Goal: Information Seeking & Learning: Learn about a topic

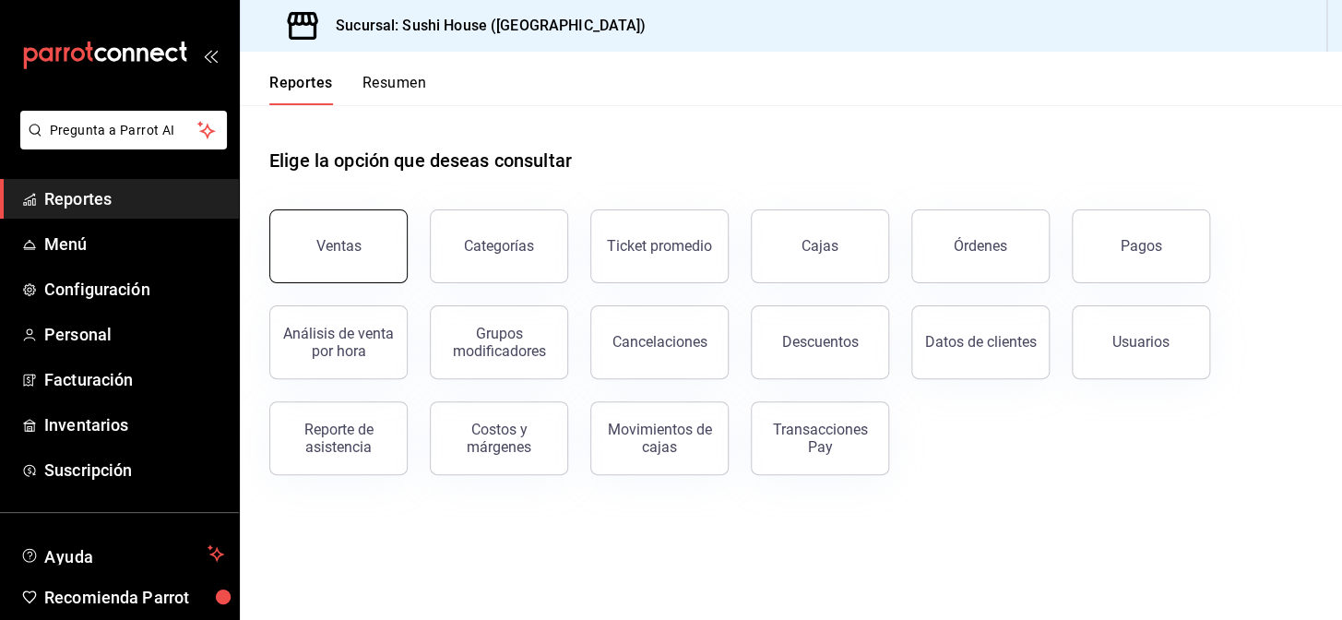
click at [294, 252] on button "Ventas" at bounding box center [338, 246] width 138 height 74
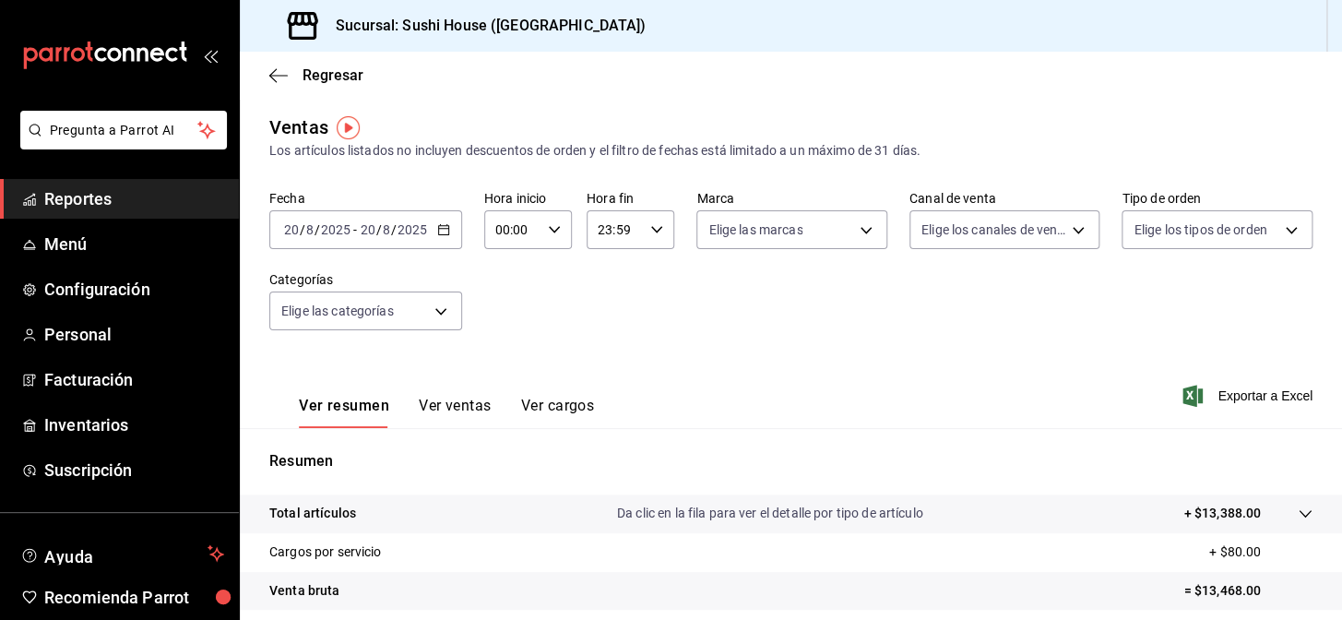
click at [127, 194] on span "Reportes" at bounding box center [134, 198] width 180 height 25
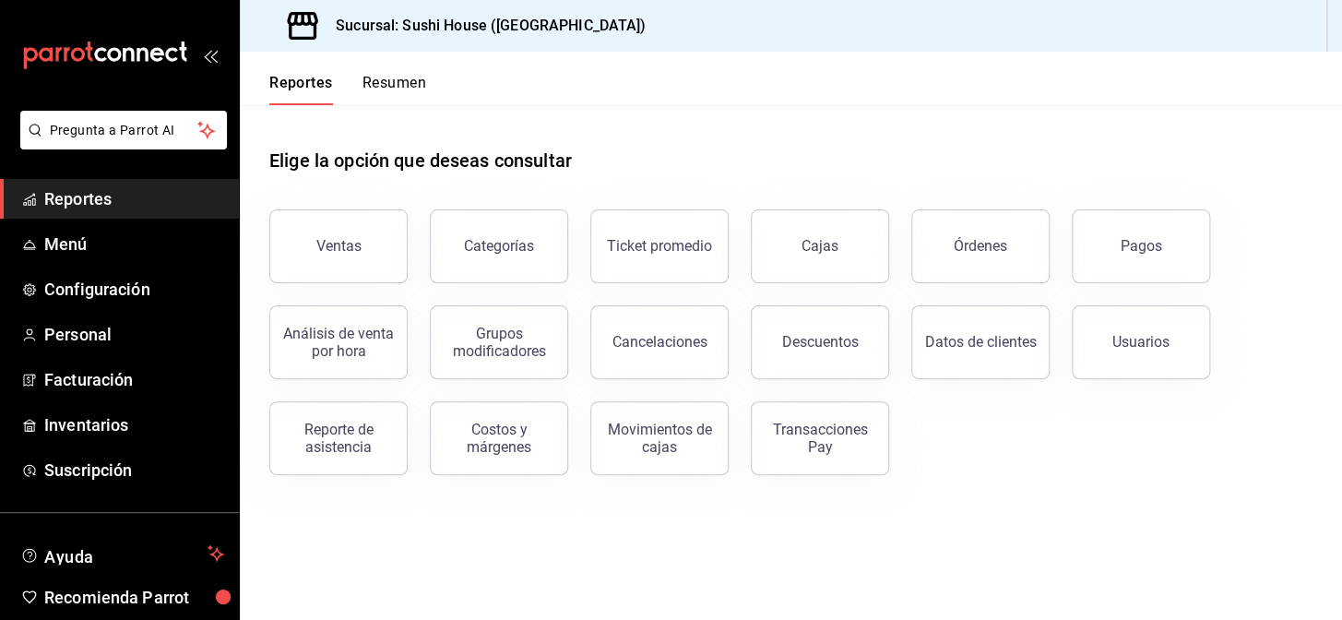
click at [400, 88] on button "Resumen" at bounding box center [395, 89] width 64 height 31
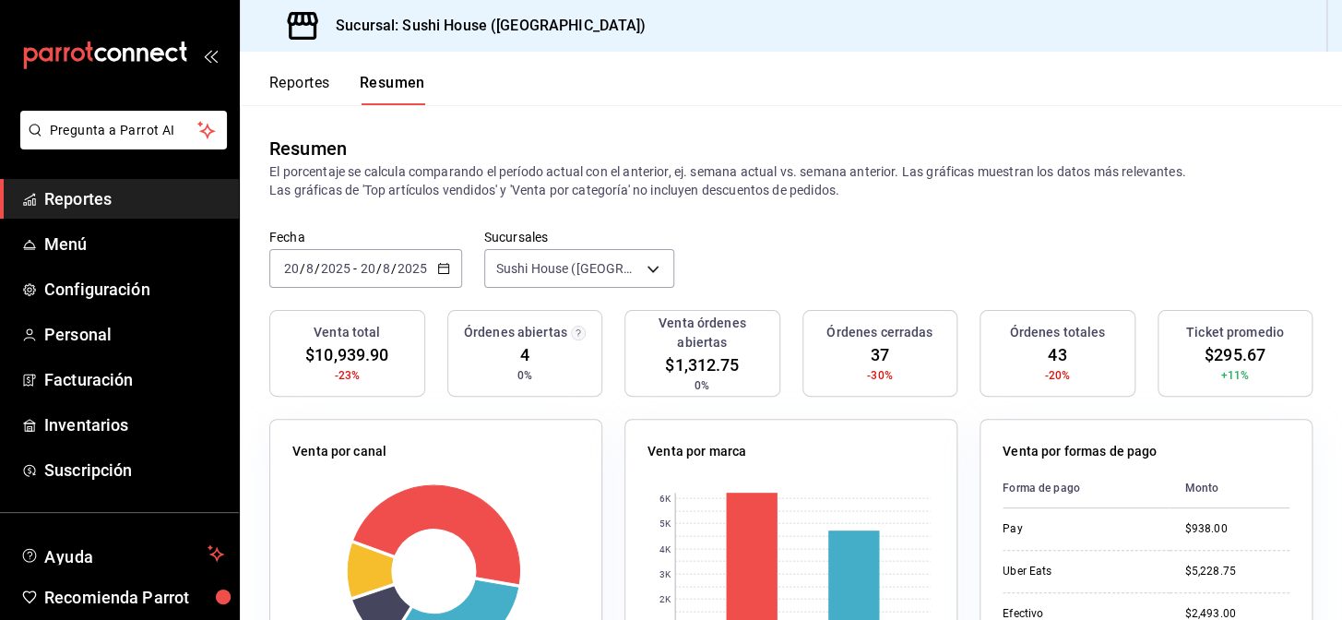
click at [148, 195] on span "Reportes" at bounding box center [134, 198] width 180 height 25
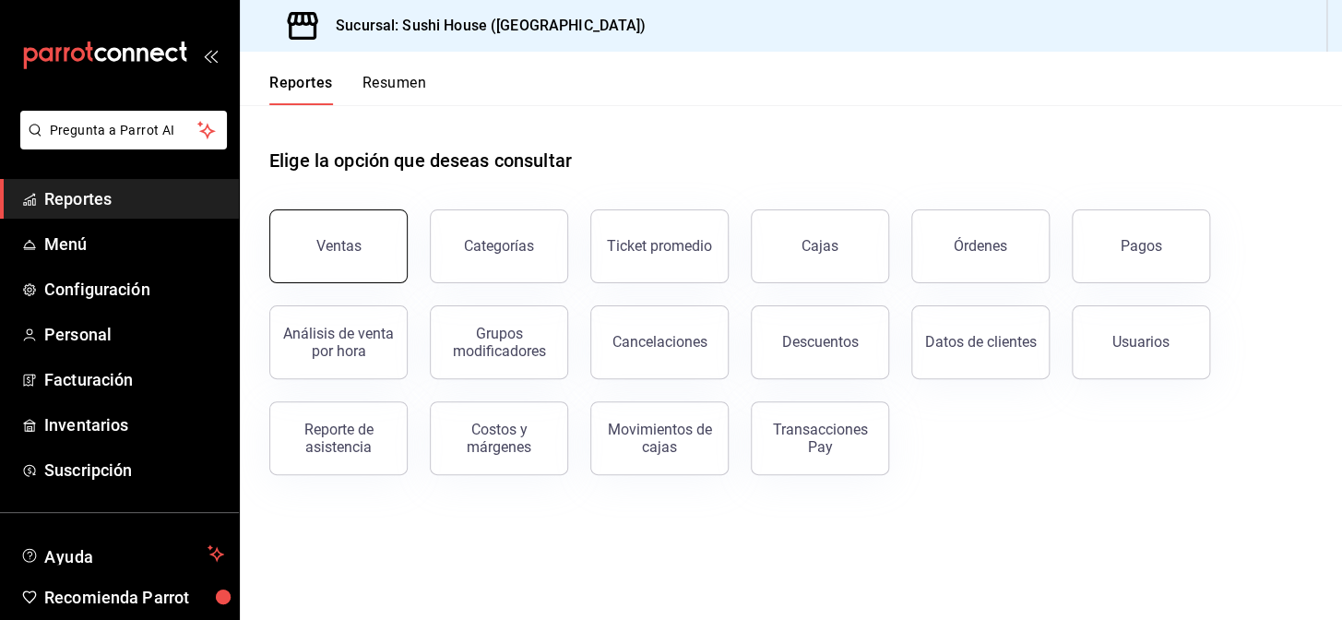
click at [351, 222] on button "Ventas" at bounding box center [338, 246] width 138 height 74
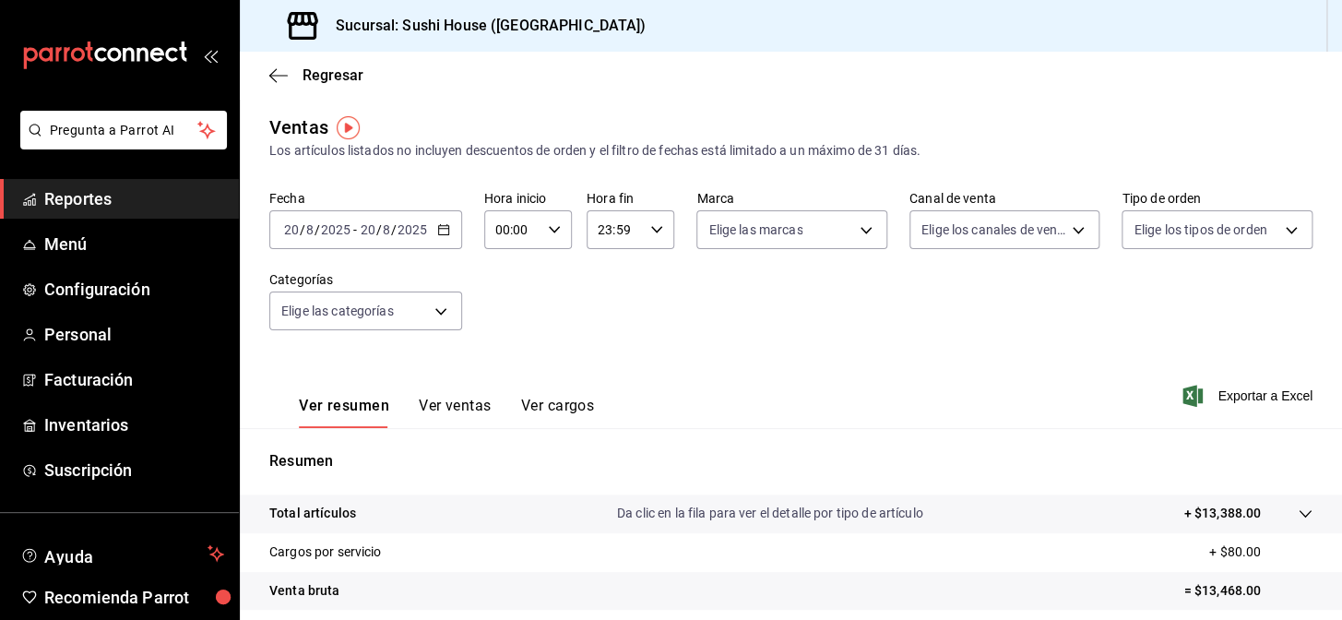
click at [108, 187] on span "Reportes" at bounding box center [134, 198] width 180 height 25
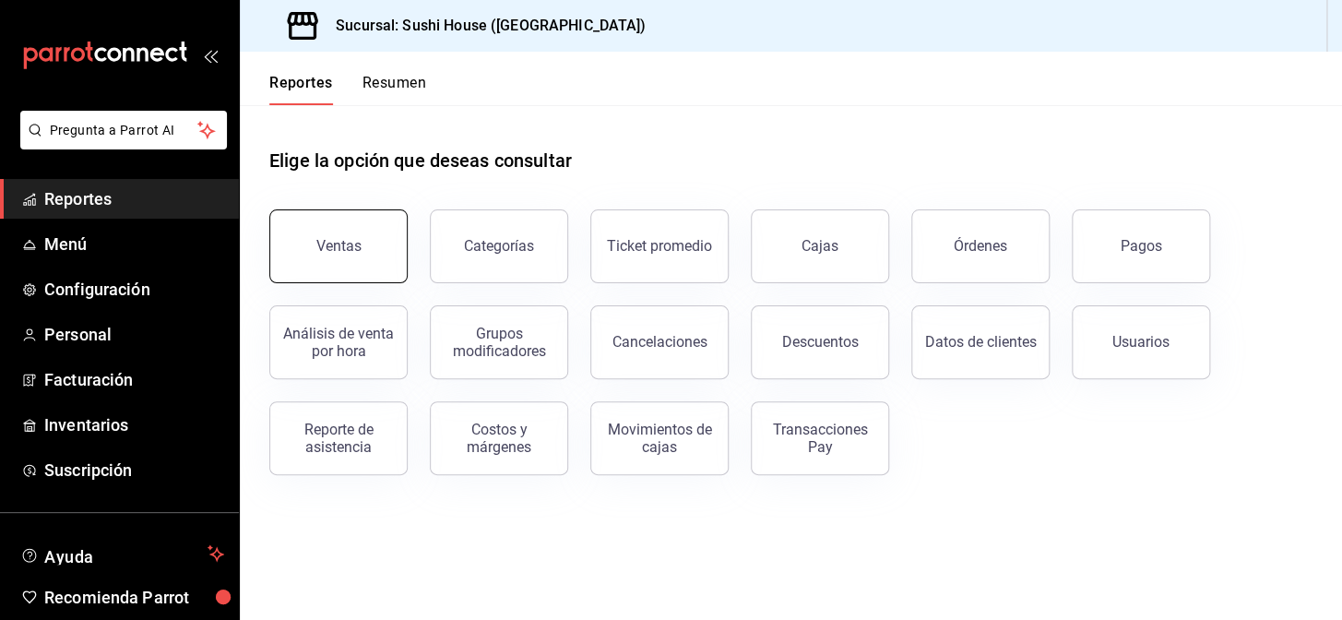
click at [306, 252] on button "Ventas" at bounding box center [338, 246] width 138 height 74
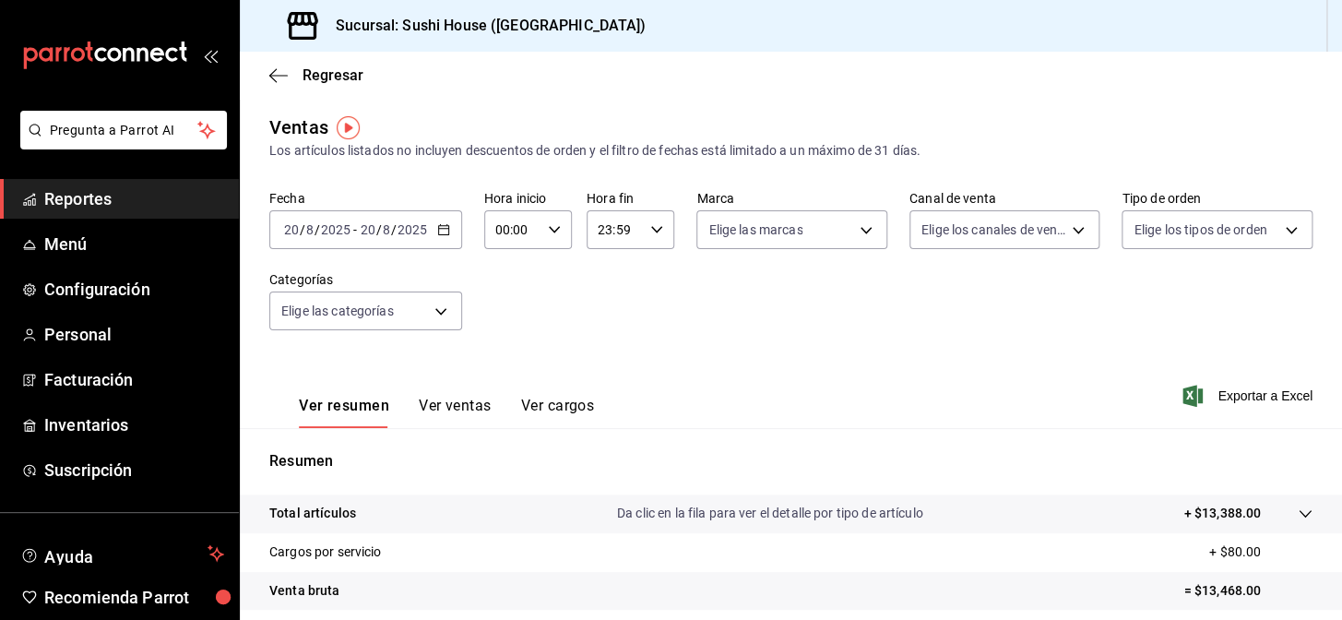
click at [117, 202] on span "Reportes" at bounding box center [134, 198] width 180 height 25
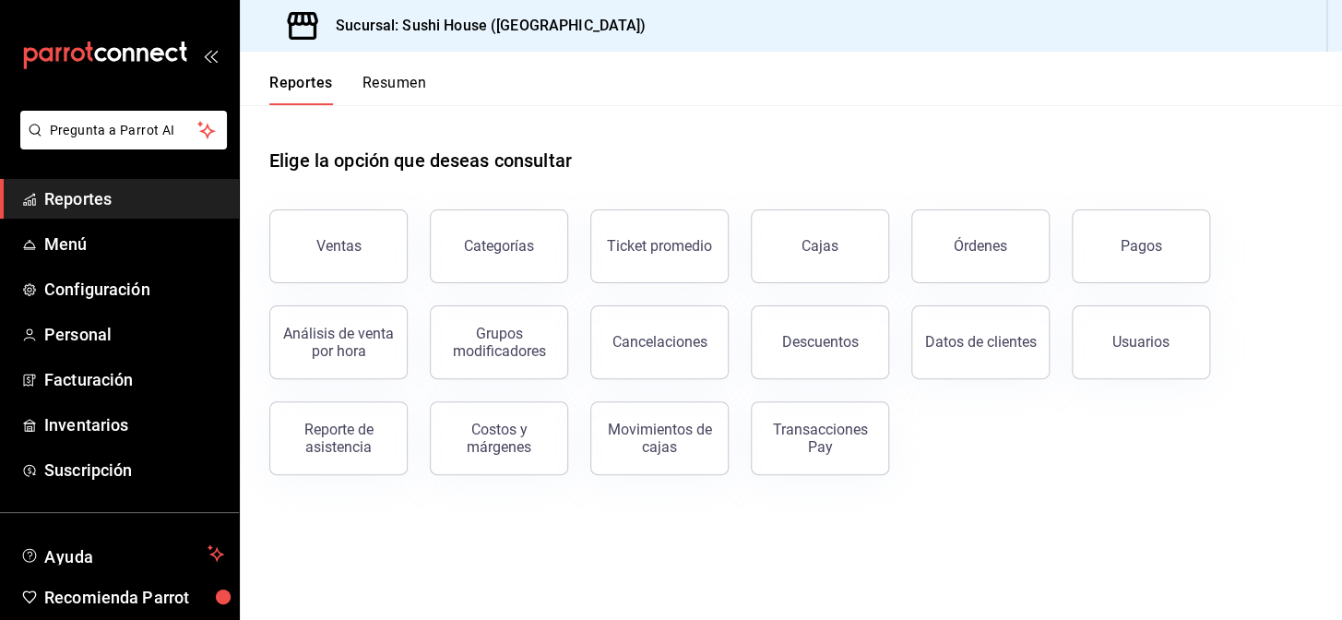
click at [375, 84] on button "Resumen" at bounding box center [395, 89] width 64 height 31
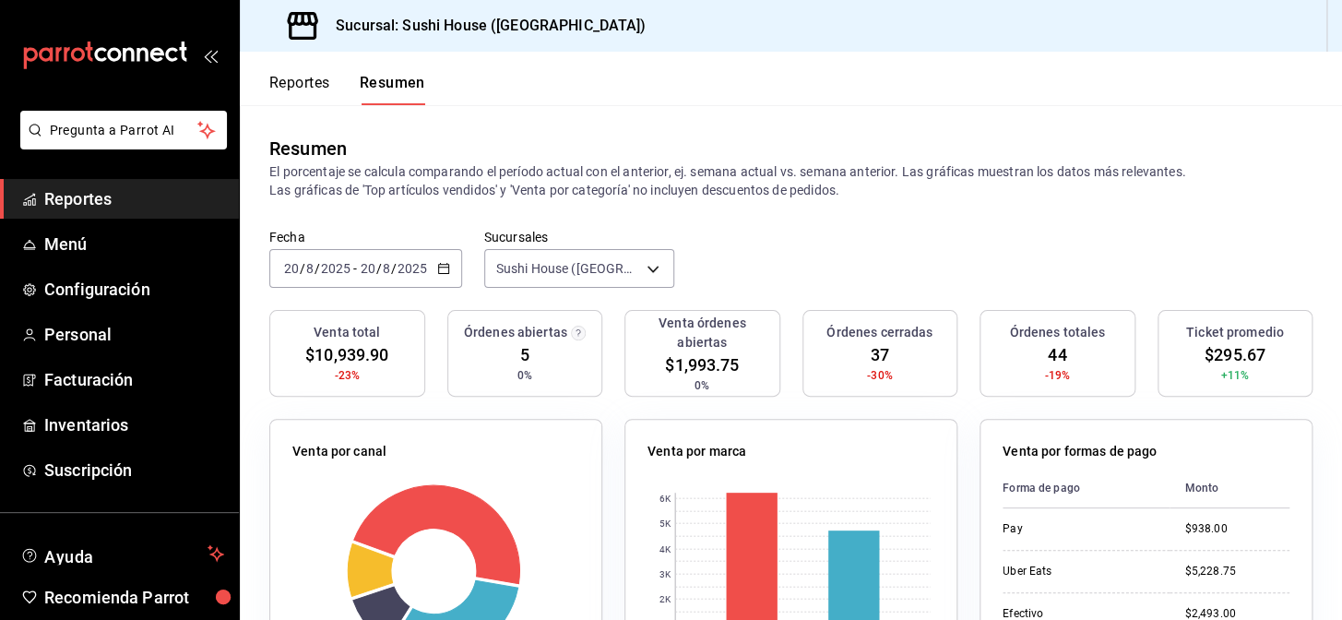
click at [82, 181] on link "Reportes" at bounding box center [119, 199] width 239 height 40
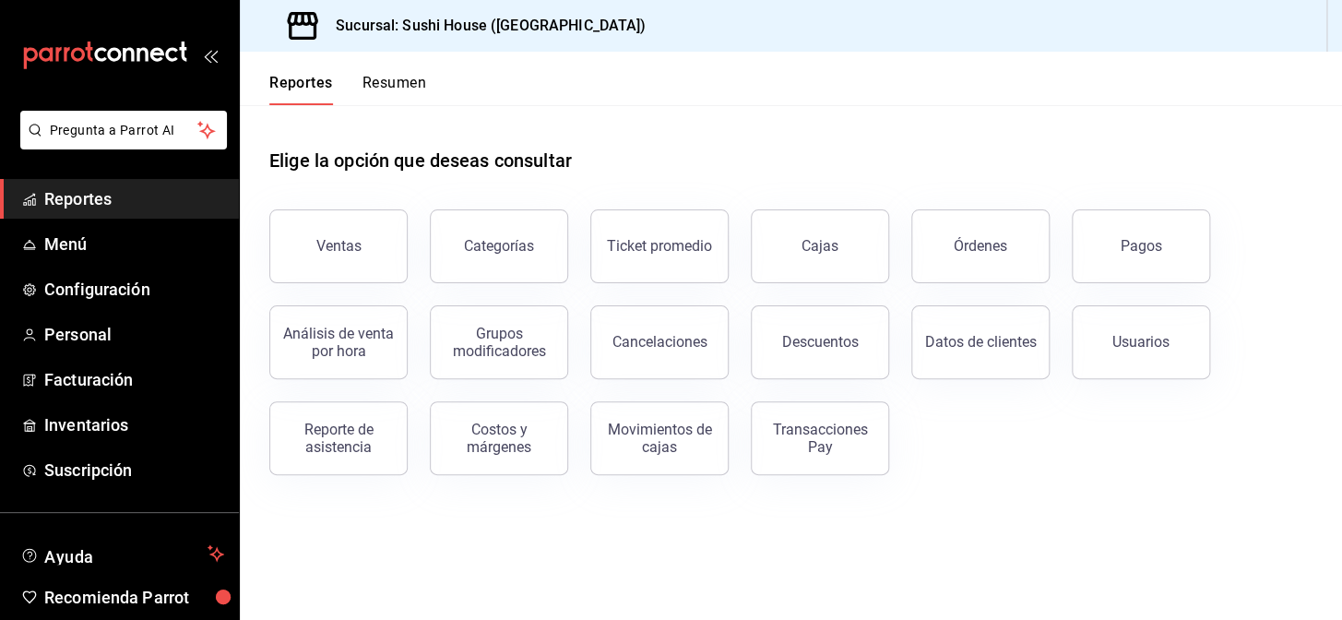
click at [87, 189] on span "Reportes" at bounding box center [134, 198] width 180 height 25
click at [386, 59] on div "Reportes Resumen" at bounding box center [333, 79] width 186 height 54
click at [386, 76] on button "Resumen" at bounding box center [395, 89] width 64 height 31
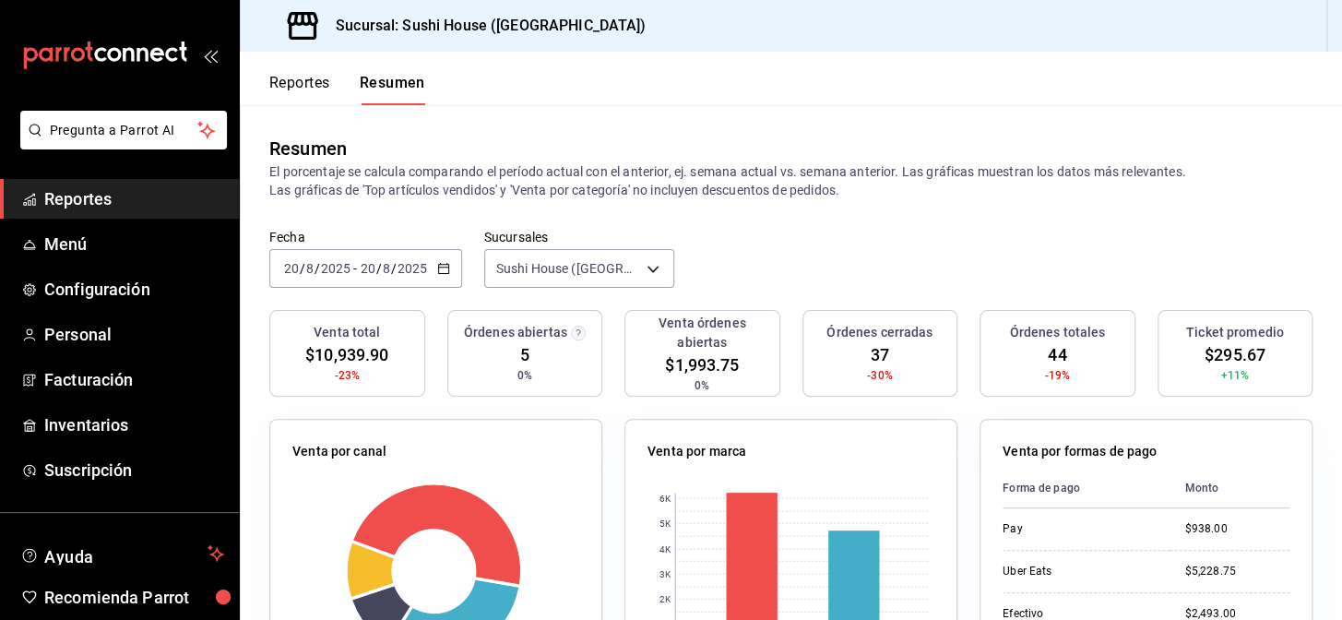
click at [110, 201] on span "Reportes" at bounding box center [134, 198] width 180 height 25
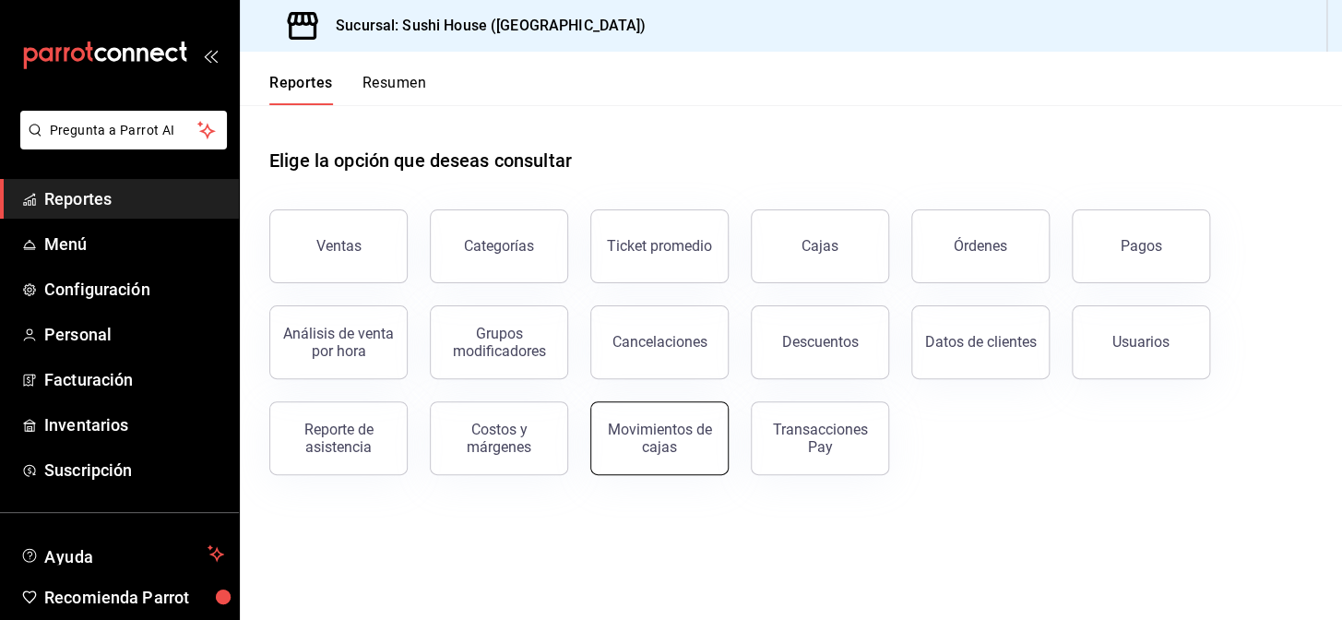
click at [620, 431] on div "Movimientos de cajas" at bounding box center [659, 438] width 114 height 35
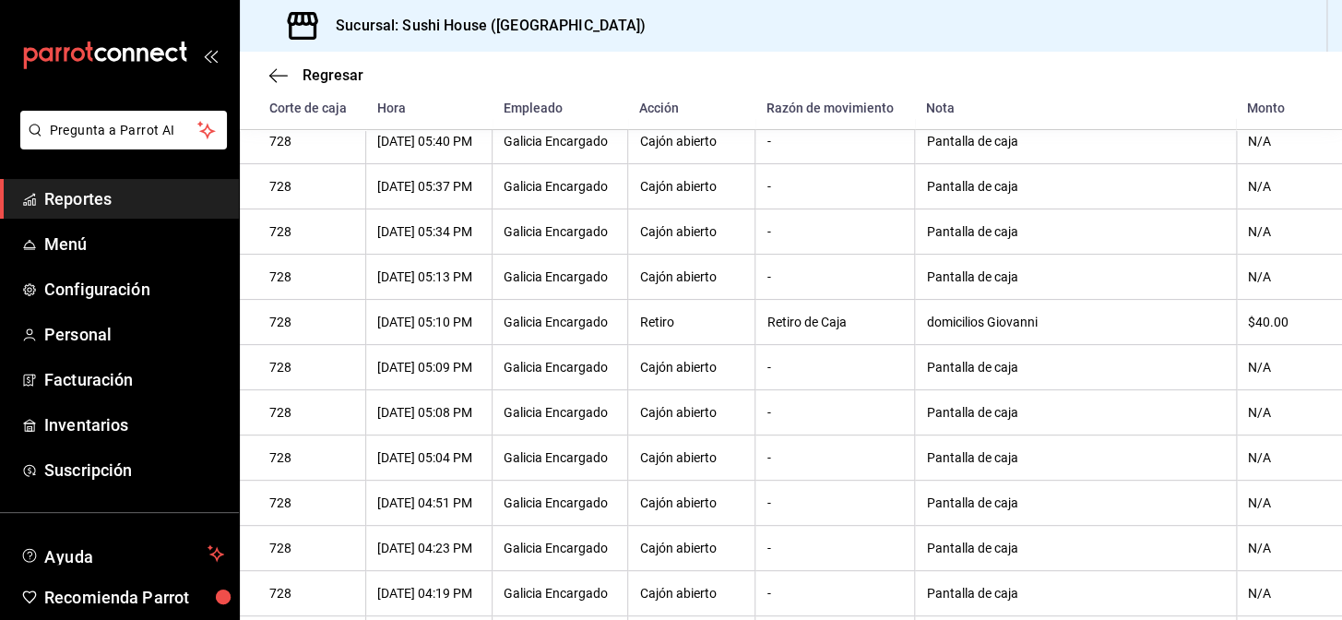
scroll to position [167, 0]
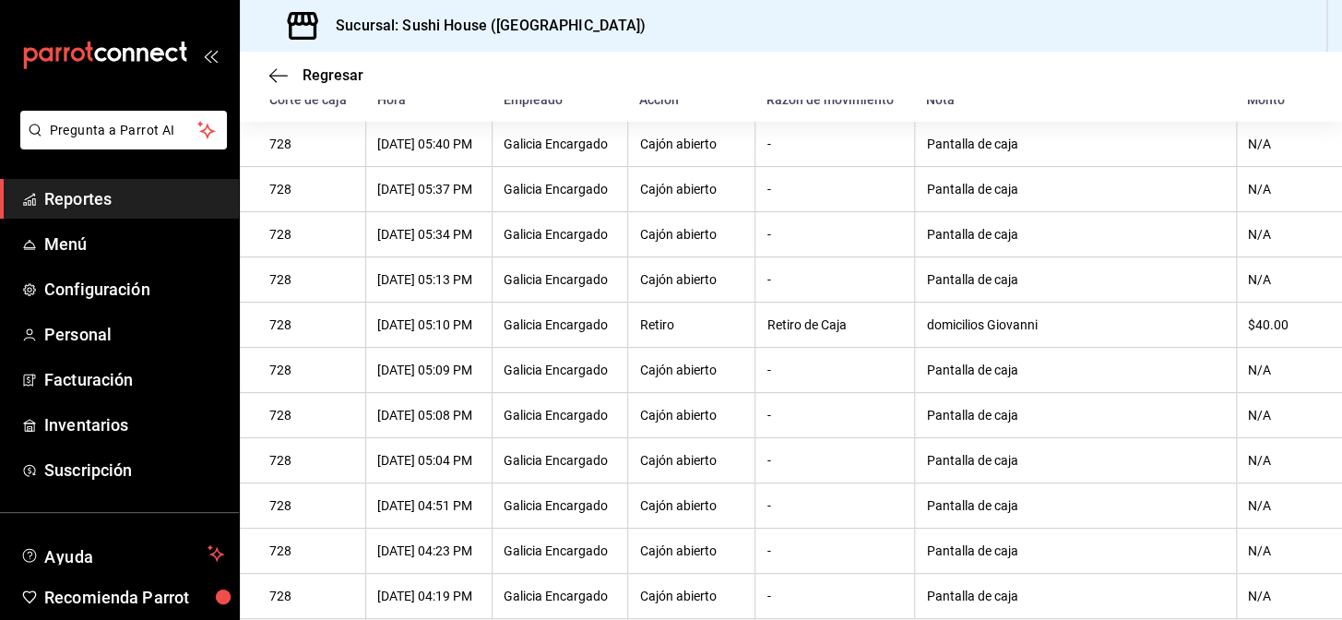
click at [123, 201] on span "Reportes" at bounding box center [134, 198] width 180 height 25
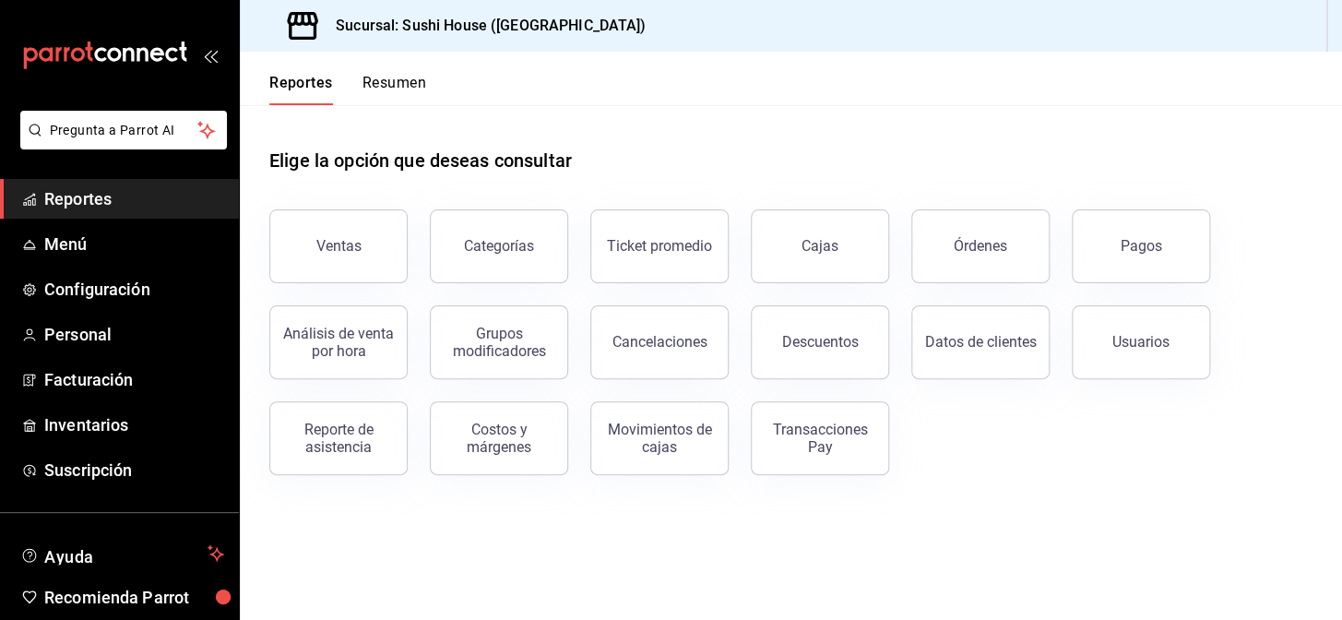
click at [391, 87] on button "Resumen" at bounding box center [395, 89] width 64 height 31
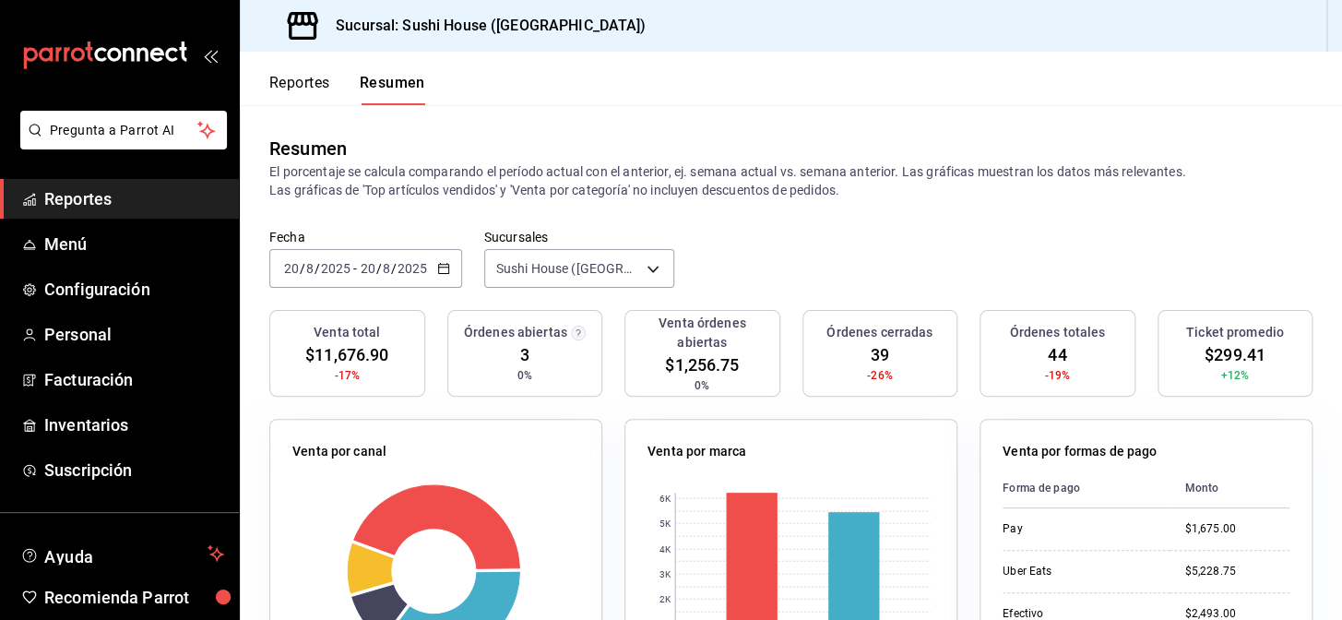
click at [103, 200] on span "Reportes" at bounding box center [134, 198] width 180 height 25
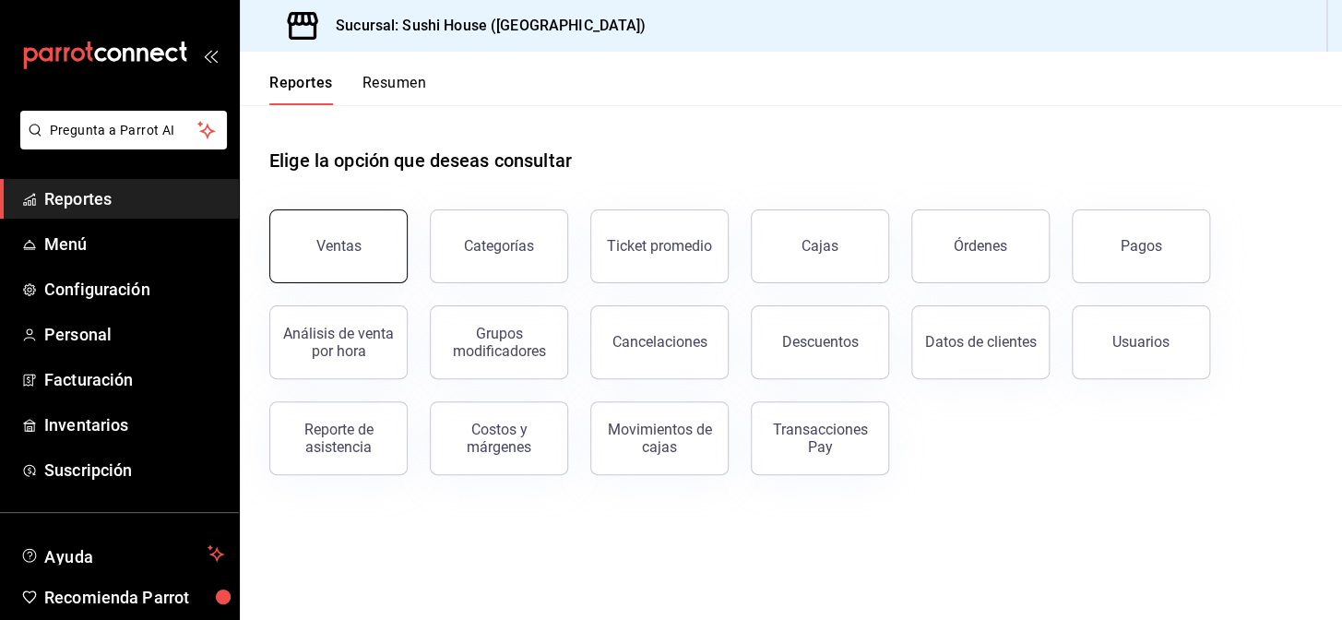
click at [297, 255] on button "Ventas" at bounding box center [338, 246] width 138 height 74
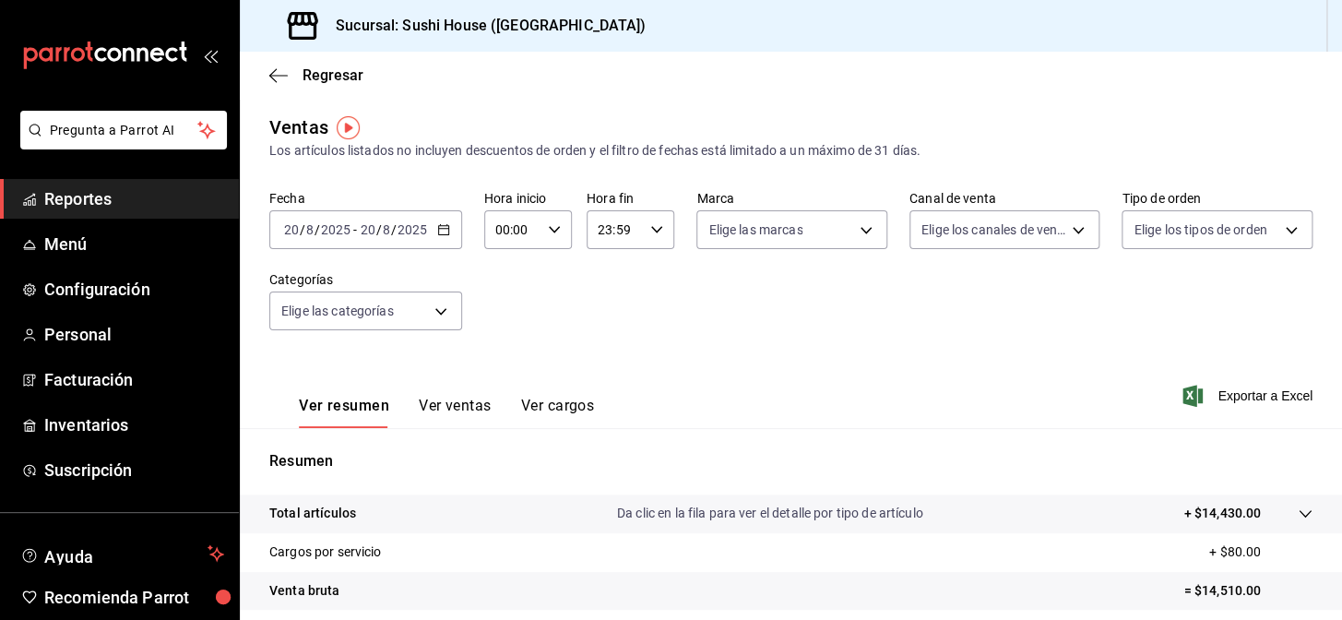
click at [119, 221] on ul "Reportes Menú Configuración Personal Facturación Inventarios Suscripción" at bounding box center [119, 334] width 239 height 311
click at [102, 198] on span "Reportes" at bounding box center [134, 198] width 180 height 25
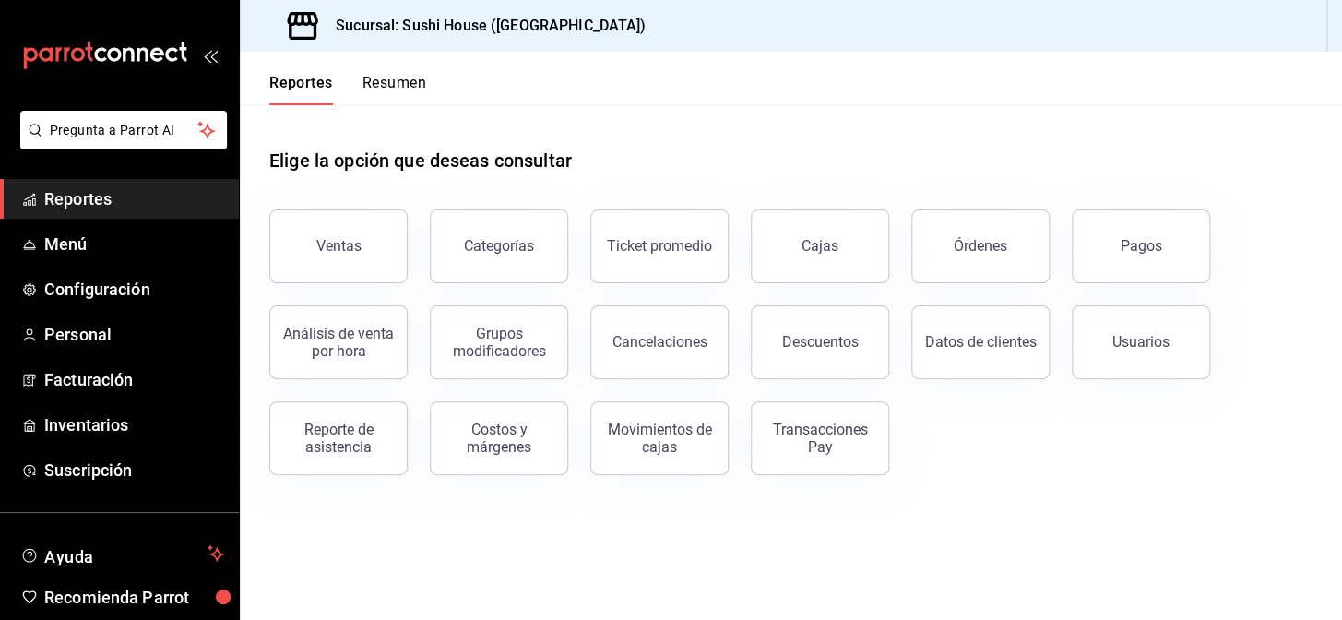
click at [376, 88] on button "Resumen" at bounding box center [395, 89] width 64 height 31
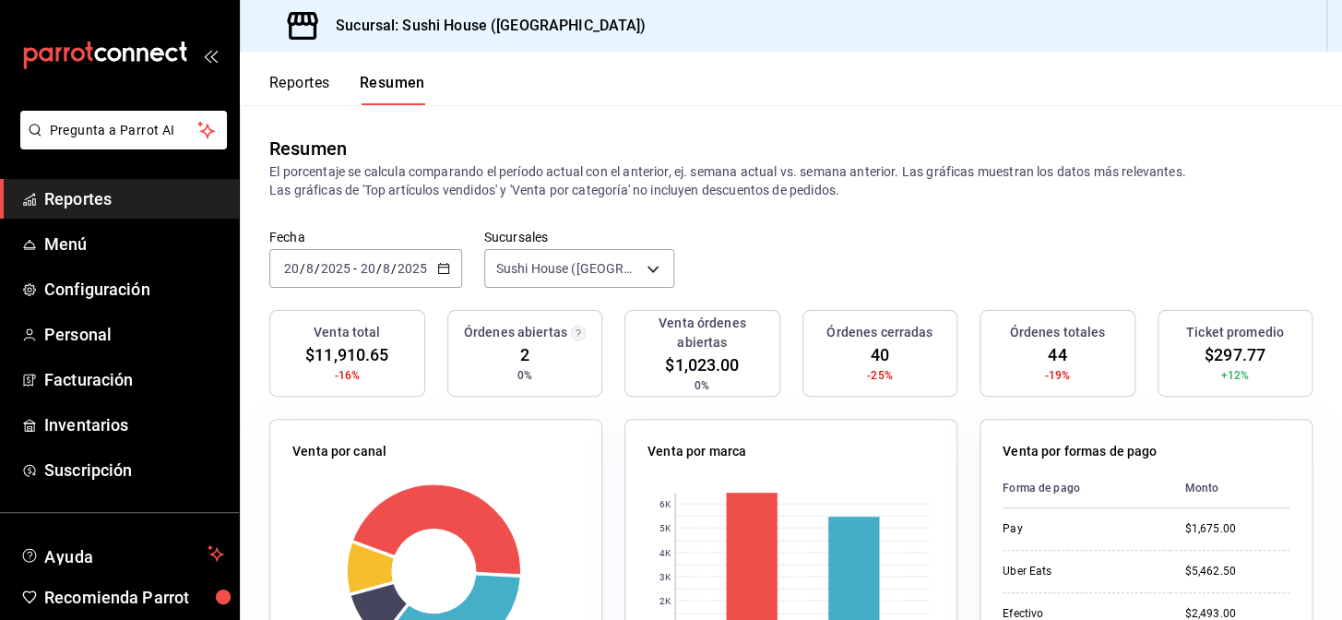
click at [104, 195] on span "Reportes" at bounding box center [134, 198] width 180 height 25
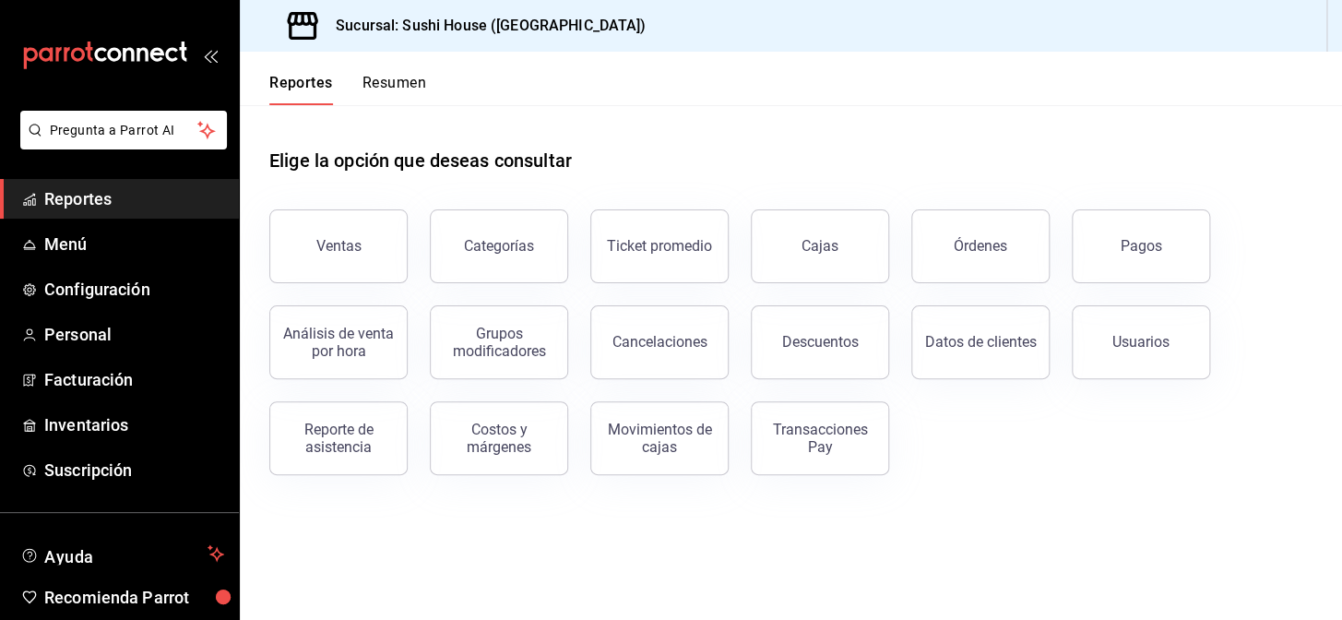
click at [412, 74] on button "Resumen" at bounding box center [395, 89] width 64 height 31
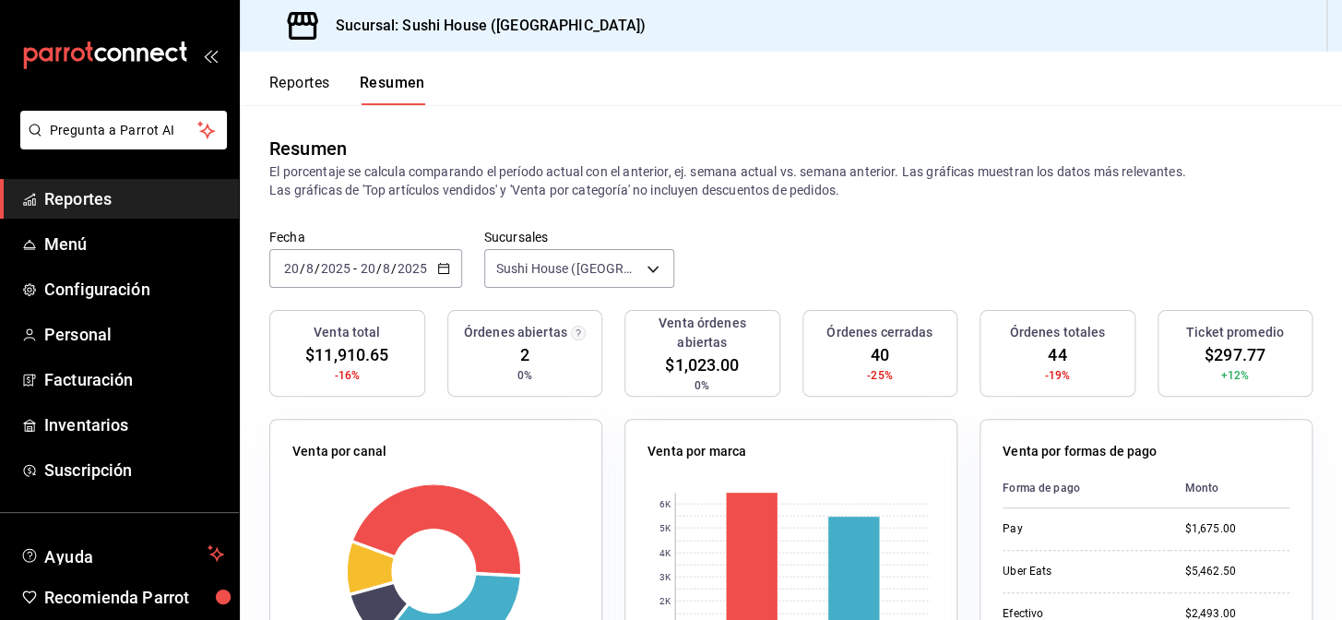
click at [77, 202] on span "Reportes" at bounding box center [134, 198] width 180 height 25
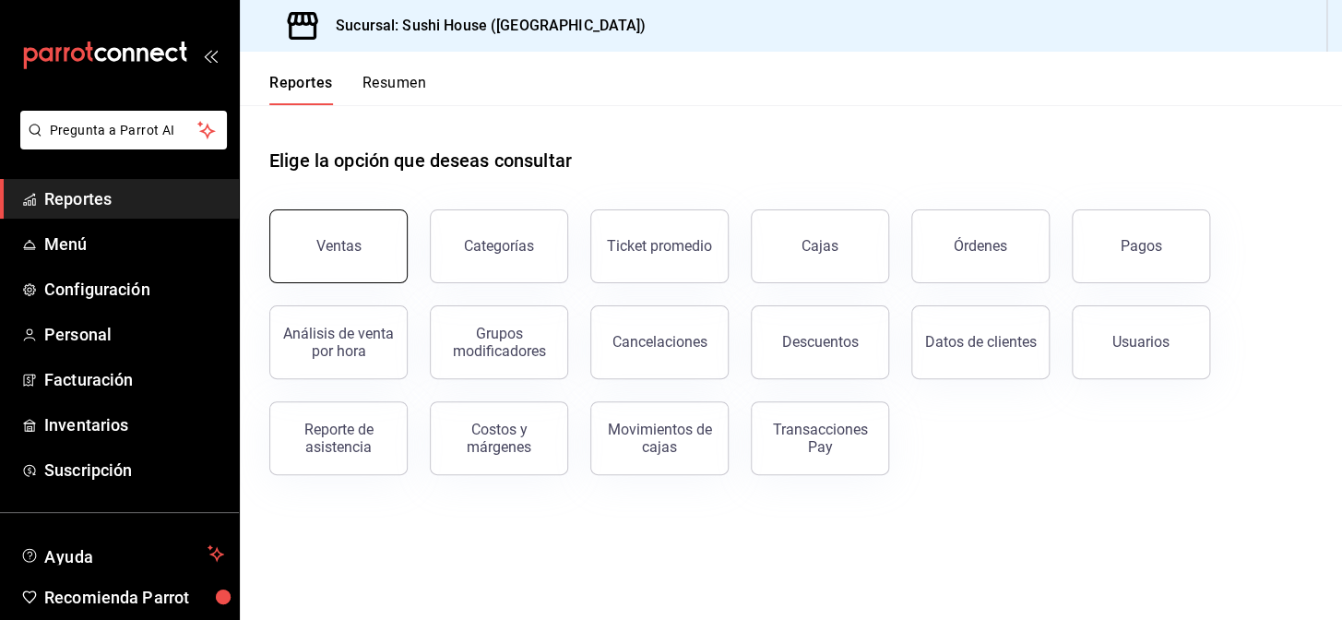
click at [311, 269] on button "Ventas" at bounding box center [338, 246] width 138 height 74
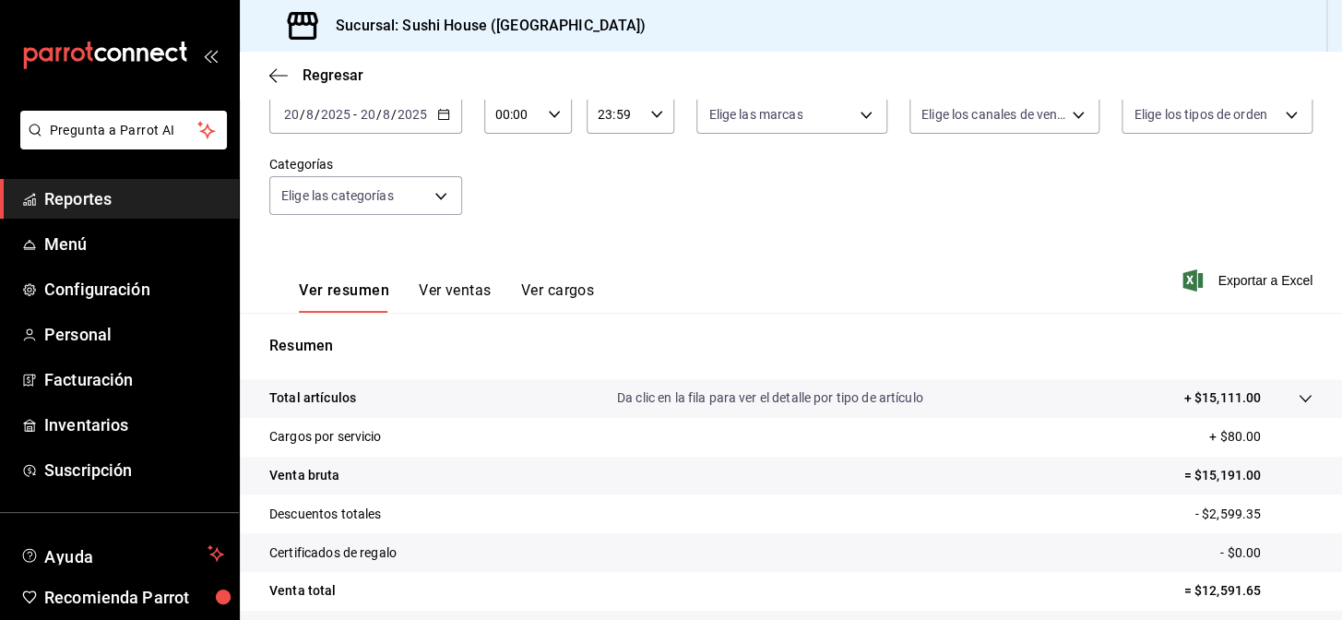
scroll to position [264, 0]
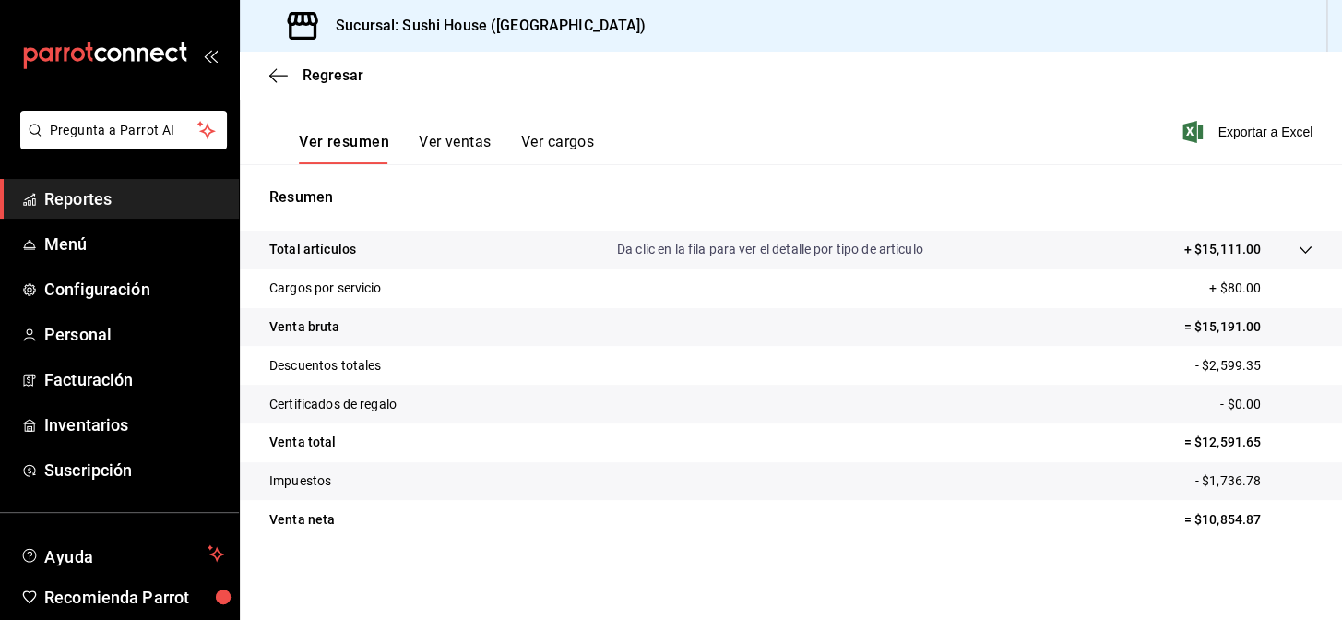
click at [101, 197] on span "Reportes" at bounding box center [134, 198] width 180 height 25
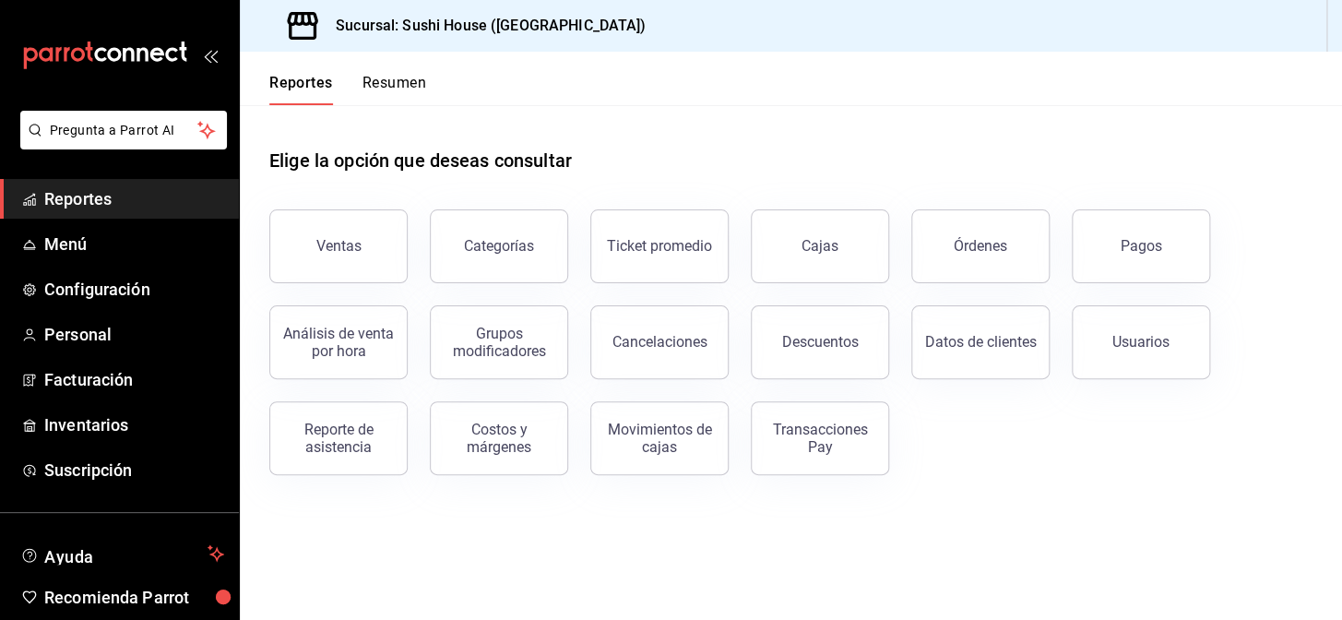
click at [410, 80] on button "Resumen" at bounding box center [395, 89] width 64 height 31
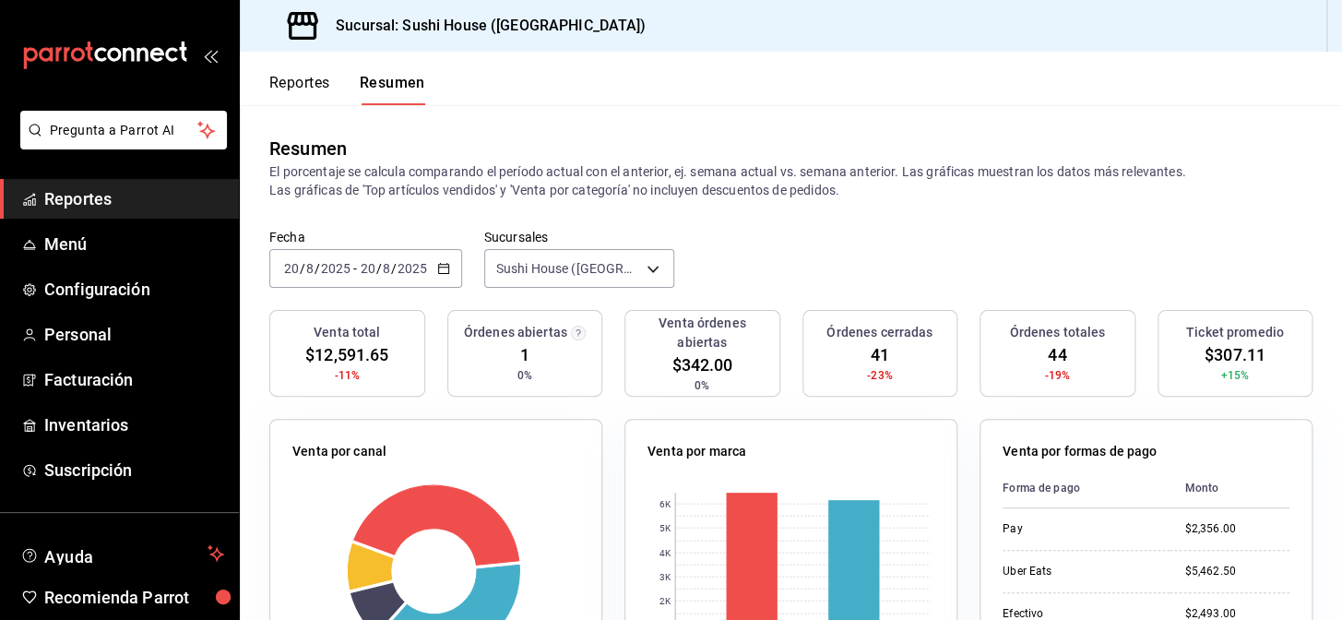
click at [120, 203] on span "Reportes" at bounding box center [134, 198] width 180 height 25
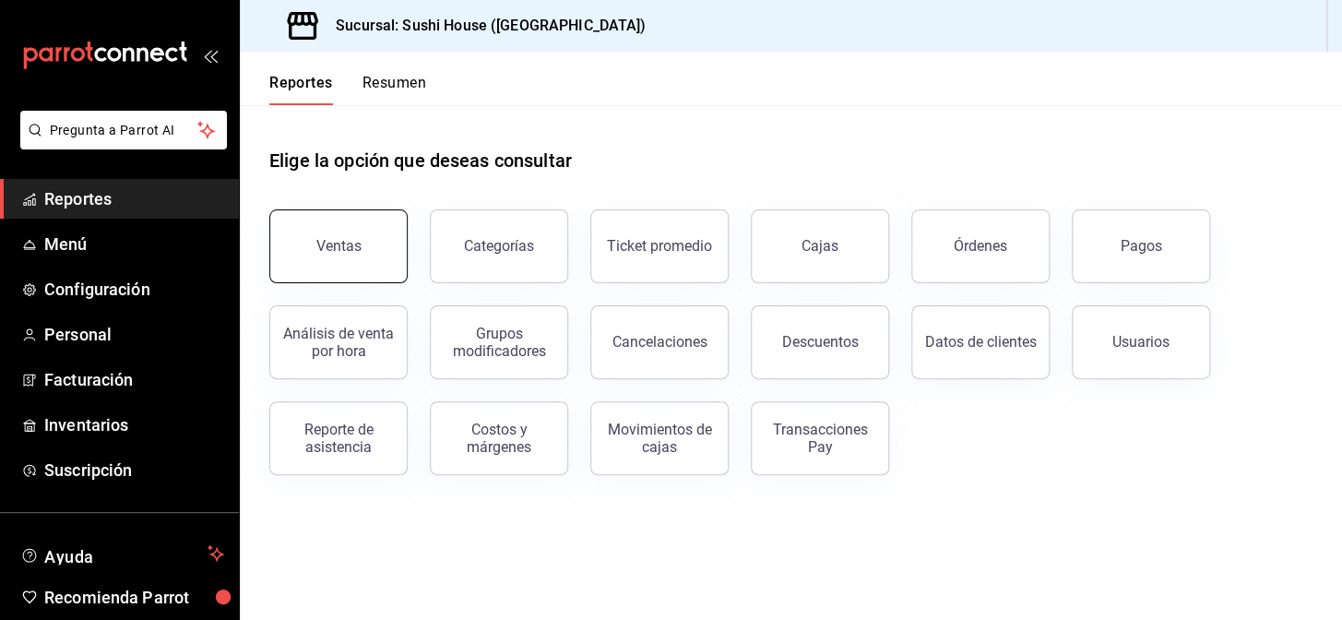
click at [370, 237] on button "Ventas" at bounding box center [338, 246] width 138 height 74
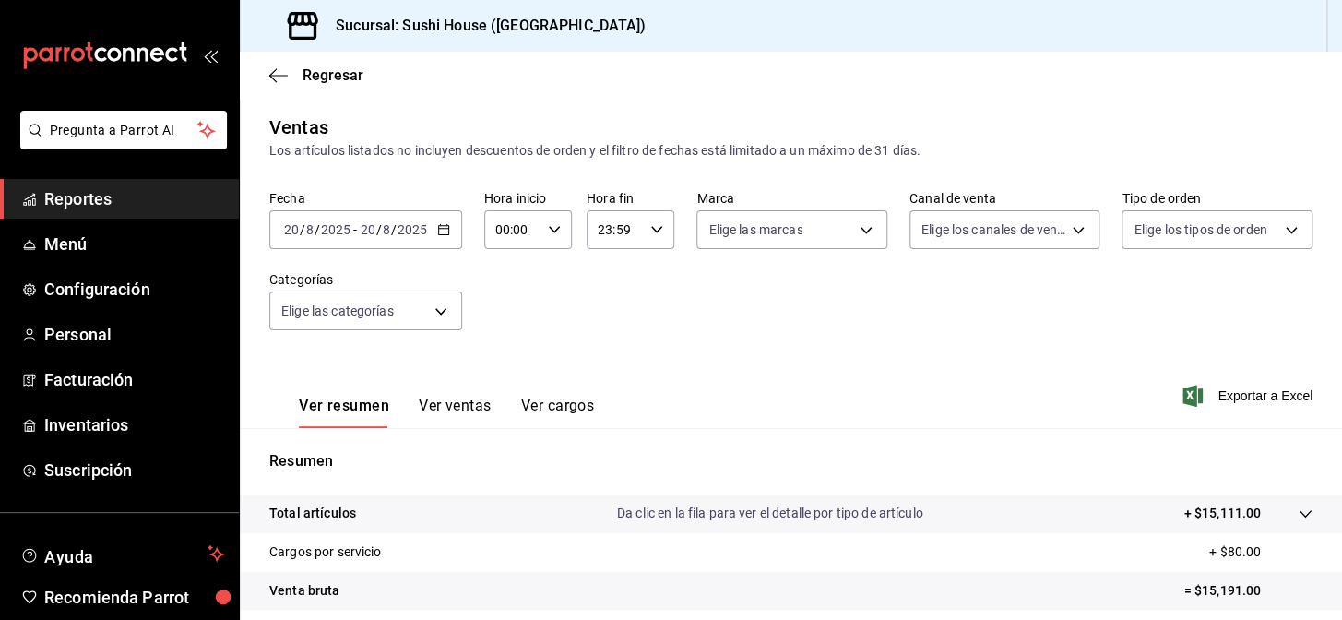
scroll to position [264, 0]
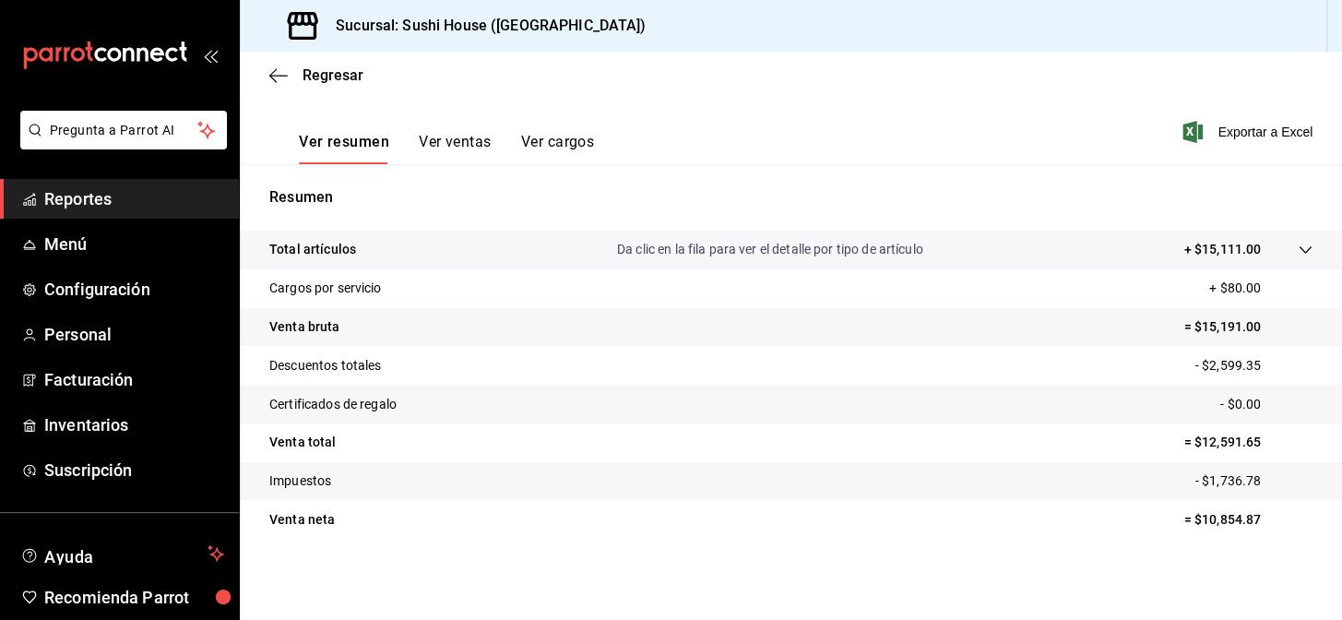
click at [102, 208] on span "Reportes" at bounding box center [134, 198] width 180 height 25
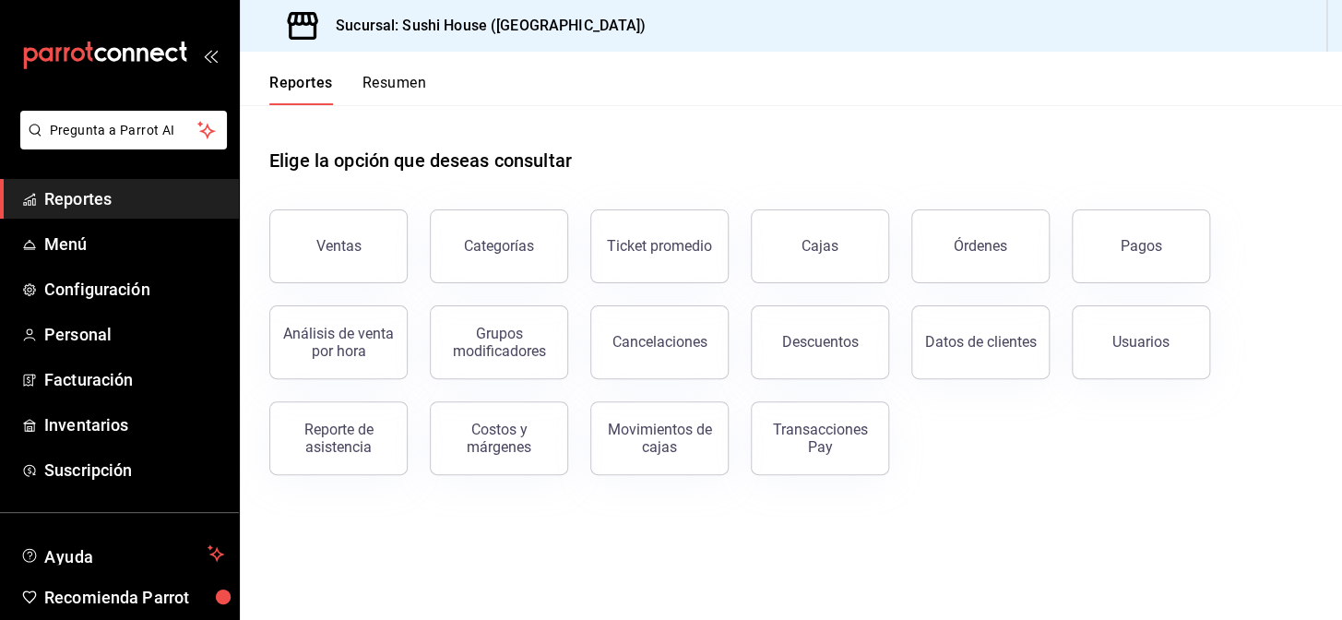
click at [411, 83] on button "Resumen" at bounding box center [395, 89] width 64 height 31
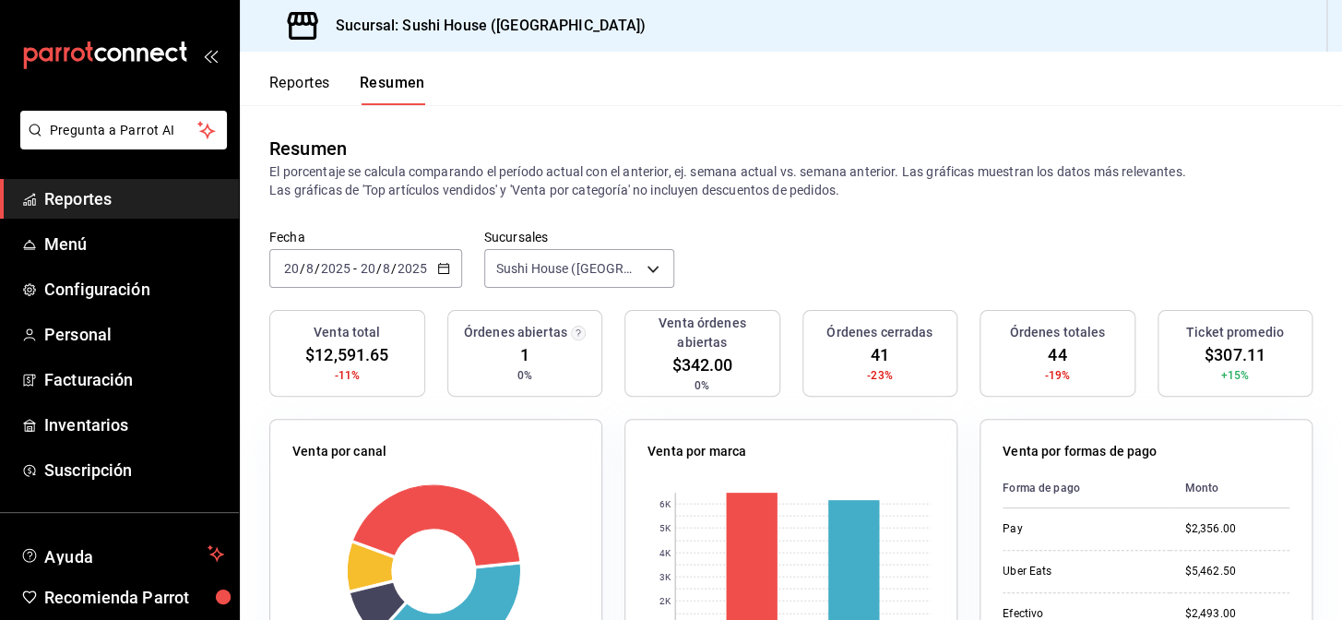
click at [110, 182] on link "Reportes" at bounding box center [119, 199] width 239 height 40
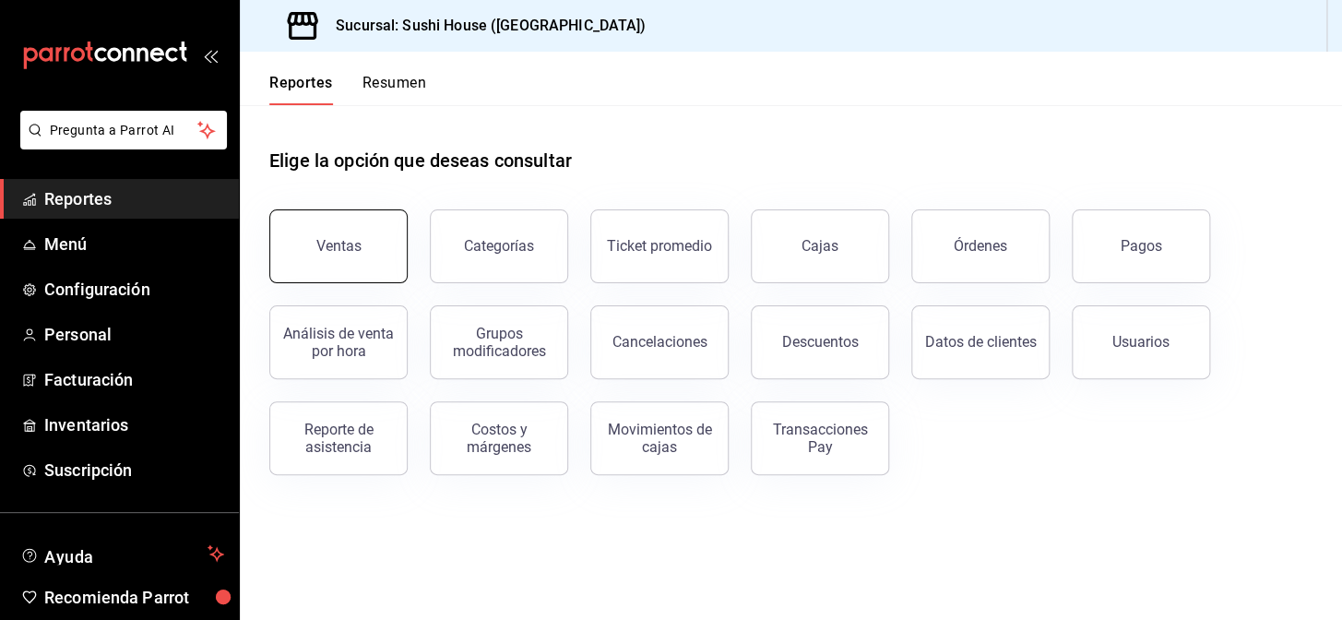
click at [329, 241] on div "Ventas" at bounding box center [338, 246] width 45 height 18
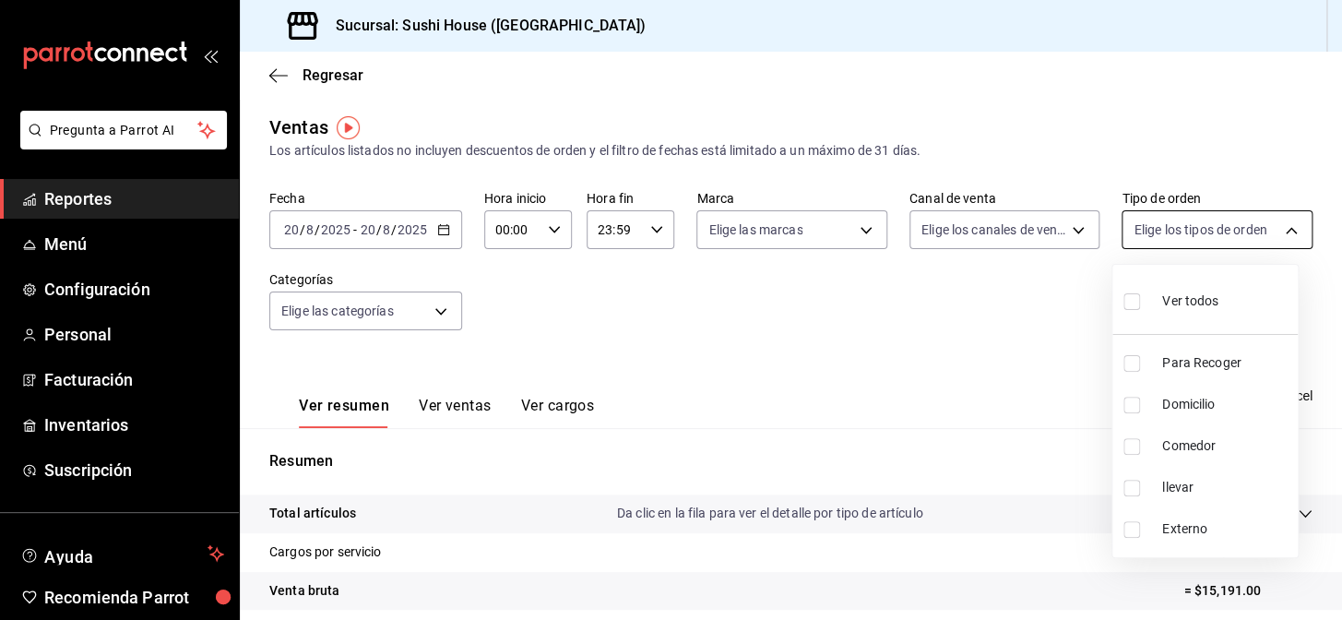
click at [1172, 226] on body "Pregunta a Parrot AI Reportes Menú Configuración Personal Facturación Inventari…" at bounding box center [671, 310] width 1342 height 620
click at [105, 198] on div at bounding box center [671, 310] width 1342 height 620
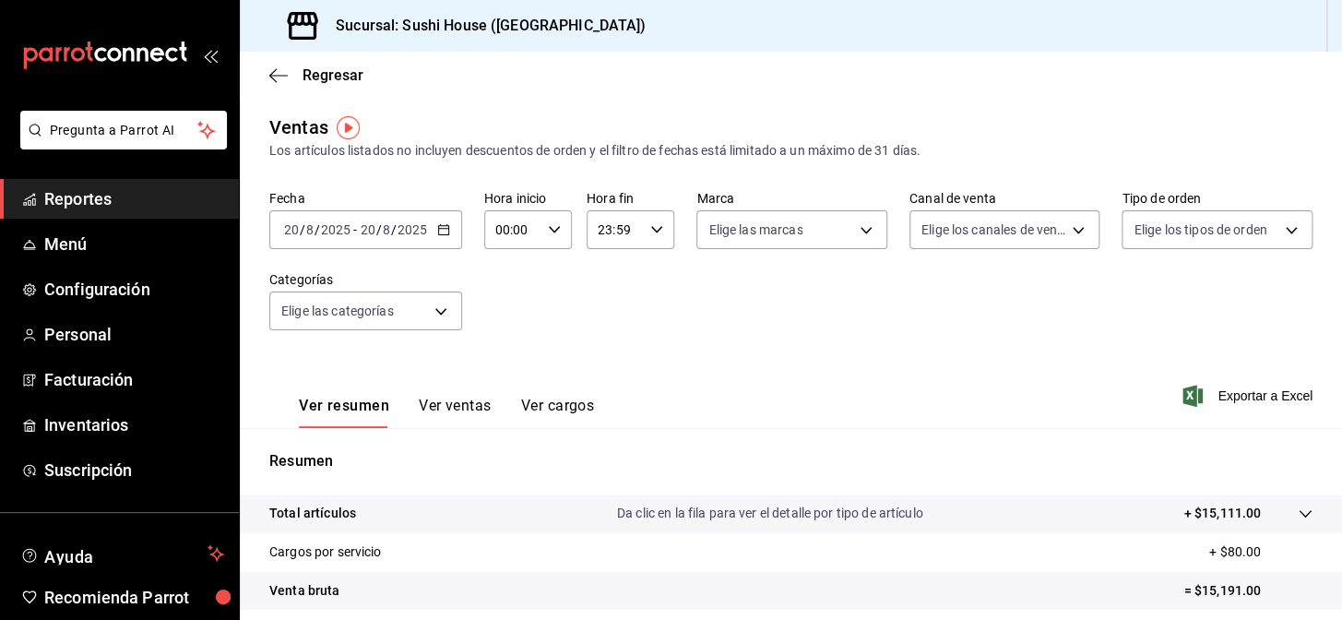
drag, startPoint x: 98, startPoint y: 202, endPoint x: 108, endPoint y: 204, distance: 10.3
click at [98, 201] on span "Reportes" at bounding box center [134, 198] width 180 height 25
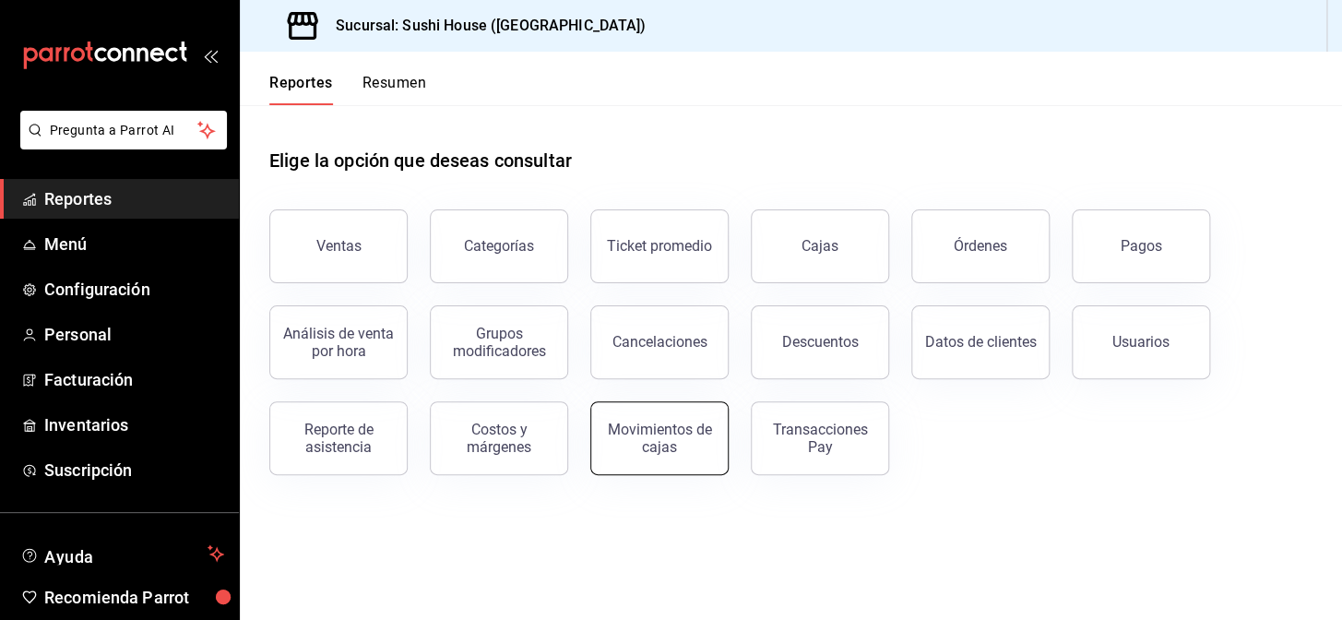
click at [669, 454] on button "Movimientos de cajas" at bounding box center [659, 438] width 138 height 74
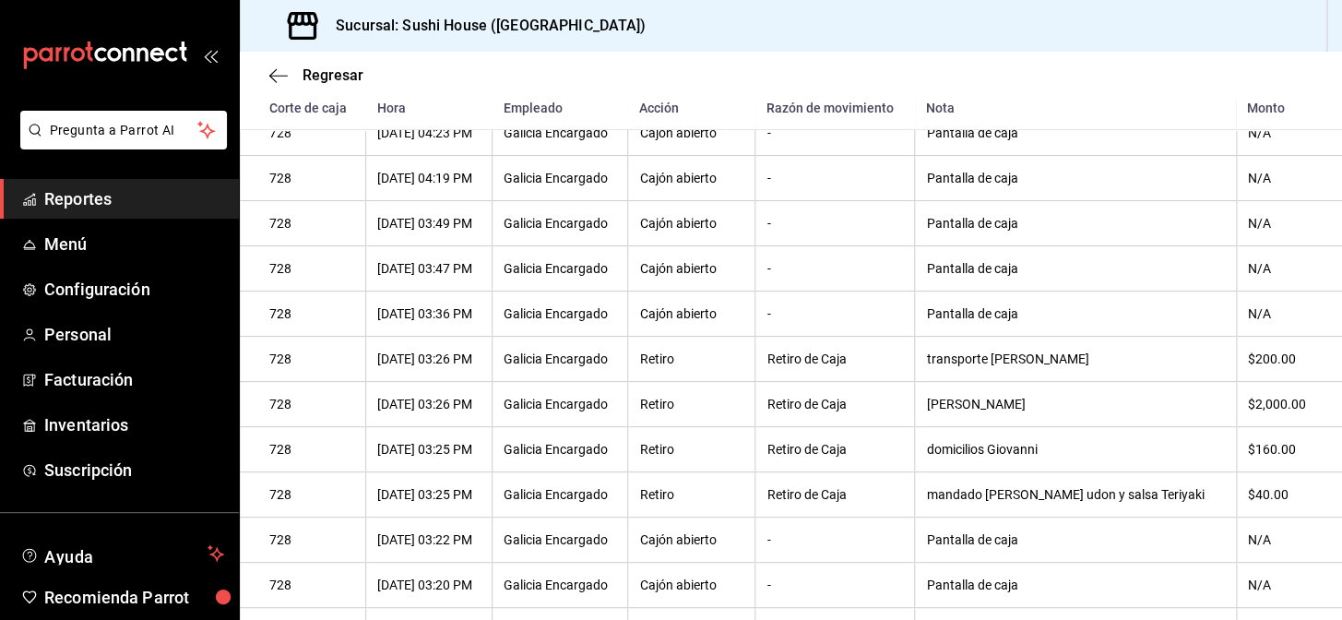
scroll to position [539, 0]
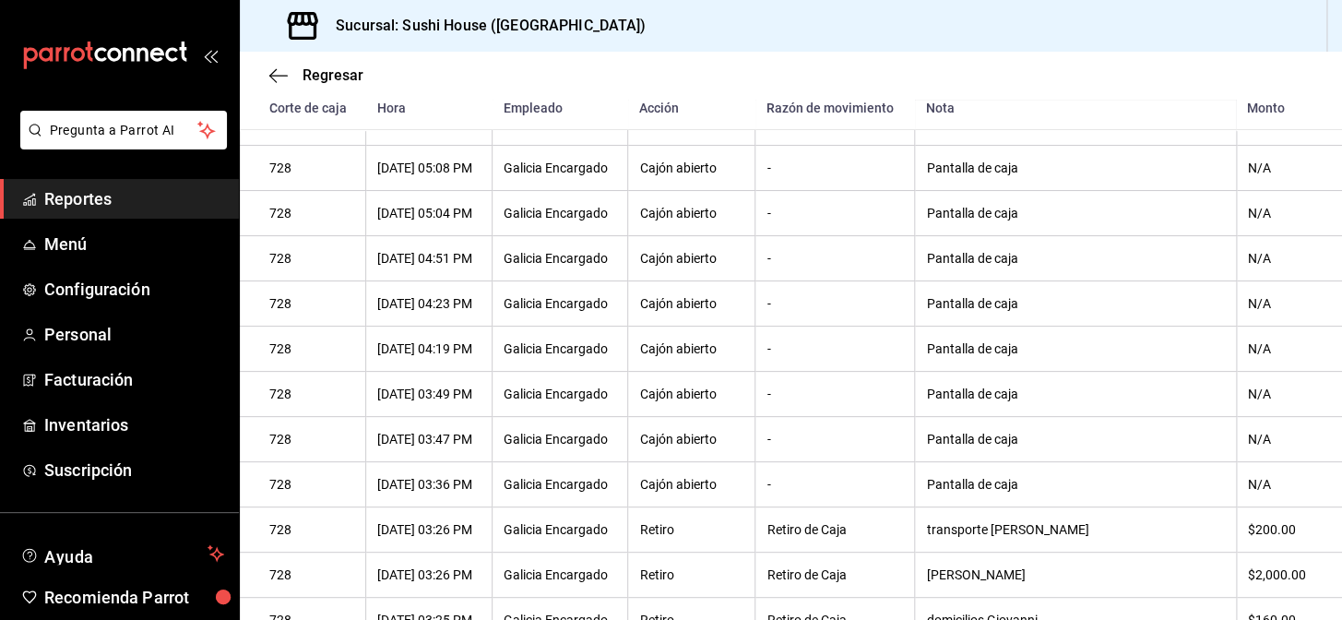
click at [80, 193] on span "Reportes" at bounding box center [134, 198] width 180 height 25
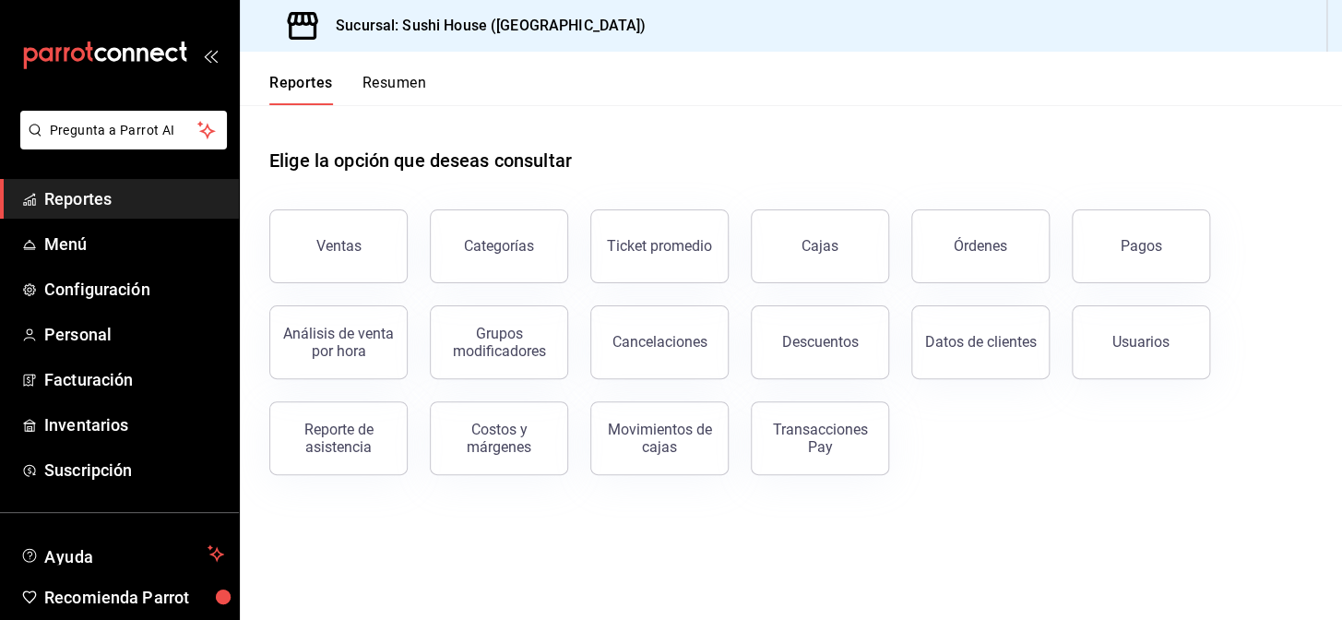
click at [371, 81] on button "Resumen" at bounding box center [395, 89] width 64 height 31
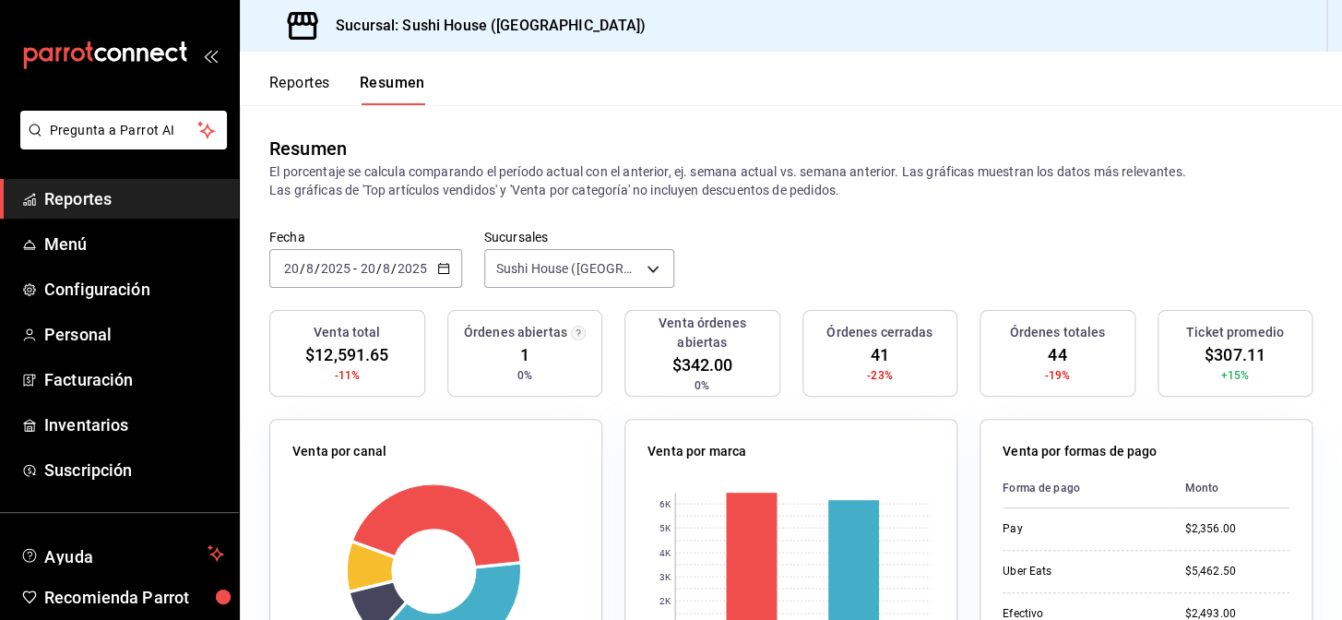
click at [332, 79] on div "Reportes Resumen" at bounding box center [347, 89] width 156 height 31
click at [380, 74] on button "Resumen" at bounding box center [393, 89] width 66 height 31
click at [278, 94] on button "Reportes" at bounding box center [299, 89] width 61 height 31
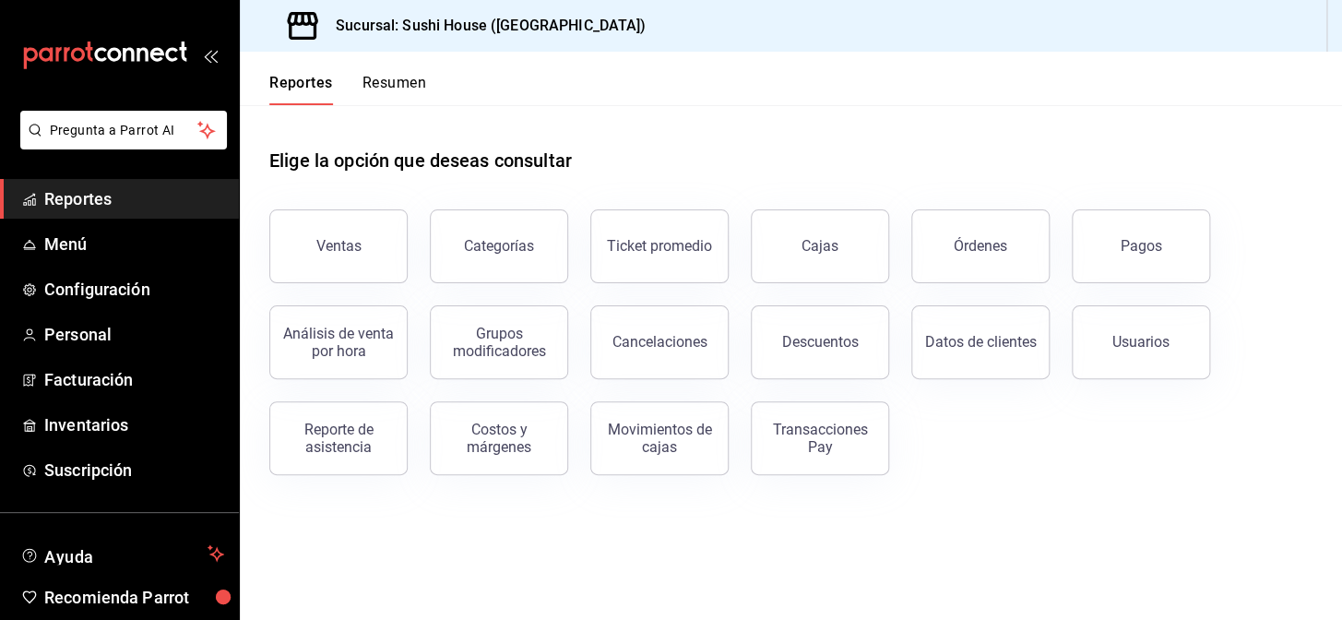
click at [376, 87] on button "Resumen" at bounding box center [395, 89] width 64 height 31
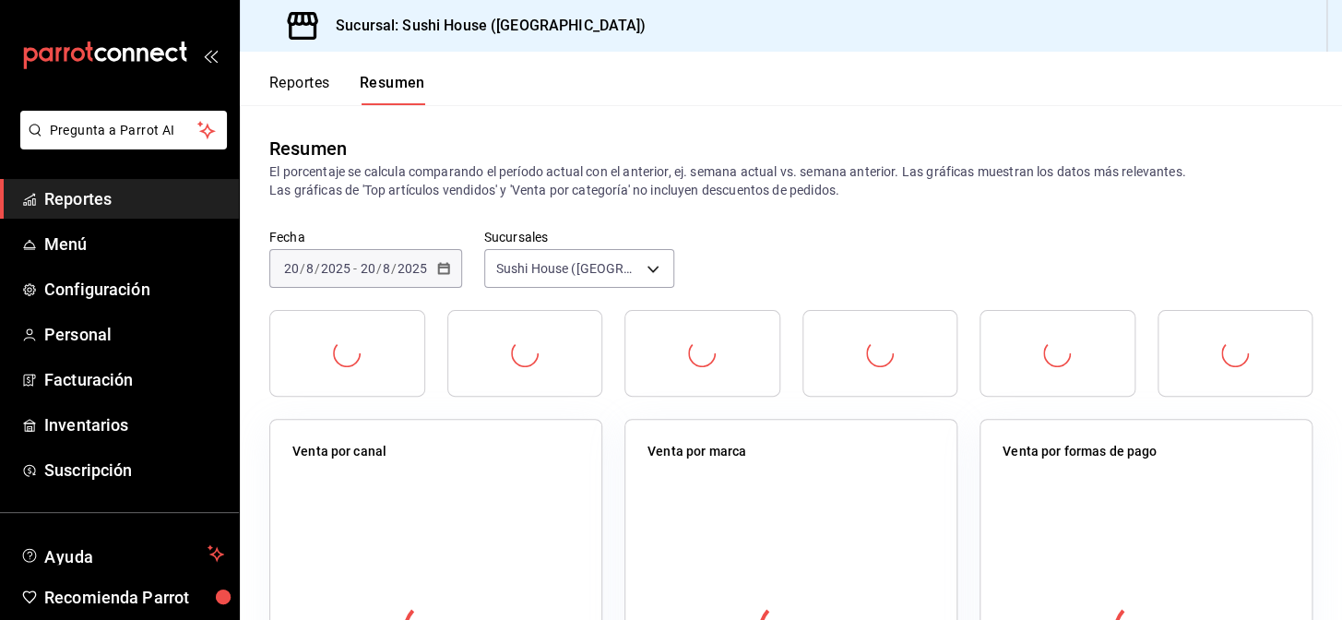
click at [286, 92] on button "Reportes" at bounding box center [299, 89] width 61 height 31
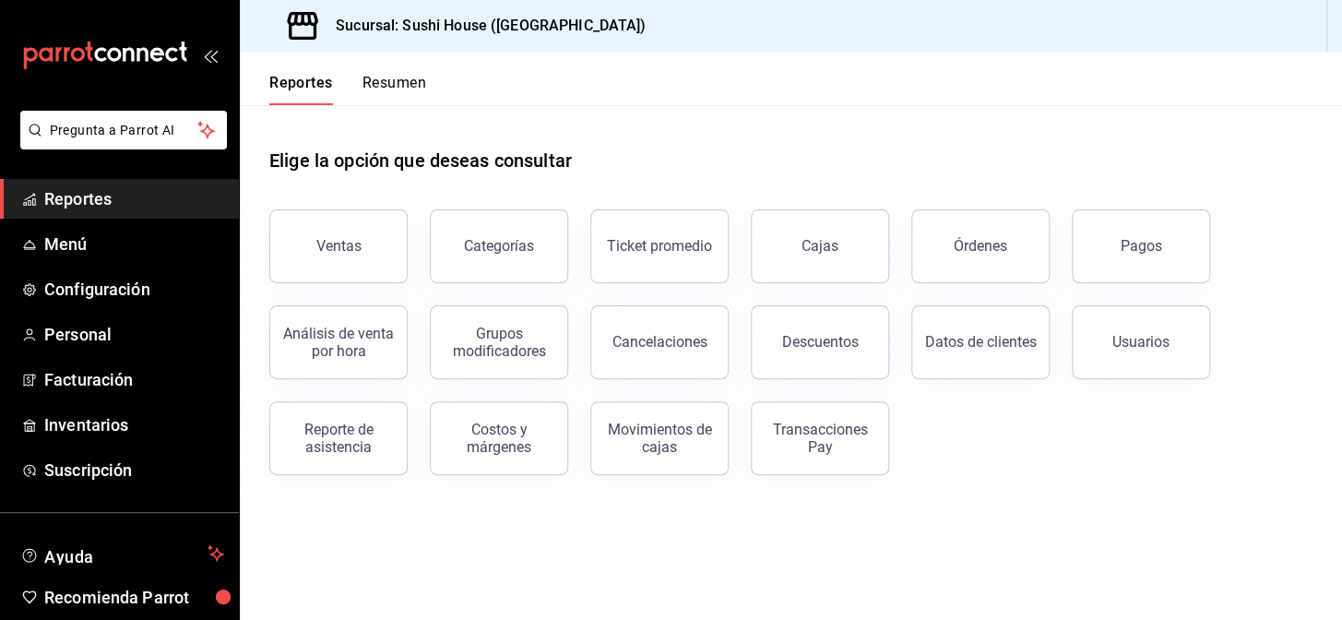
click at [399, 83] on button "Resumen" at bounding box center [395, 89] width 64 height 31
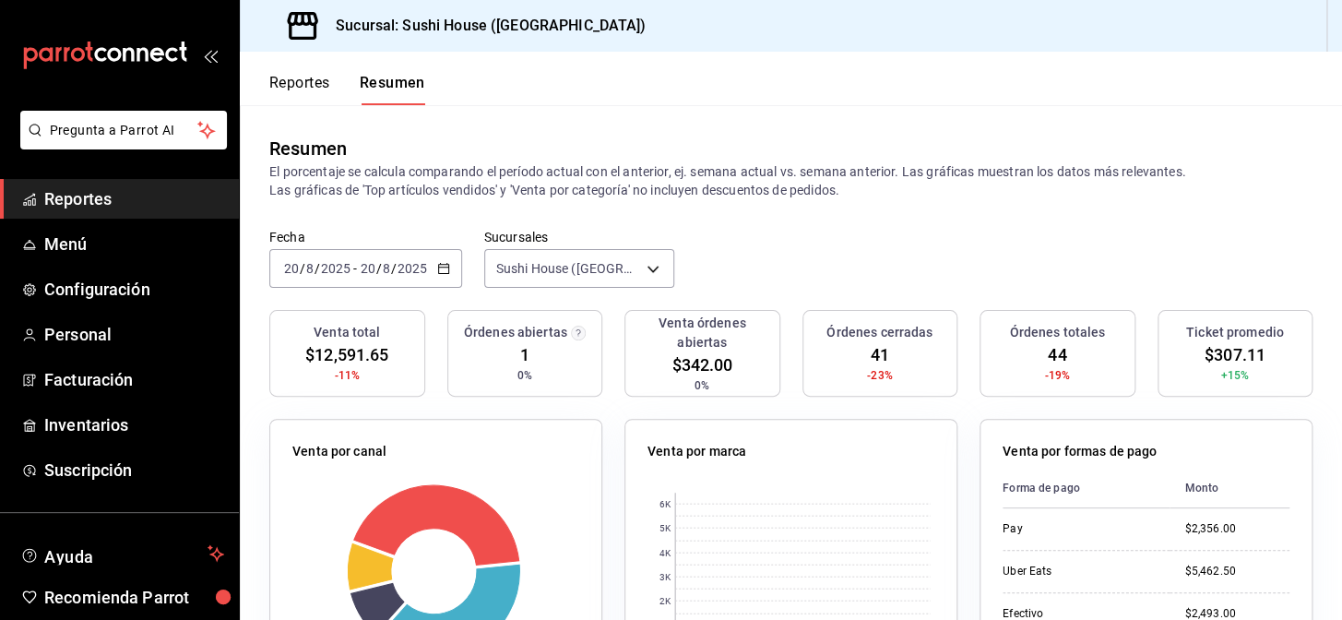
click at [304, 84] on button "Reportes" at bounding box center [299, 89] width 61 height 31
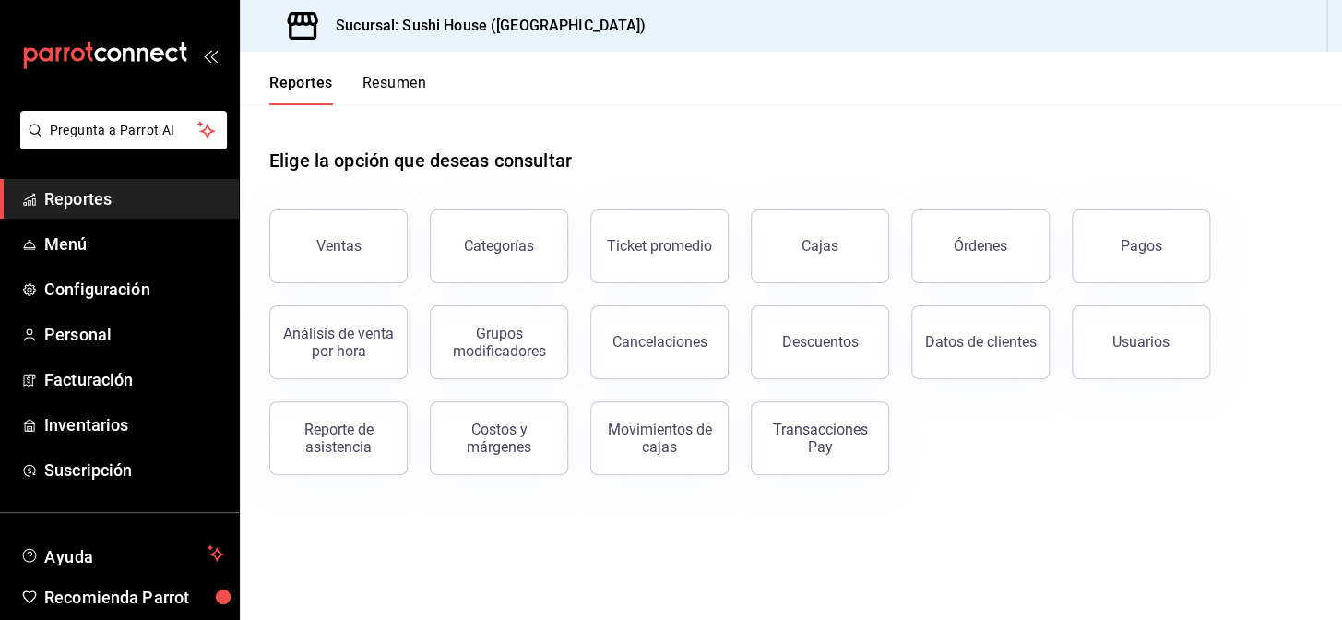
click at [408, 81] on button "Resumen" at bounding box center [395, 89] width 64 height 31
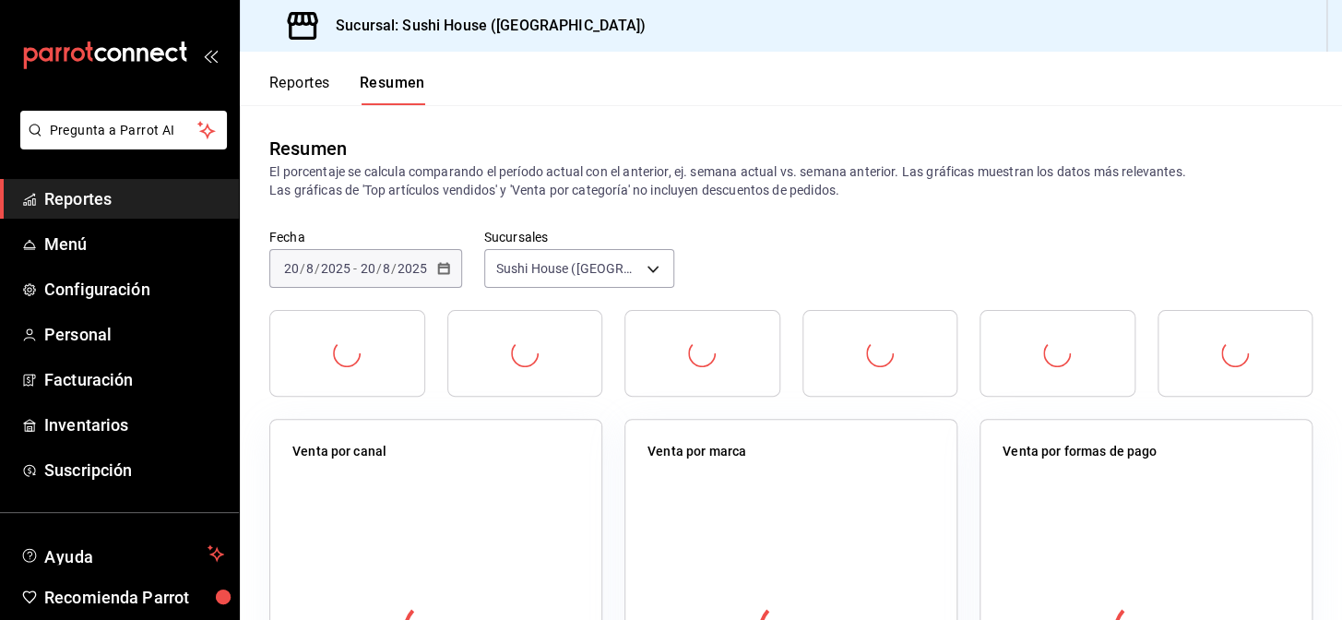
click at [278, 87] on button "Reportes" at bounding box center [299, 89] width 61 height 31
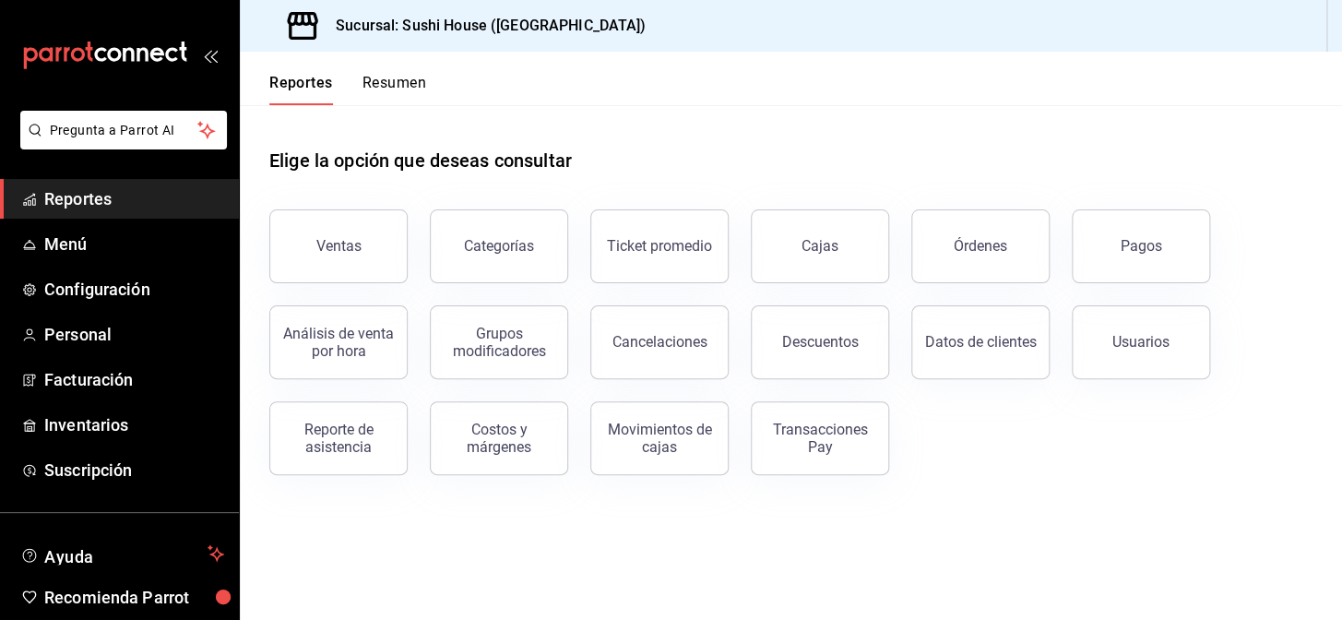
click at [376, 74] on button "Resumen" at bounding box center [395, 89] width 64 height 31
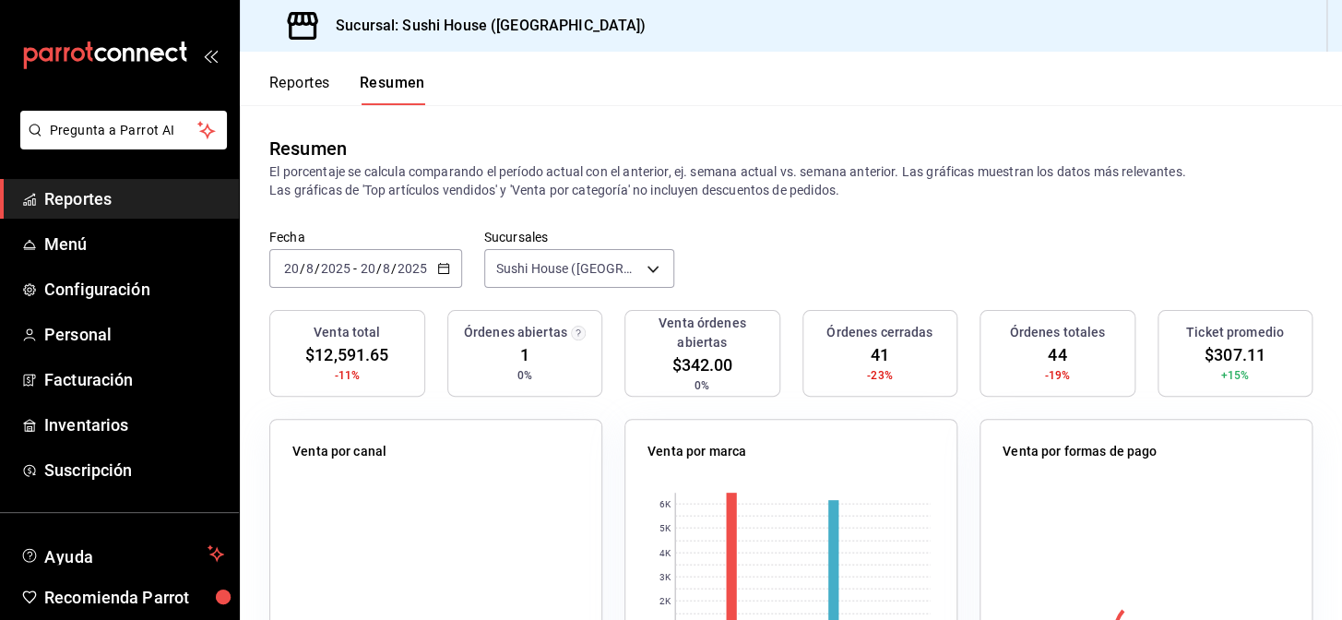
click at [287, 99] on button "Reportes" at bounding box center [299, 89] width 61 height 31
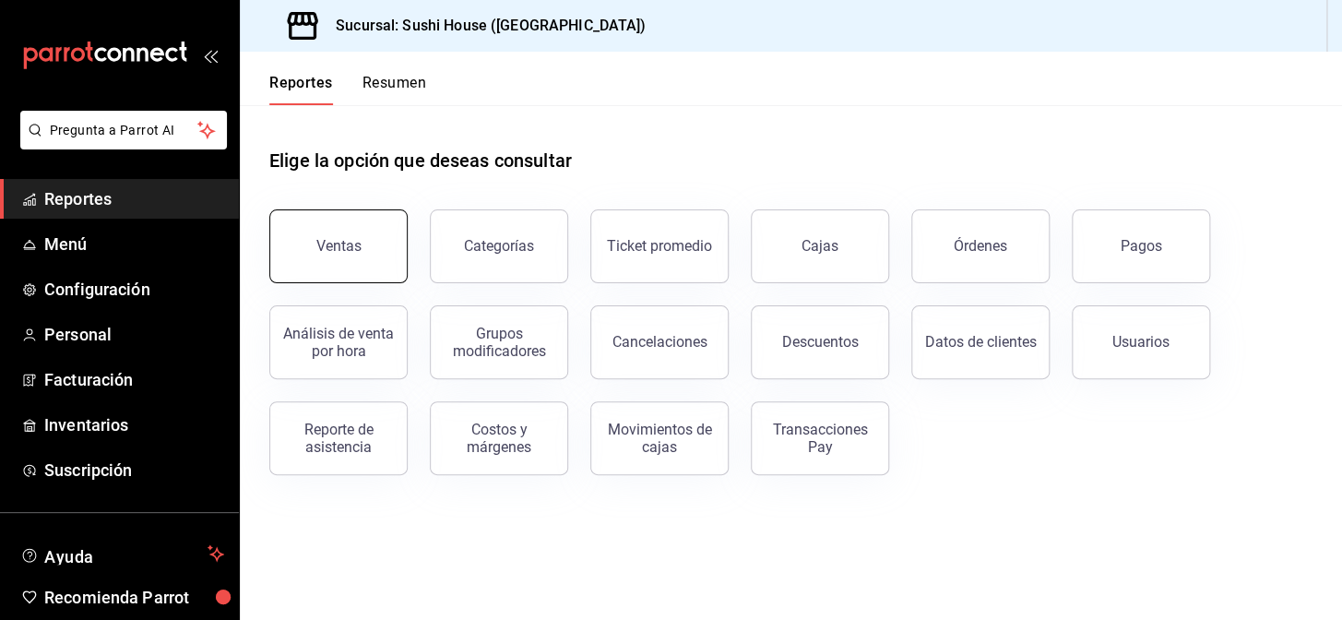
click at [325, 225] on button "Ventas" at bounding box center [338, 246] width 138 height 74
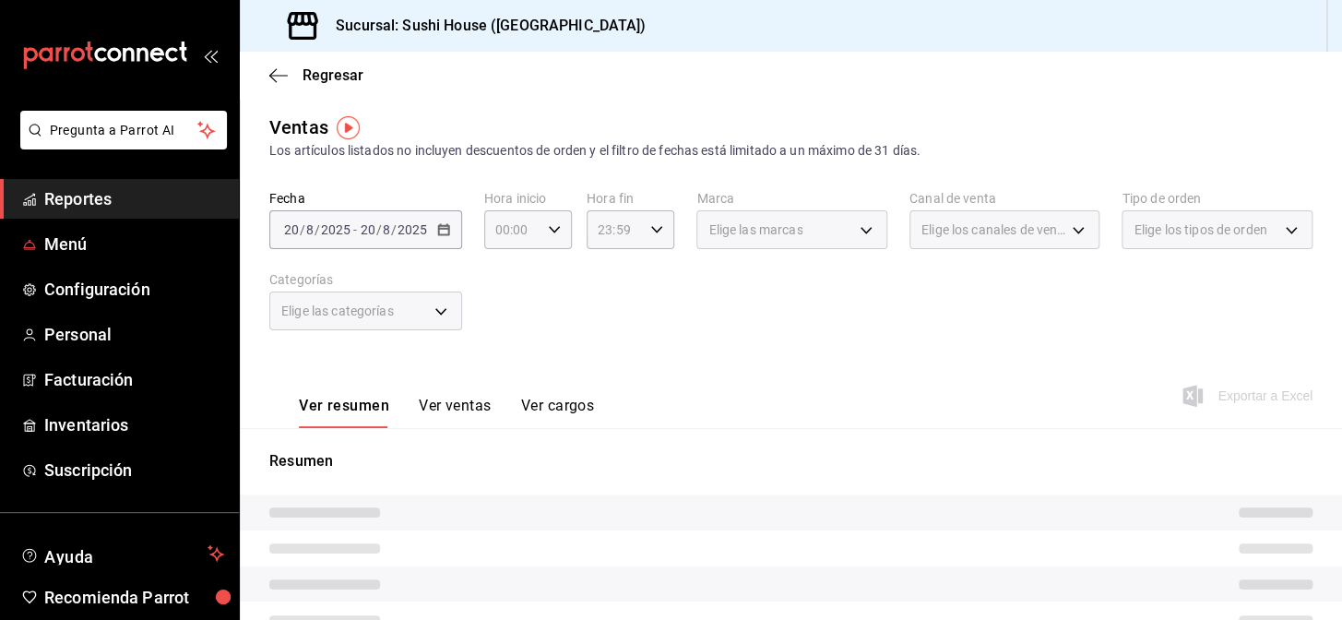
click at [78, 191] on span "Reportes" at bounding box center [134, 198] width 180 height 25
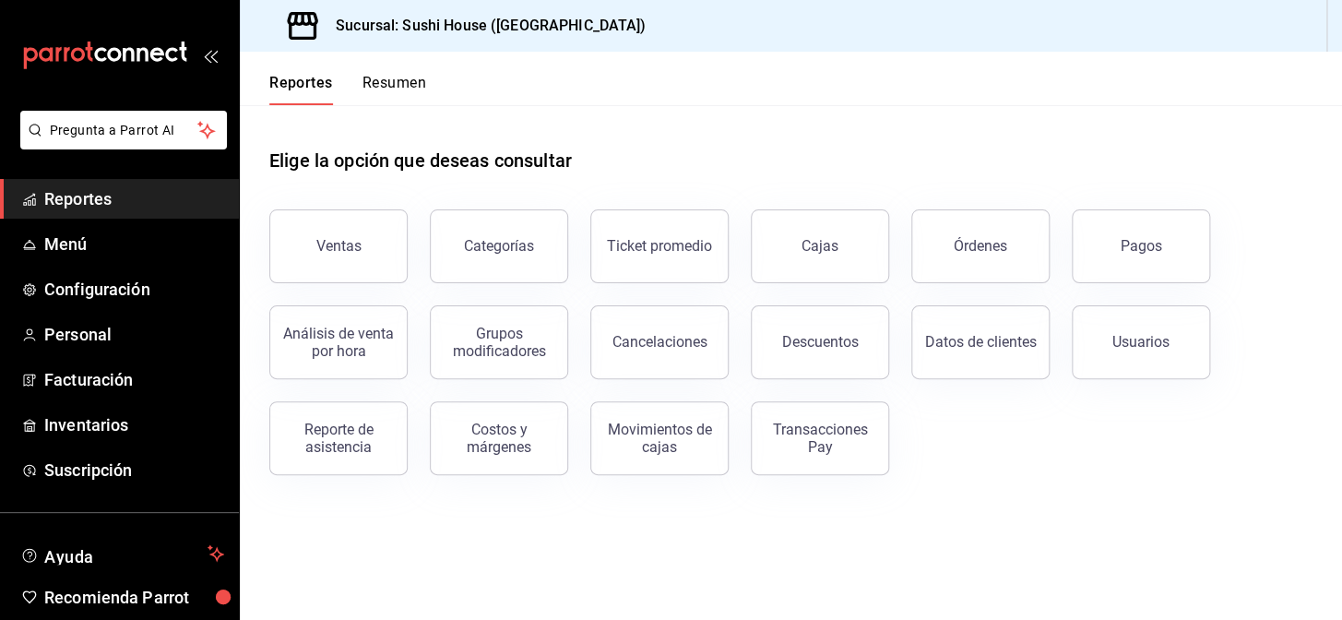
click at [396, 82] on button "Resumen" at bounding box center [395, 89] width 64 height 31
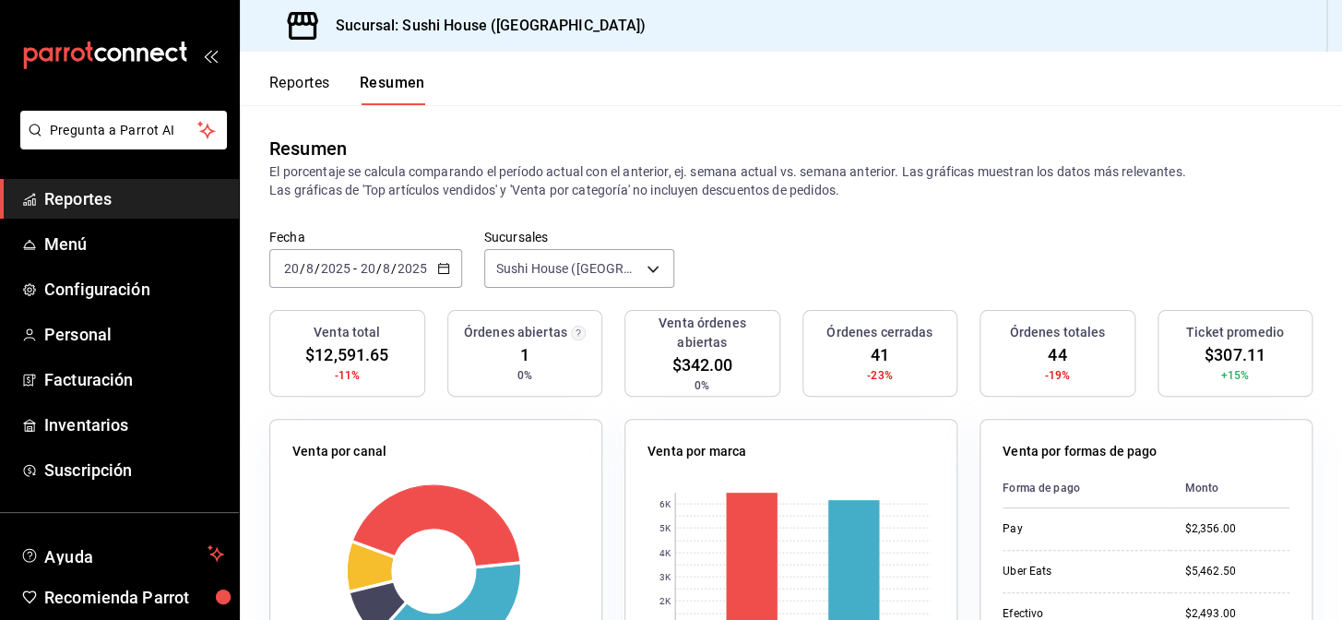
click at [57, 220] on ul "Reportes Menú Configuración Personal Facturación Inventarios Suscripción" at bounding box center [119, 334] width 239 height 311
click at [83, 198] on span "Reportes" at bounding box center [134, 198] width 180 height 25
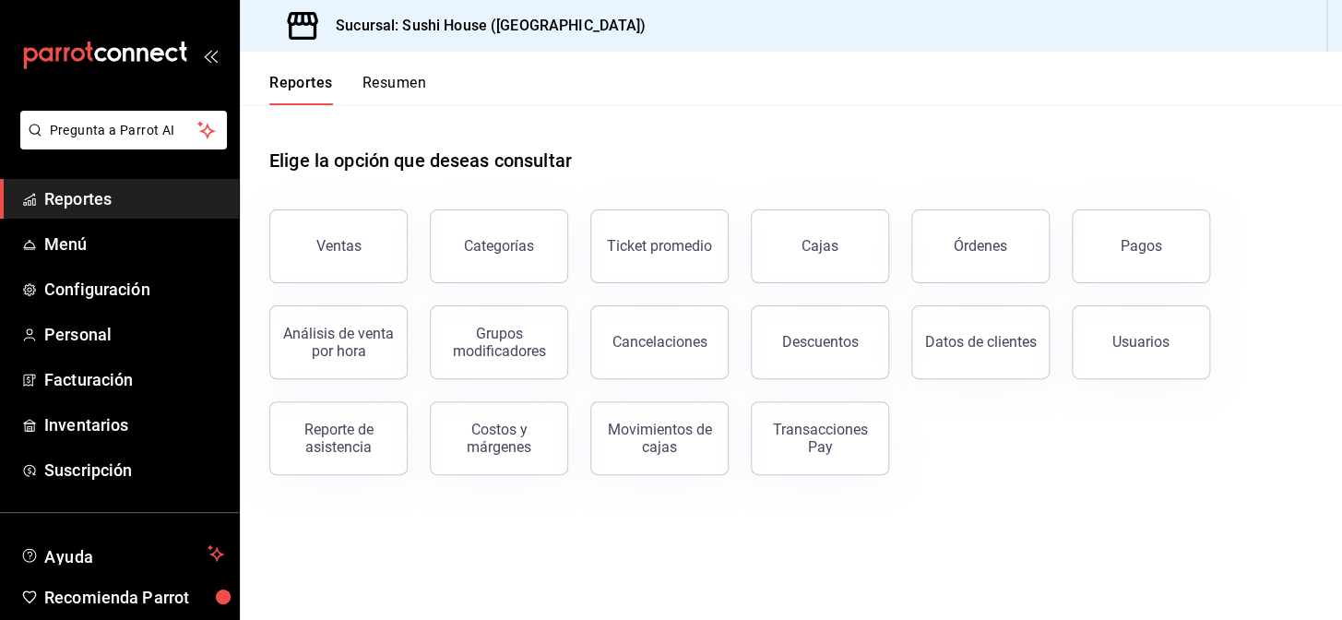
click at [397, 81] on button "Resumen" at bounding box center [395, 89] width 64 height 31
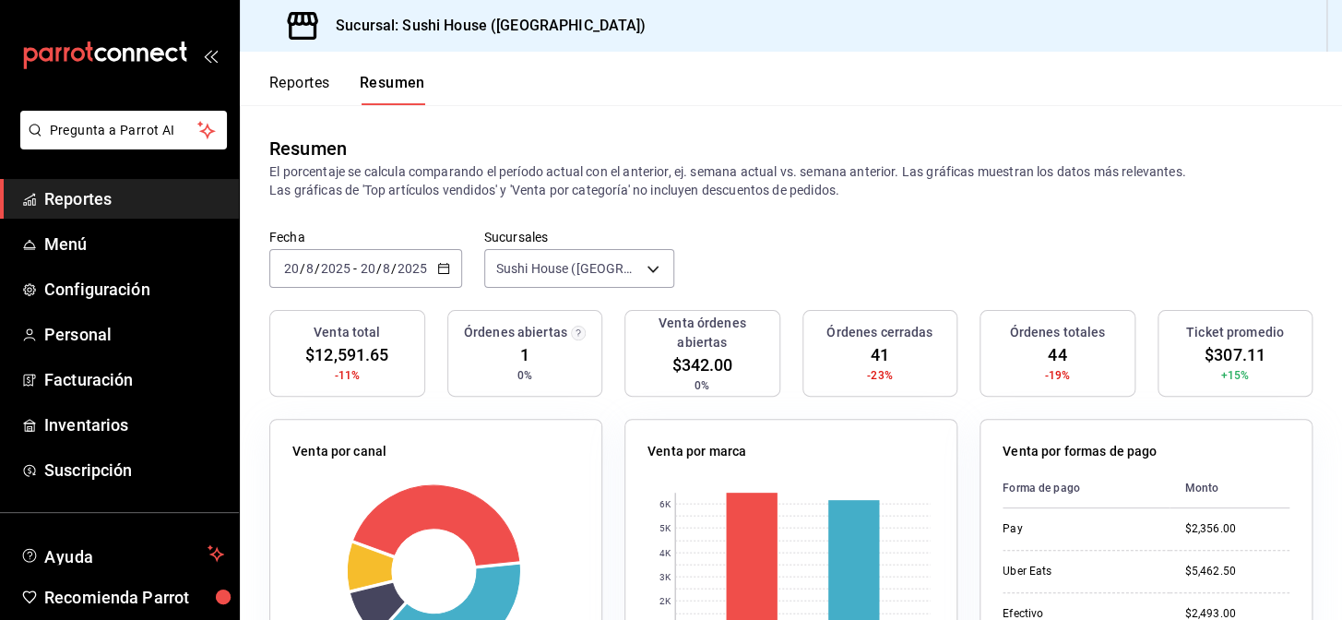
click at [121, 199] on span "Reportes" at bounding box center [134, 198] width 180 height 25
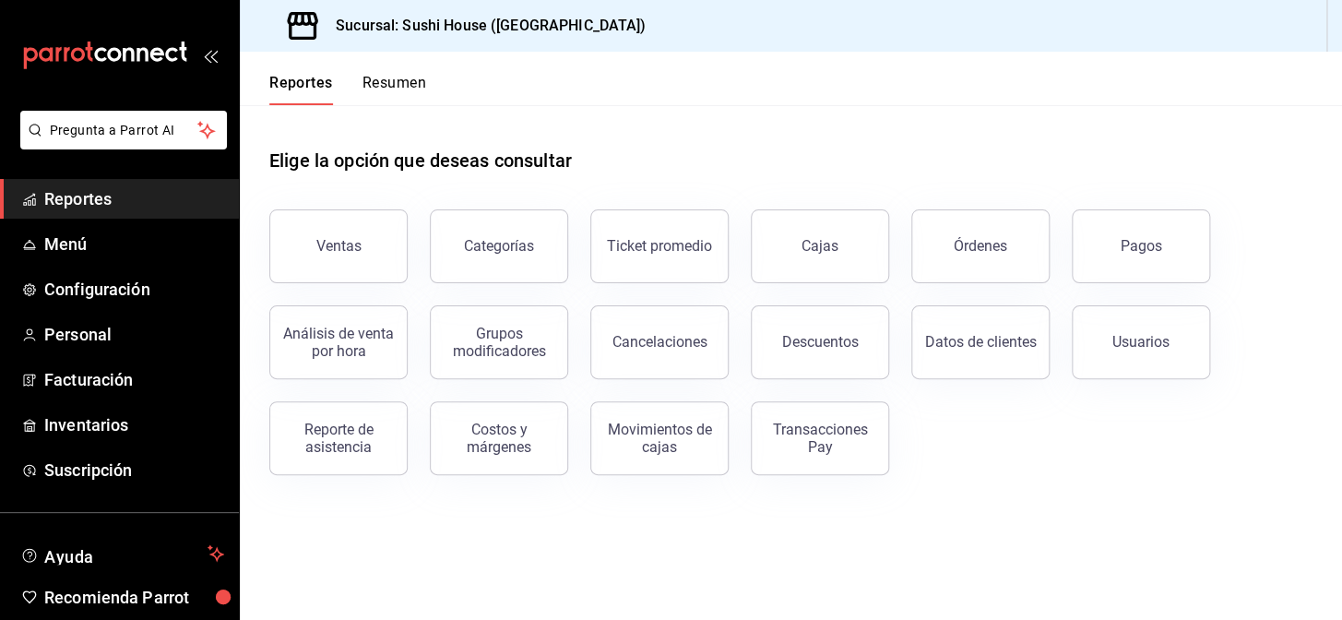
click at [376, 92] on button "Resumen" at bounding box center [395, 89] width 64 height 31
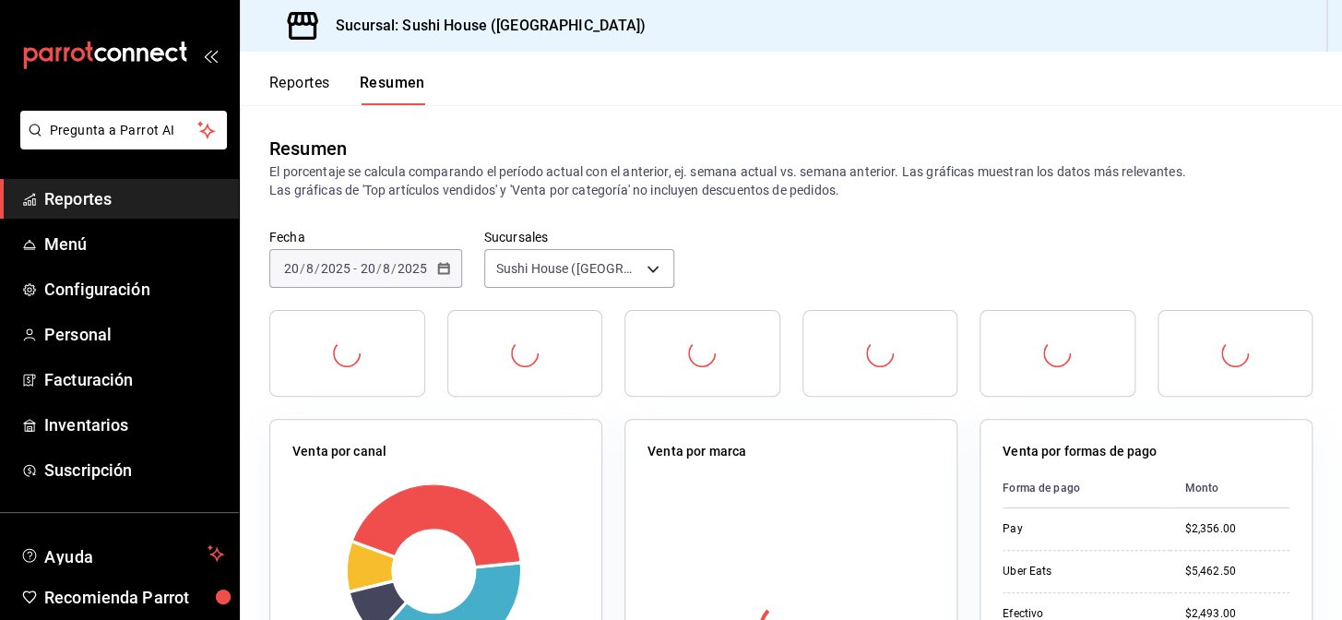
click at [129, 197] on span "Reportes" at bounding box center [134, 198] width 180 height 25
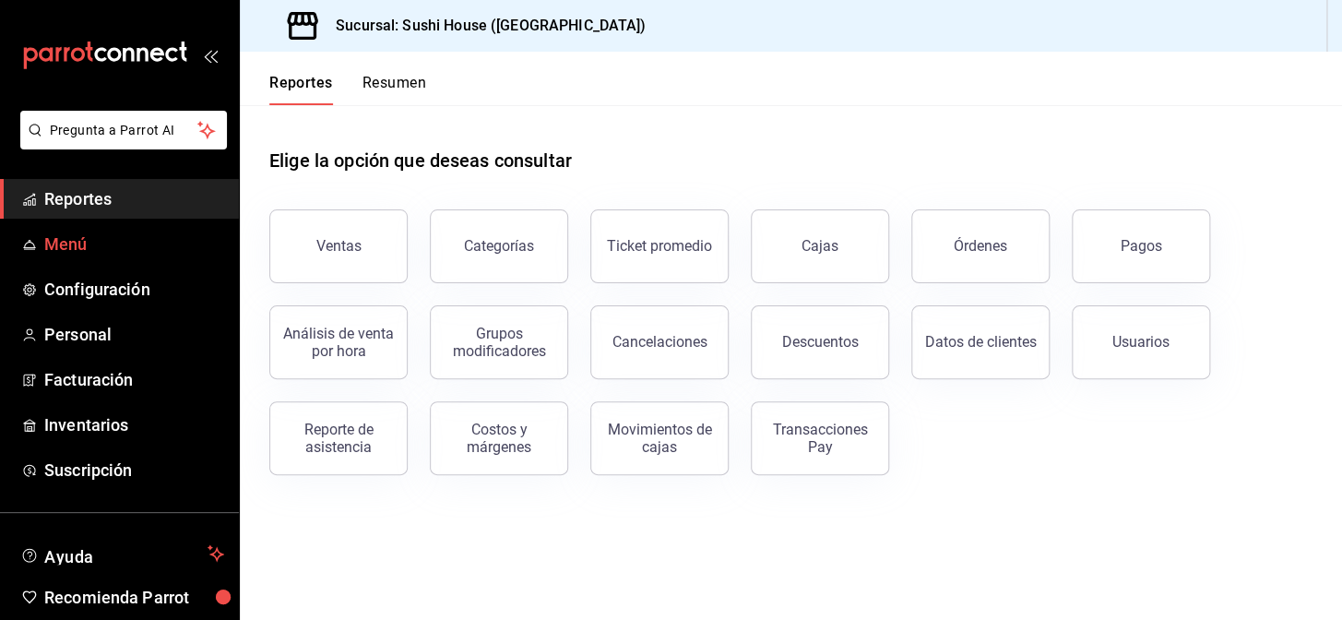
click at [389, 85] on button "Resumen" at bounding box center [395, 89] width 64 height 31
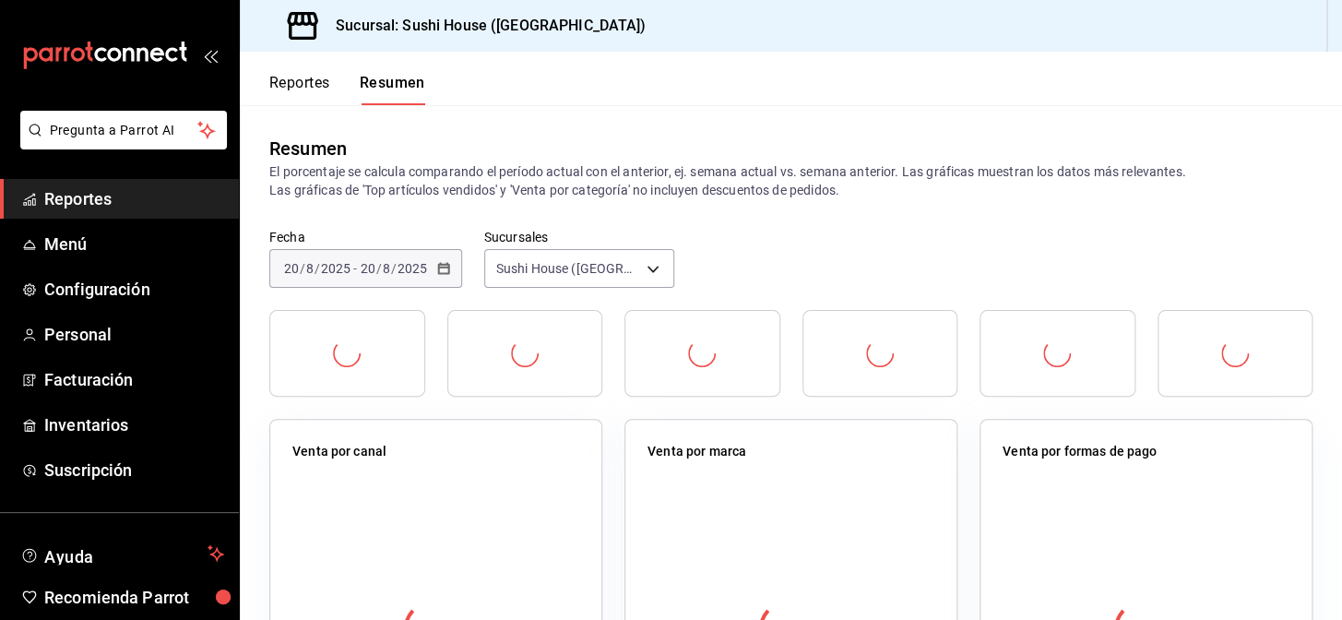
click at [54, 206] on span "Reportes" at bounding box center [134, 198] width 180 height 25
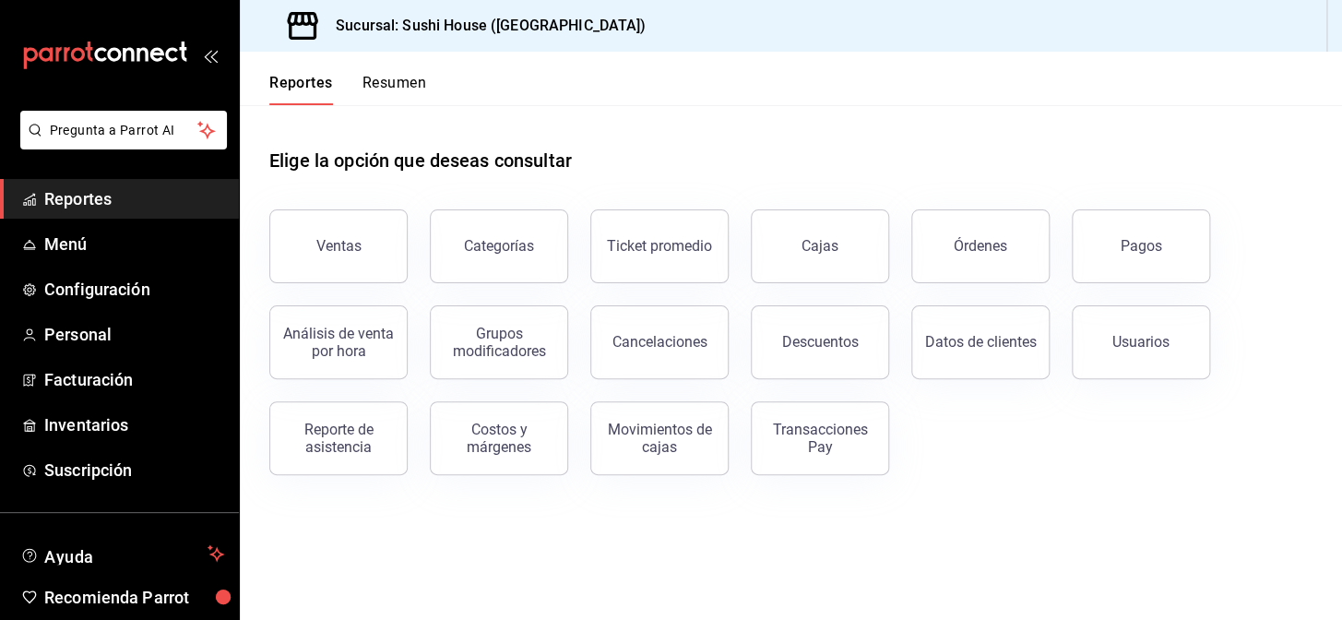
click at [409, 58] on div "Reportes Resumen" at bounding box center [333, 79] width 186 height 54
click at [397, 78] on button "Resumen" at bounding box center [395, 89] width 64 height 31
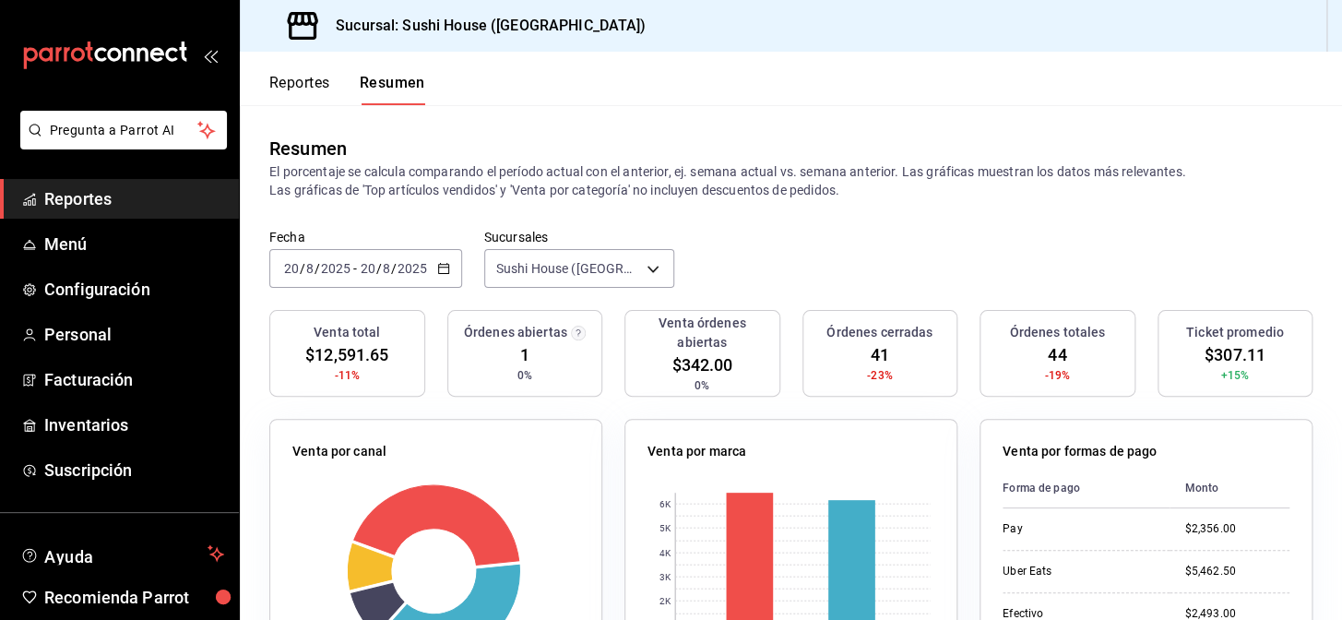
drag, startPoint x: 83, startPoint y: 193, endPoint x: 170, endPoint y: 161, distance: 92.2
click at [83, 193] on span "Reportes" at bounding box center [134, 198] width 180 height 25
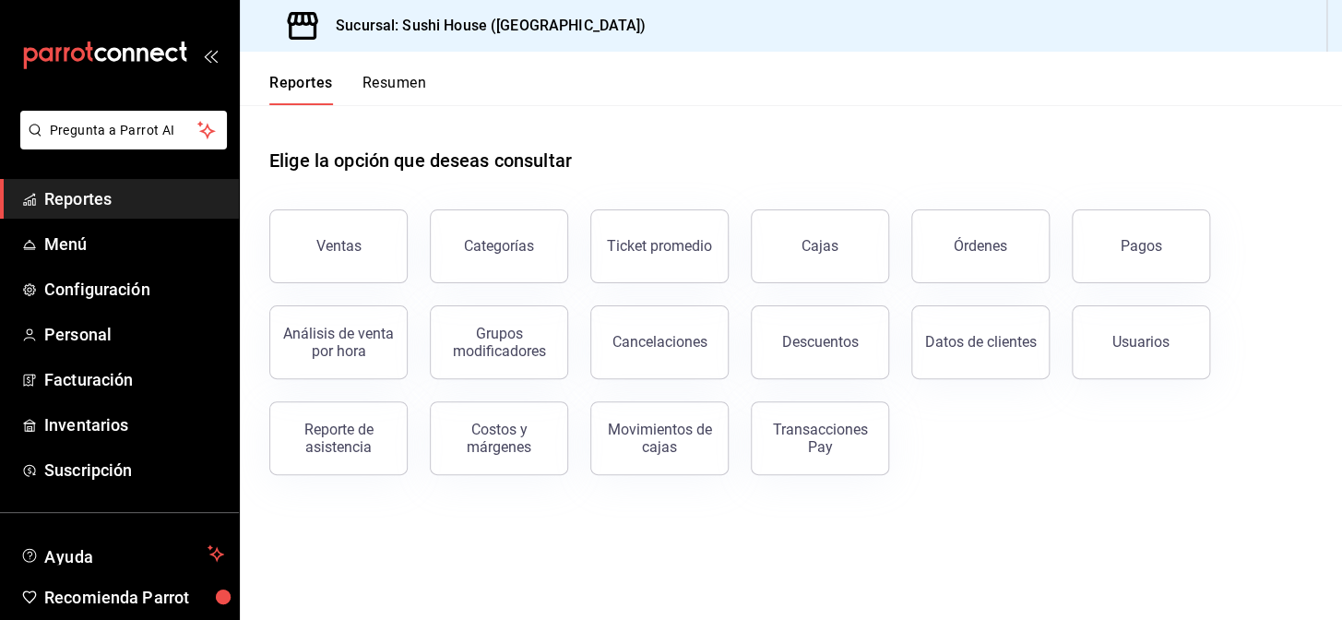
click at [415, 65] on div "Reportes Resumen" at bounding box center [333, 79] width 186 height 54
click at [411, 83] on button "Resumen" at bounding box center [395, 89] width 64 height 31
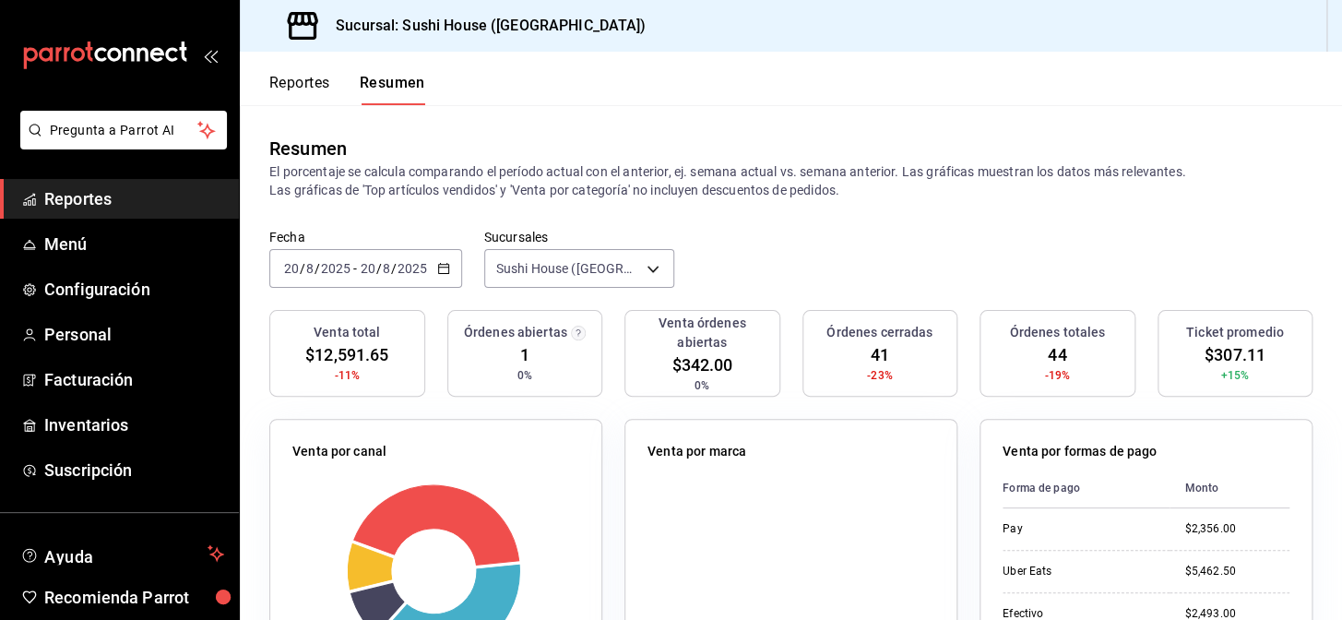
drag, startPoint x: 104, startPoint y: 193, endPoint x: 125, endPoint y: 196, distance: 21.4
click at [106, 191] on span "Reportes" at bounding box center [134, 198] width 180 height 25
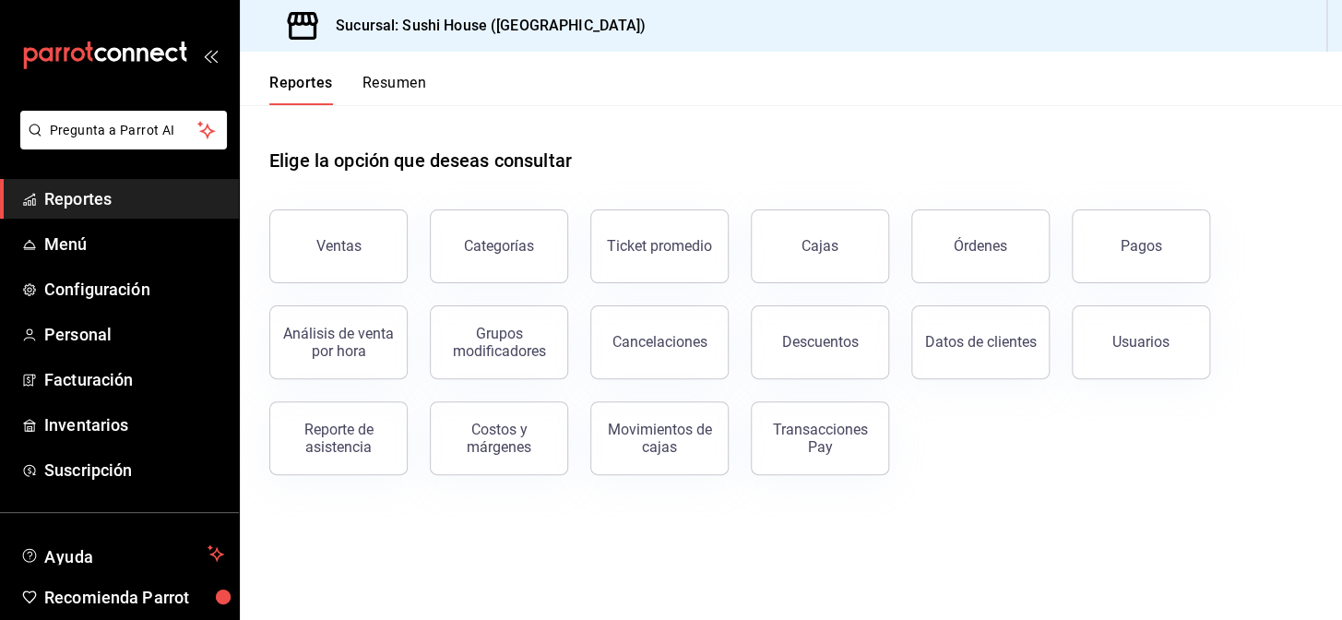
click at [388, 77] on button "Resumen" at bounding box center [395, 89] width 64 height 31
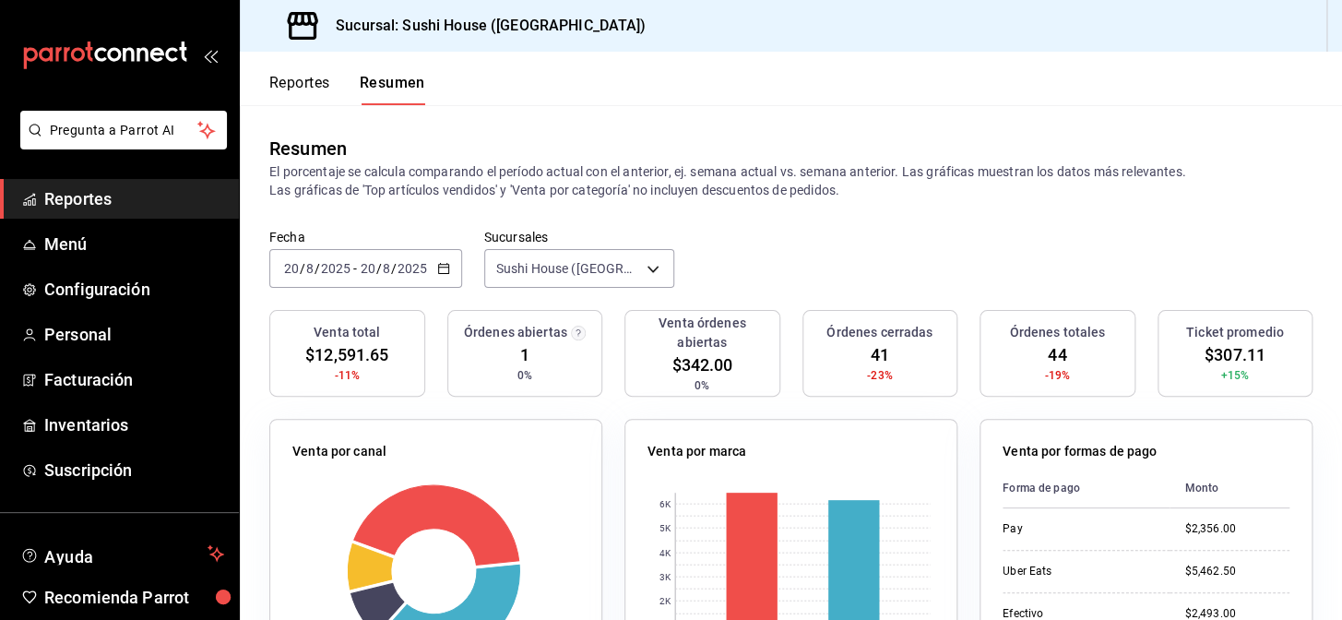
click at [102, 205] on span "Reportes" at bounding box center [134, 198] width 180 height 25
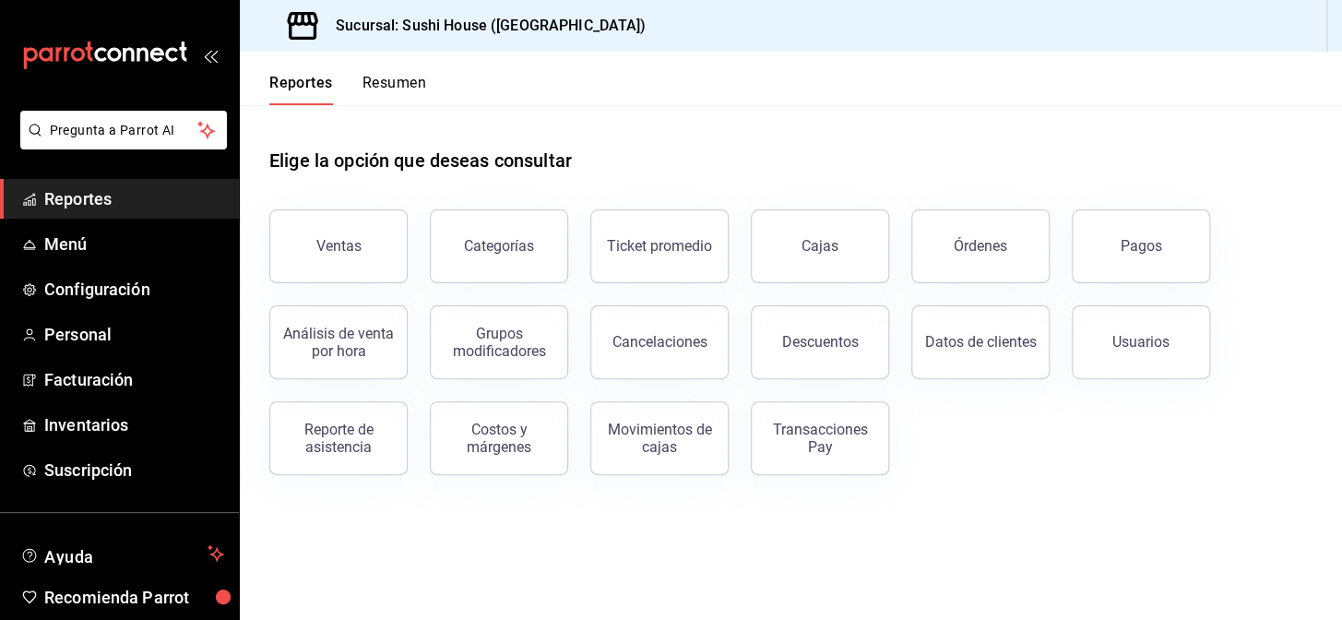
click at [417, 78] on button "Resumen" at bounding box center [395, 89] width 64 height 31
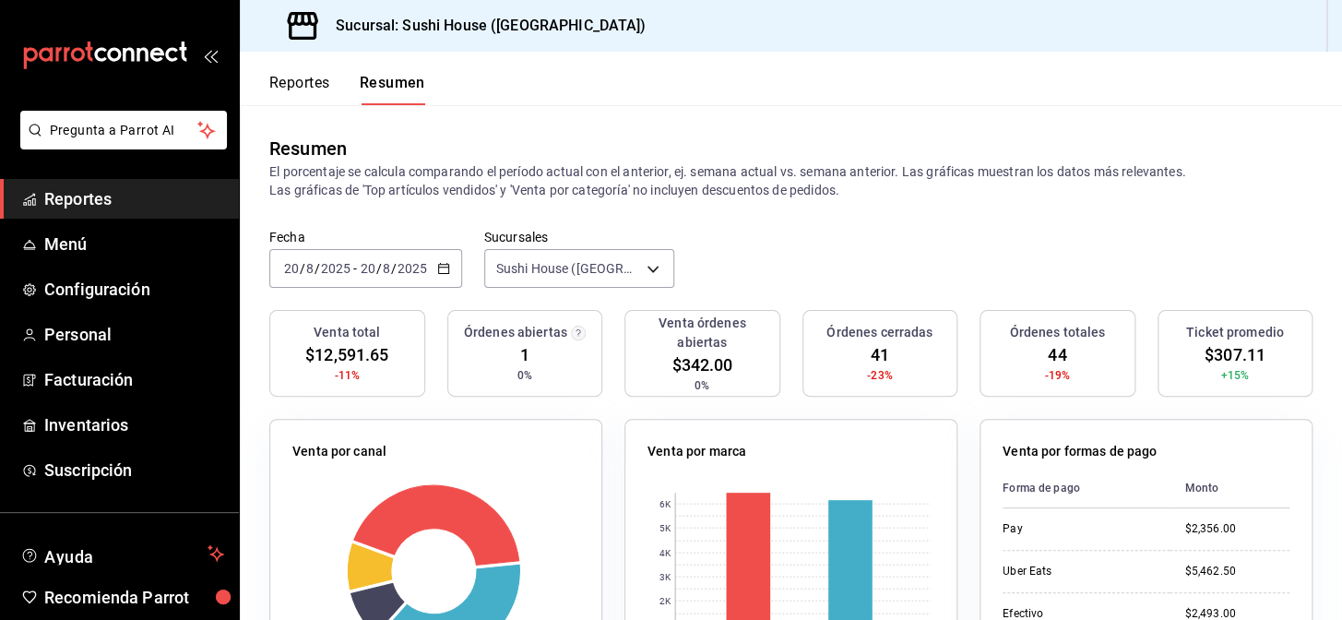
click at [66, 221] on ul "Reportes Menú Configuración Personal Facturación Inventarios Suscripción" at bounding box center [119, 334] width 239 height 311
click at [141, 202] on span "Reportes" at bounding box center [134, 198] width 180 height 25
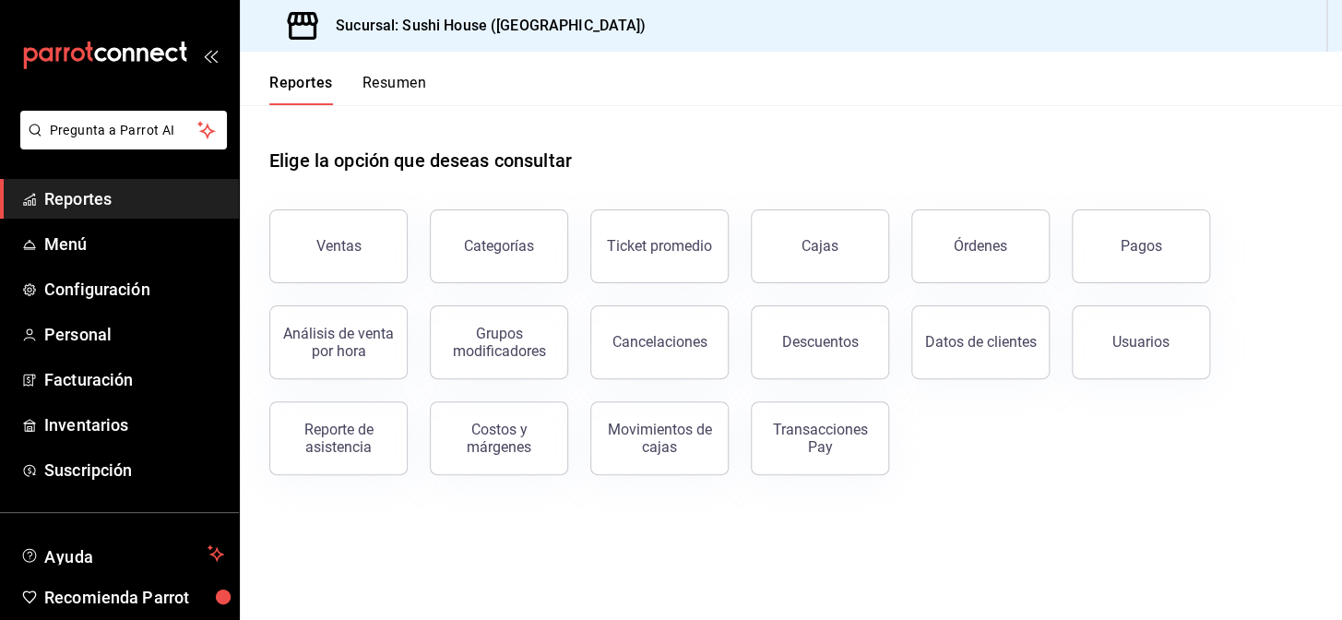
click at [396, 92] on button "Resumen" at bounding box center [395, 89] width 64 height 31
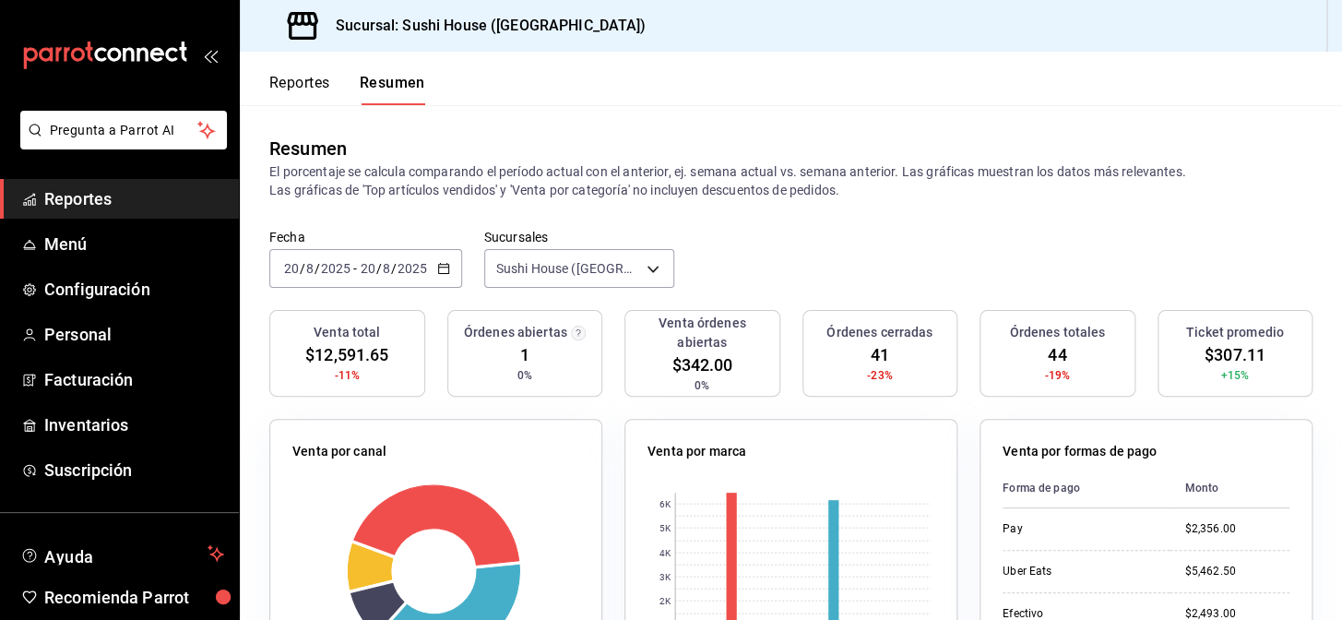
click at [102, 215] on link "Reportes" at bounding box center [119, 199] width 239 height 40
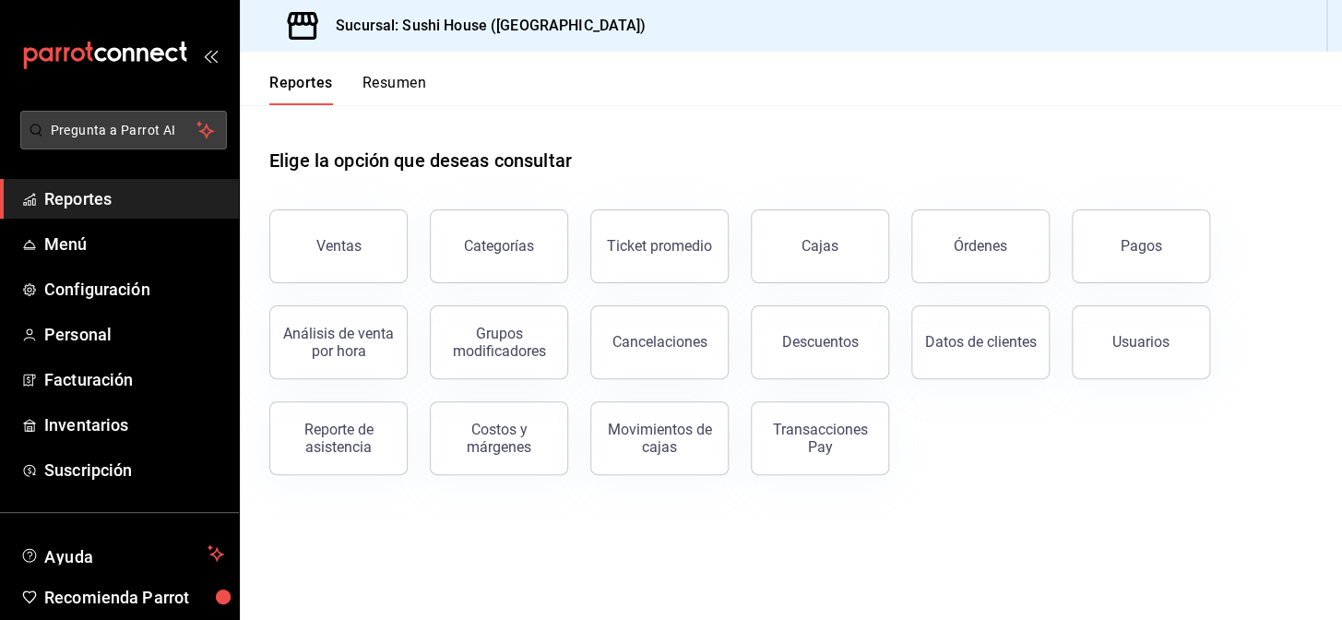
drag, startPoint x: 388, startPoint y: 75, endPoint x: 172, endPoint y: 140, distance: 226.5
click at [388, 75] on button "Resumen" at bounding box center [395, 89] width 64 height 31
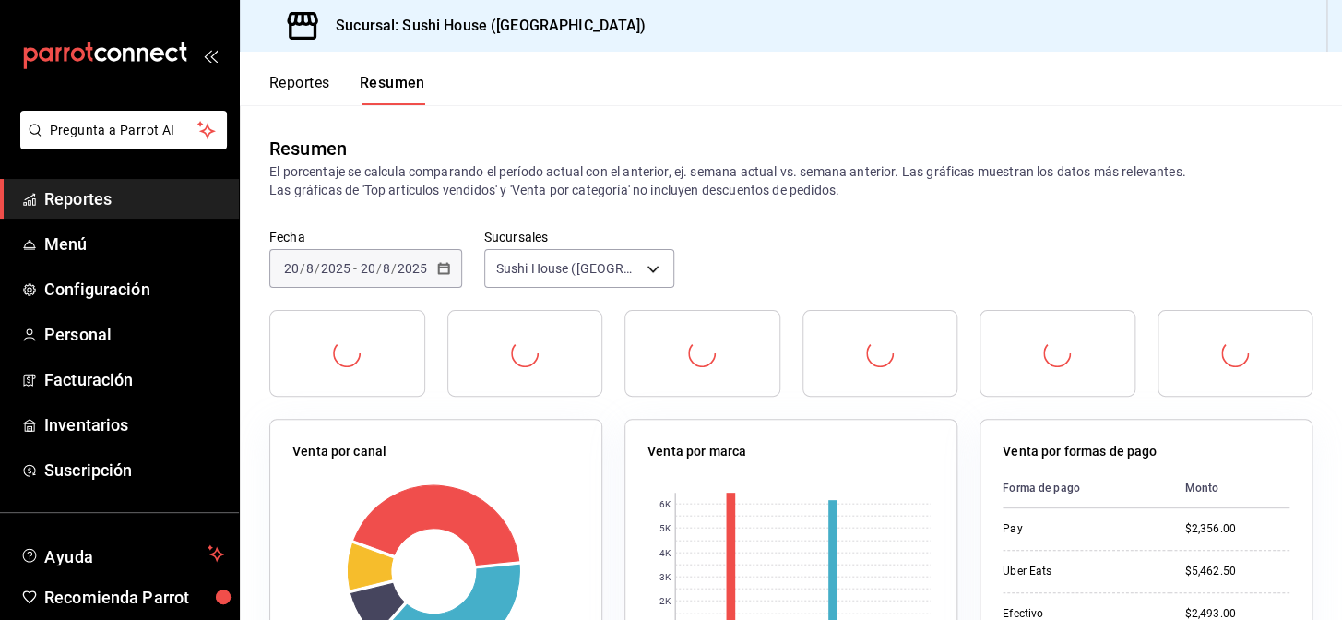
click at [124, 208] on span "Reportes" at bounding box center [134, 198] width 180 height 25
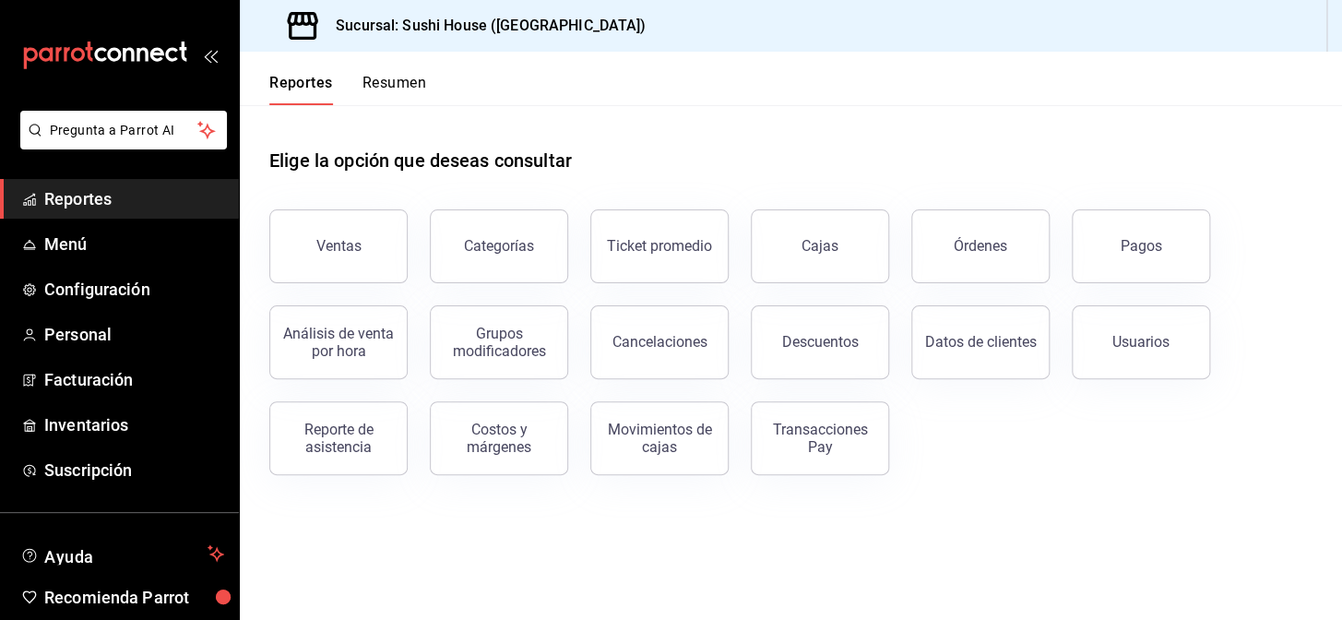
click at [402, 101] on button "Resumen" at bounding box center [395, 89] width 64 height 31
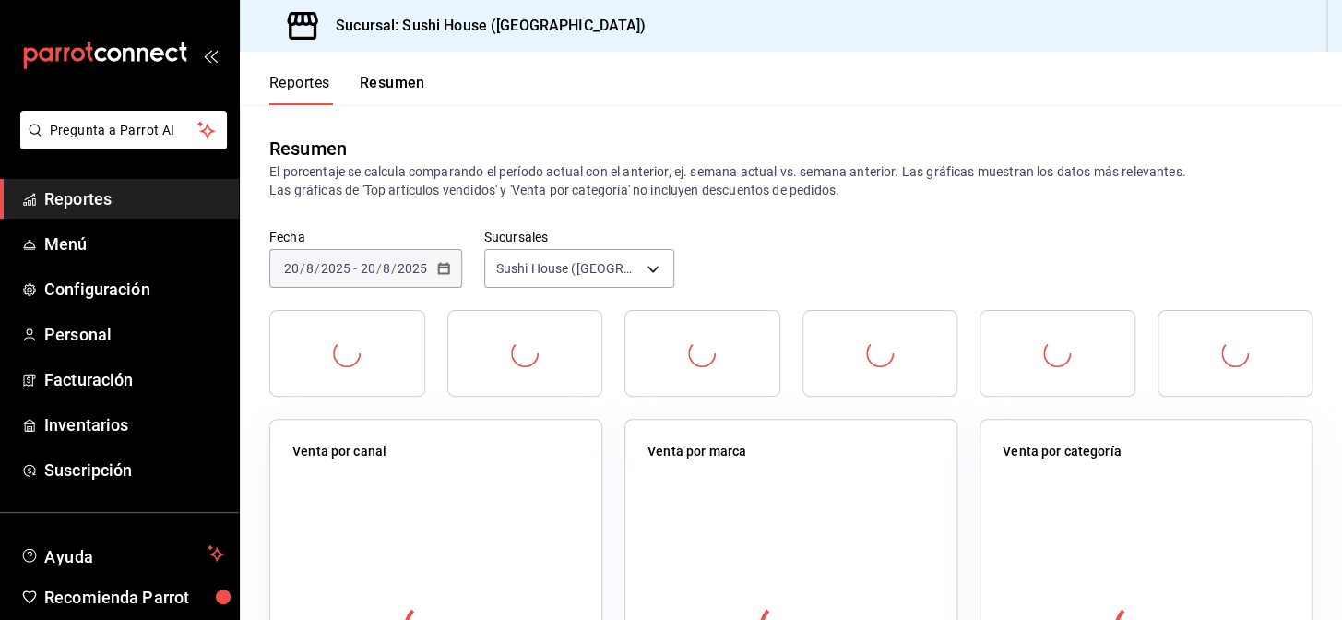
click at [396, 83] on button "Resumen" at bounding box center [393, 89] width 66 height 31
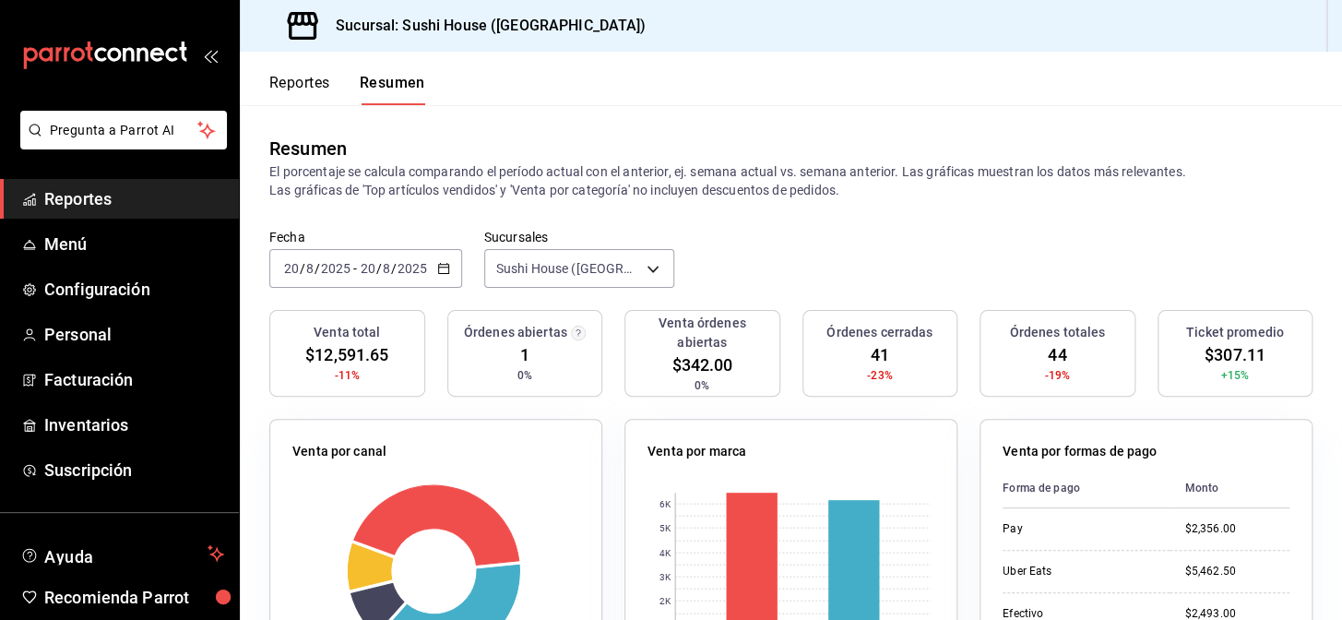
click at [109, 205] on span "Reportes" at bounding box center [134, 198] width 180 height 25
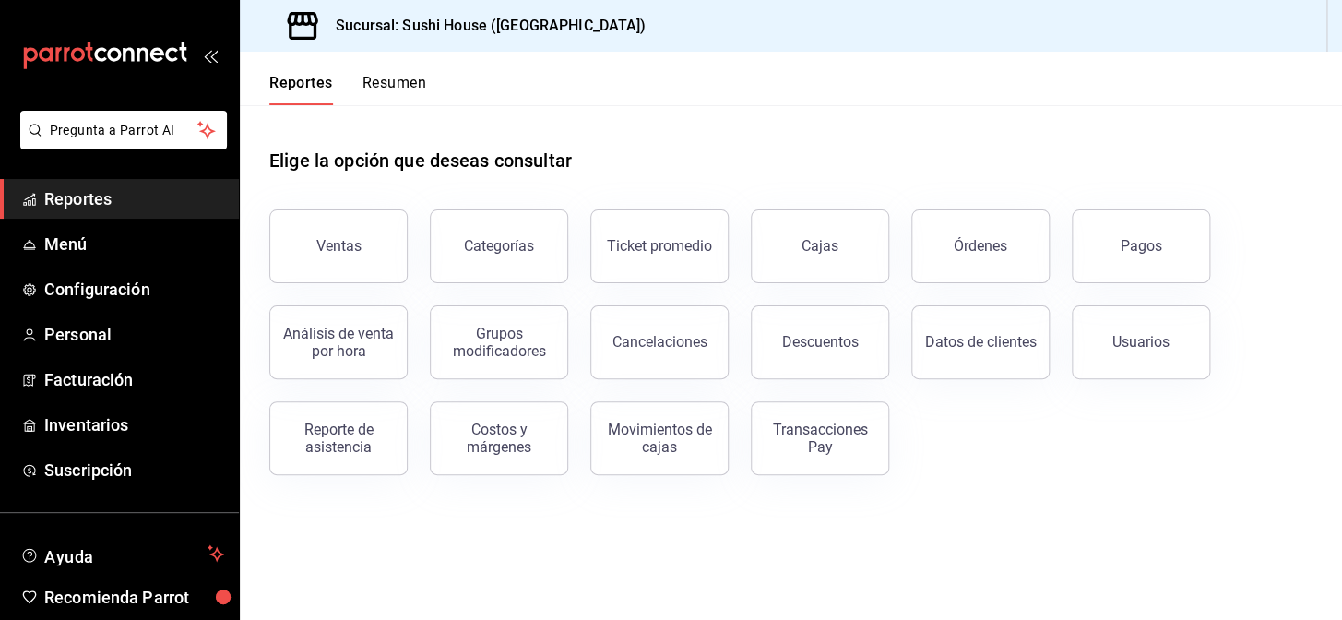
click at [407, 94] on button "Resumen" at bounding box center [395, 89] width 64 height 31
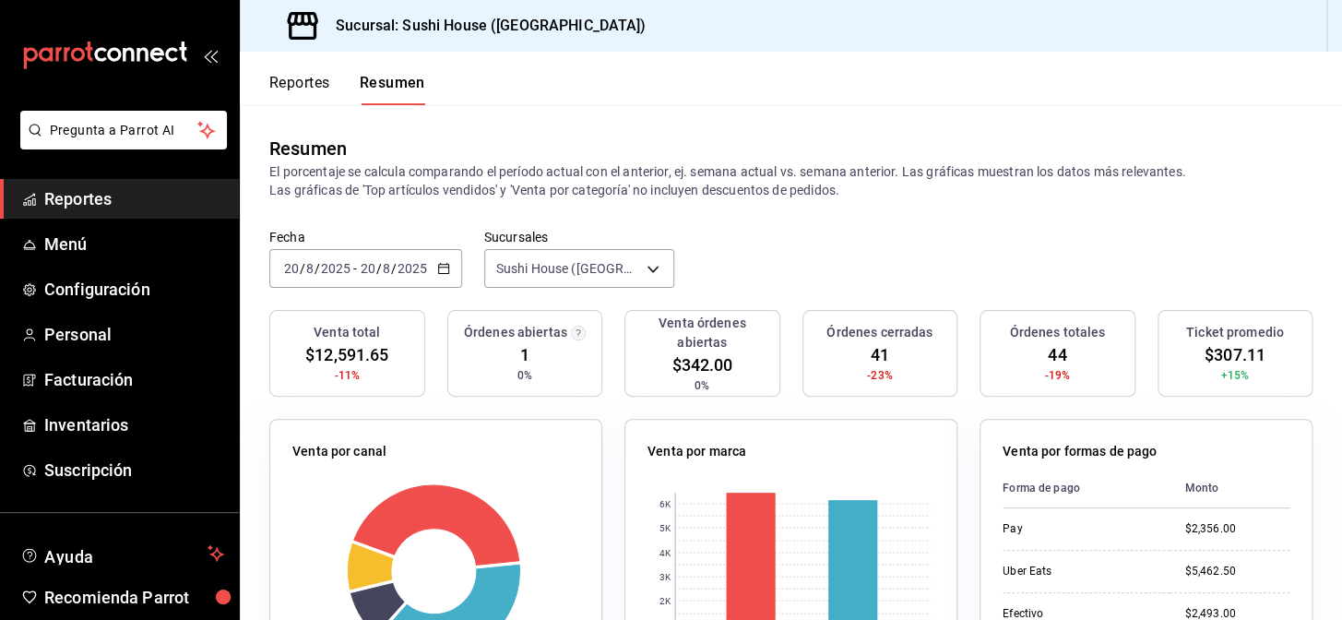
click at [126, 187] on span "Reportes" at bounding box center [134, 198] width 180 height 25
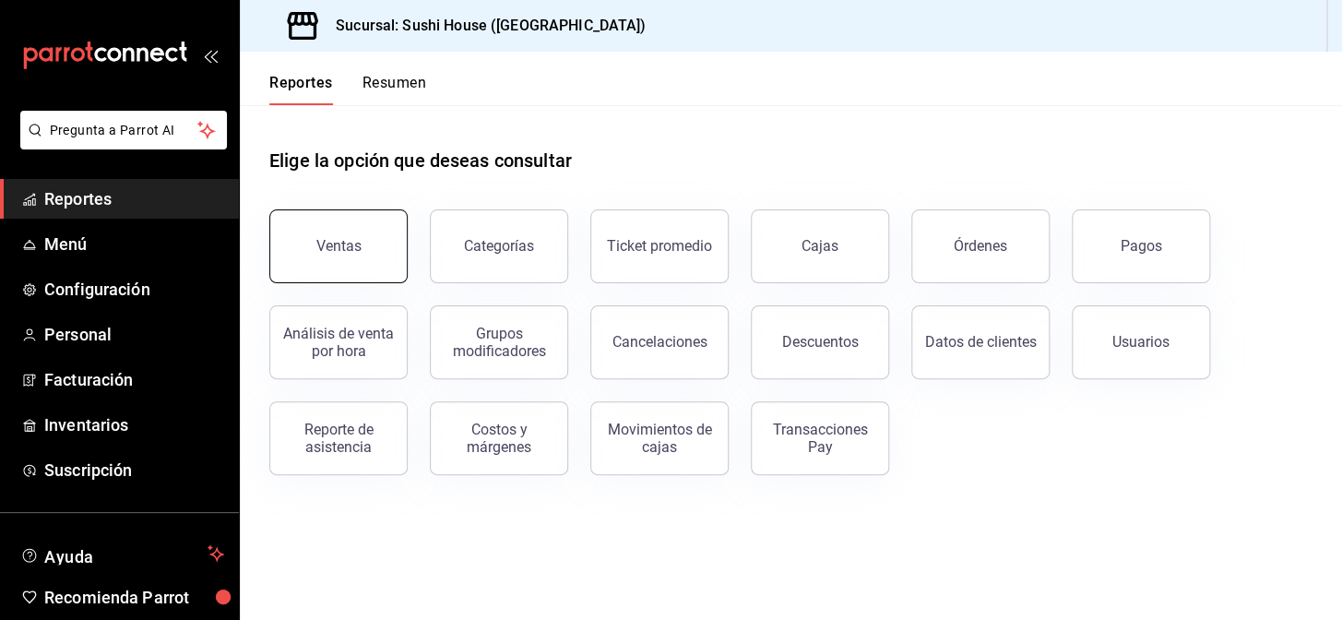
click at [319, 263] on button "Ventas" at bounding box center [338, 246] width 138 height 74
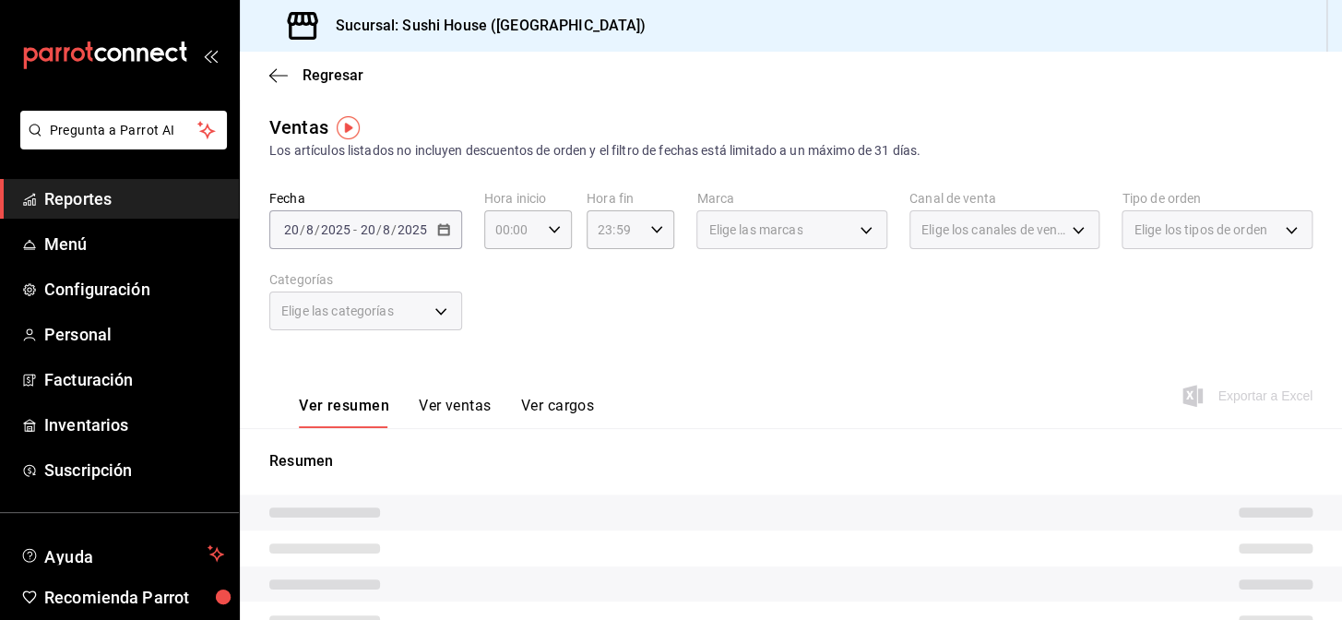
click at [110, 202] on span "Reportes" at bounding box center [134, 198] width 180 height 25
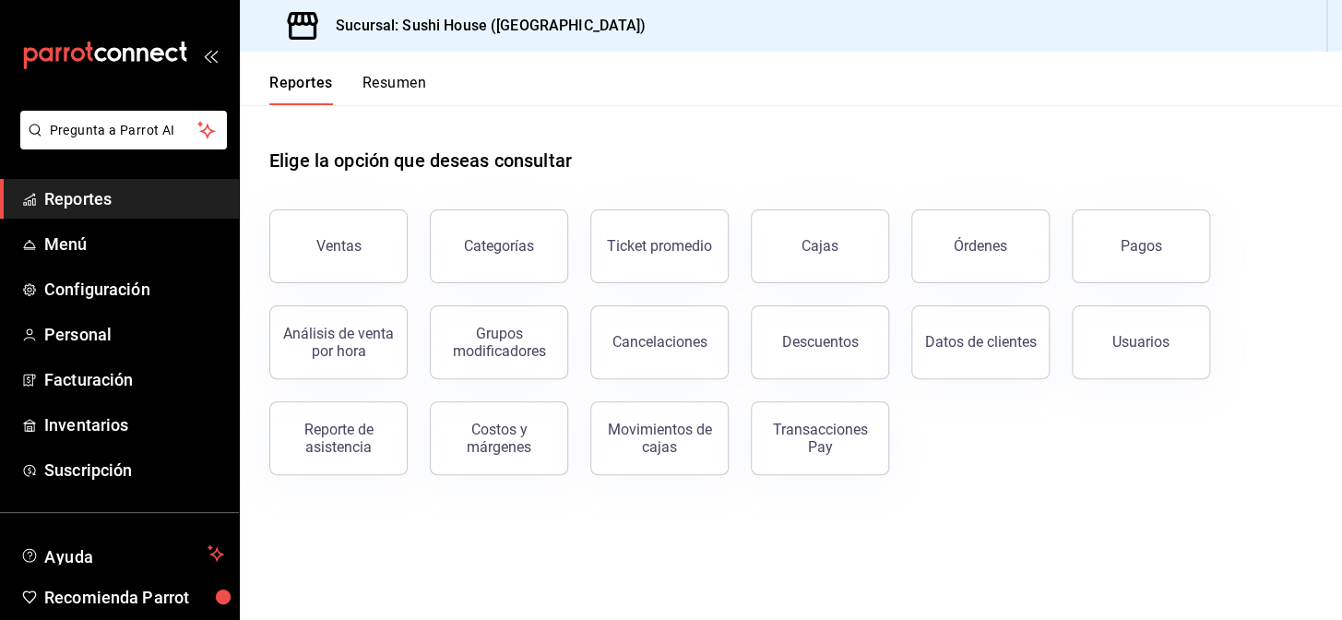
click at [420, 84] on button "Resumen" at bounding box center [395, 89] width 64 height 31
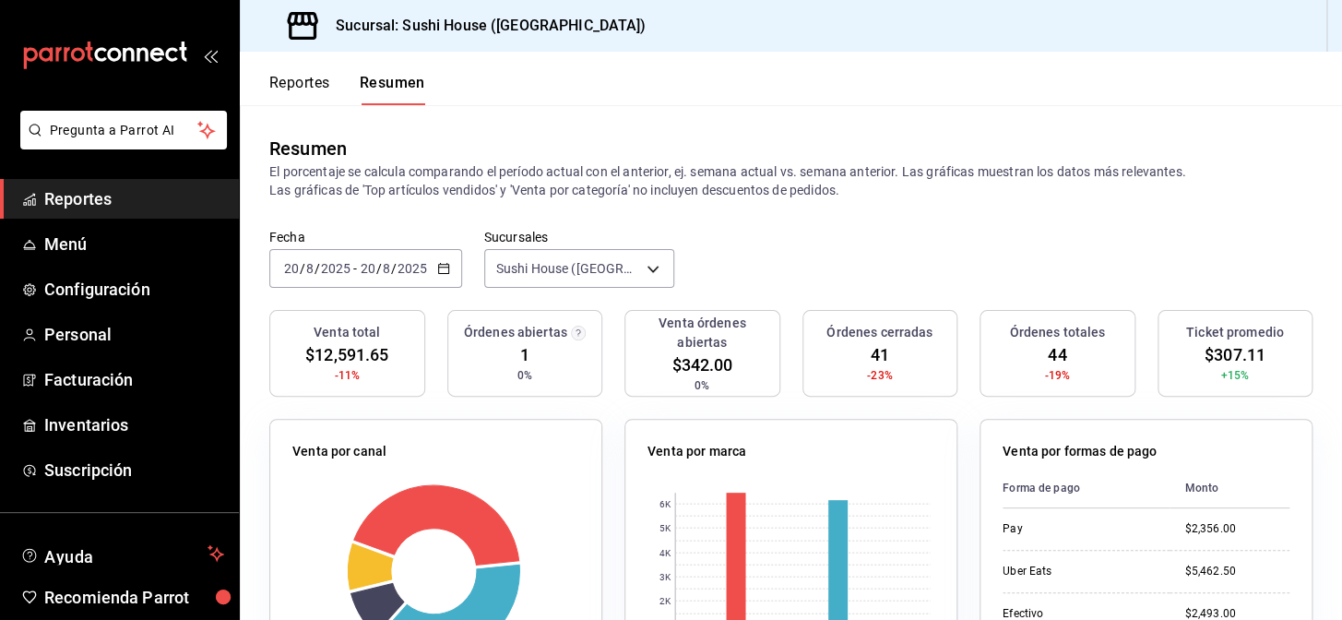
click at [101, 217] on link "Reportes" at bounding box center [119, 199] width 239 height 40
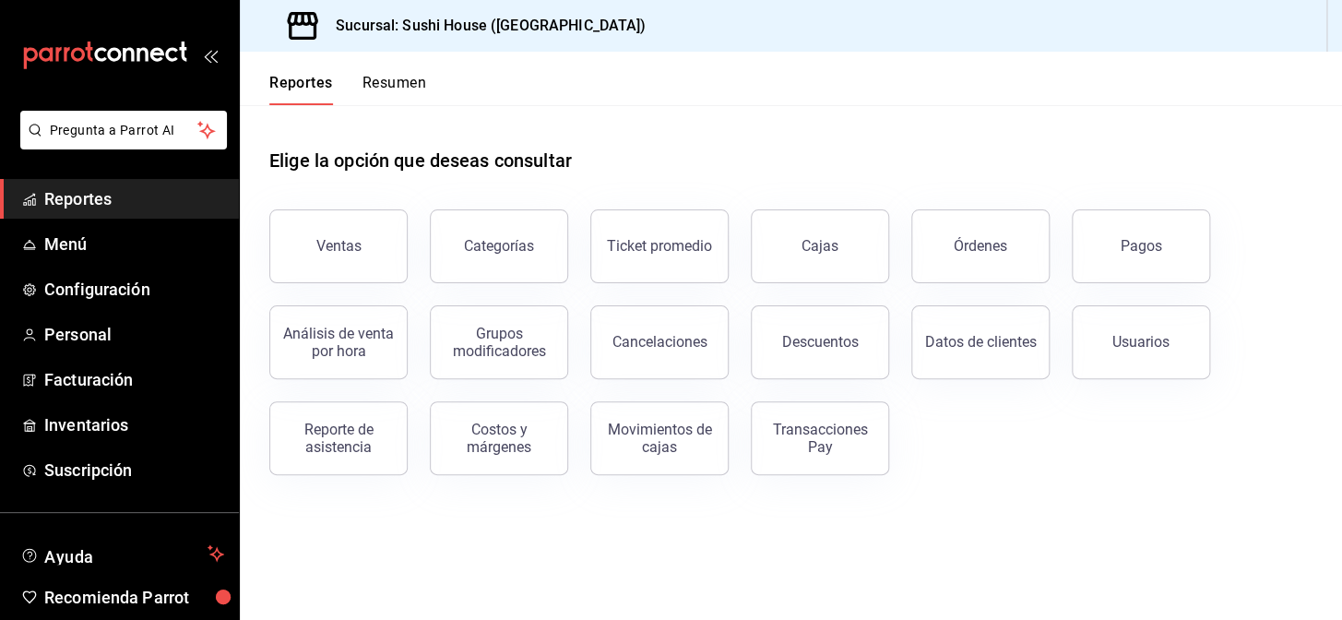
click at [103, 218] on link "Reportes" at bounding box center [119, 199] width 239 height 40
click at [408, 80] on button "Resumen" at bounding box center [395, 89] width 64 height 31
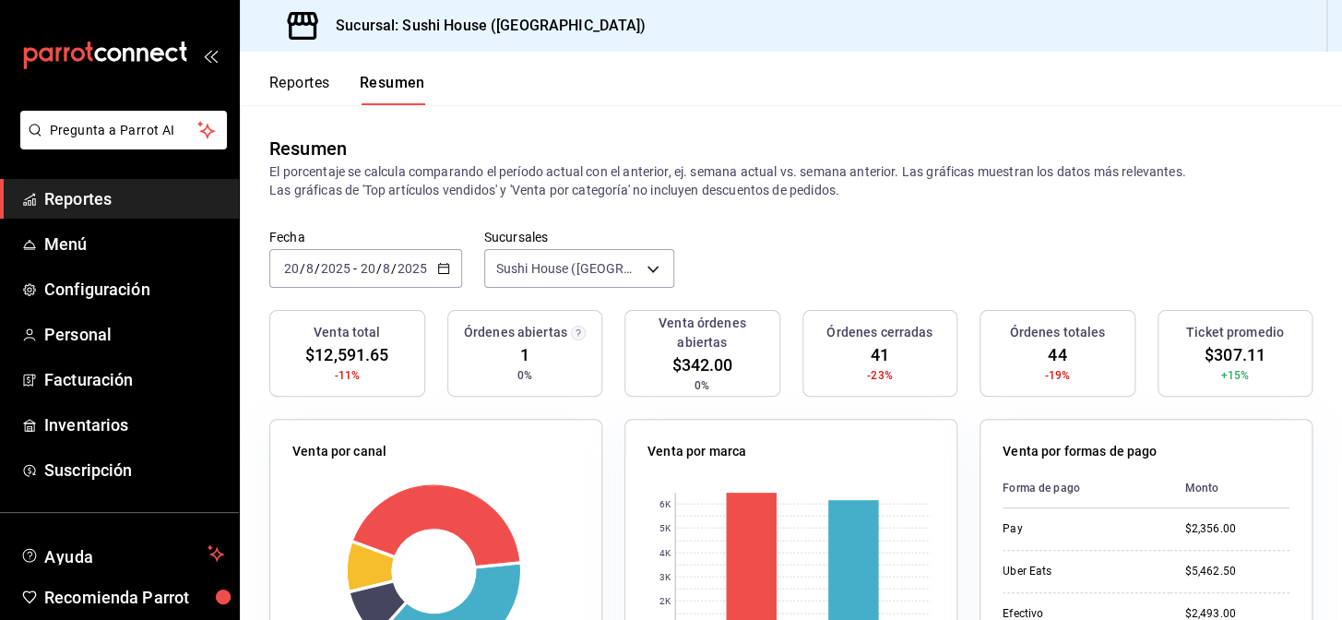
click at [83, 210] on span "Reportes" at bounding box center [134, 198] width 180 height 25
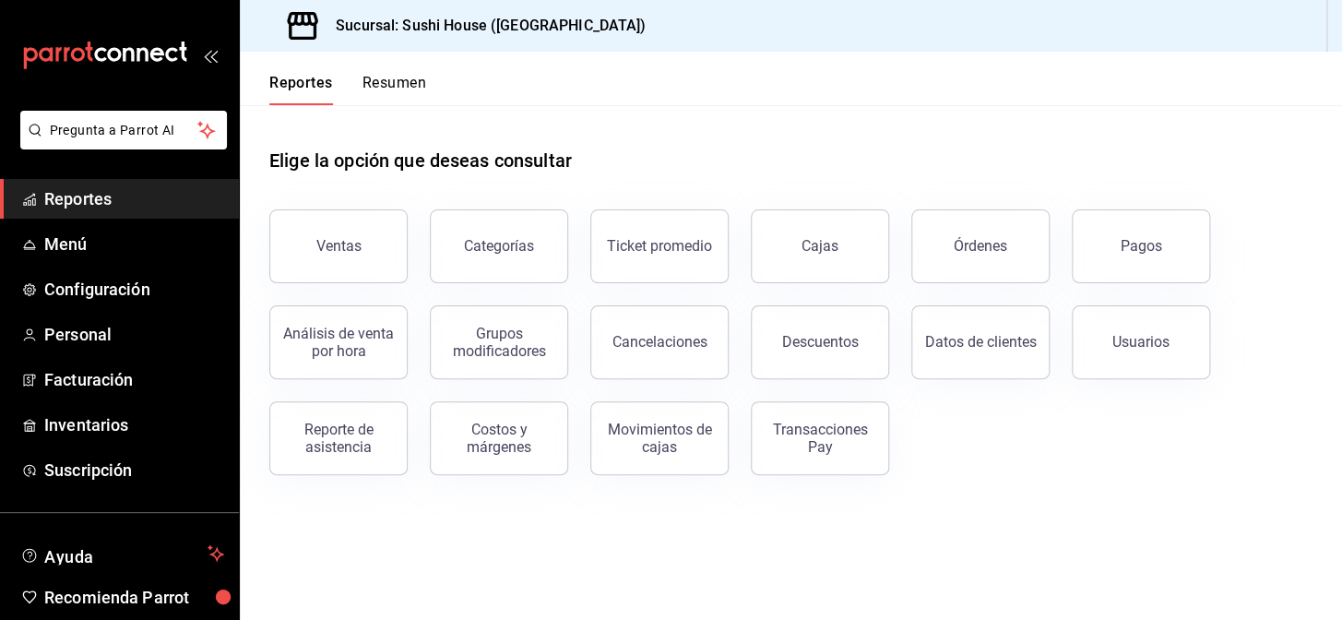
click at [404, 76] on button "Resumen" at bounding box center [395, 89] width 64 height 31
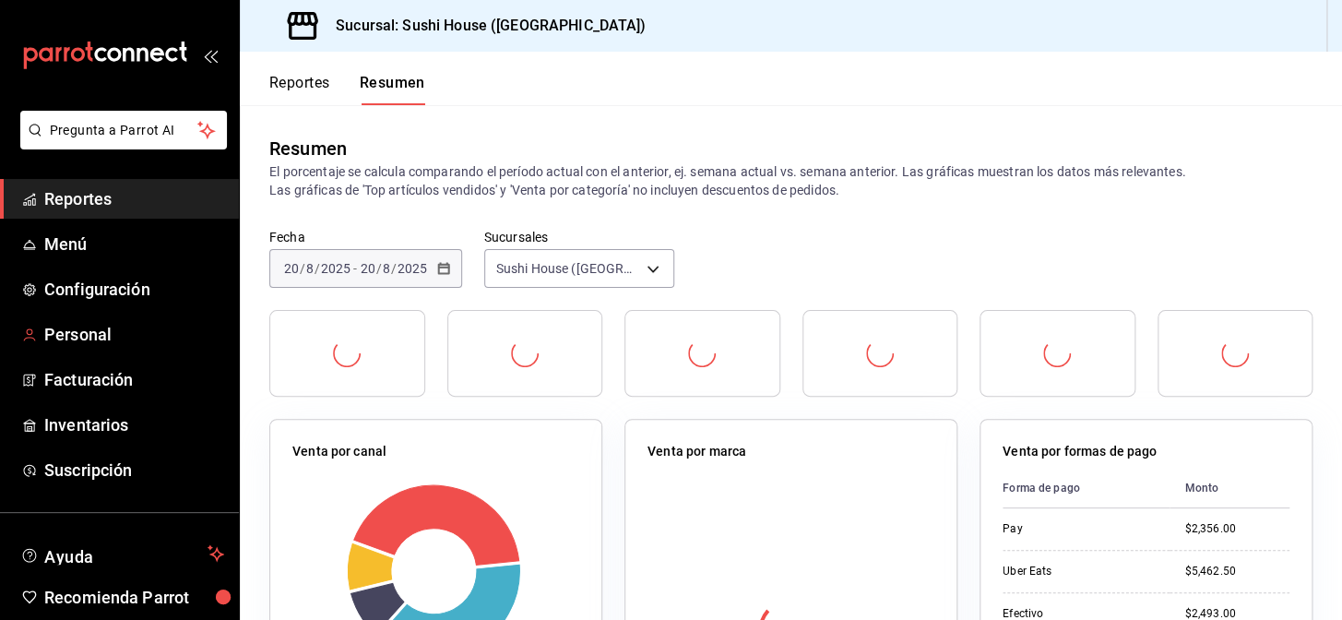
click at [113, 202] on span "Reportes" at bounding box center [134, 198] width 180 height 25
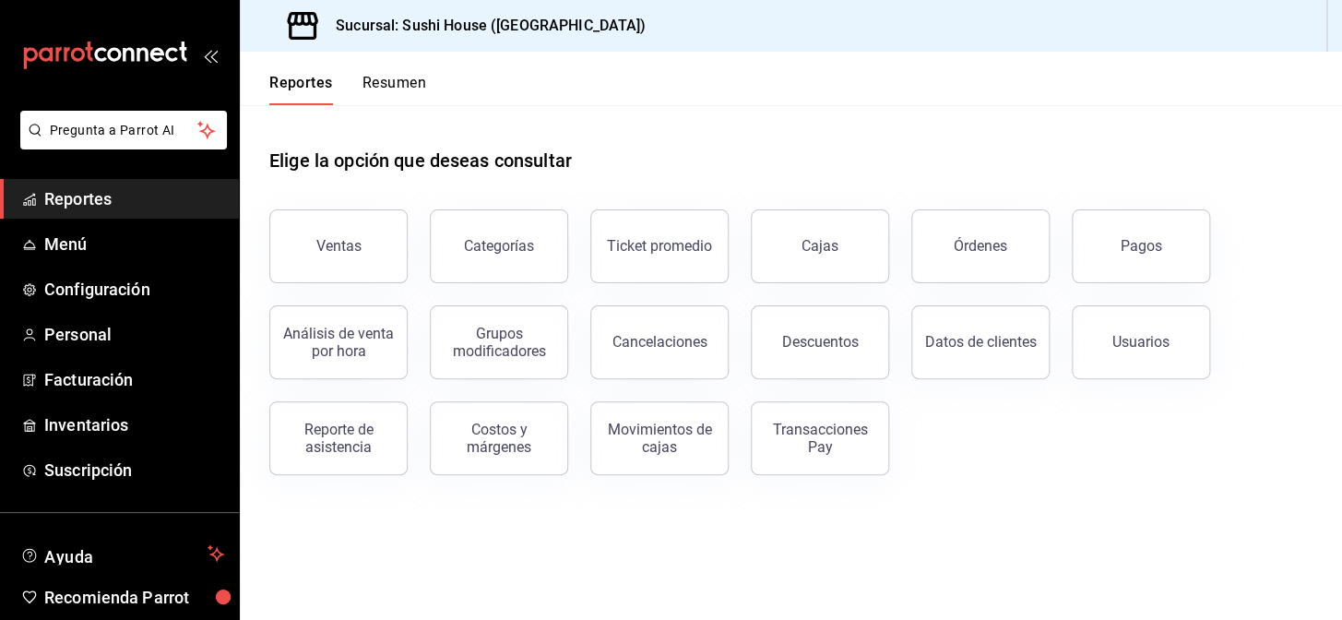
click at [425, 77] on button "Resumen" at bounding box center [395, 89] width 64 height 31
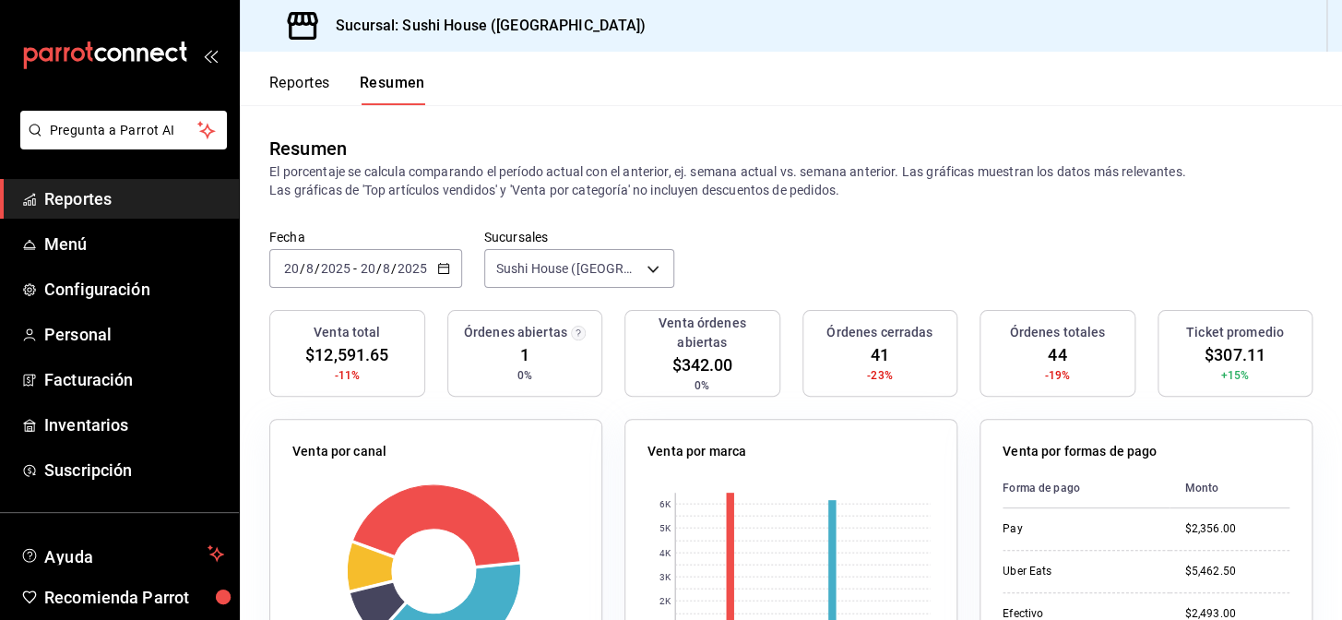
click at [94, 207] on span "Reportes" at bounding box center [134, 198] width 180 height 25
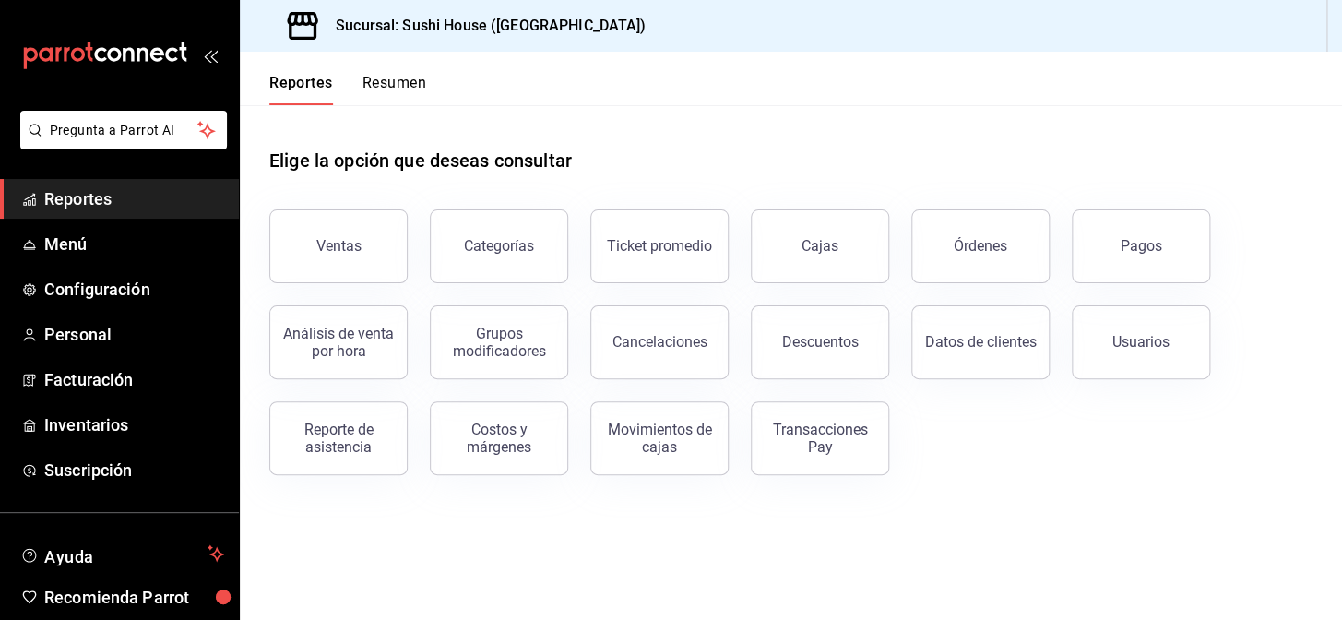
click at [415, 90] on button "Resumen" at bounding box center [395, 89] width 64 height 31
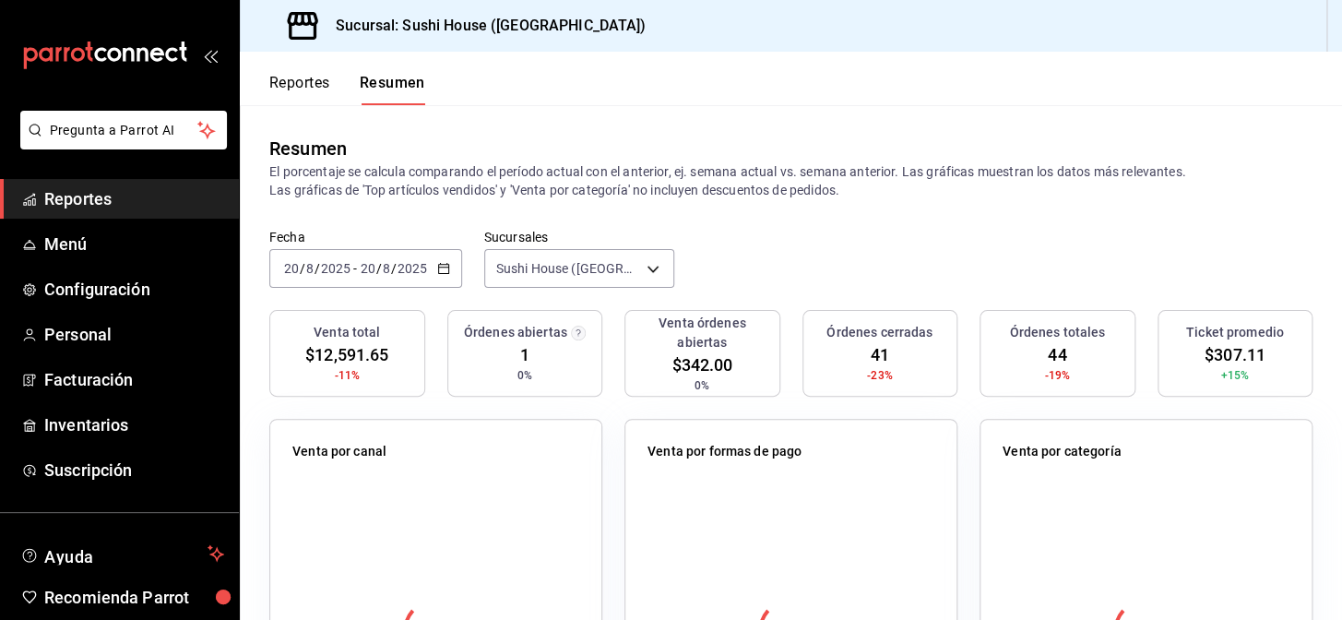
click at [110, 197] on span "Reportes" at bounding box center [134, 198] width 180 height 25
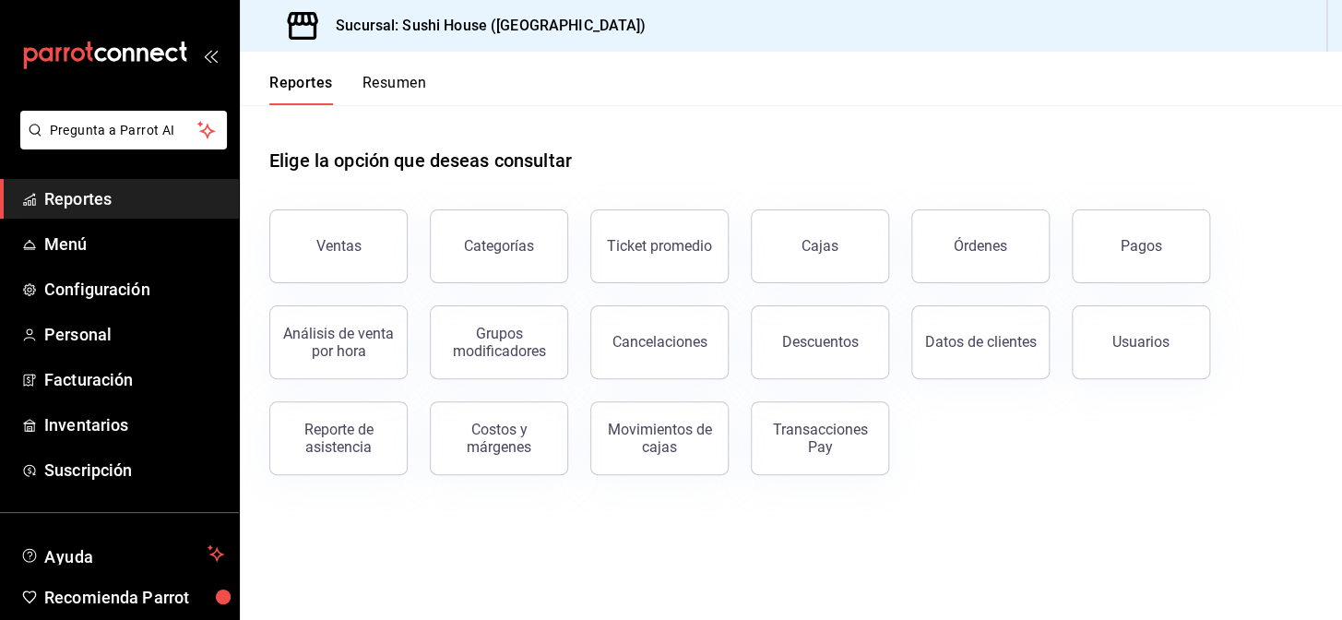
click at [374, 88] on button "Resumen" at bounding box center [395, 89] width 64 height 31
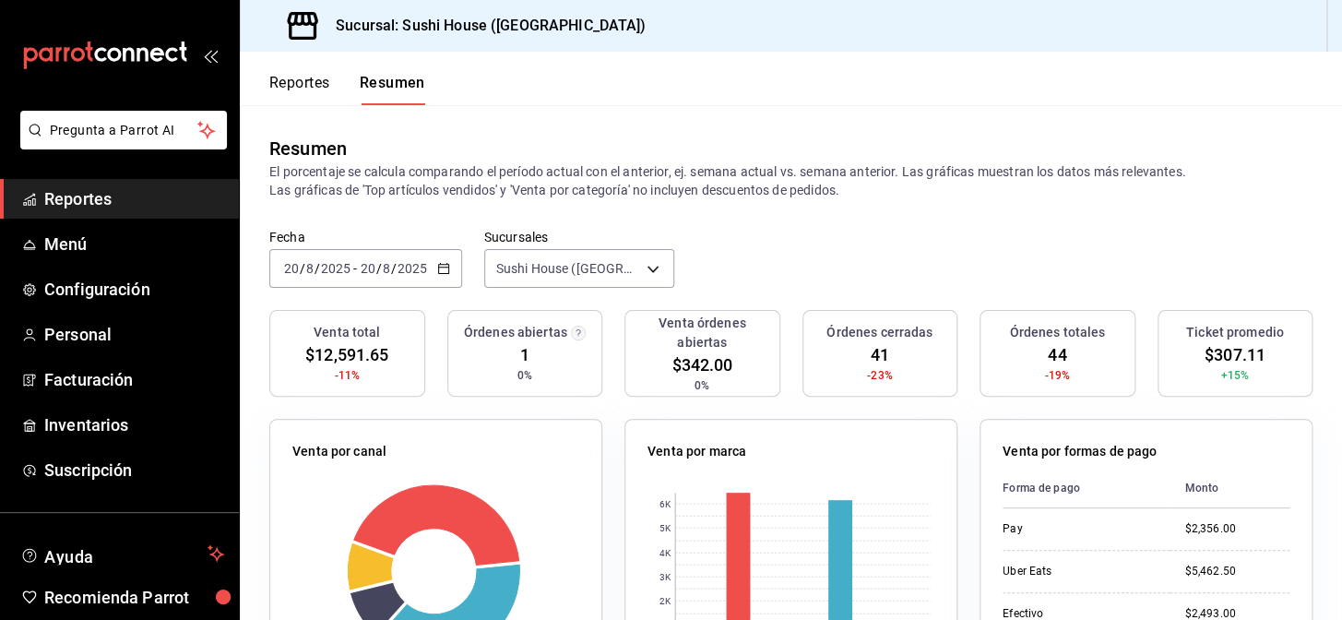
drag, startPoint x: 61, startPoint y: 216, endPoint x: 157, endPoint y: 193, distance: 98.7
click at [62, 216] on link "Reportes" at bounding box center [119, 199] width 239 height 40
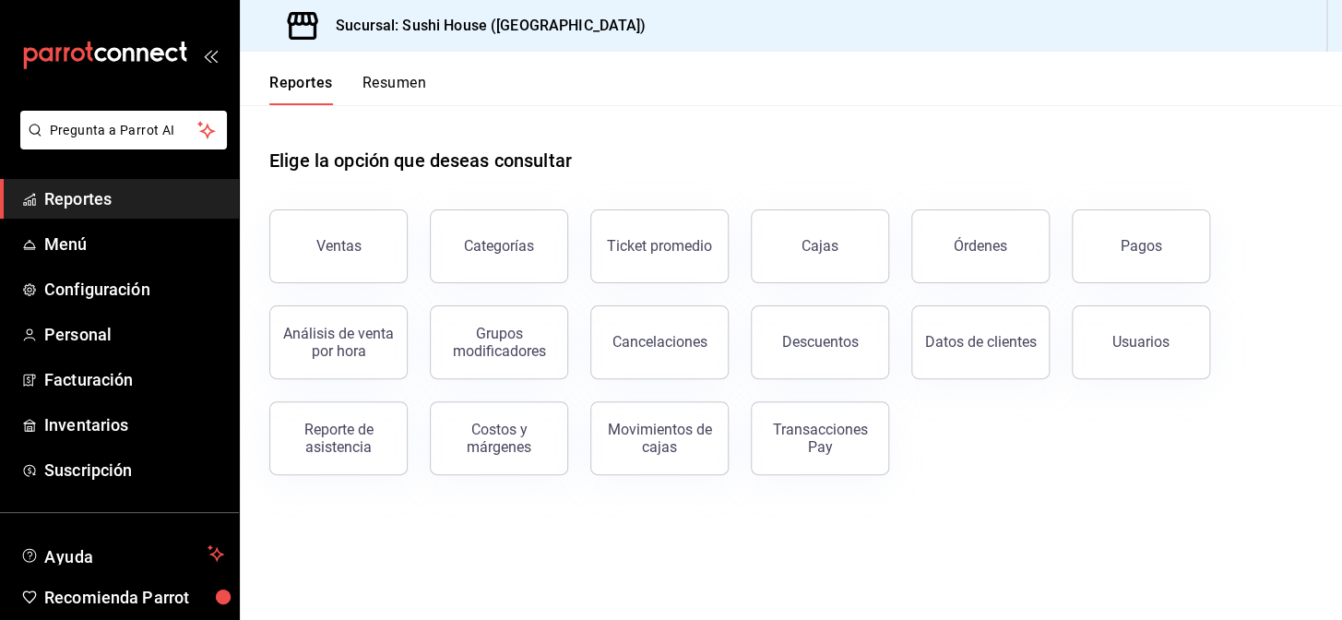
click at [405, 75] on button "Resumen" at bounding box center [395, 89] width 64 height 31
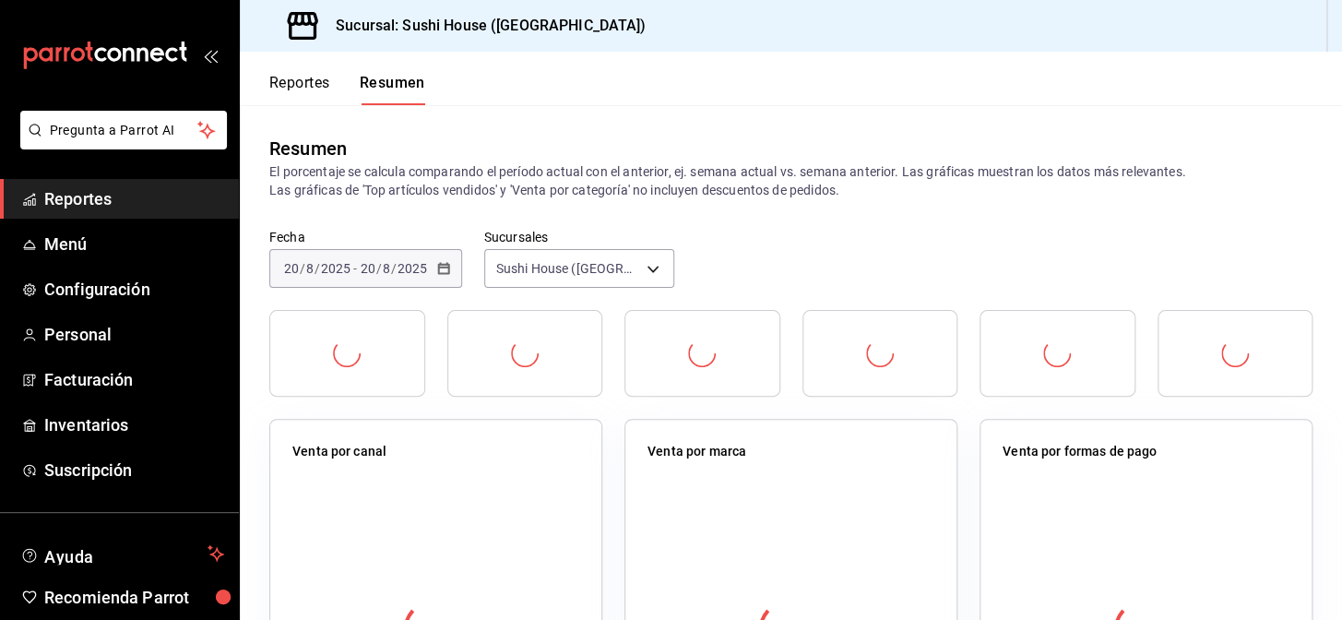
click at [113, 199] on span "Reportes" at bounding box center [134, 198] width 180 height 25
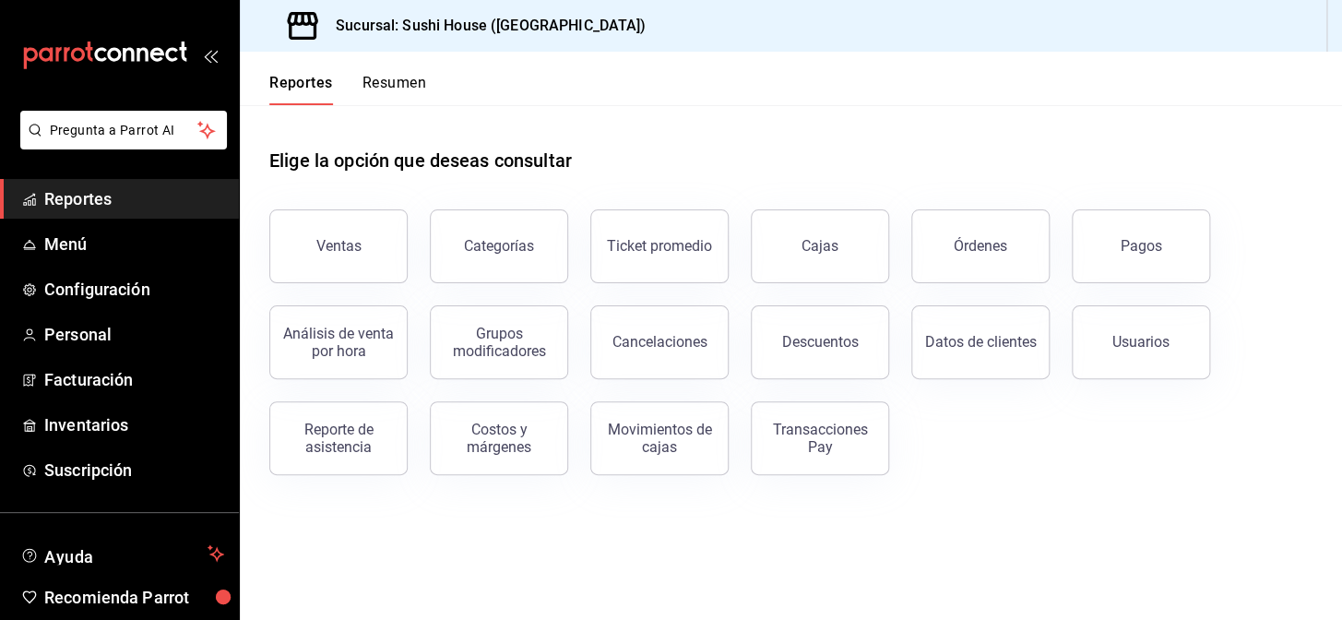
click at [418, 77] on button "Resumen" at bounding box center [395, 89] width 64 height 31
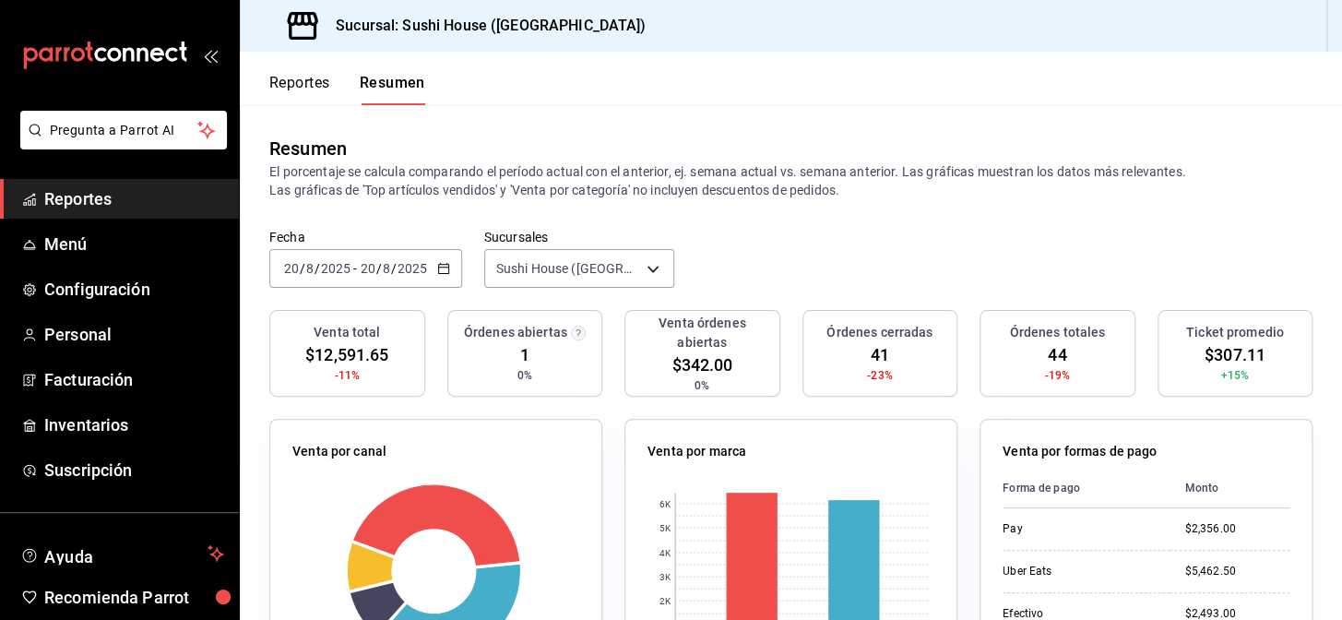
click at [158, 184] on link "Reportes" at bounding box center [119, 199] width 239 height 40
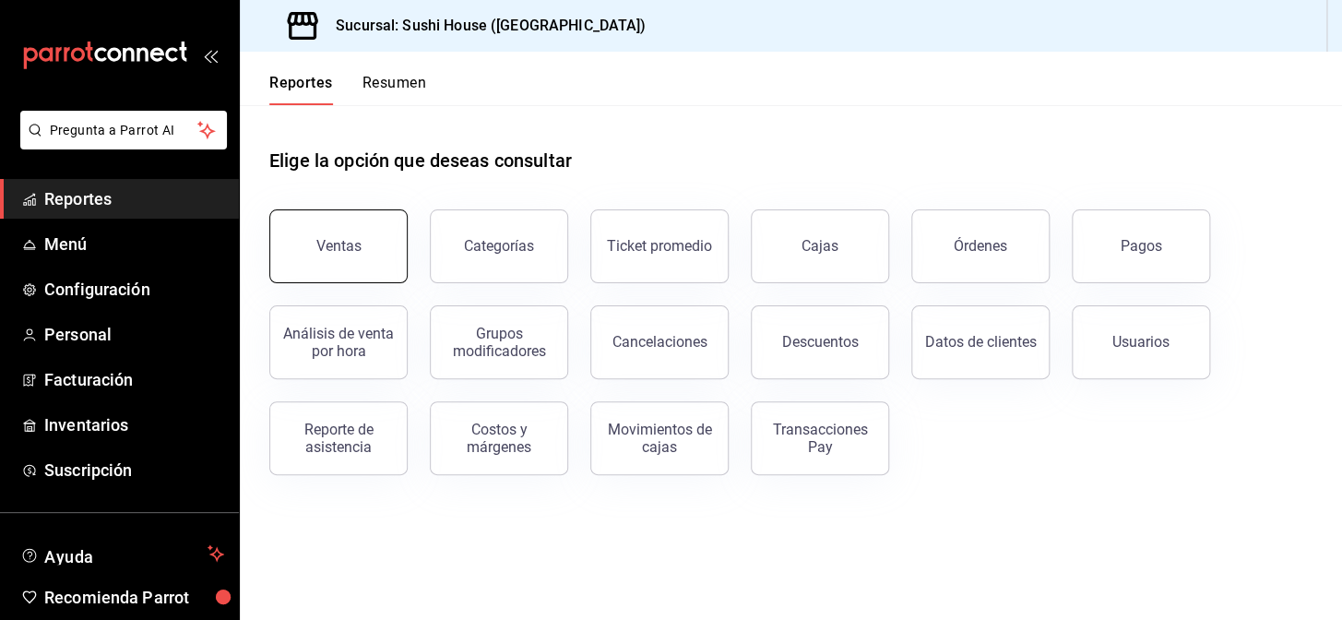
click at [329, 267] on button "Ventas" at bounding box center [338, 246] width 138 height 74
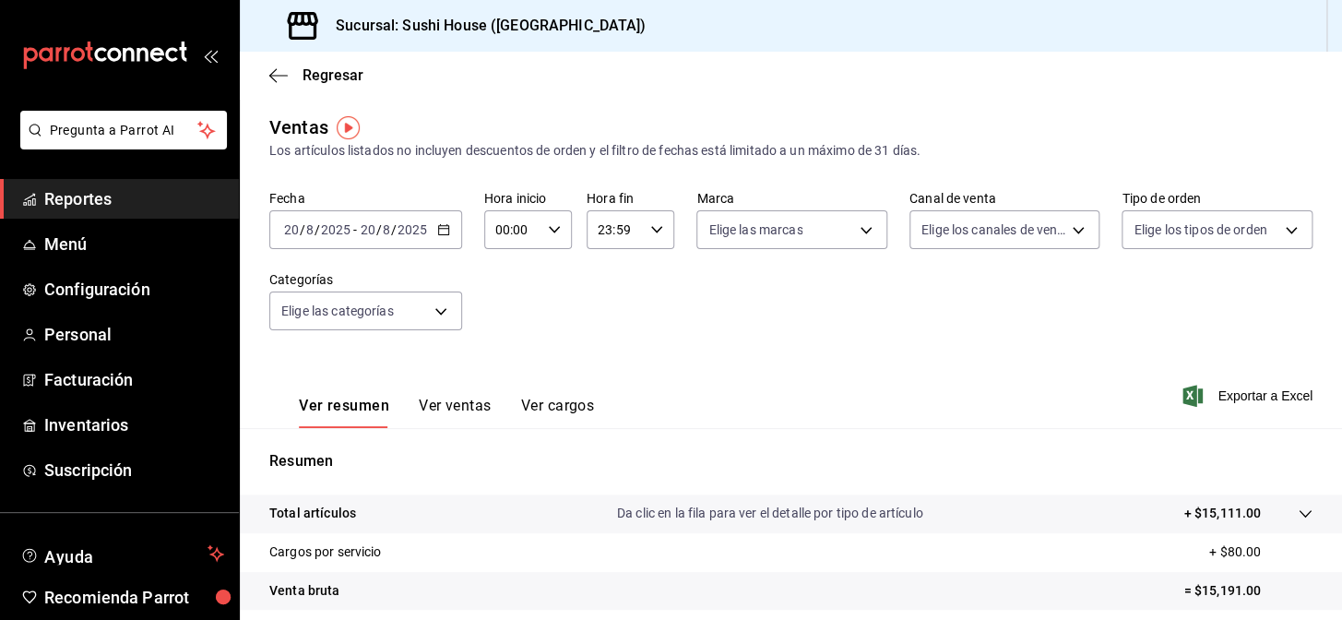
click at [87, 199] on span "Reportes" at bounding box center [134, 198] width 180 height 25
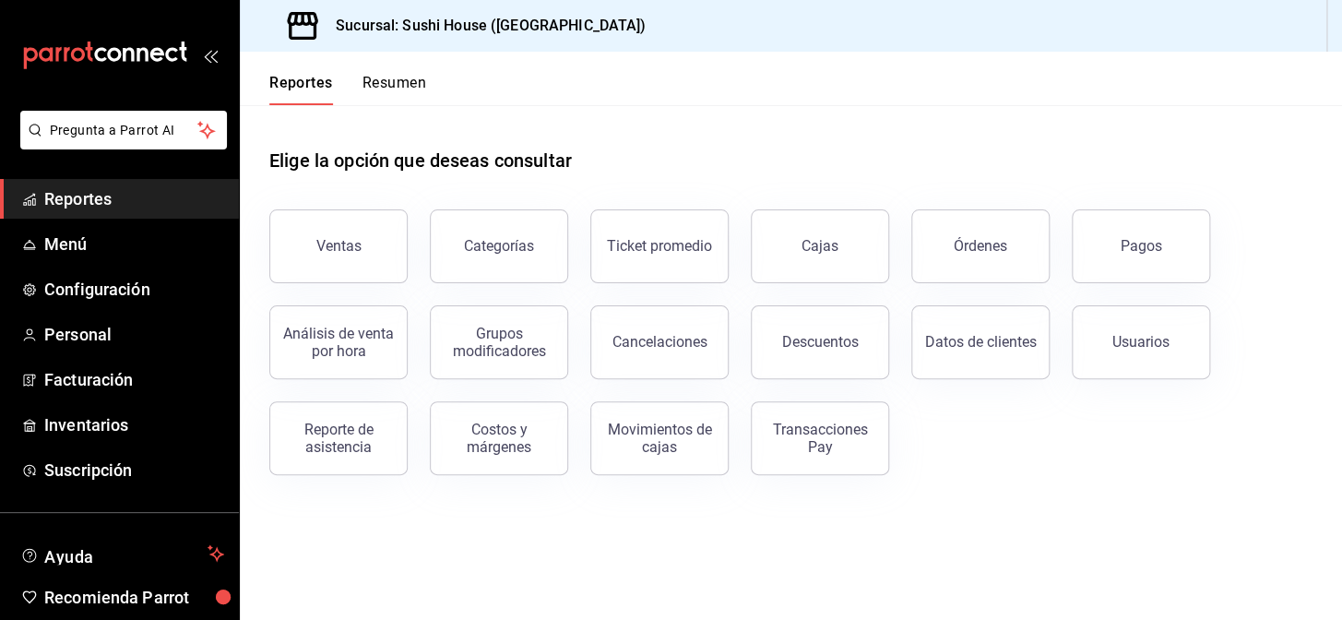
click at [435, 74] on header "Reportes Resumen" at bounding box center [791, 79] width 1103 height 54
click at [387, 101] on button "Resumen" at bounding box center [395, 89] width 64 height 31
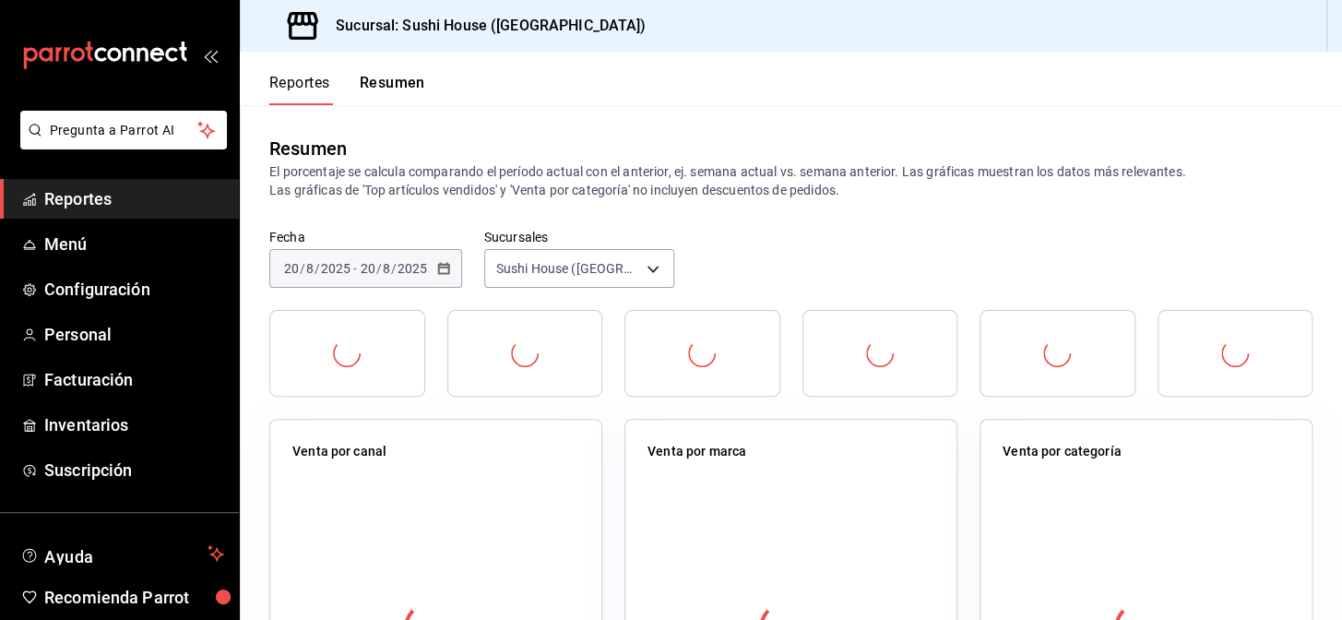
click at [402, 76] on button "Resumen" at bounding box center [393, 89] width 66 height 31
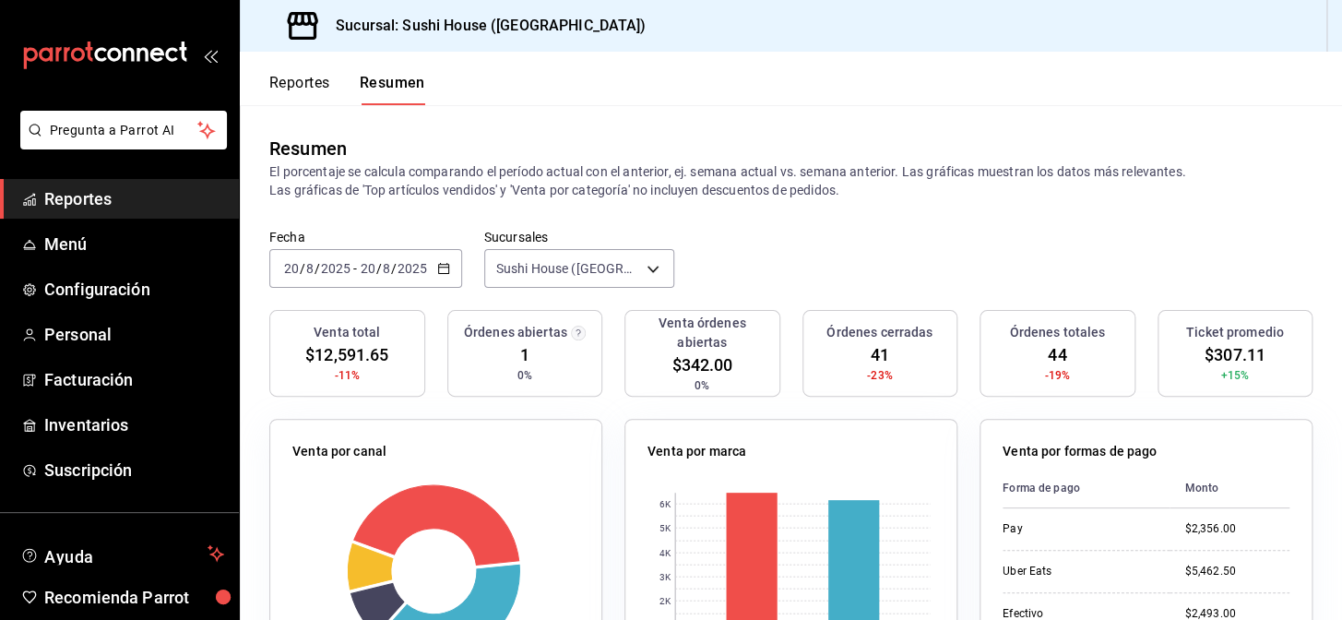
click at [112, 197] on span "Reportes" at bounding box center [134, 198] width 180 height 25
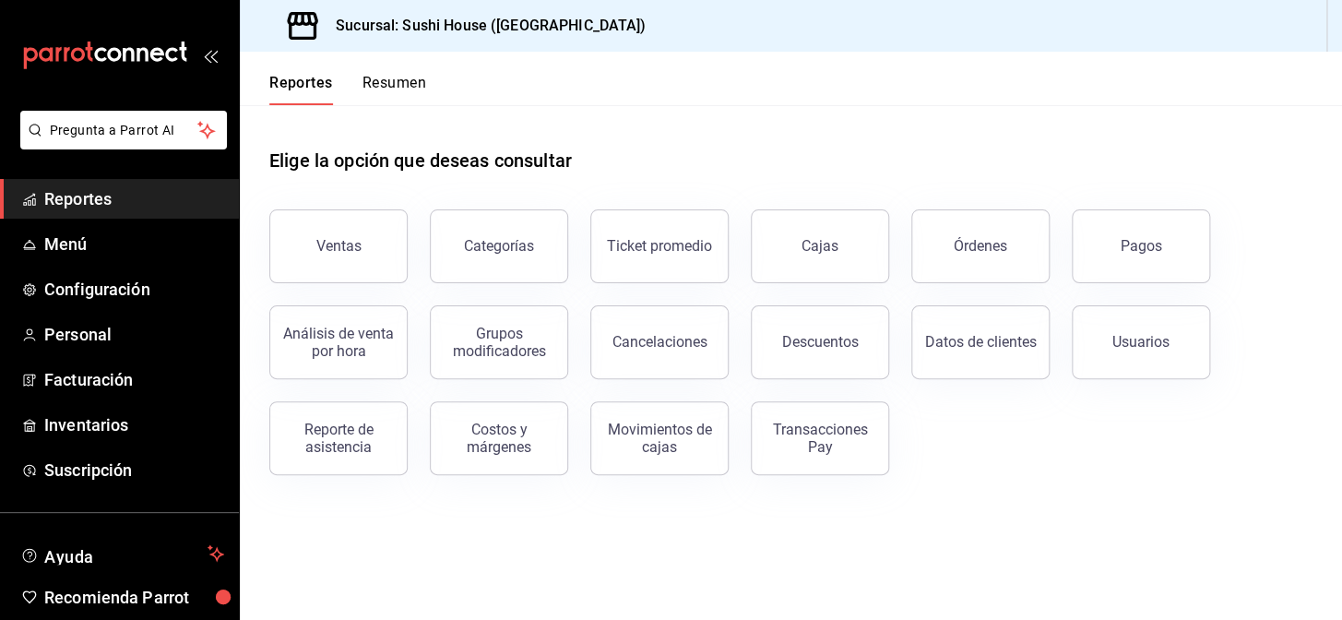
click at [406, 82] on button "Resumen" at bounding box center [395, 89] width 64 height 31
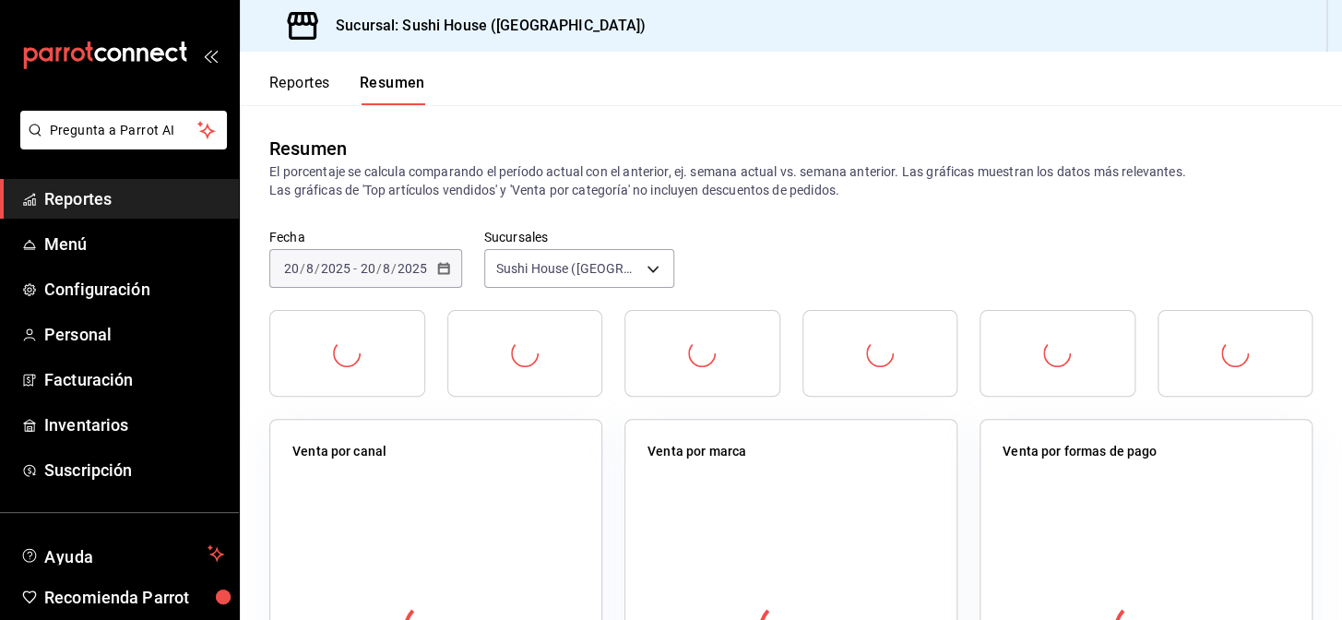
click at [74, 203] on span "Reportes" at bounding box center [134, 198] width 180 height 25
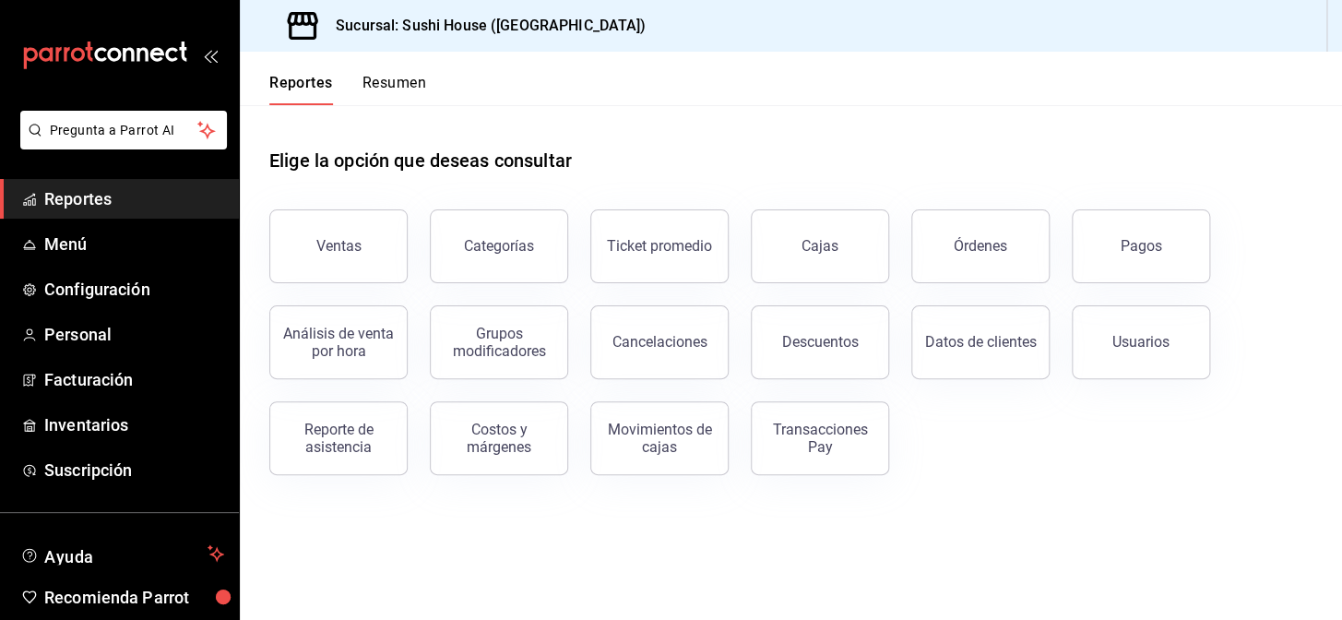
click at [392, 92] on button "Resumen" at bounding box center [395, 89] width 64 height 31
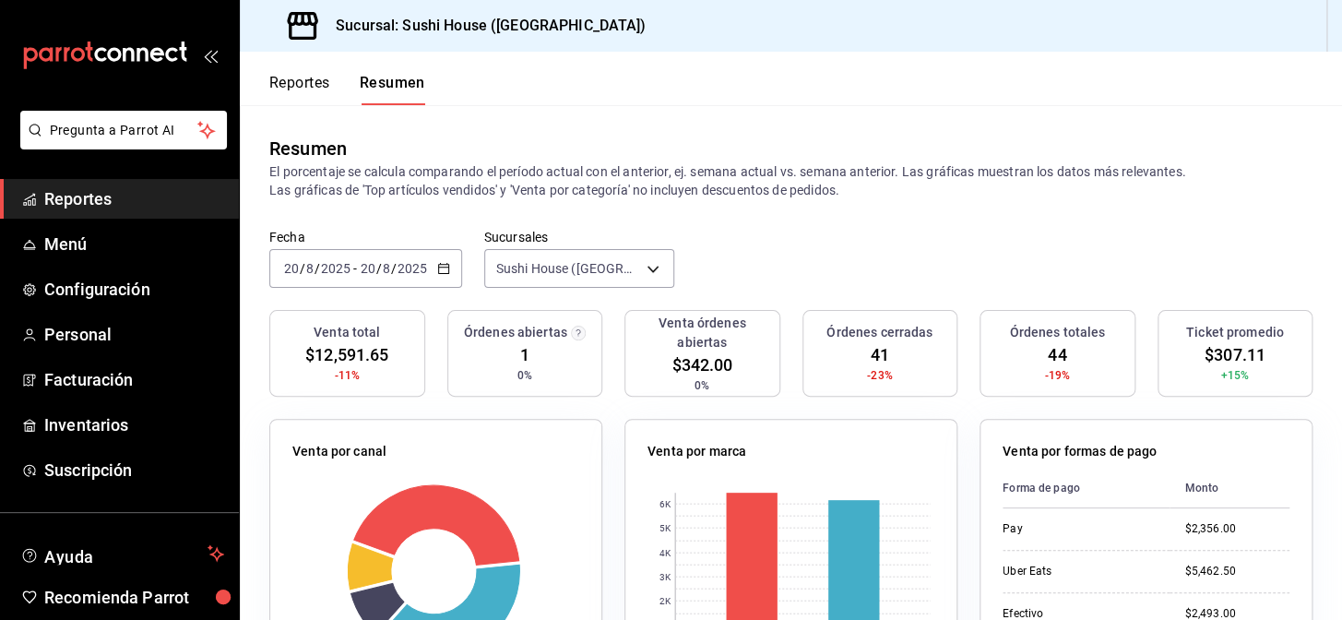
click at [123, 196] on span "Reportes" at bounding box center [134, 198] width 180 height 25
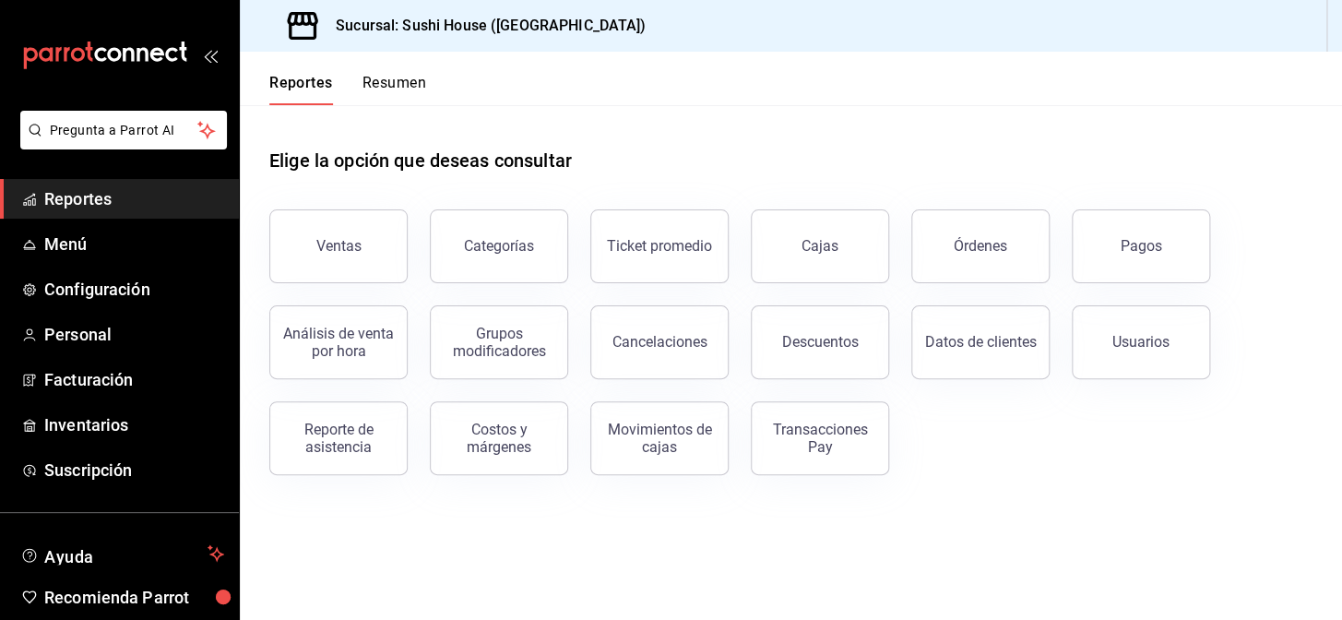
click at [396, 84] on button "Resumen" at bounding box center [395, 89] width 64 height 31
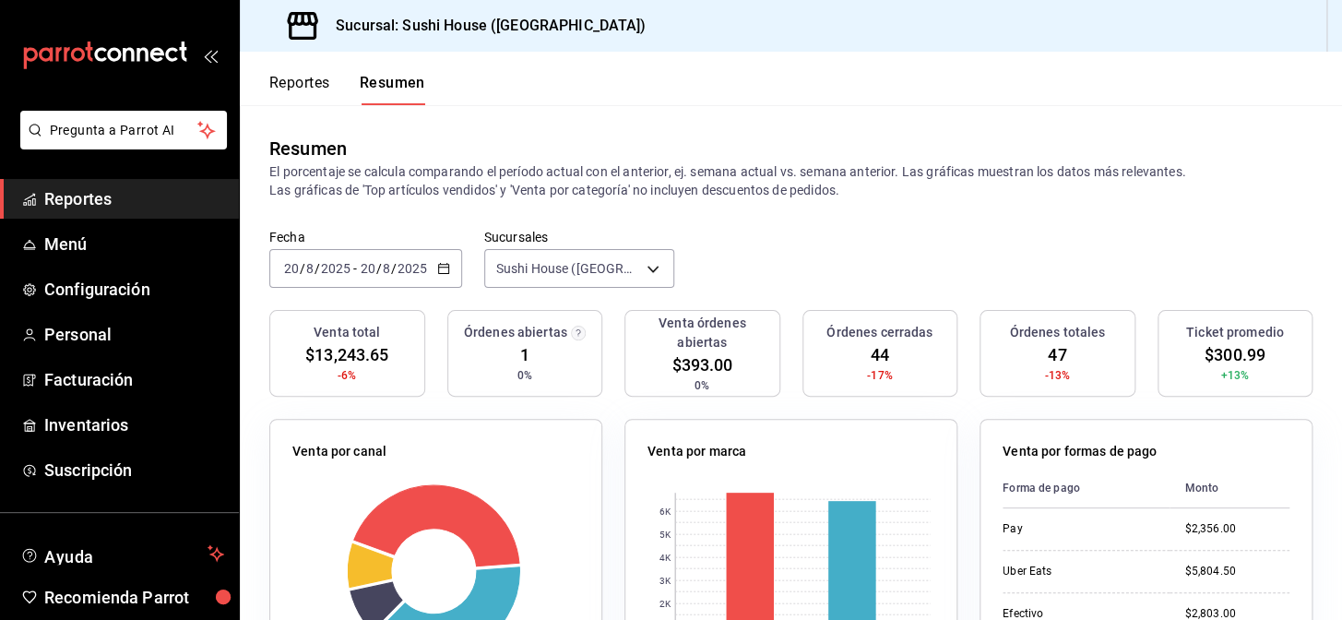
click at [104, 197] on span "Reportes" at bounding box center [134, 198] width 180 height 25
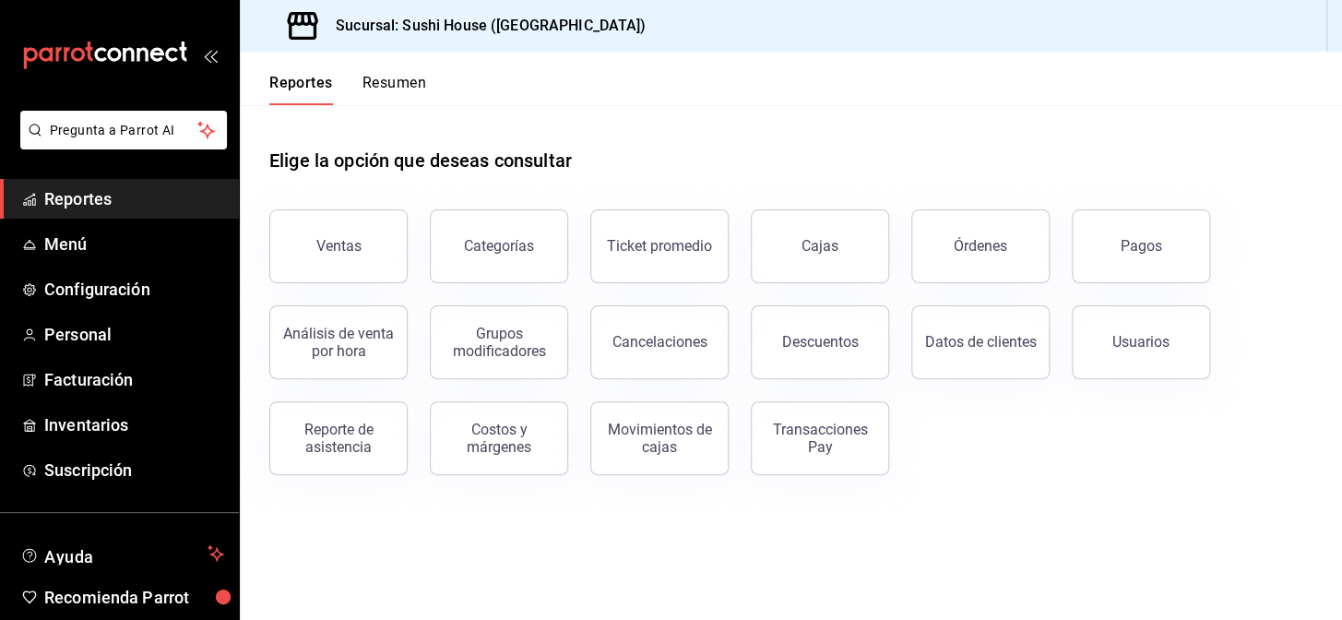
click at [395, 89] on button "Resumen" at bounding box center [395, 89] width 64 height 31
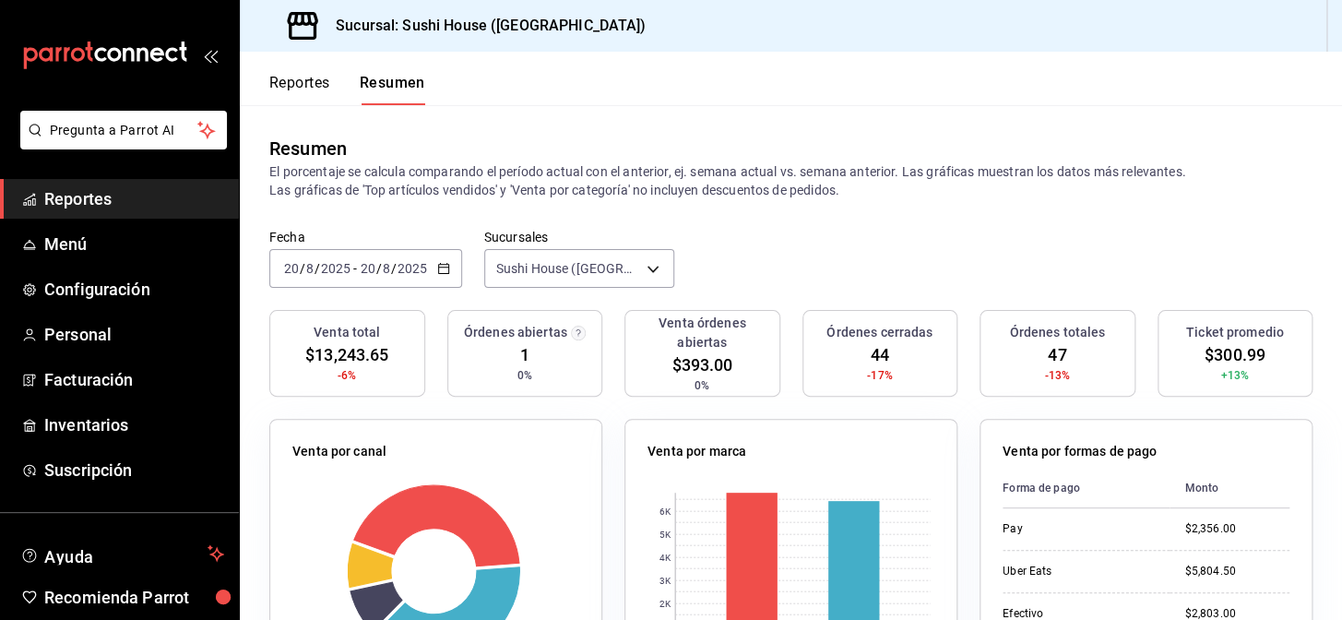
click at [132, 200] on span "Reportes" at bounding box center [134, 198] width 180 height 25
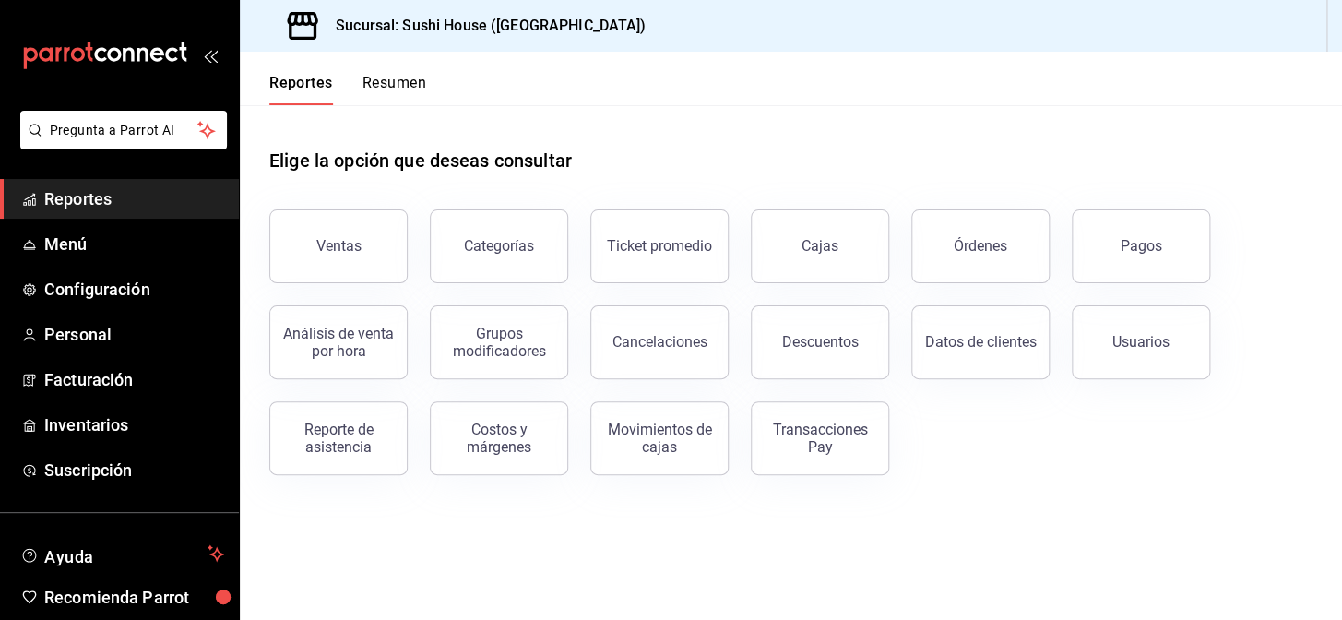
click at [425, 72] on div "Reportes Resumen" at bounding box center [333, 79] width 186 height 54
click at [415, 86] on button "Resumen" at bounding box center [395, 89] width 64 height 31
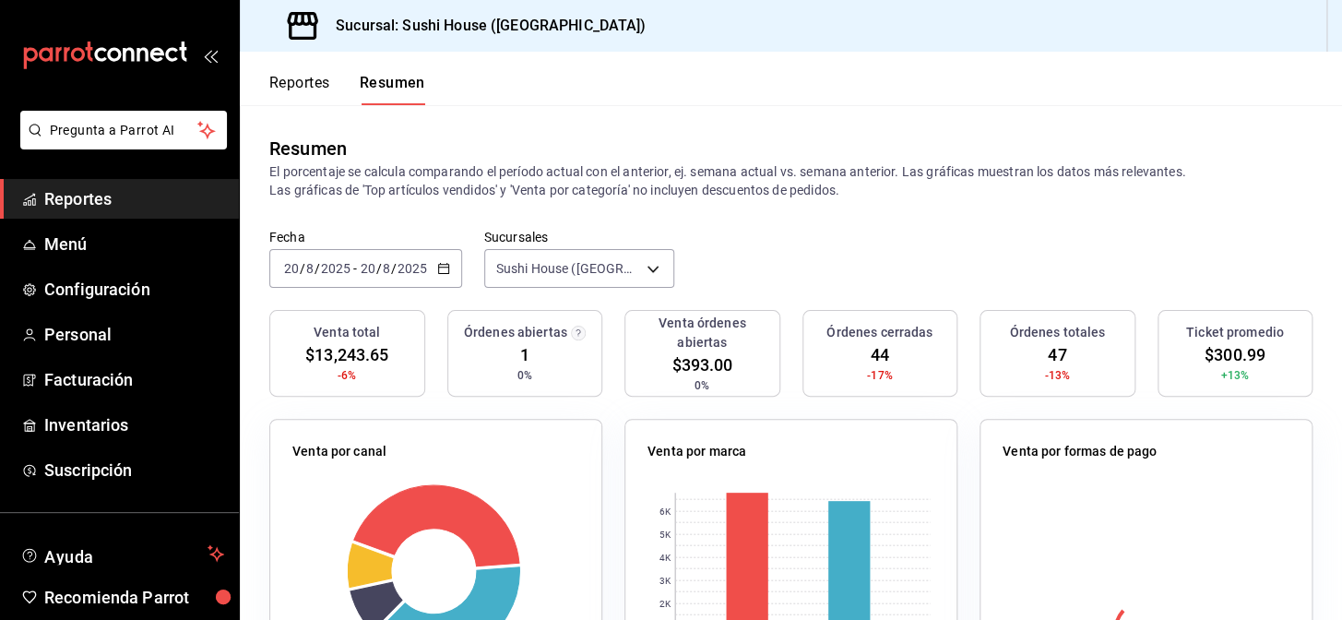
click at [93, 205] on span "Reportes" at bounding box center [134, 198] width 180 height 25
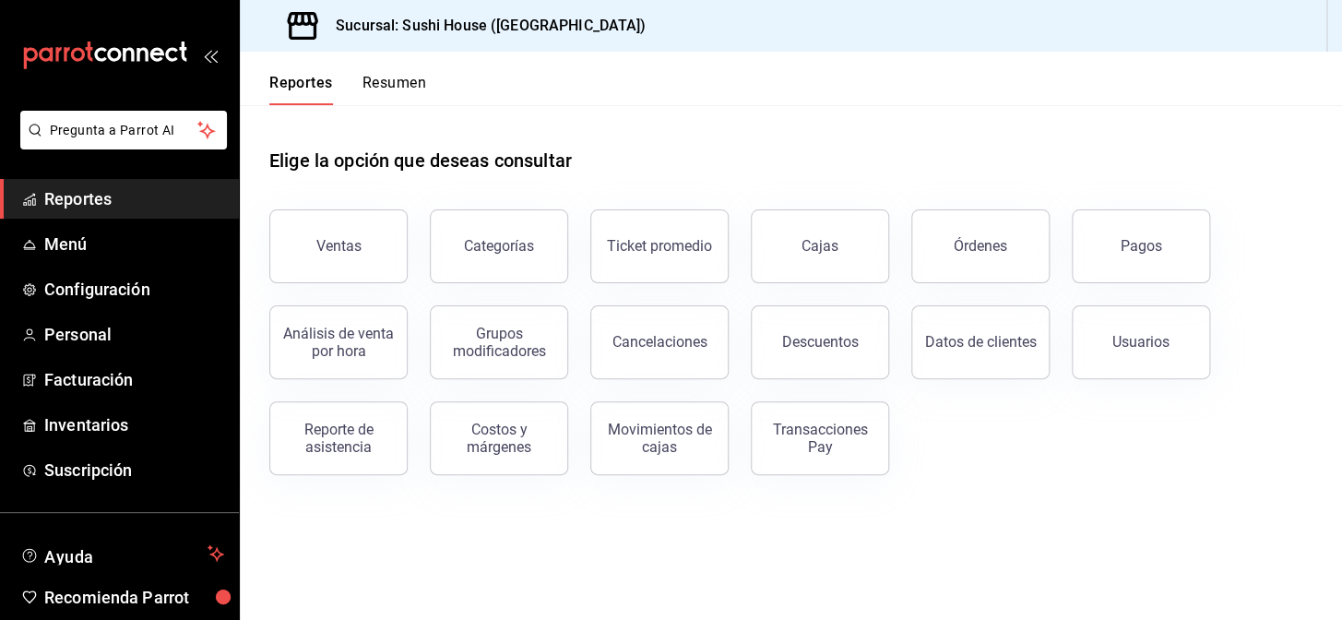
click at [386, 96] on button "Resumen" at bounding box center [395, 89] width 64 height 31
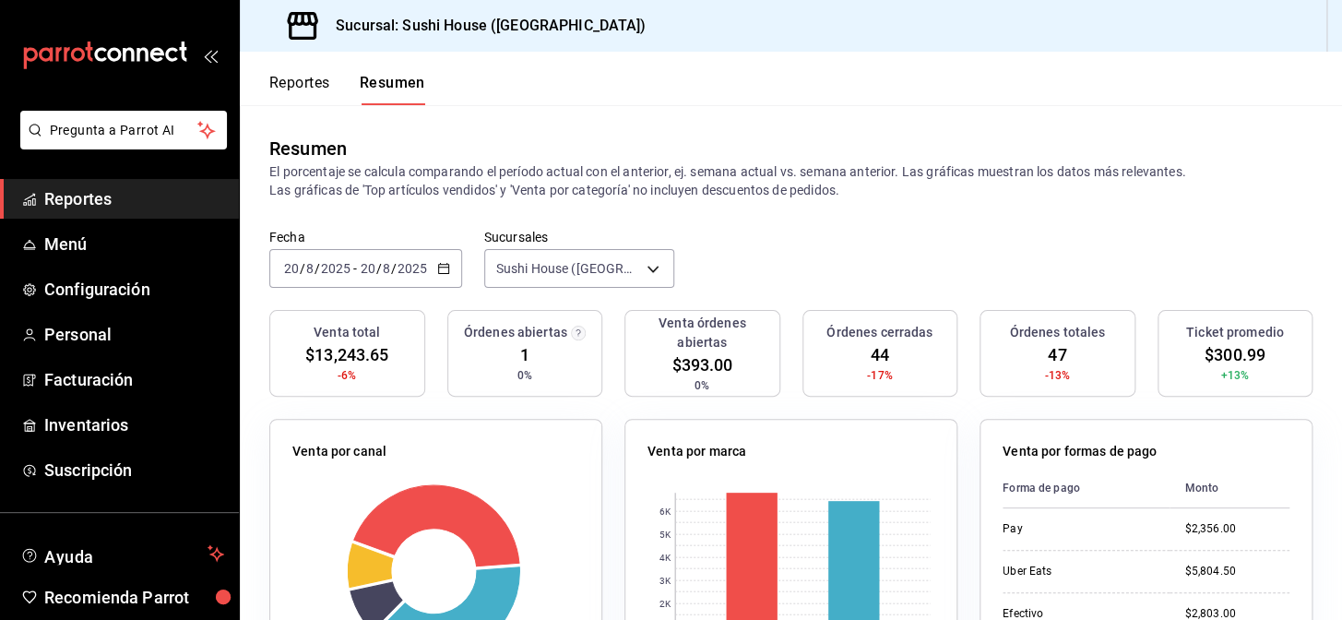
click at [92, 198] on span "Reportes" at bounding box center [134, 198] width 180 height 25
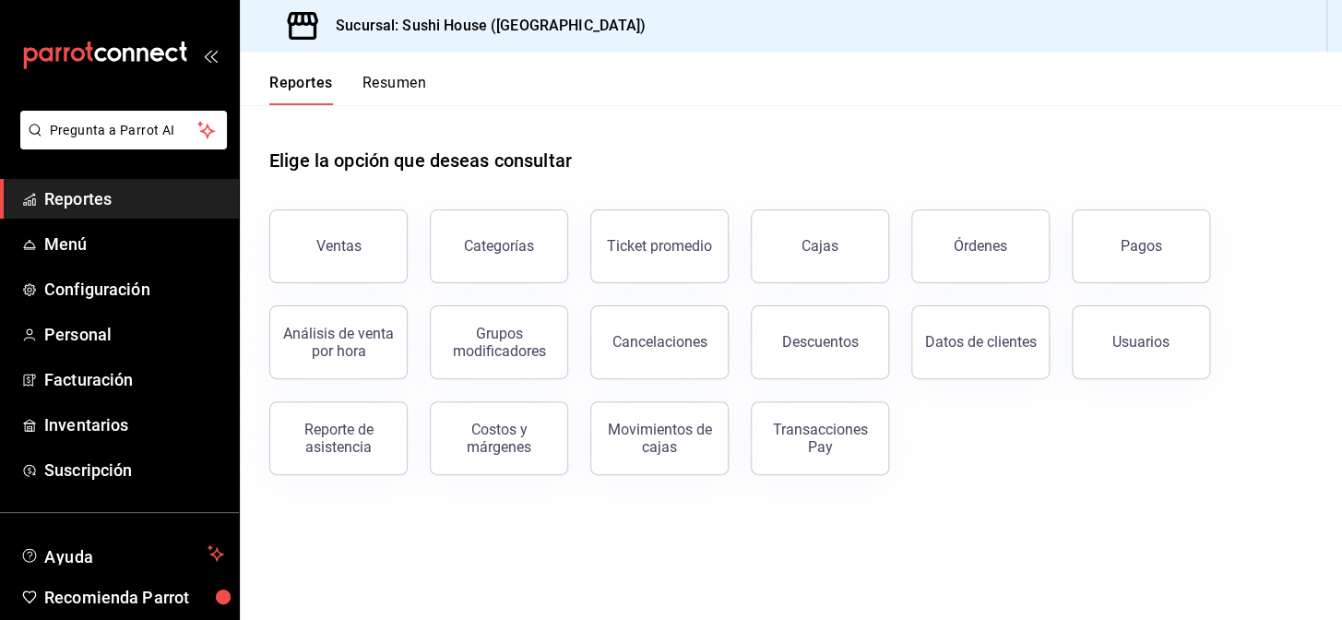
click at [409, 84] on button "Resumen" at bounding box center [395, 89] width 64 height 31
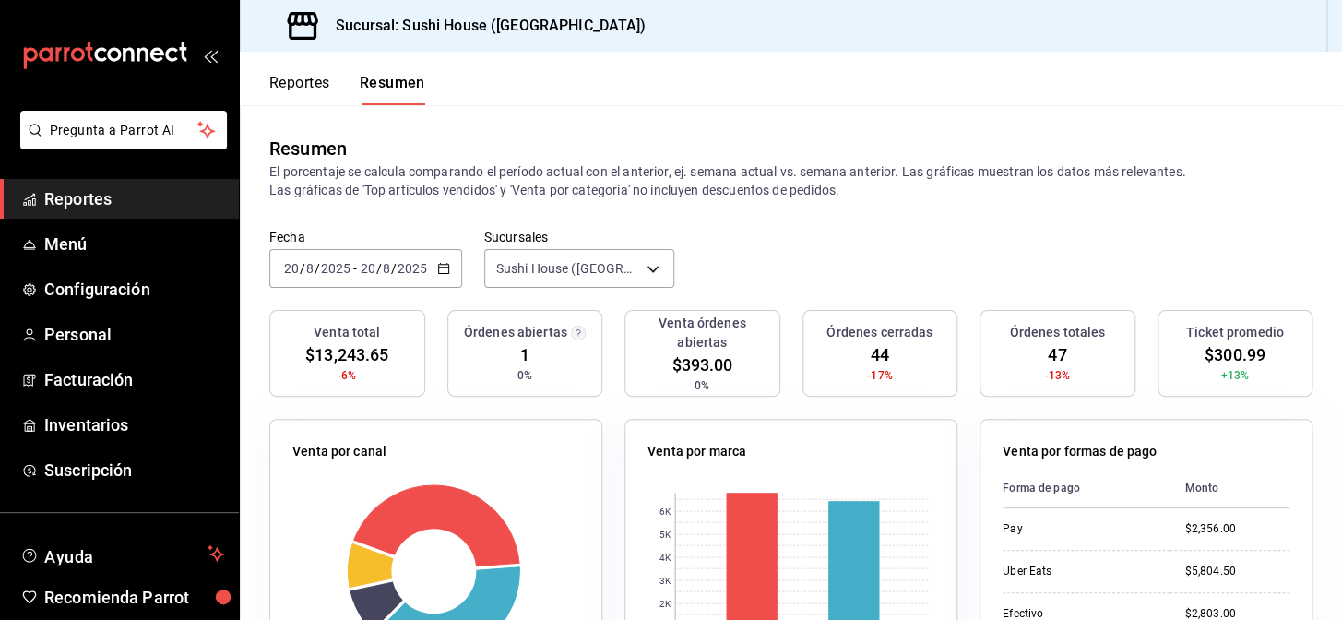
click at [86, 195] on span "Reportes" at bounding box center [134, 198] width 180 height 25
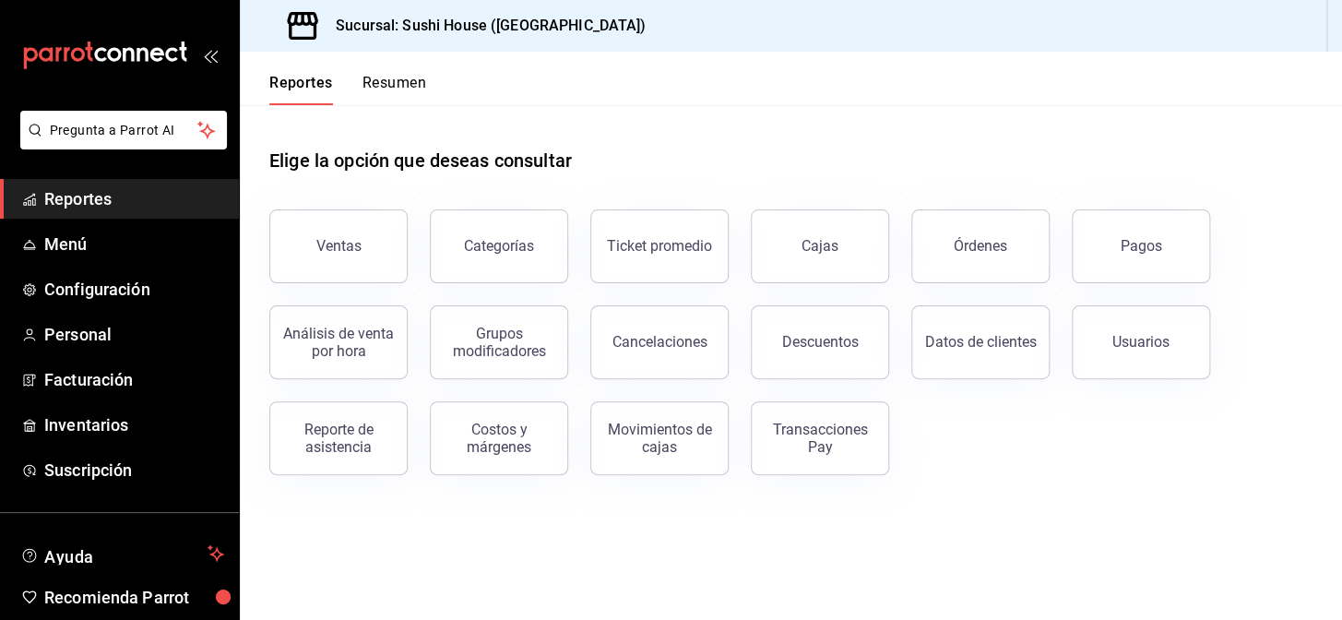
click at [402, 74] on button "Resumen" at bounding box center [395, 89] width 64 height 31
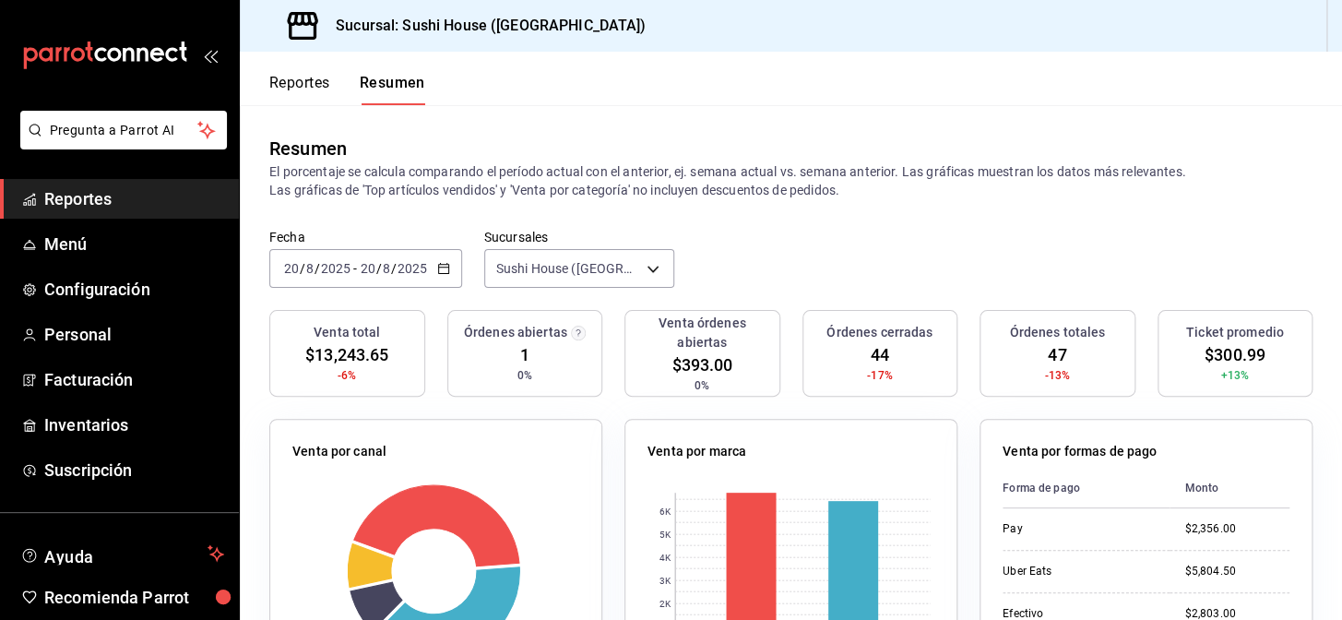
click at [148, 195] on span "Reportes" at bounding box center [134, 198] width 180 height 25
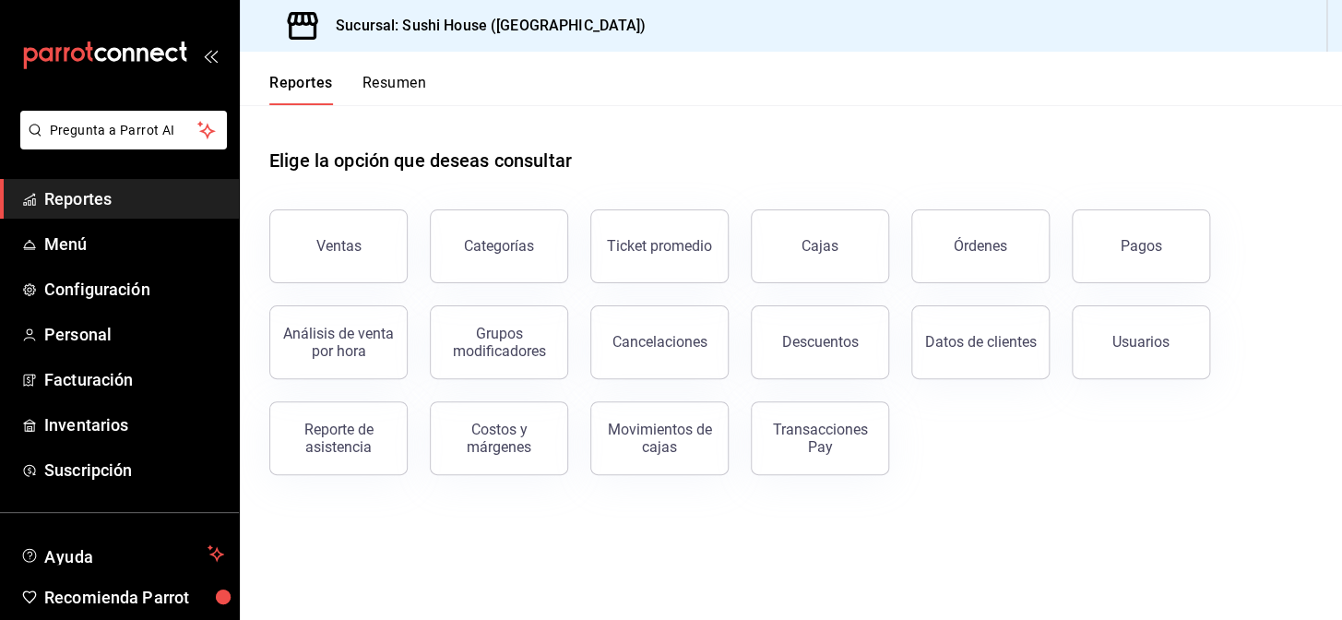
click at [387, 83] on button "Resumen" at bounding box center [395, 89] width 64 height 31
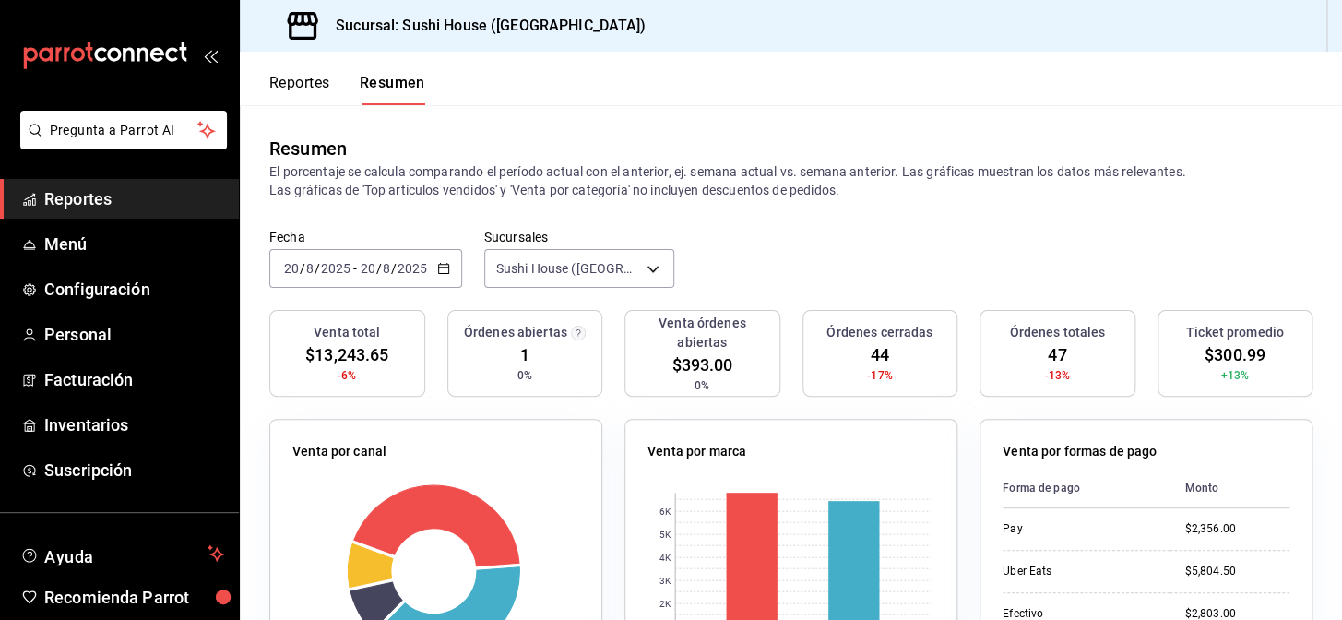
click at [73, 189] on span "Reportes" at bounding box center [134, 198] width 180 height 25
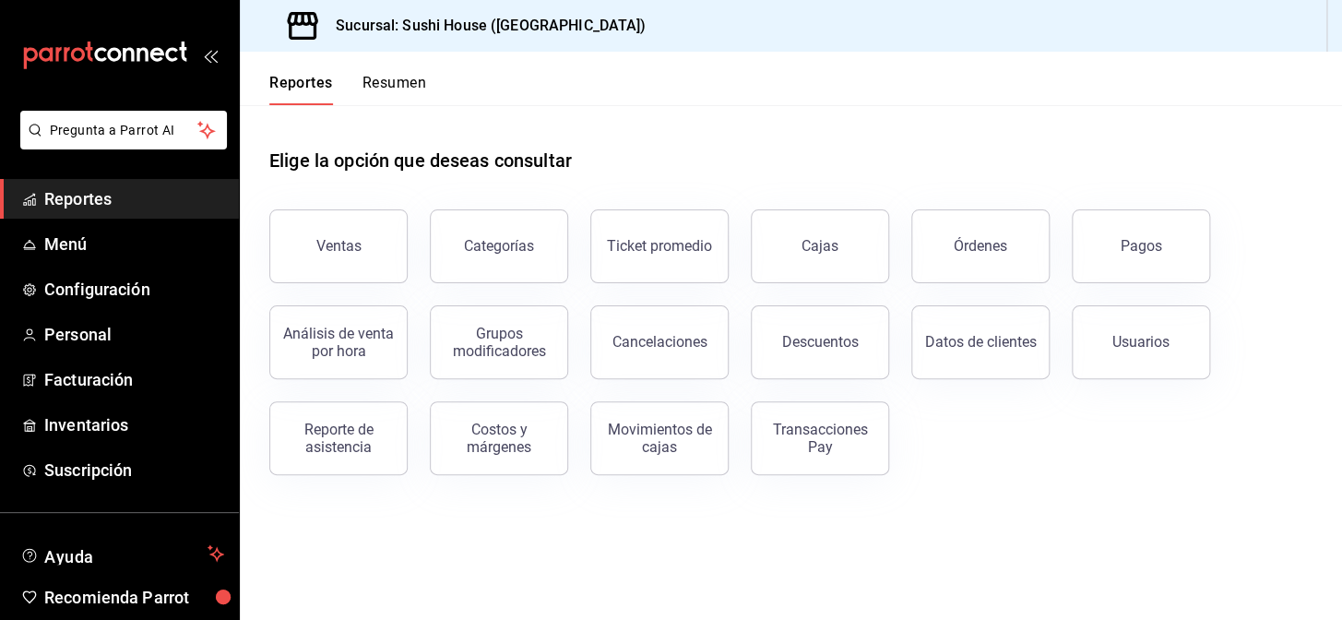
click at [392, 88] on button "Resumen" at bounding box center [395, 89] width 64 height 31
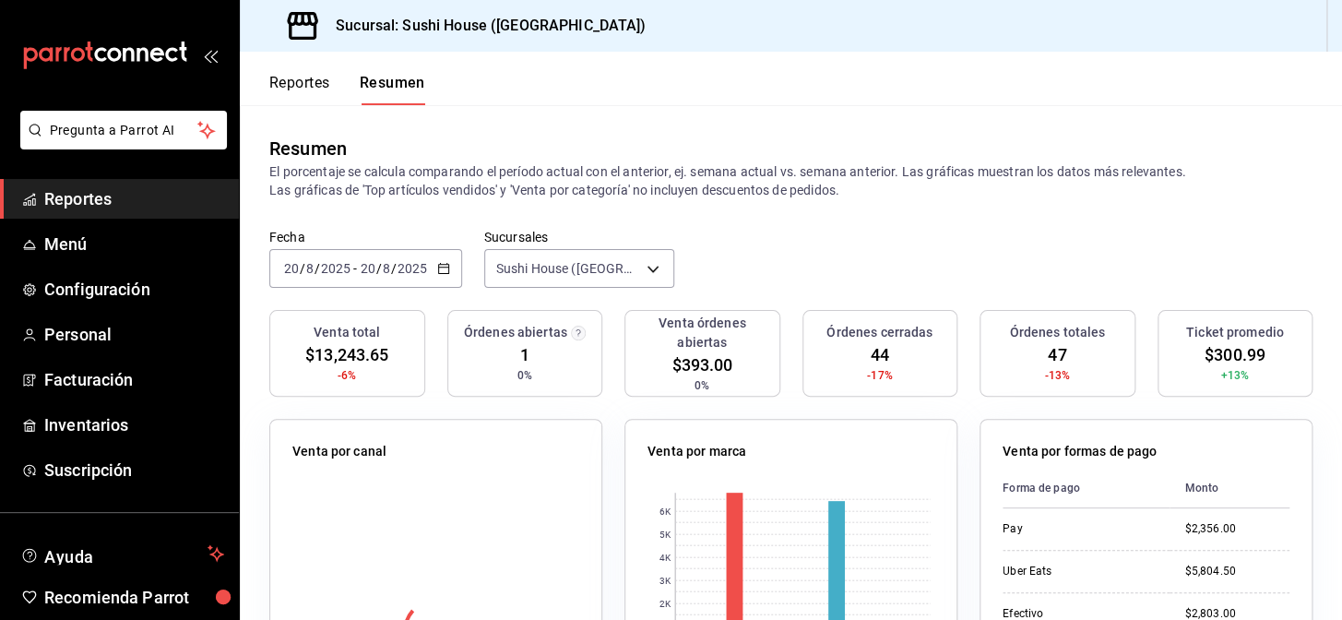
click at [116, 206] on span "Reportes" at bounding box center [134, 198] width 180 height 25
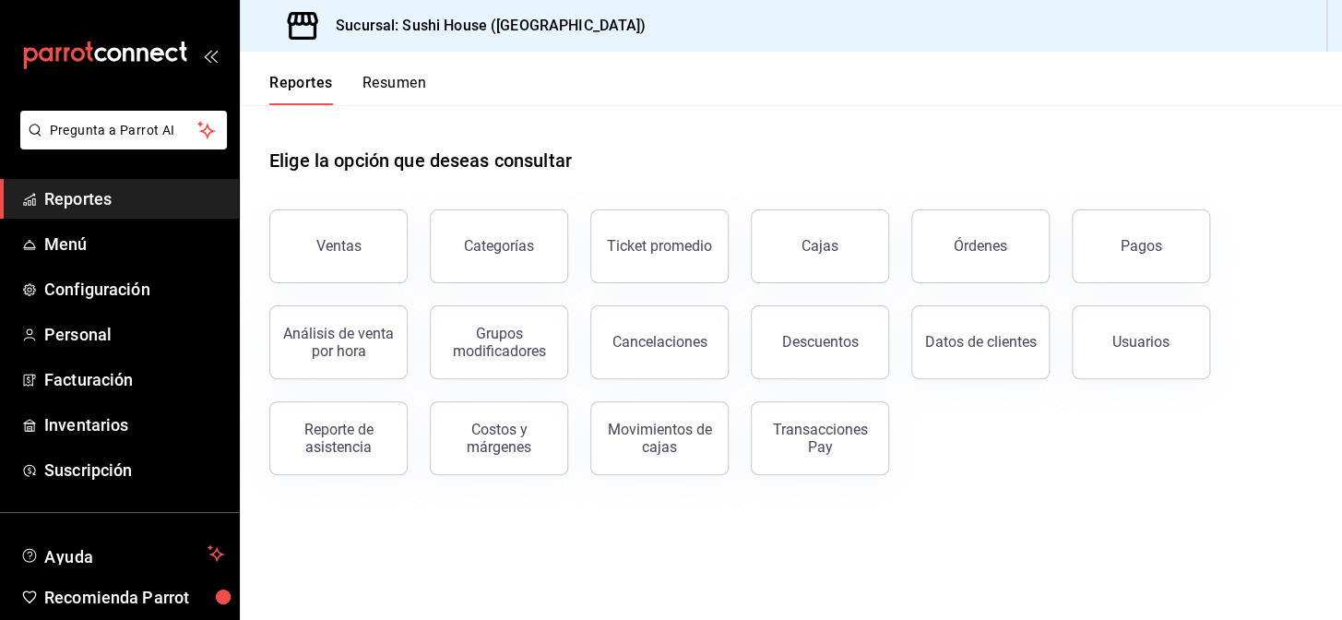
click at [356, 92] on div "Reportes Resumen" at bounding box center [347, 89] width 157 height 31
click at [364, 105] on div "Elige la opción que deseas consultar" at bounding box center [790, 146] width 1043 height 82
click at [399, 65] on div "Reportes Resumen" at bounding box center [333, 79] width 186 height 54
click at [397, 75] on button "Resumen" at bounding box center [395, 89] width 64 height 31
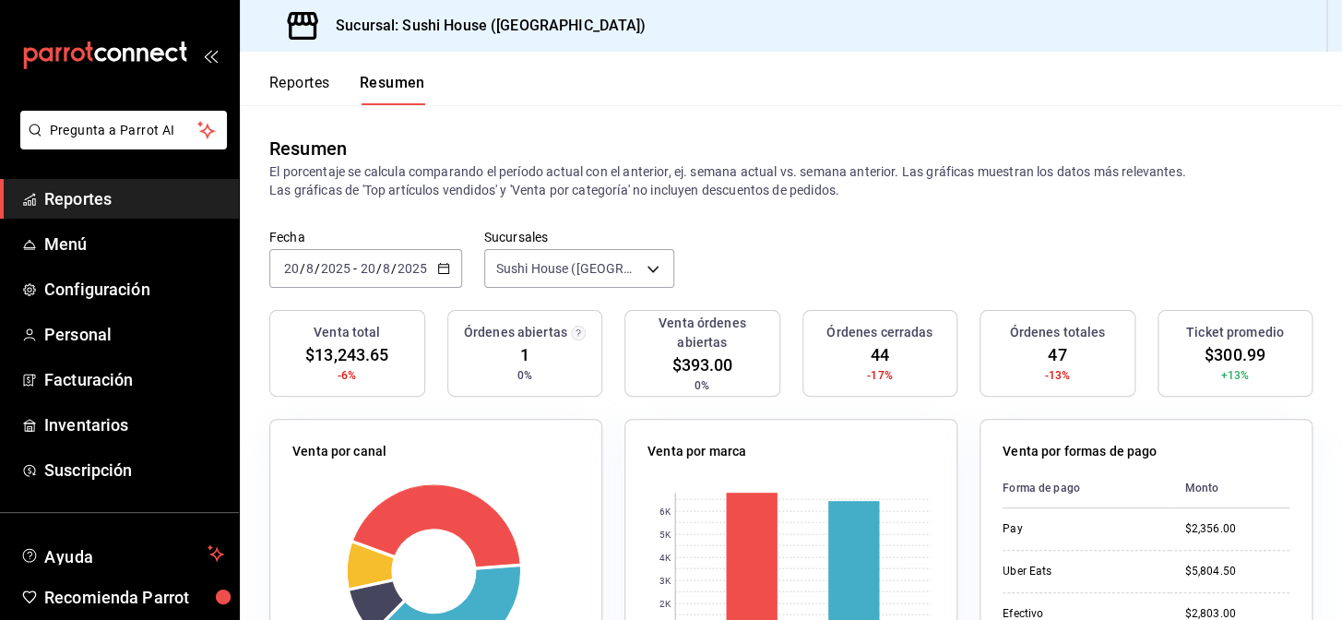
click at [124, 204] on span "Reportes" at bounding box center [134, 198] width 180 height 25
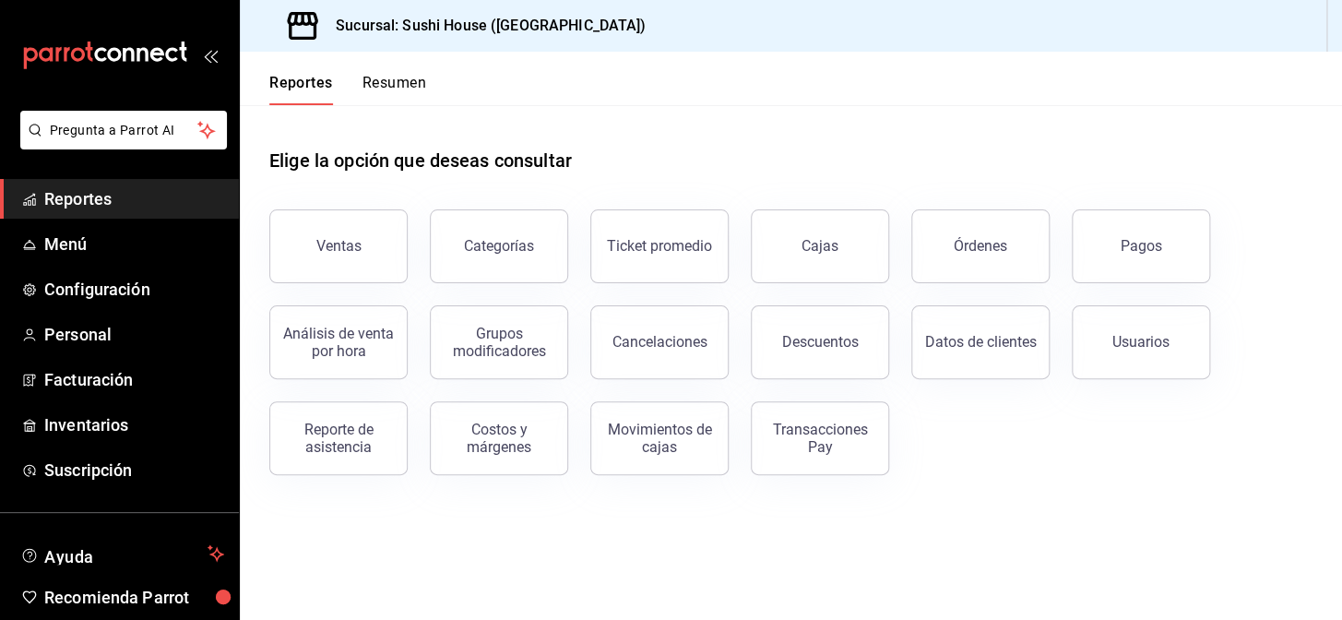
drag, startPoint x: 411, startPoint y: 90, endPoint x: 226, endPoint y: 137, distance: 191.3
click at [411, 90] on button "Resumen" at bounding box center [395, 89] width 64 height 31
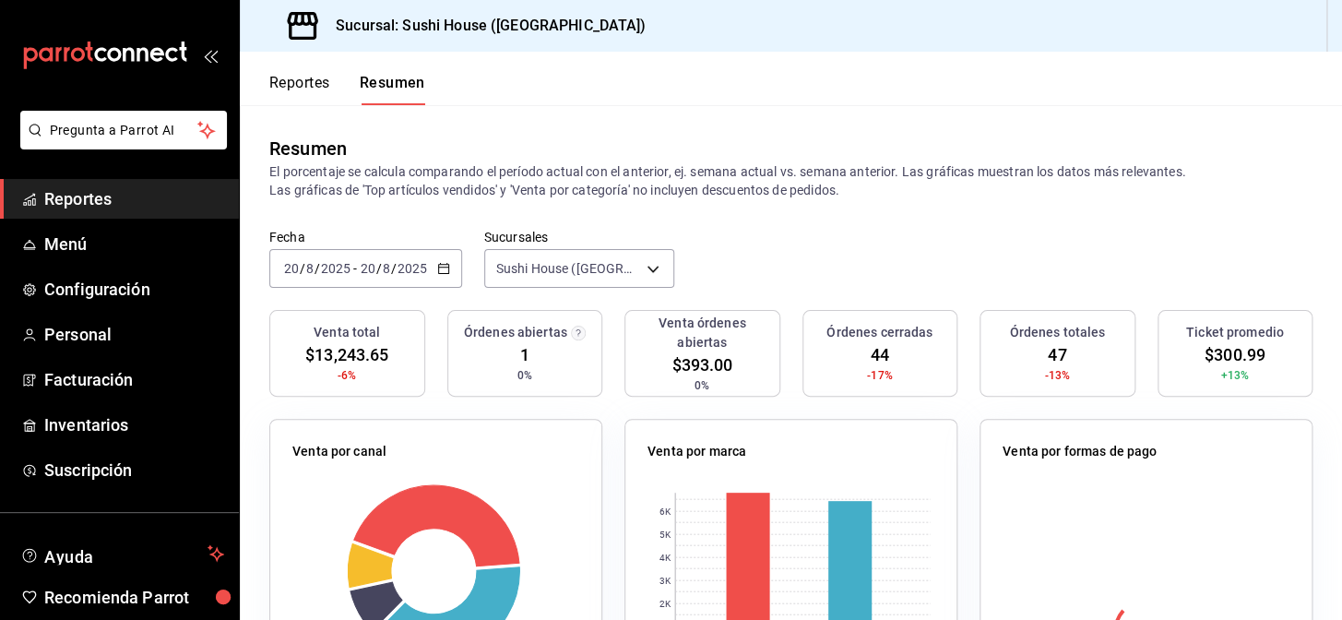
drag, startPoint x: 63, startPoint y: 218, endPoint x: 137, endPoint y: 190, distance: 78.8
click at [62, 218] on link "Reportes" at bounding box center [119, 199] width 239 height 40
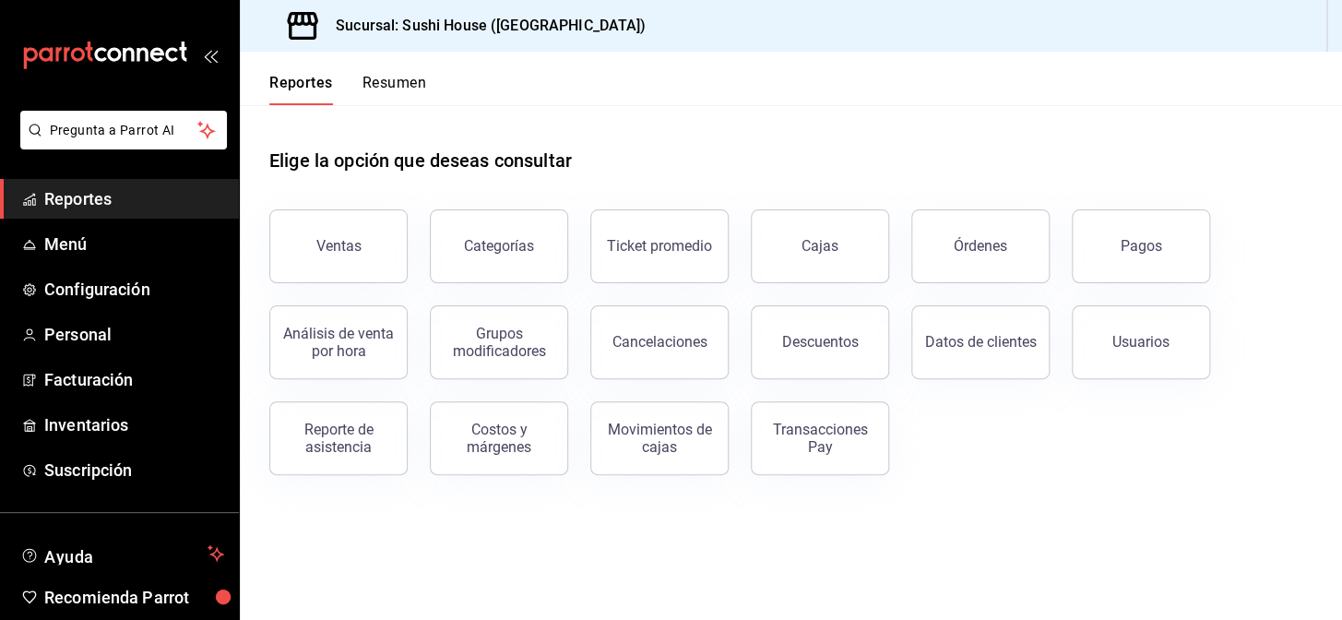
click at [381, 81] on button "Resumen" at bounding box center [395, 89] width 64 height 31
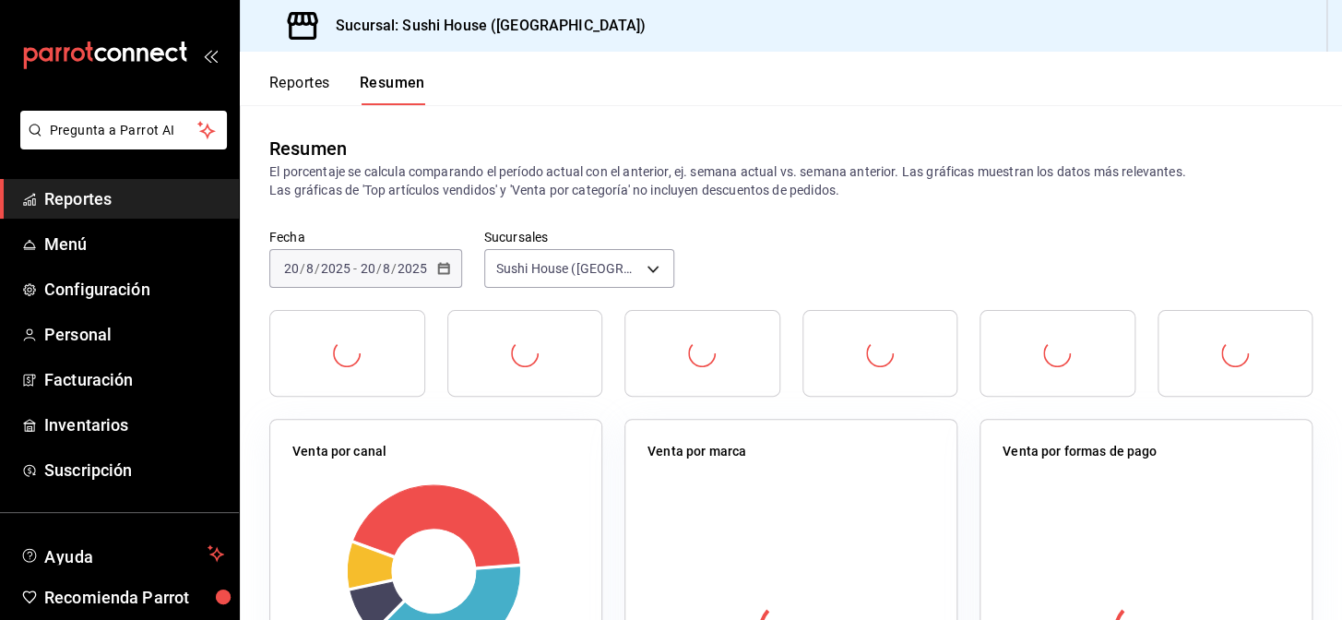
click at [70, 206] on span "Reportes" at bounding box center [134, 198] width 180 height 25
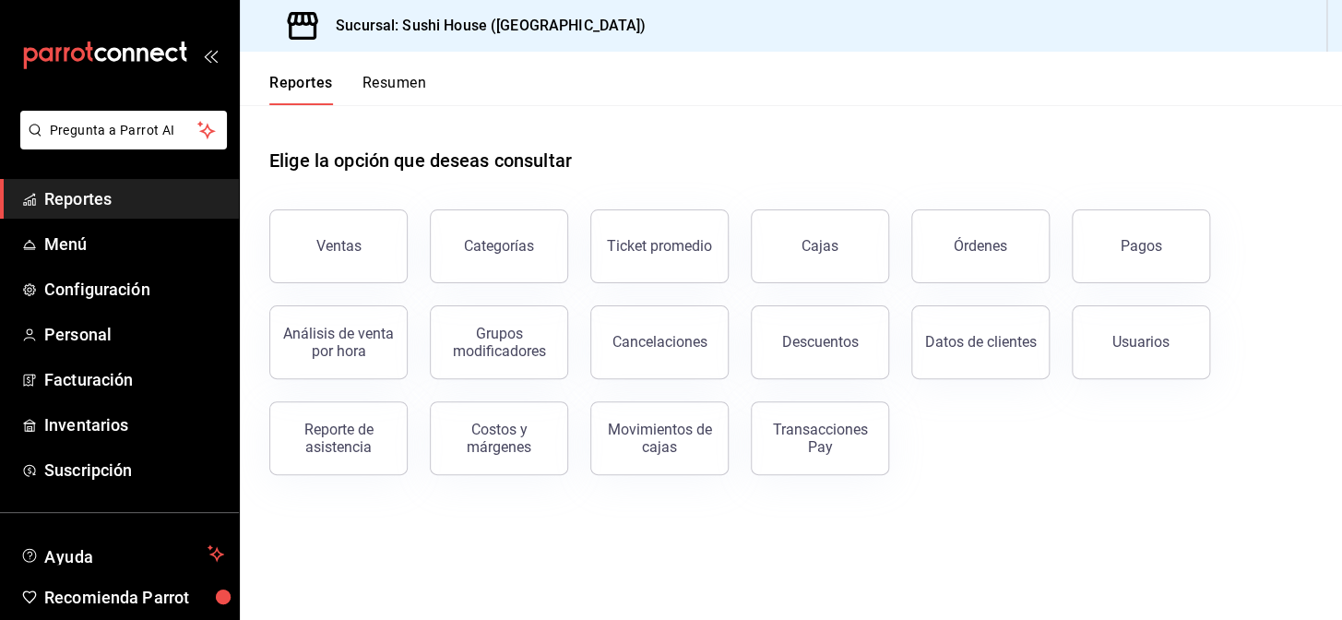
click at [399, 83] on button "Resumen" at bounding box center [395, 89] width 64 height 31
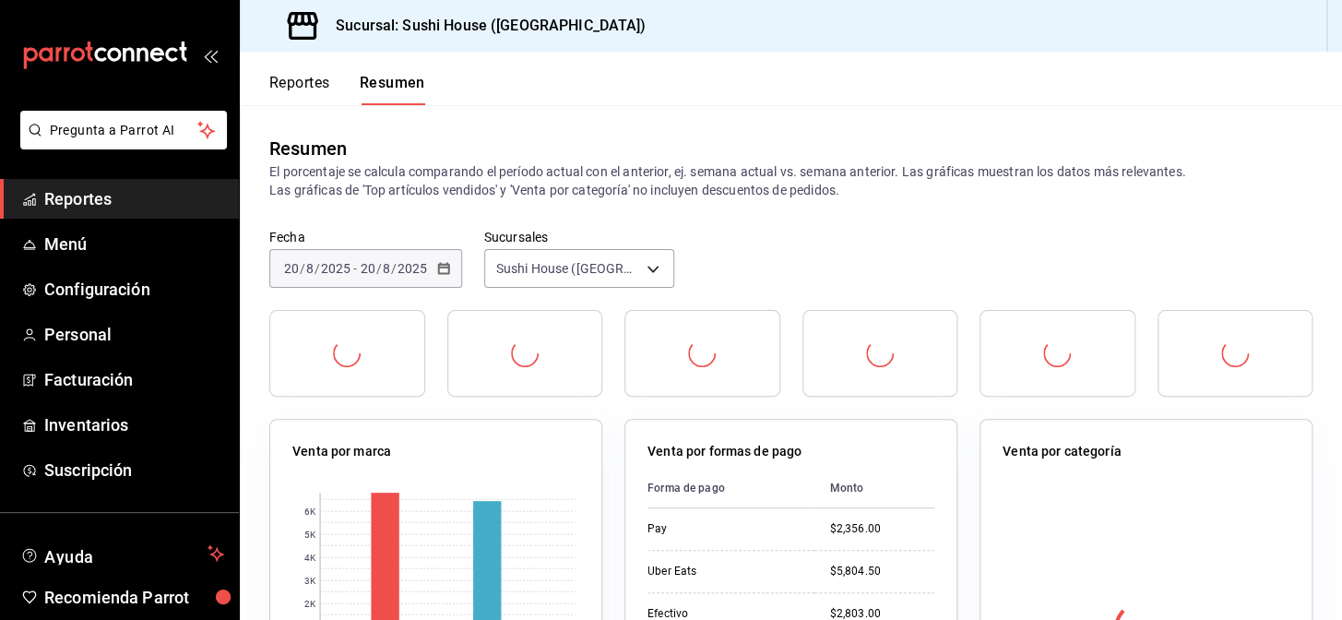
click at [113, 204] on span "Reportes" at bounding box center [134, 198] width 180 height 25
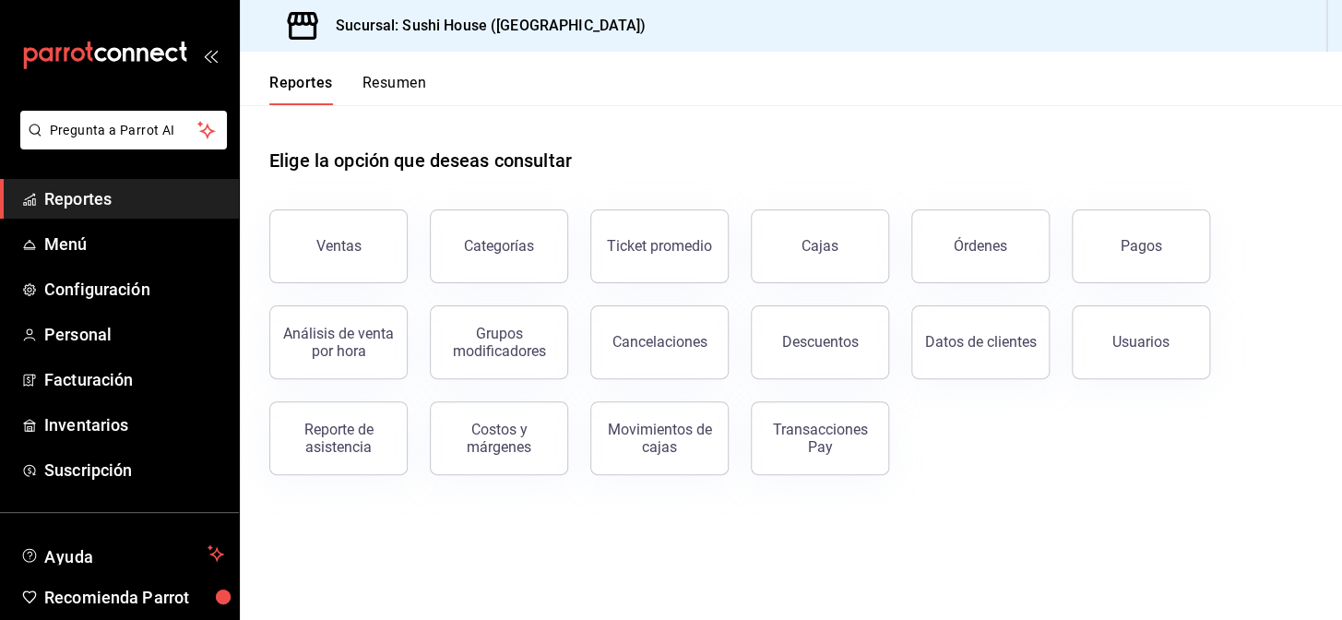
click at [404, 85] on button "Resumen" at bounding box center [395, 89] width 64 height 31
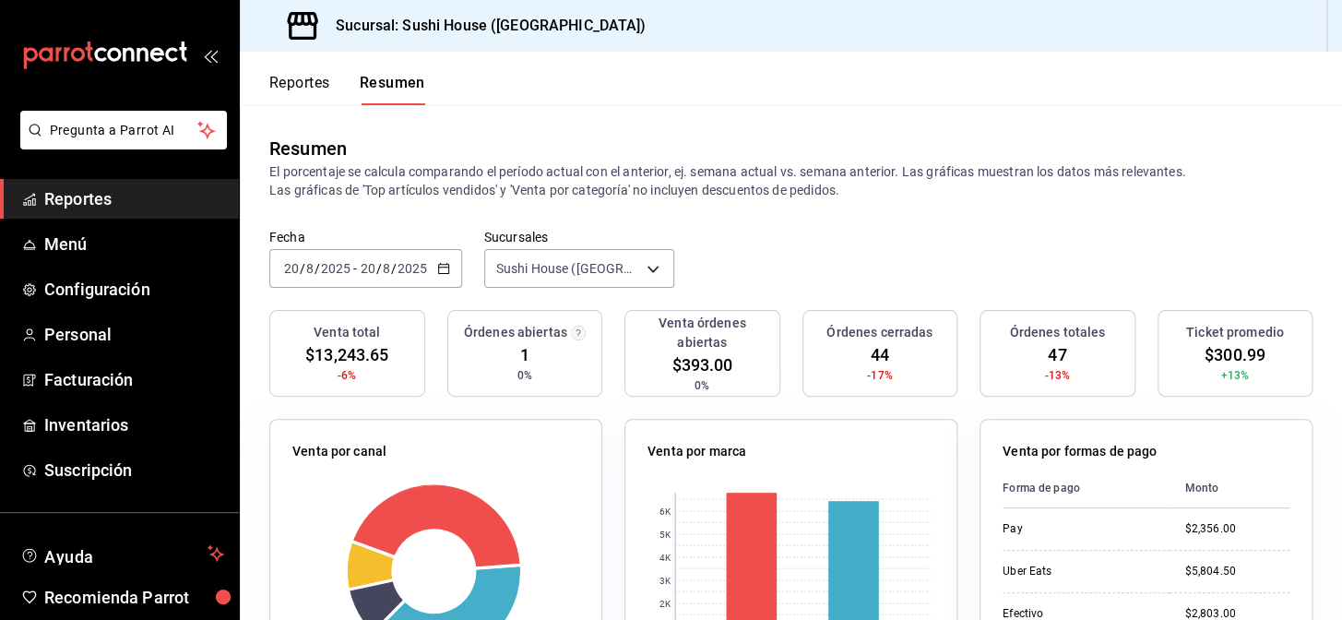
click at [130, 202] on span "Reportes" at bounding box center [134, 198] width 180 height 25
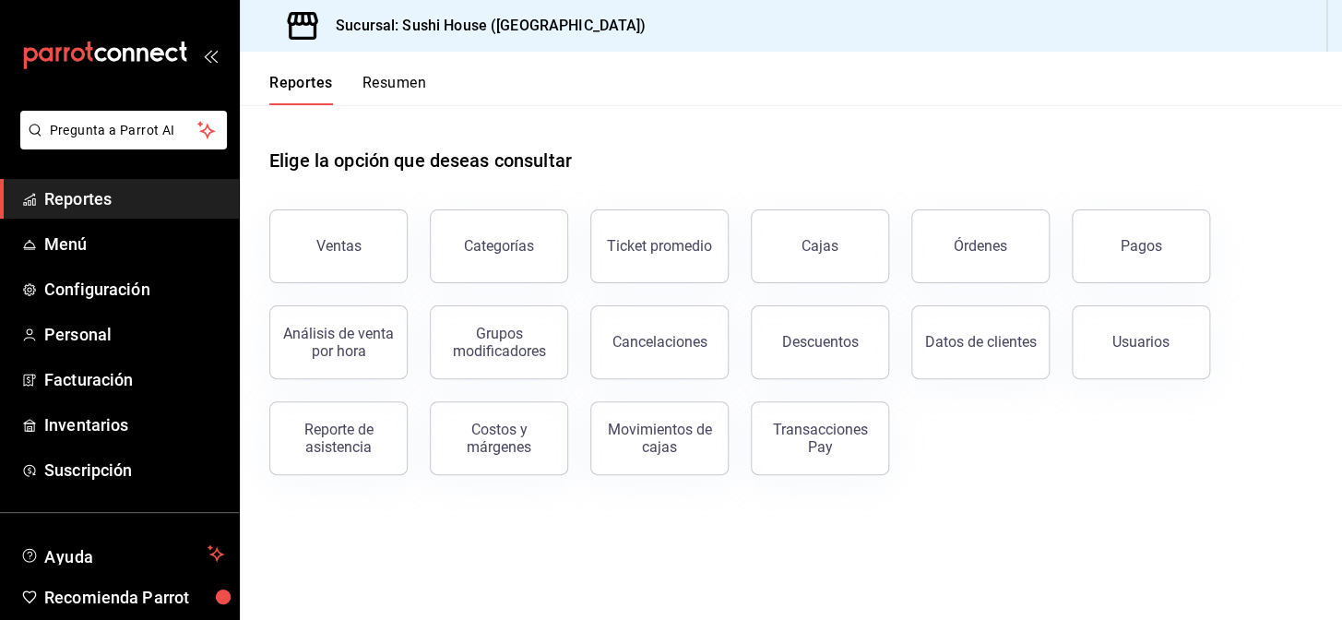
click at [408, 77] on button "Resumen" at bounding box center [395, 89] width 64 height 31
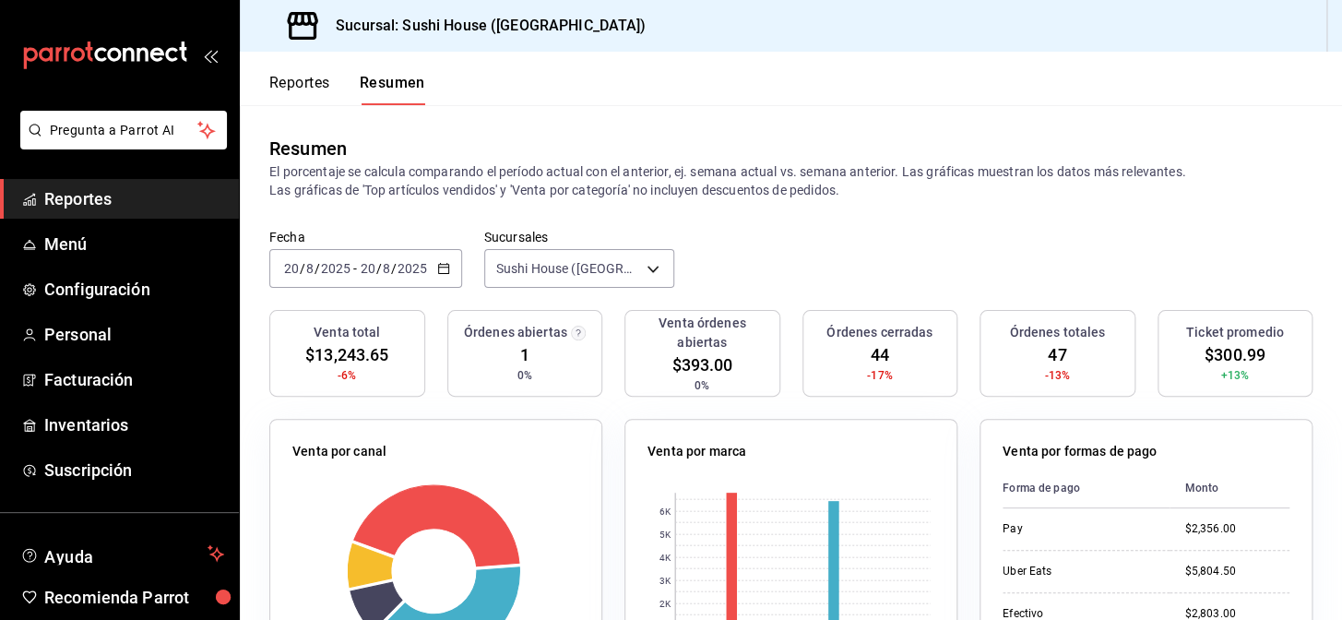
click at [136, 198] on span "Reportes" at bounding box center [134, 198] width 180 height 25
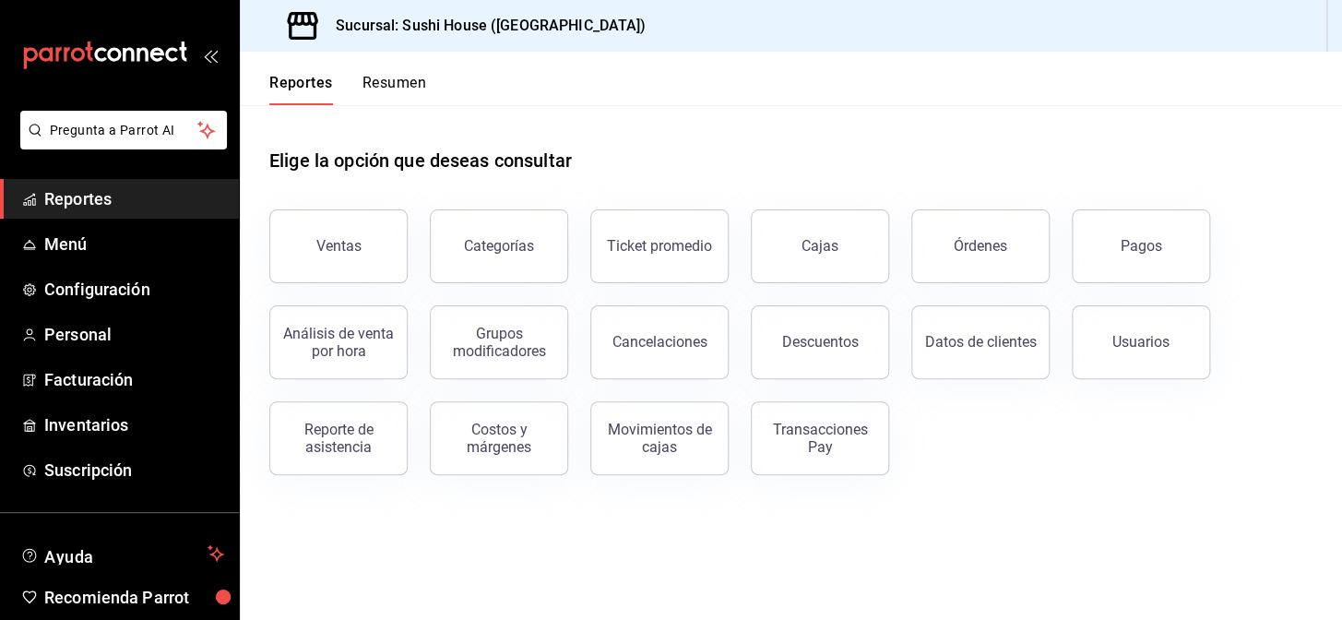
click at [394, 82] on button "Resumen" at bounding box center [395, 89] width 64 height 31
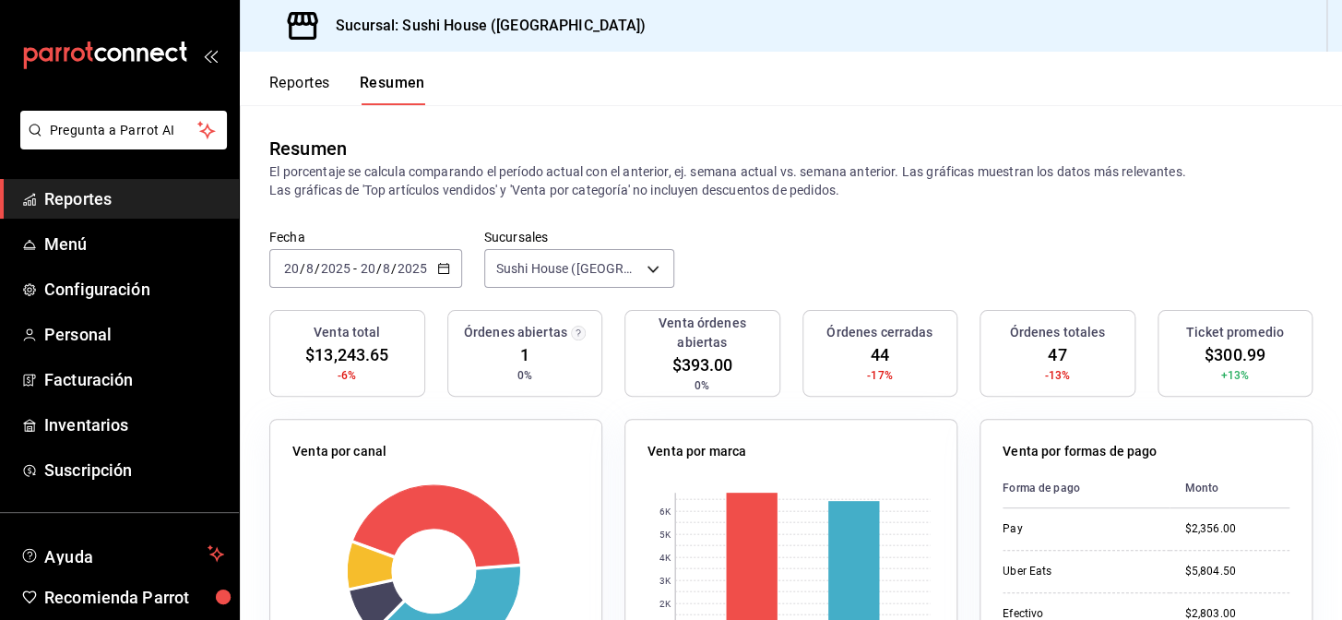
click at [166, 196] on span "Reportes" at bounding box center [134, 198] width 180 height 25
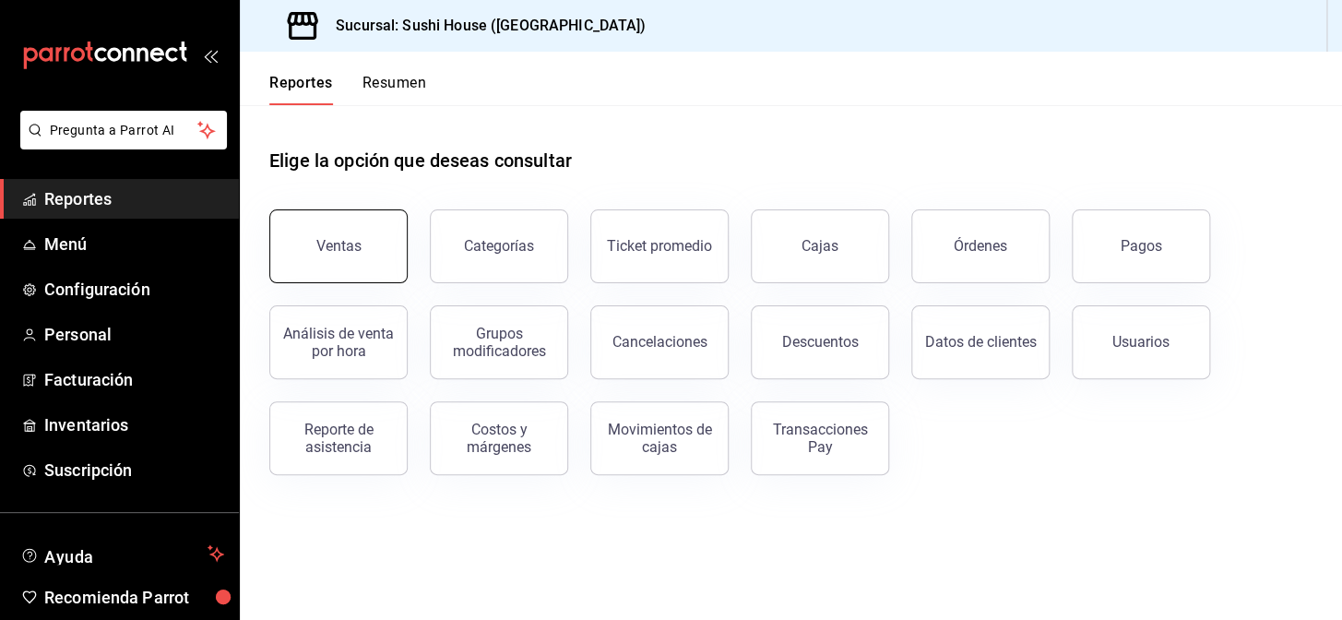
click at [334, 258] on button "Ventas" at bounding box center [338, 246] width 138 height 74
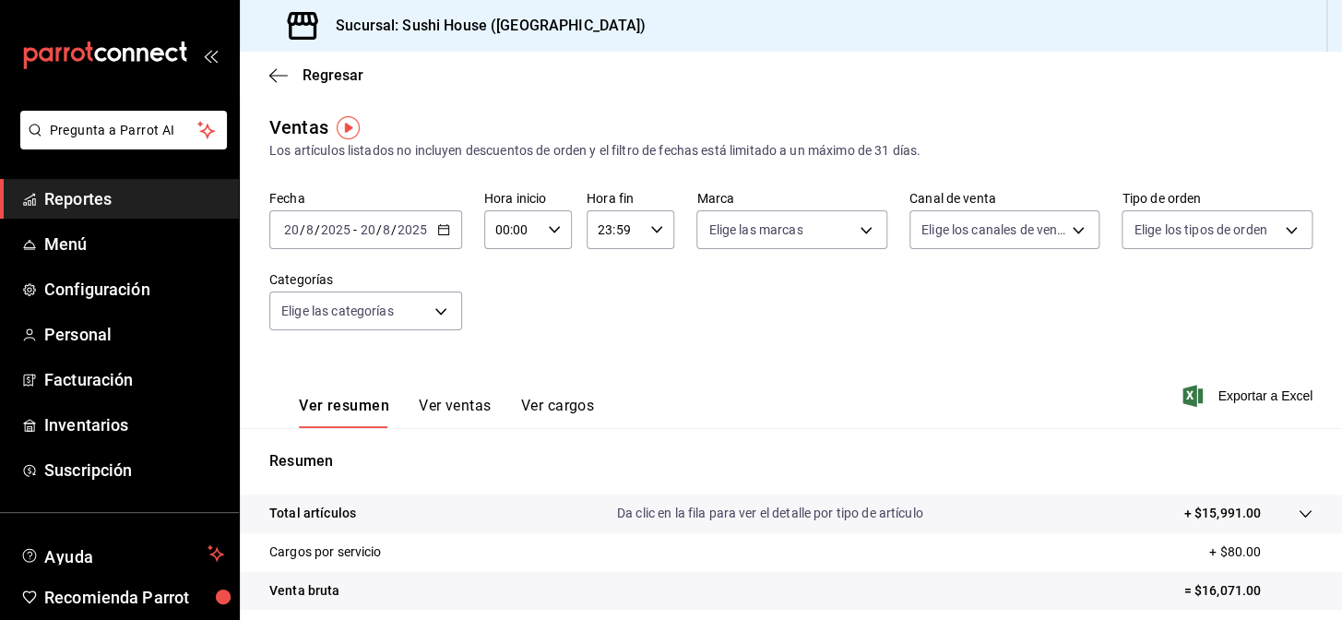
click at [87, 182] on link "Reportes" at bounding box center [119, 199] width 239 height 40
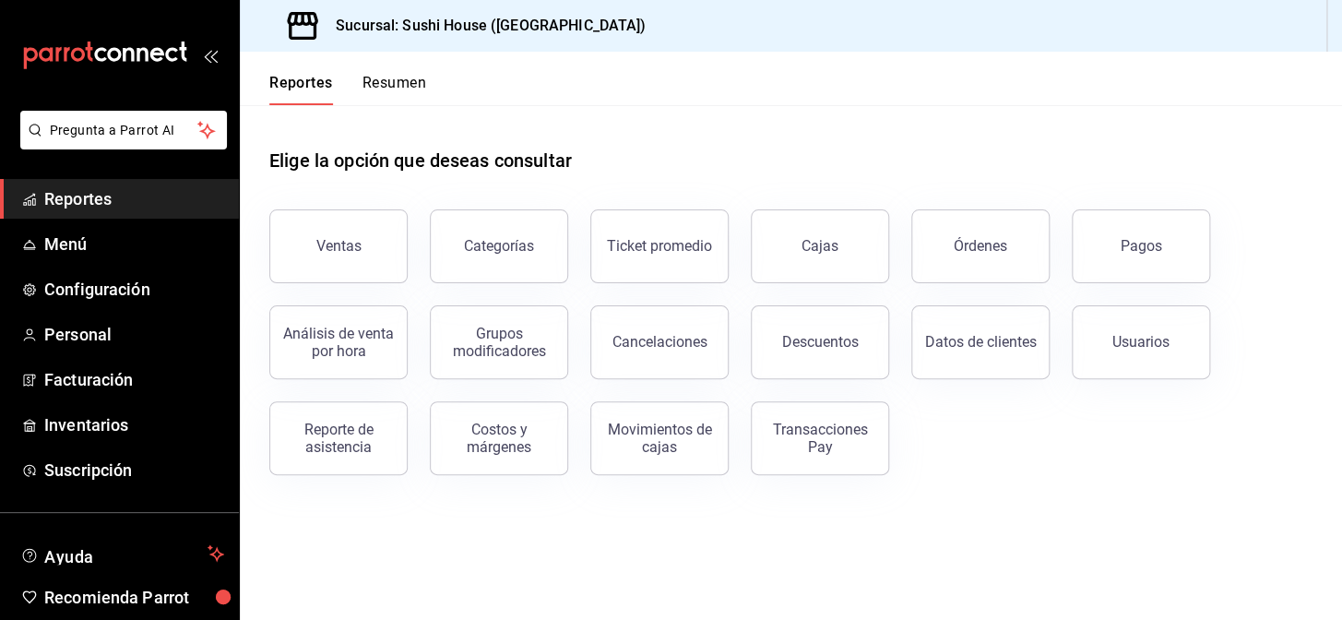
click at [401, 86] on button "Resumen" at bounding box center [395, 89] width 64 height 31
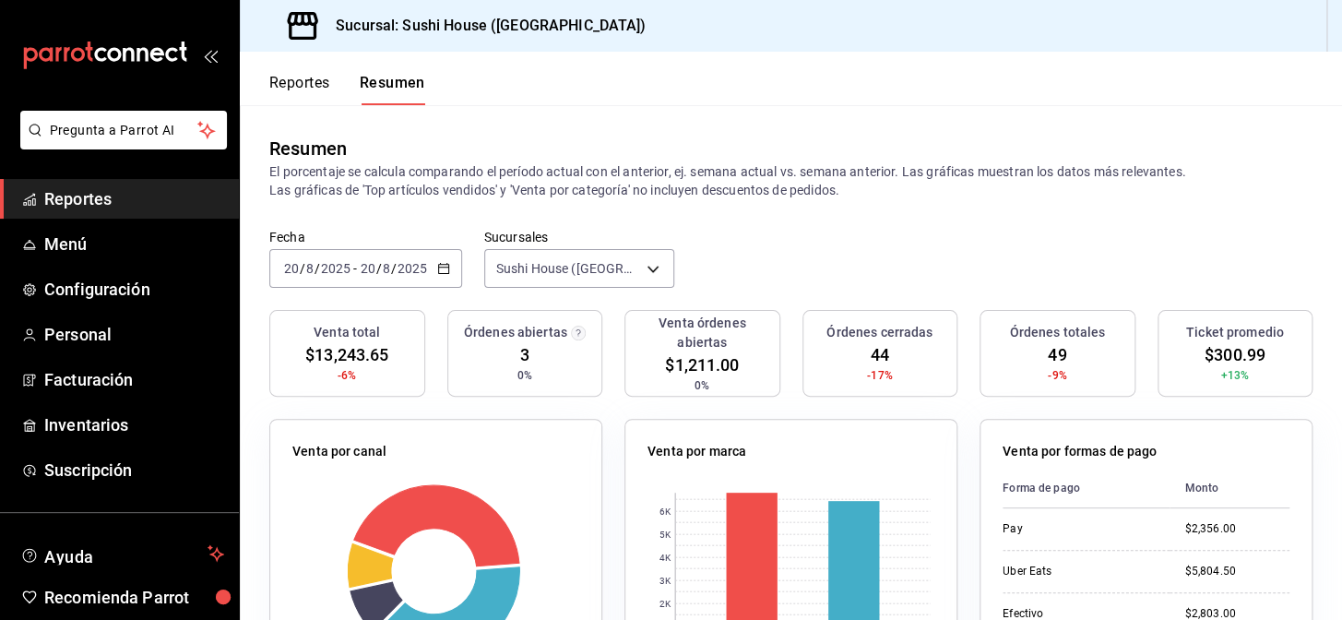
click at [139, 198] on span "Reportes" at bounding box center [134, 198] width 180 height 25
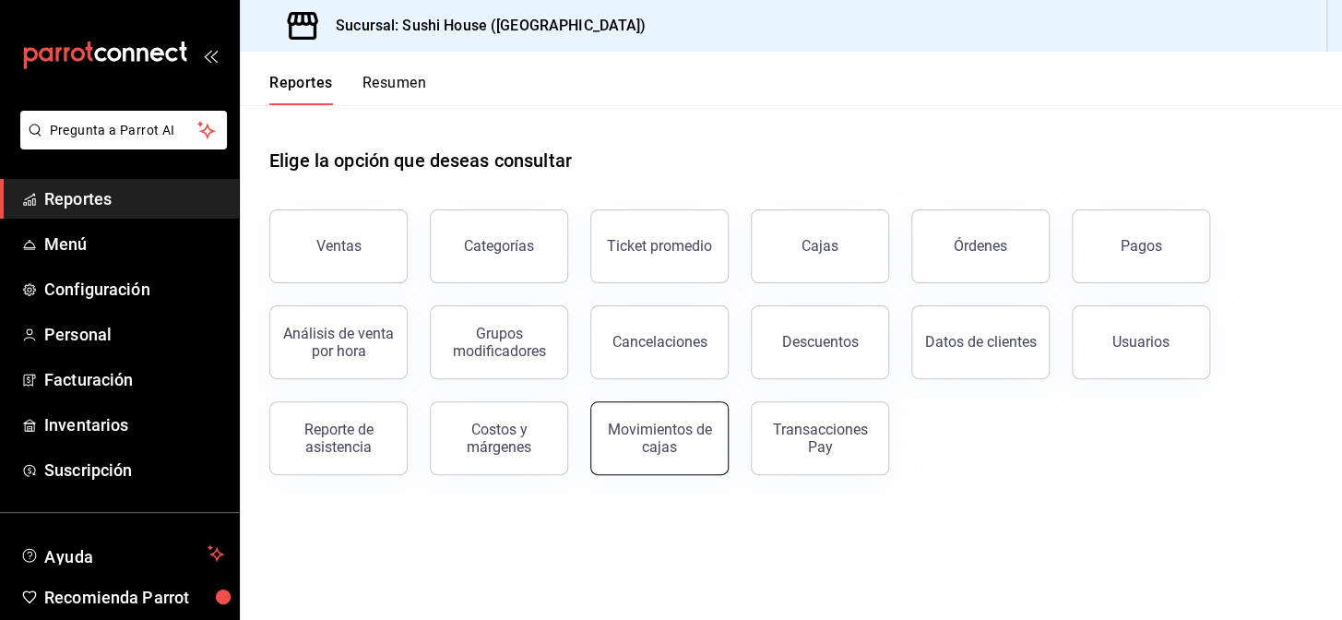
click at [675, 419] on button "Movimientos de cajas" at bounding box center [659, 438] width 138 height 74
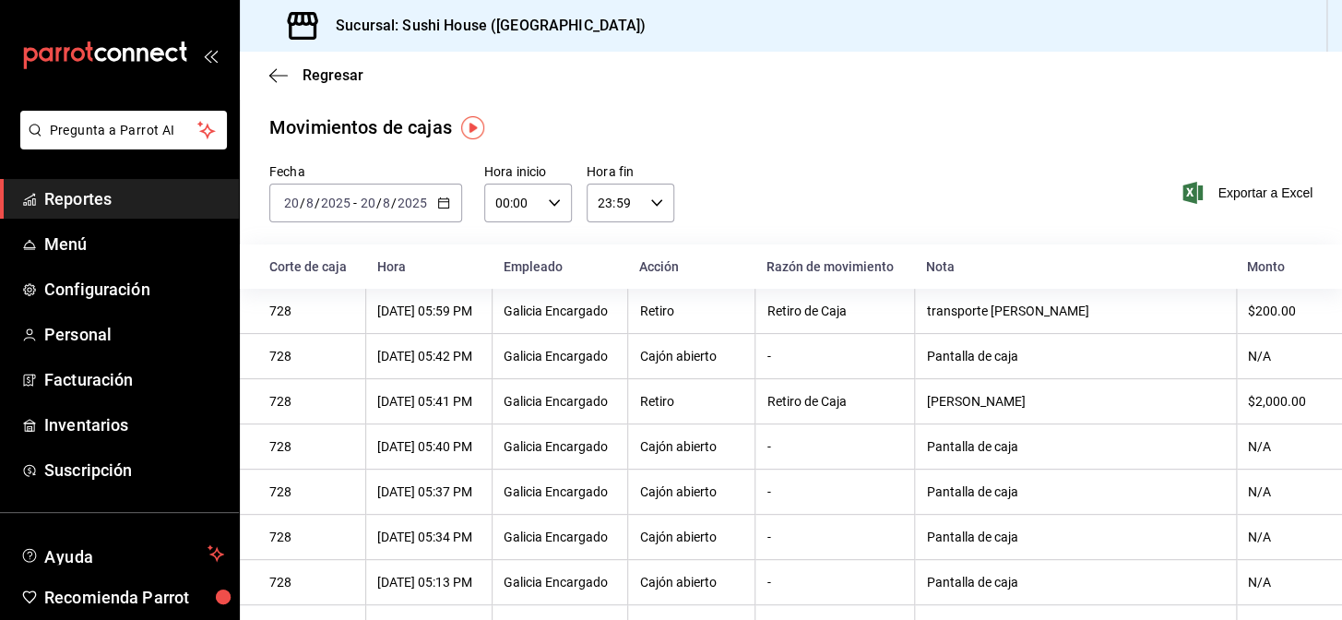
click at [447, 199] on icon "button" at bounding box center [443, 203] width 13 height 13
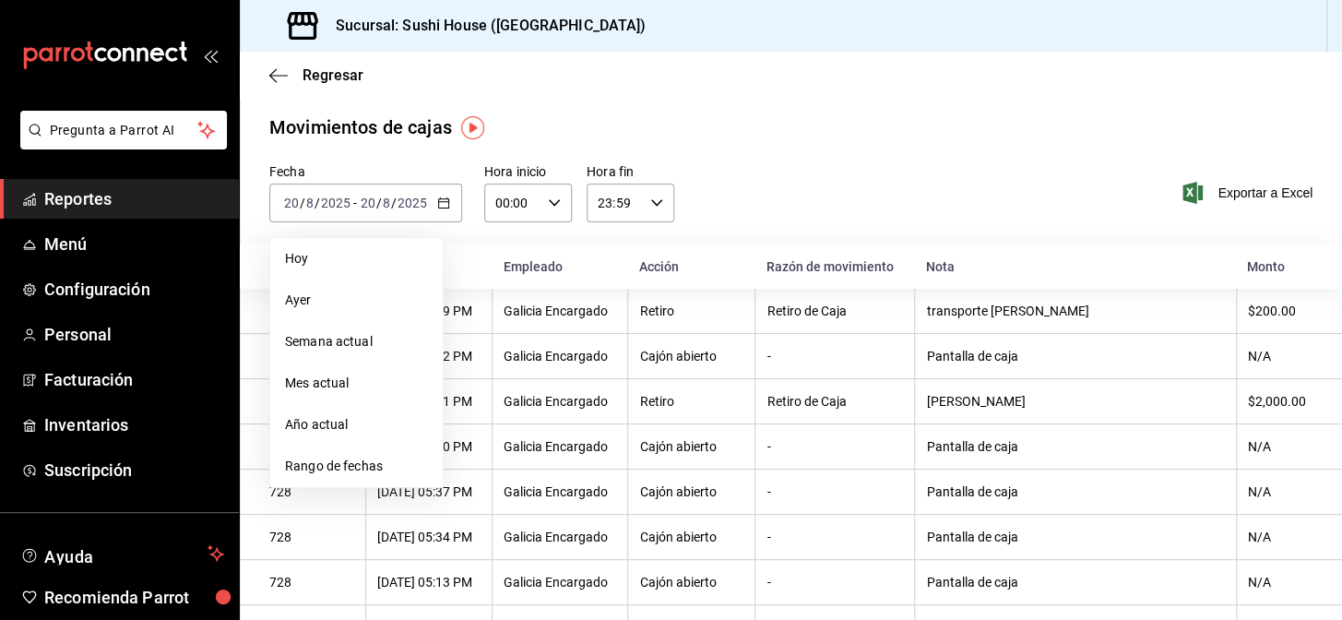
click at [320, 259] on span "Hoy" at bounding box center [356, 258] width 143 height 19
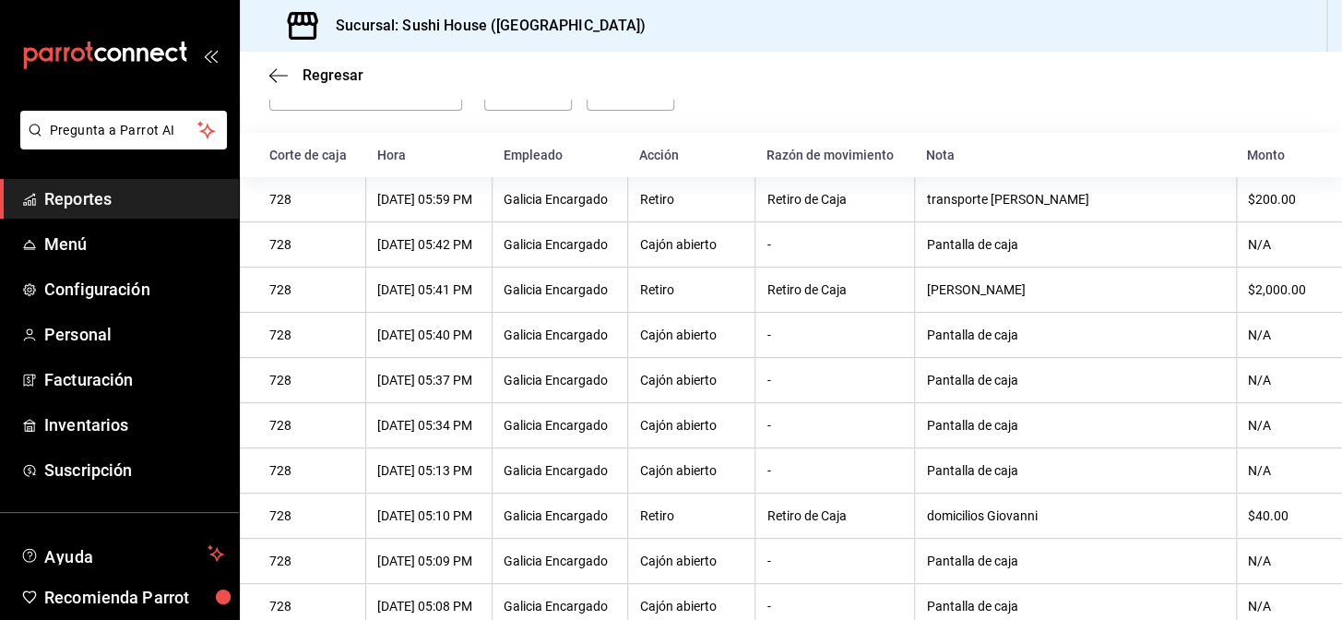
scroll to position [82, 0]
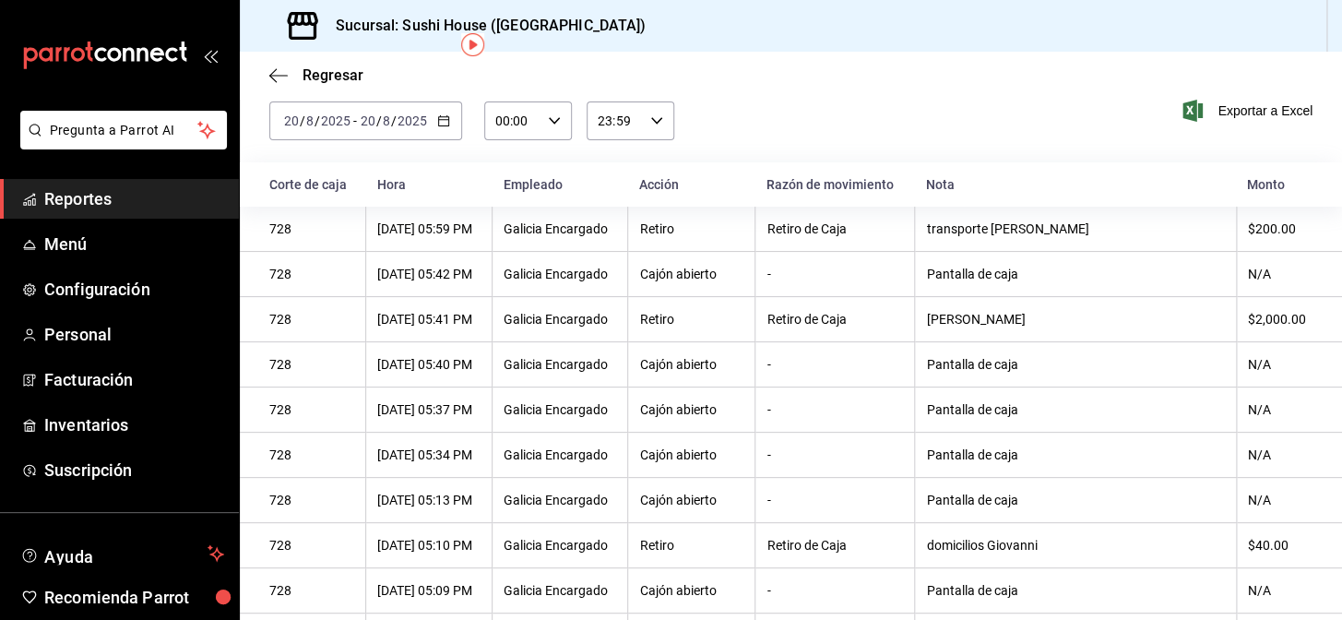
click at [96, 192] on span "Reportes" at bounding box center [134, 198] width 180 height 25
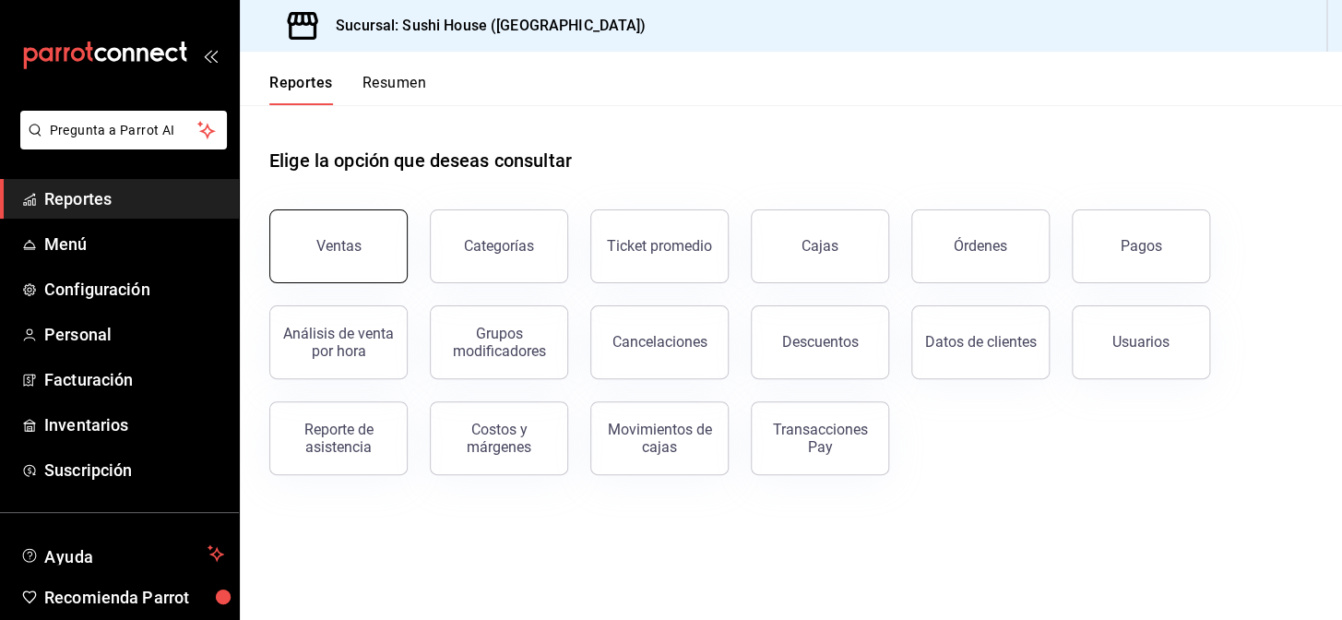
click at [301, 250] on button "Ventas" at bounding box center [338, 246] width 138 height 74
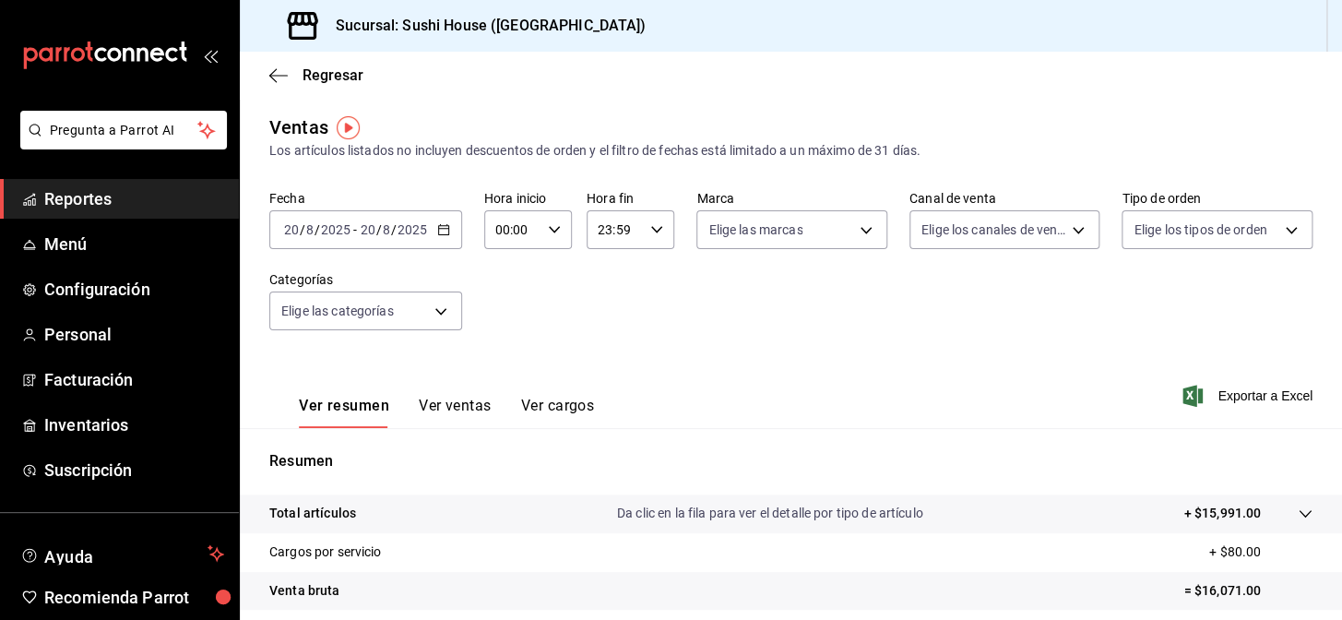
click at [87, 202] on span "Reportes" at bounding box center [134, 198] width 180 height 25
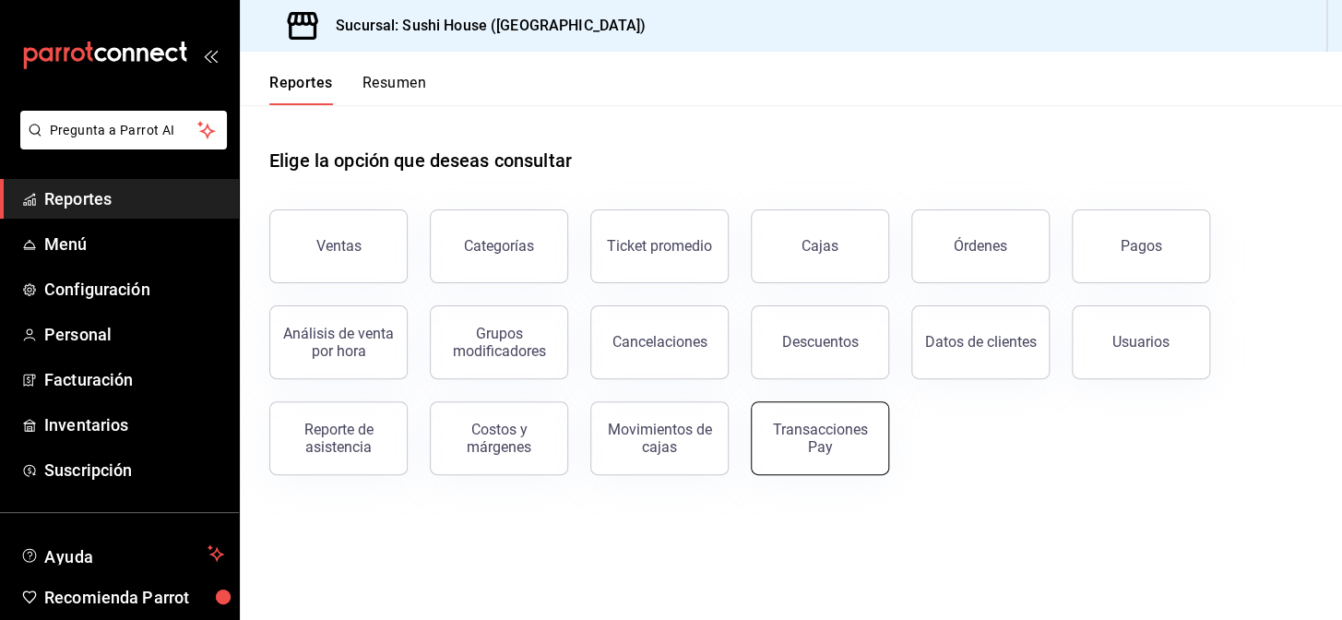
click at [830, 446] on div "Transacciones Pay" at bounding box center [820, 438] width 114 height 35
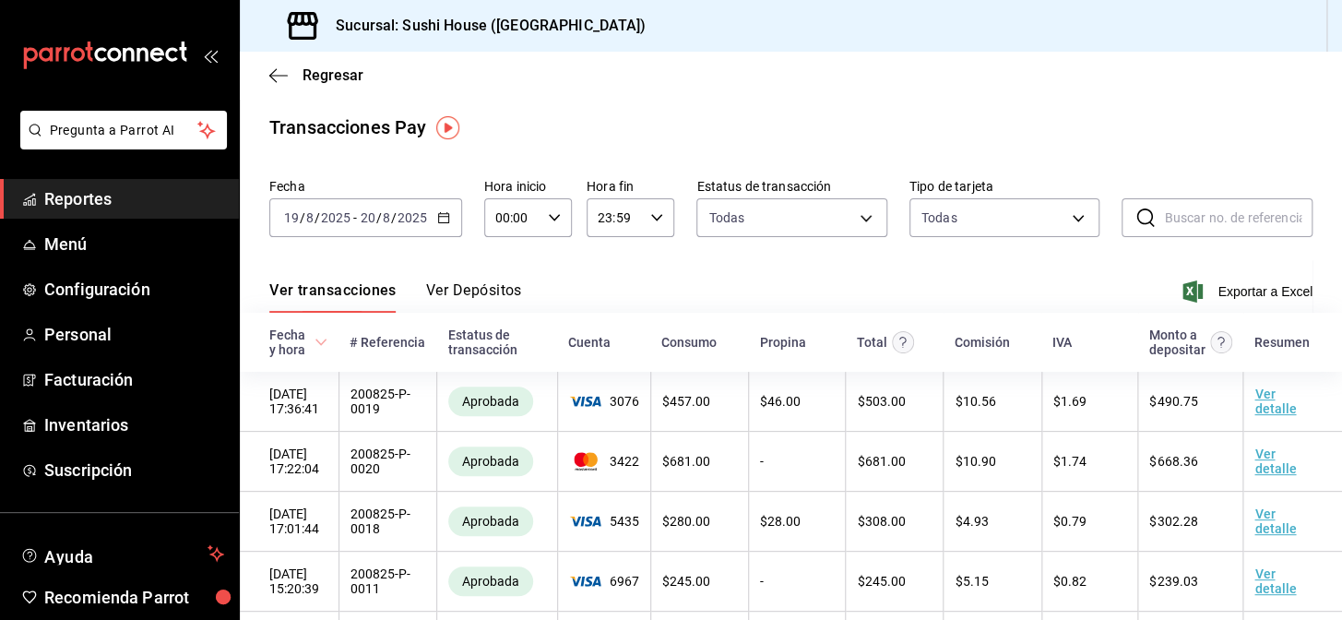
click at [439, 216] on \(Stroke\) "button" at bounding box center [443, 216] width 10 height 1
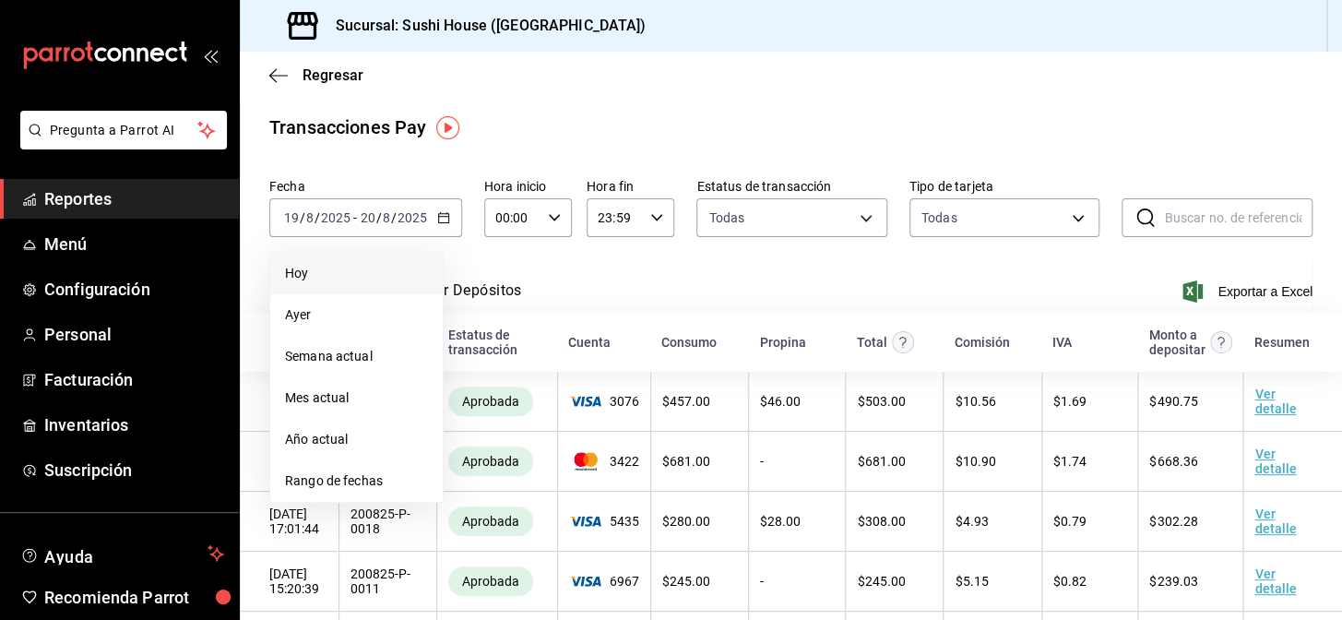
click at [304, 269] on span "Hoy" at bounding box center [356, 273] width 143 height 19
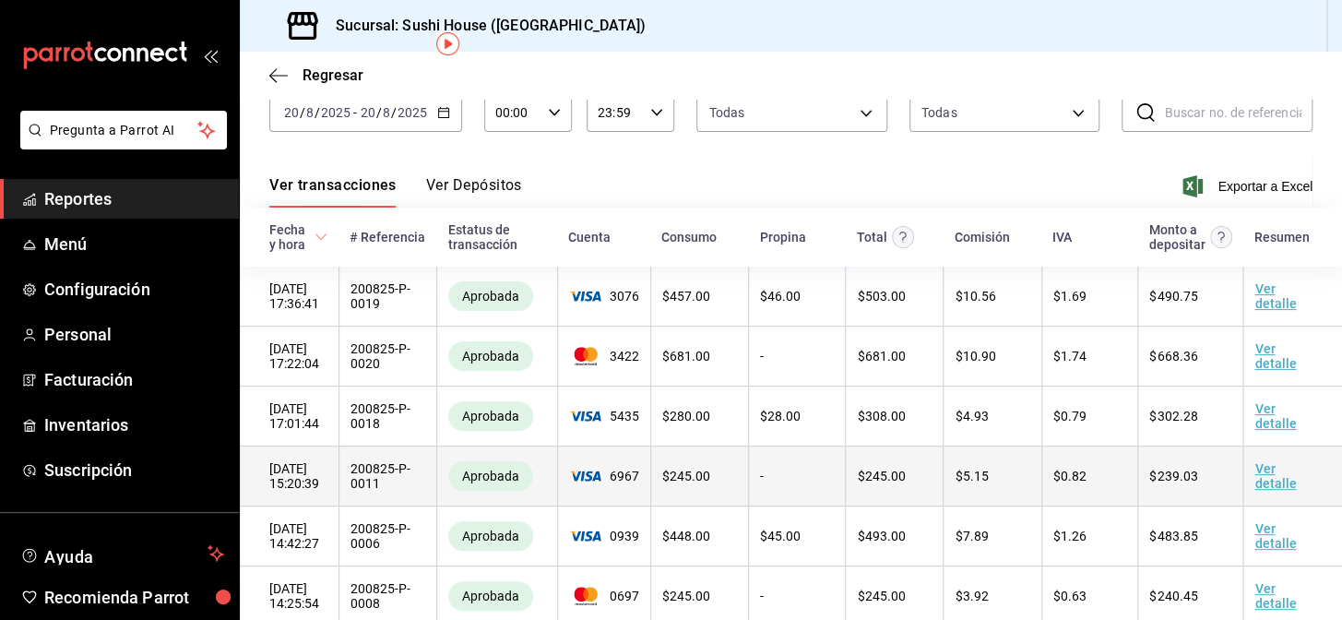
scroll to position [157, 0]
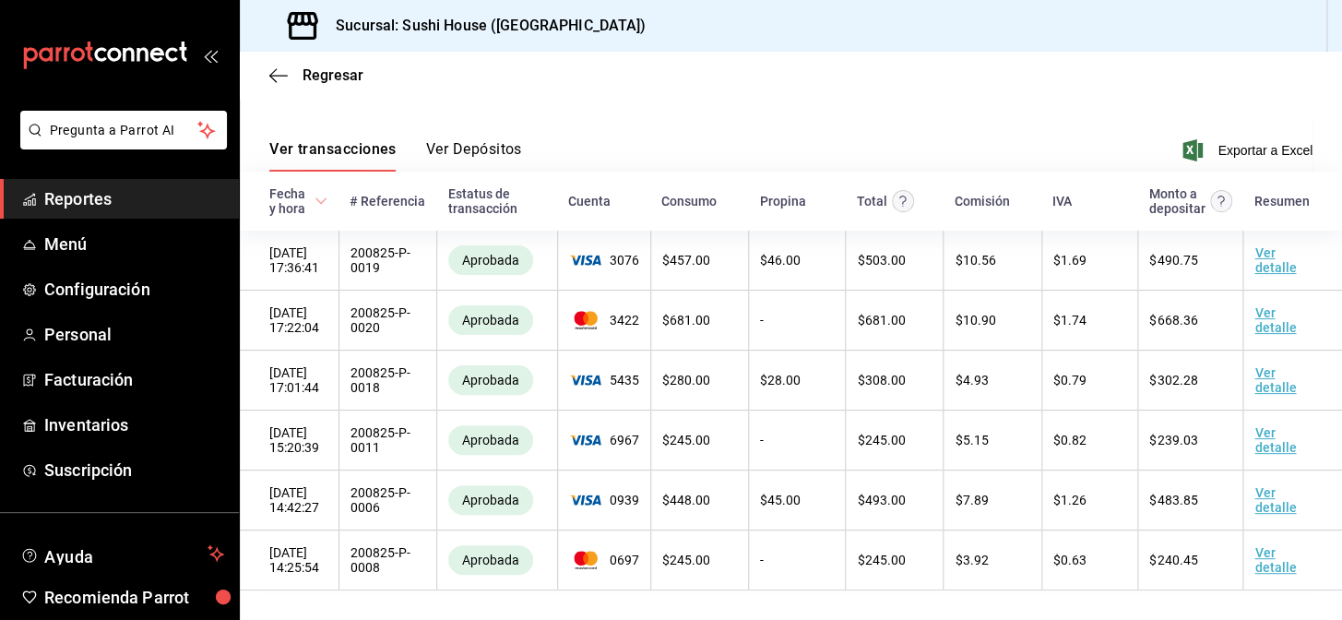
click at [95, 181] on link "Reportes" at bounding box center [119, 199] width 239 height 40
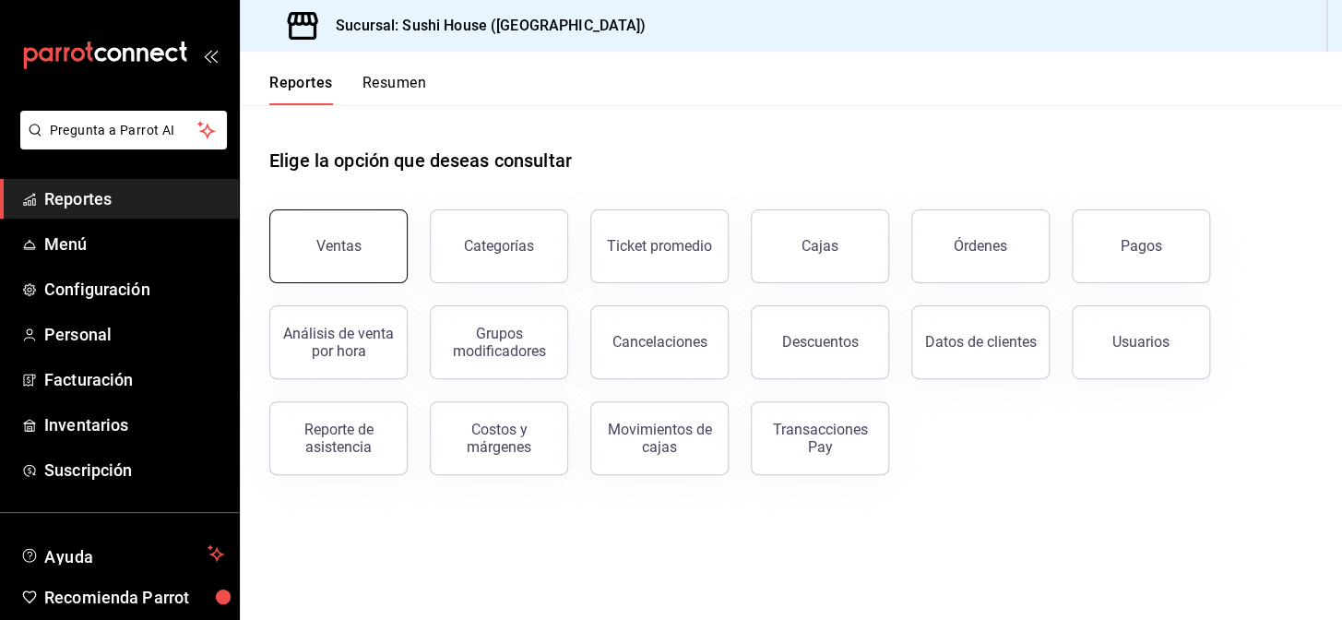
click at [329, 244] on div "Ventas" at bounding box center [338, 246] width 45 height 18
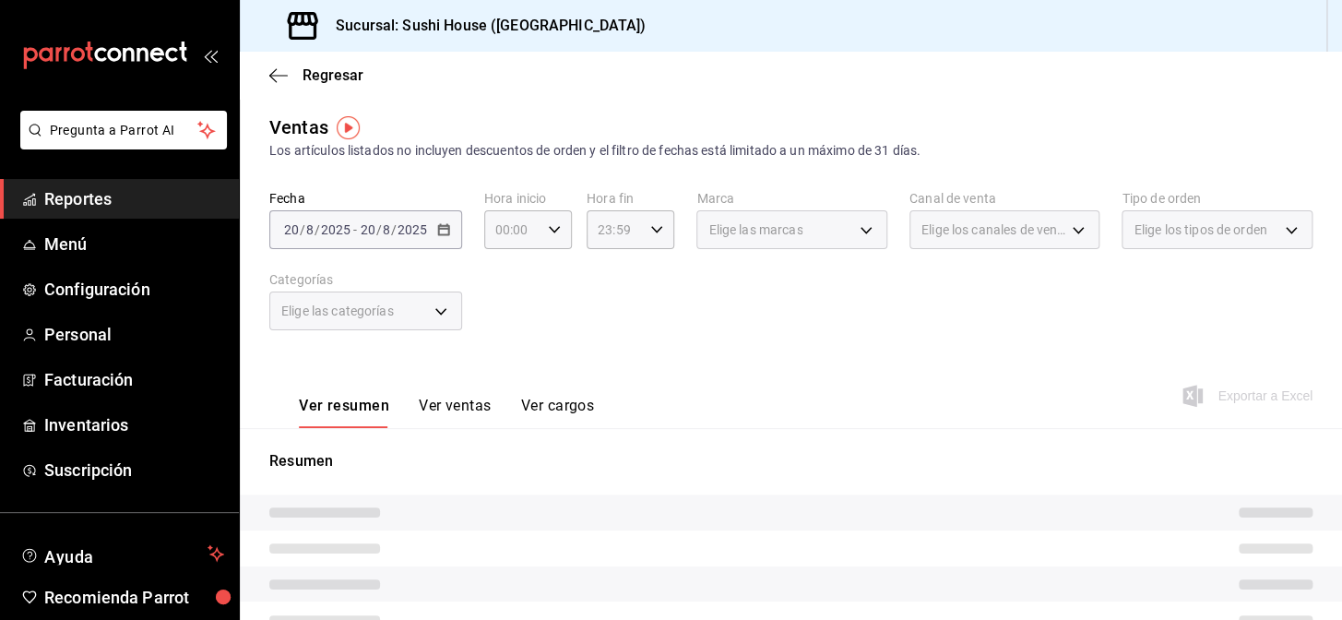
click at [1151, 232] on span "Elige los tipos de orden" at bounding box center [1200, 230] width 133 height 18
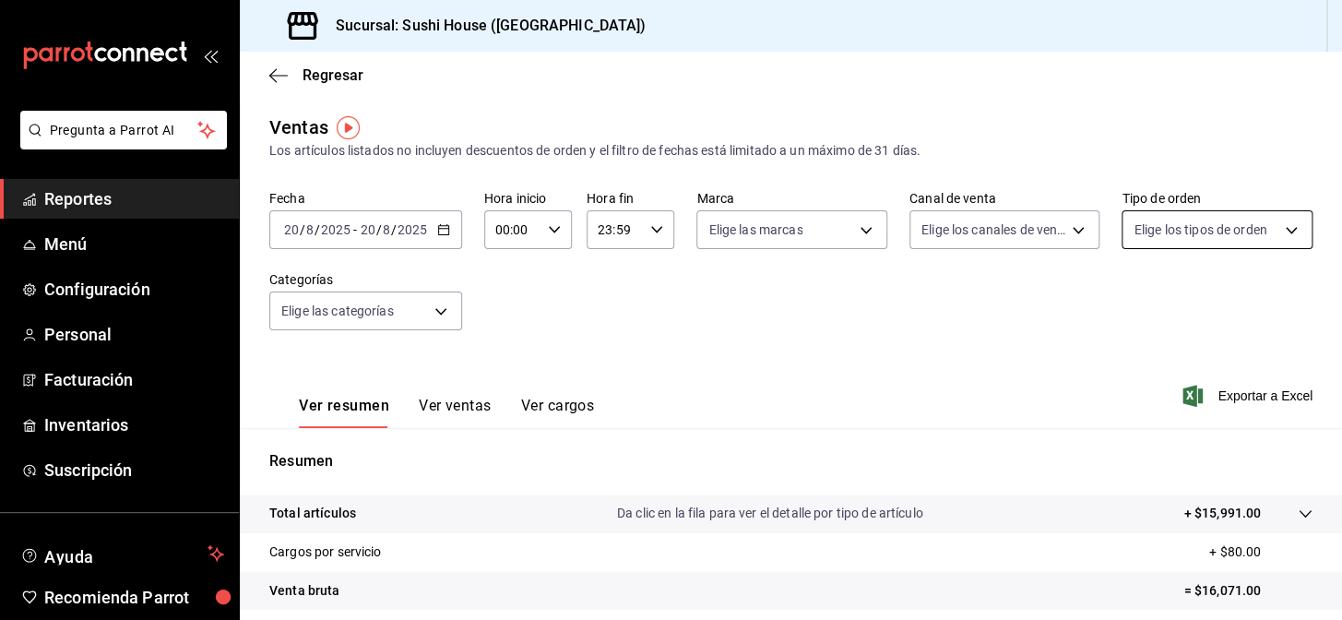
click at [1147, 232] on body "Pregunta a Parrot AI Reportes Menú Configuración Personal Facturación Inventari…" at bounding box center [671, 310] width 1342 height 620
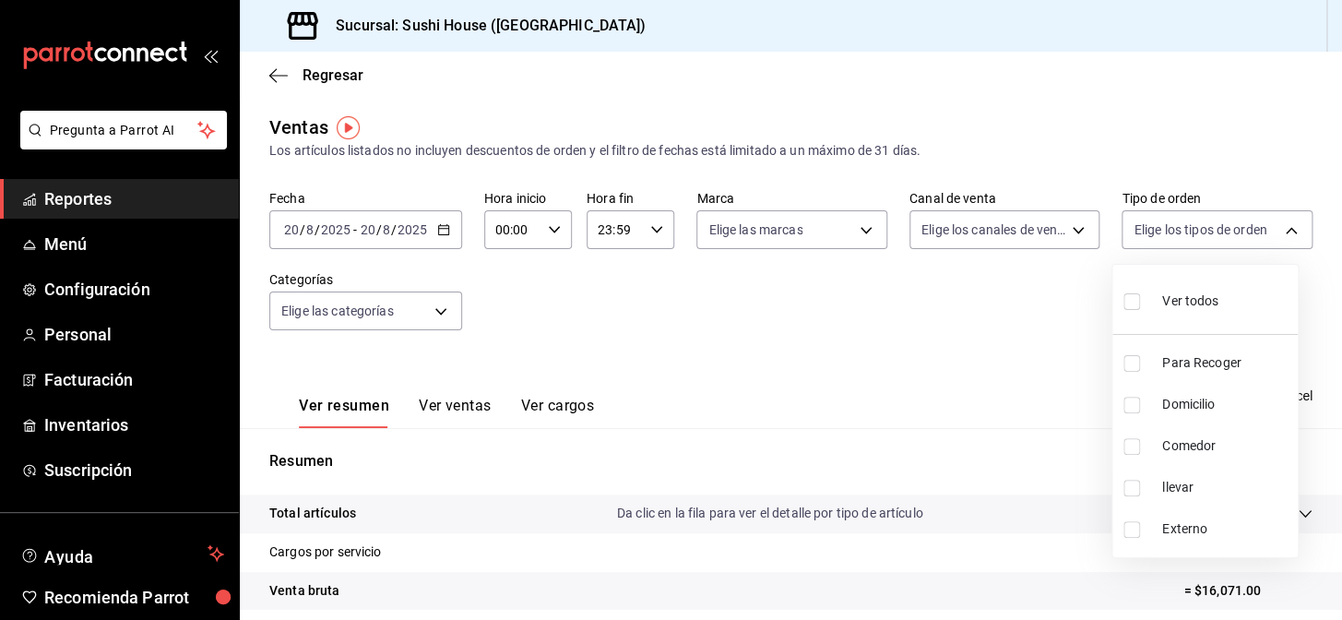
click at [1136, 357] on input "checkbox" at bounding box center [1132, 363] width 17 height 17
checkbox input "true"
type input "9d316b26-ed3c-41d9-ac2e-659a84dac7c1"
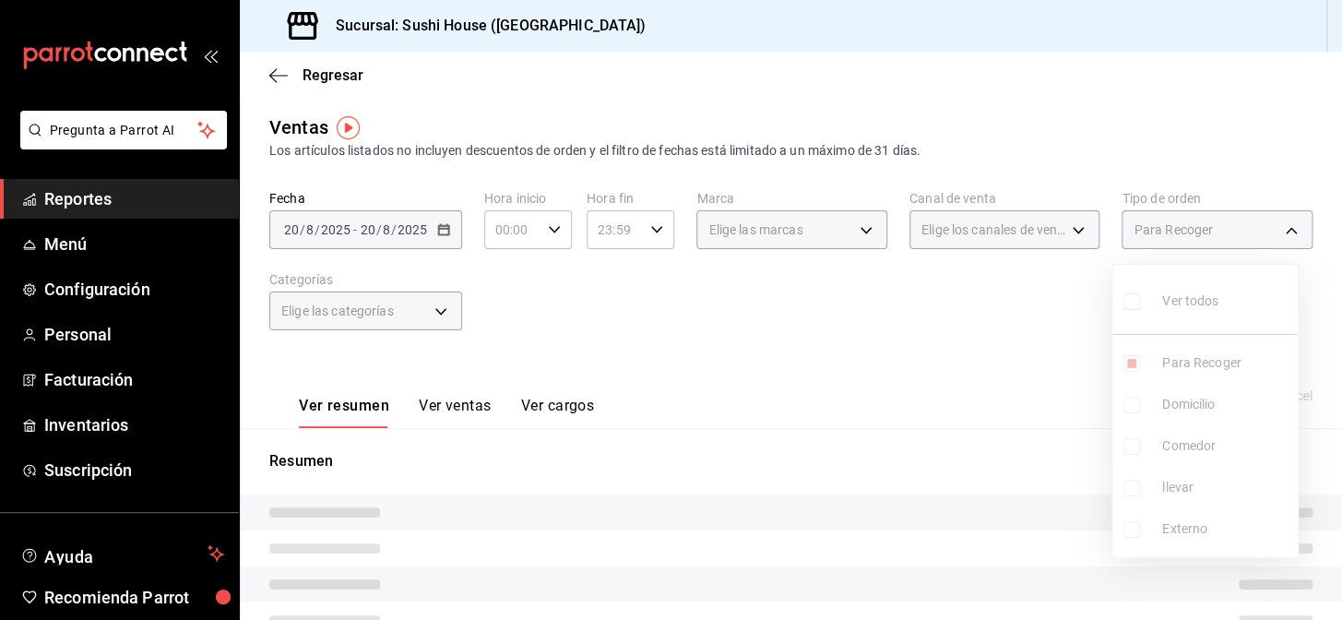
click at [1135, 405] on input "checkbox" at bounding box center [1132, 405] width 17 height 17
checkbox input "true"
type input "9d316b26-ed3c-41d9-ac2e-659a84dac7c1,c813e250-a487-4472-927d-f84c1c5aa0d0"
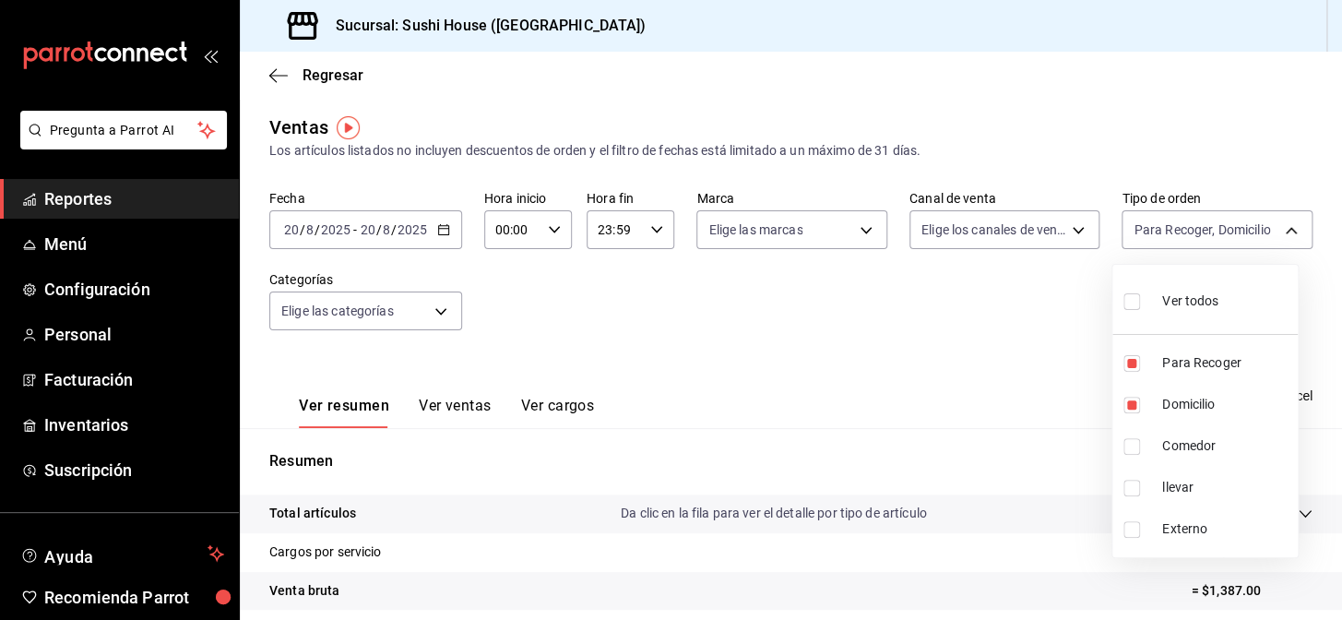
click at [1133, 448] on input "checkbox" at bounding box center [1132, 446] width 17 height 17
checkbox input "true"
click at [1135, 498] on li "llevar" at bounding box center [1205, 488] width 185 height 42
type input "9d316b26-ed3c-41d9-ac2e-659a84dac7c1,c813e250-a487-4472-927d-f84c1c5aa0d0,53da9…"
checkbox input "true"
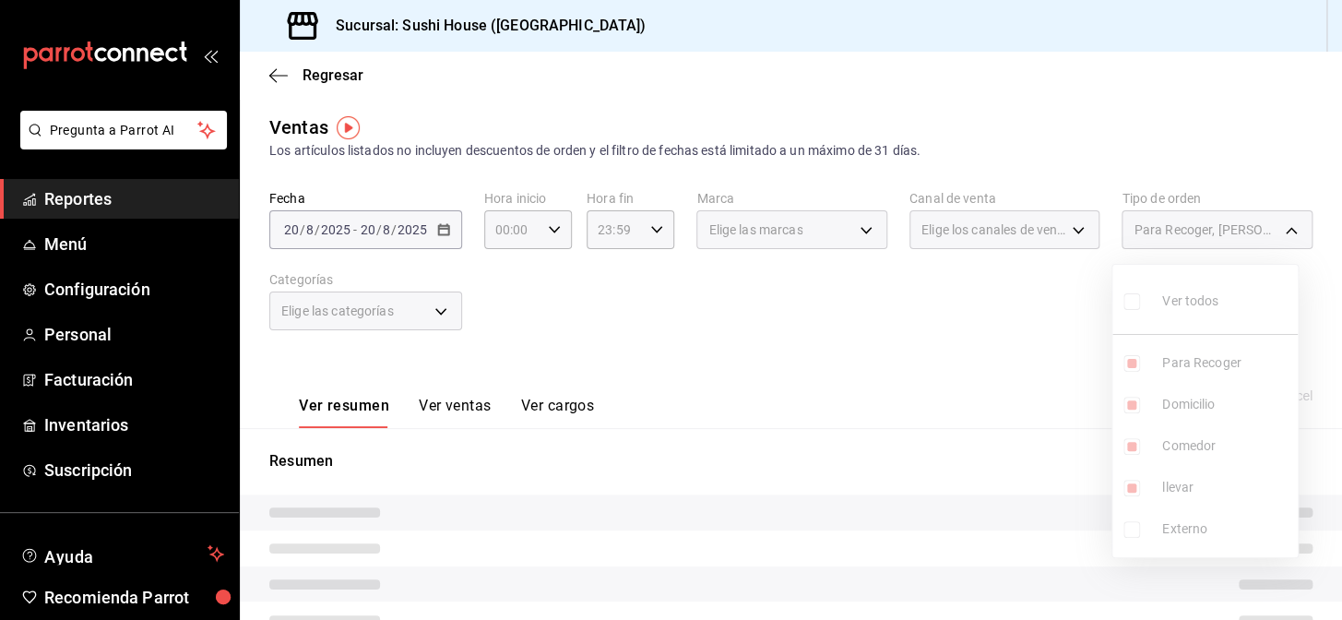
click at [977, 429] on div at bounding box center [671, 310] width 1342 height 620
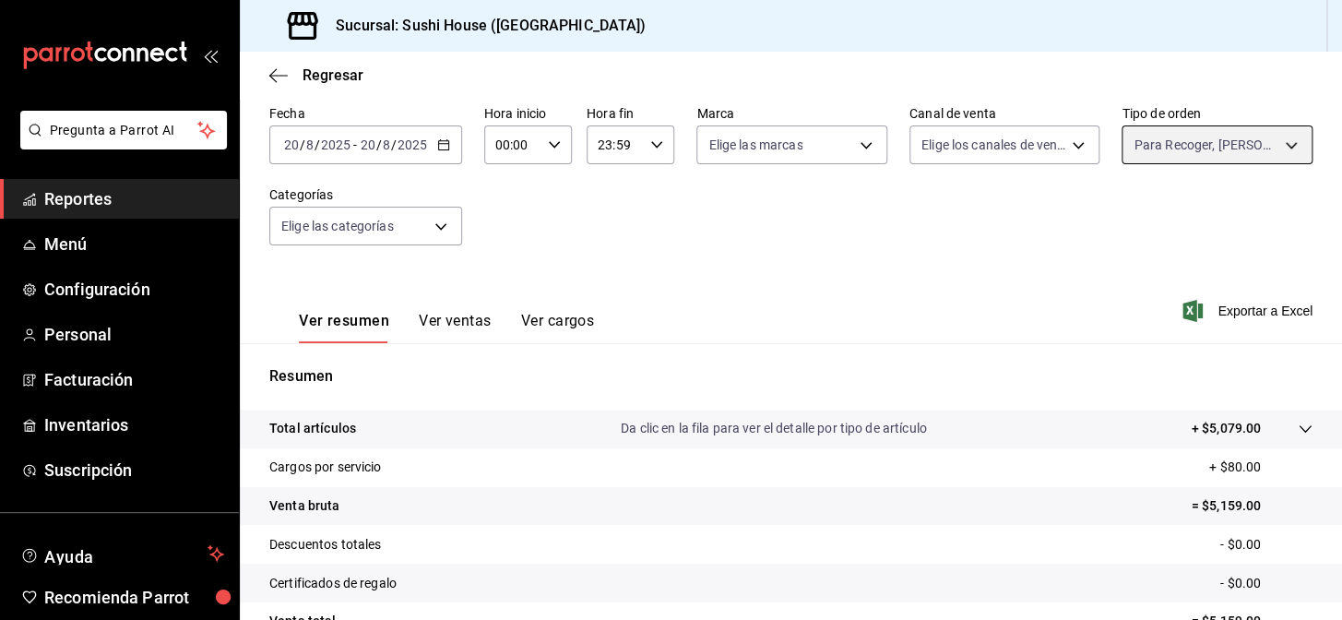
scroll to position [264, 0]
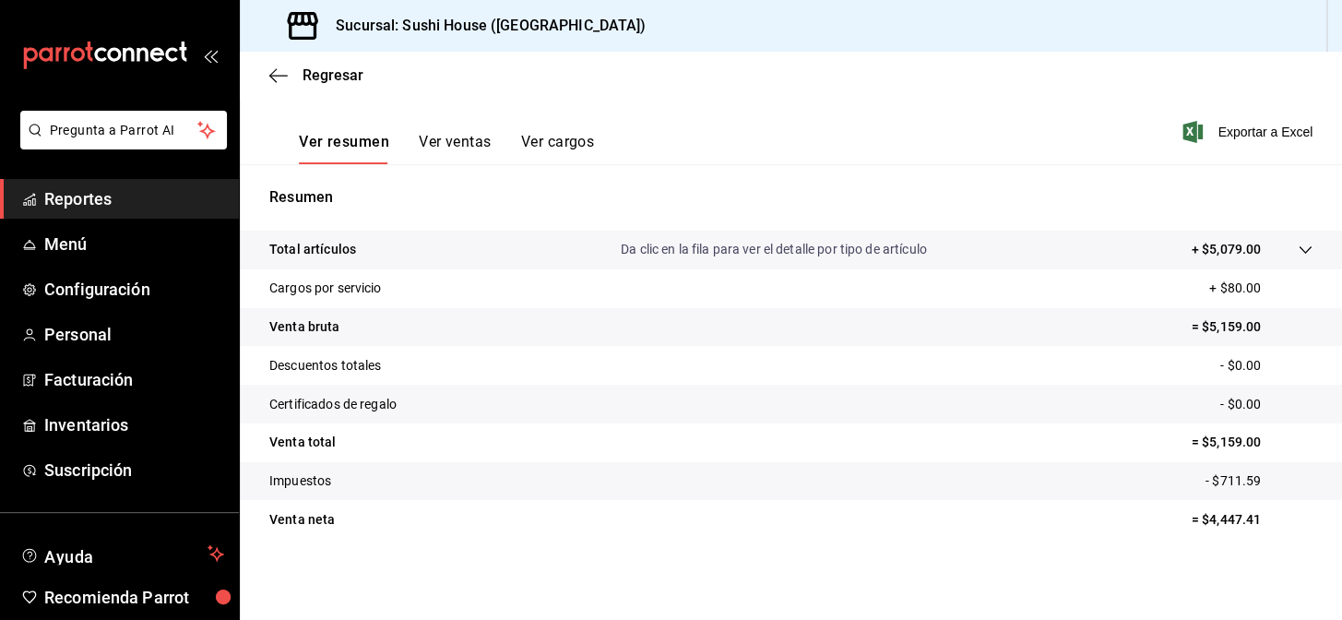
click at [126, 197] on span "Reportes" at bounding box center [134, 198] width 180 height 25
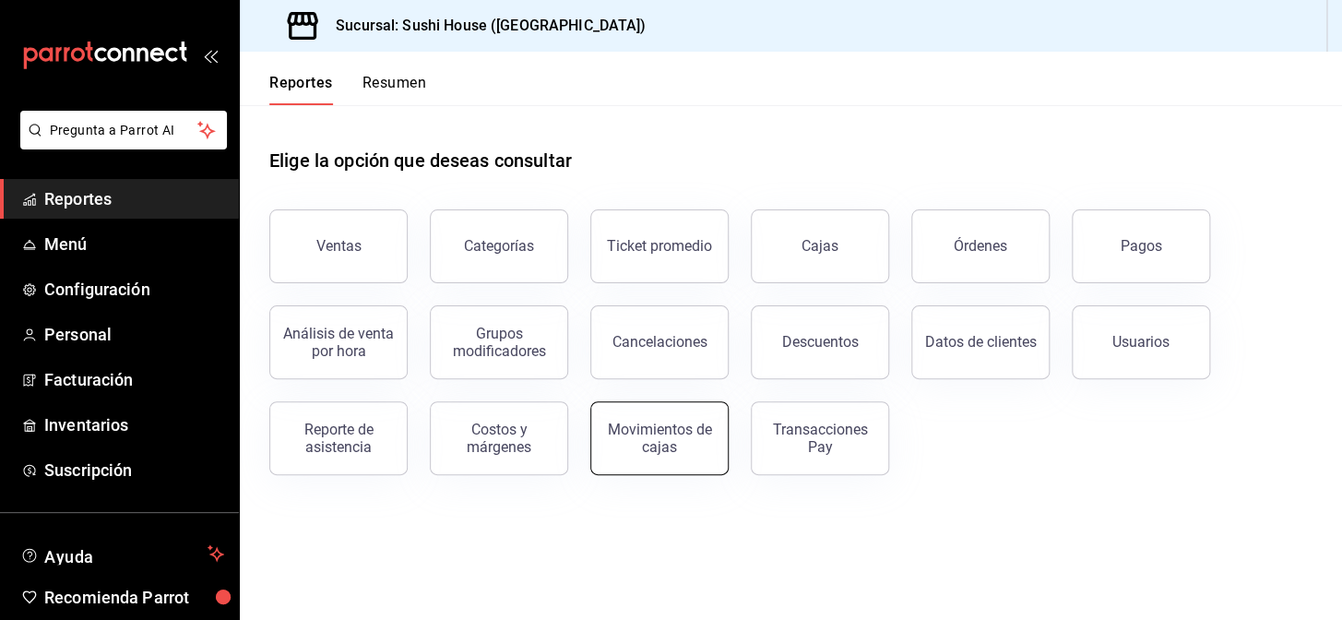
click at [707, 447] on div "Movimientos de cajas" at bounding box center [659, 438] width 114 height 35
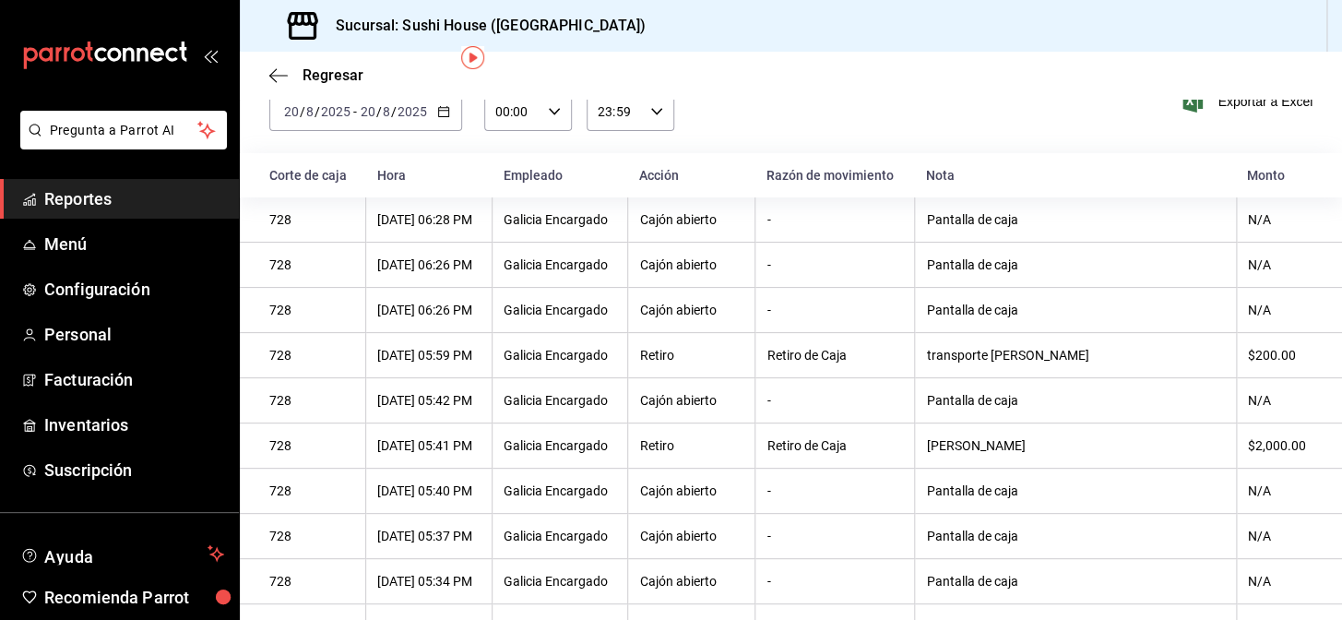
scroll to position [54, 0]
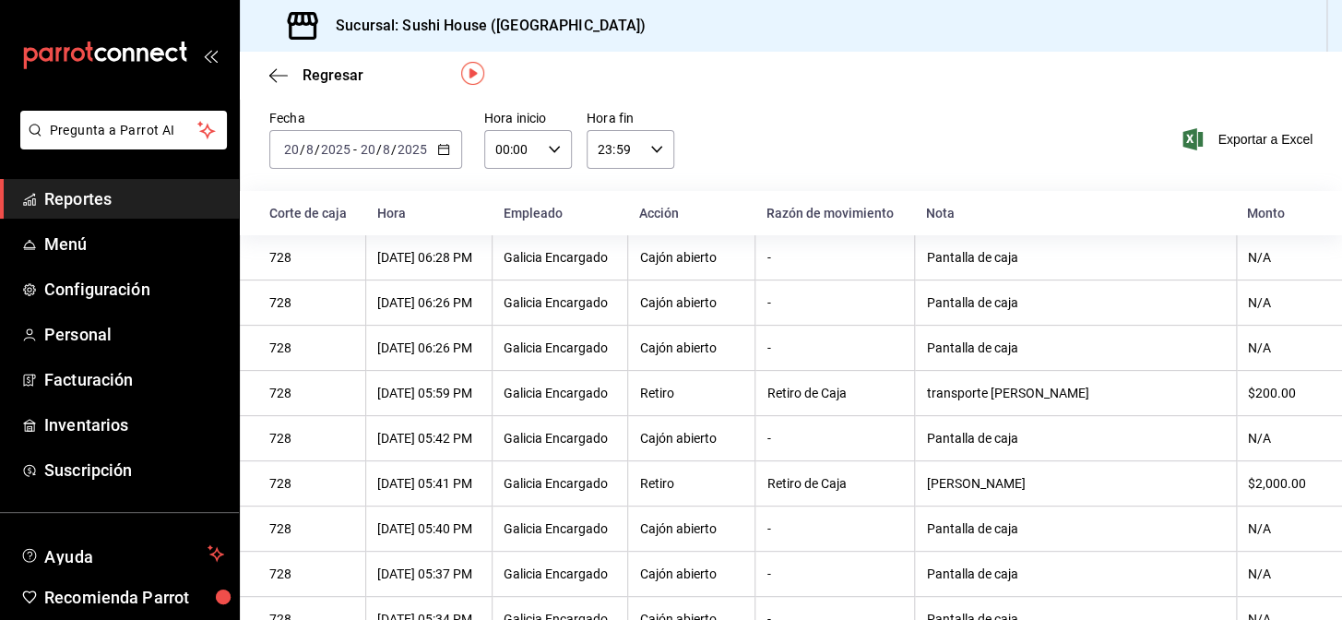
click at [120, 192] on span "Reportes" at bounding box center [134, 198] width 180 height 25
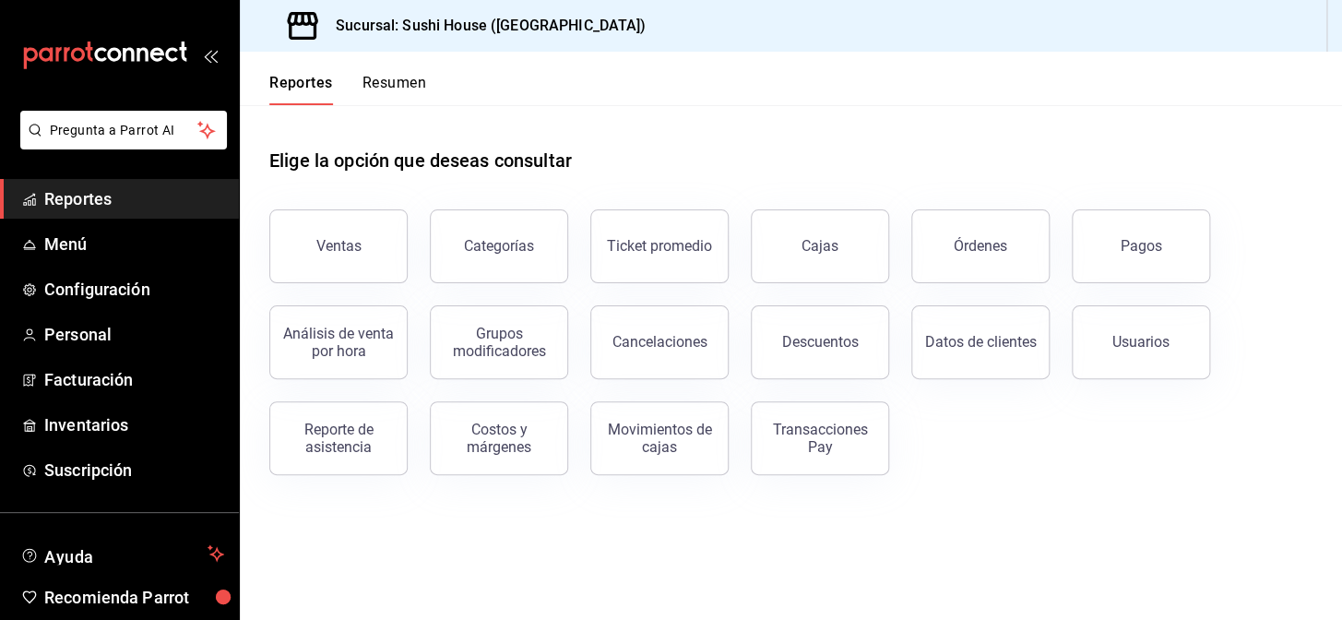
click at [400, 82] on button "Resumen" at bounding box center [395, 89] width 64 height 31
